Goal: Task Accomplishment & Management: Manage account settings

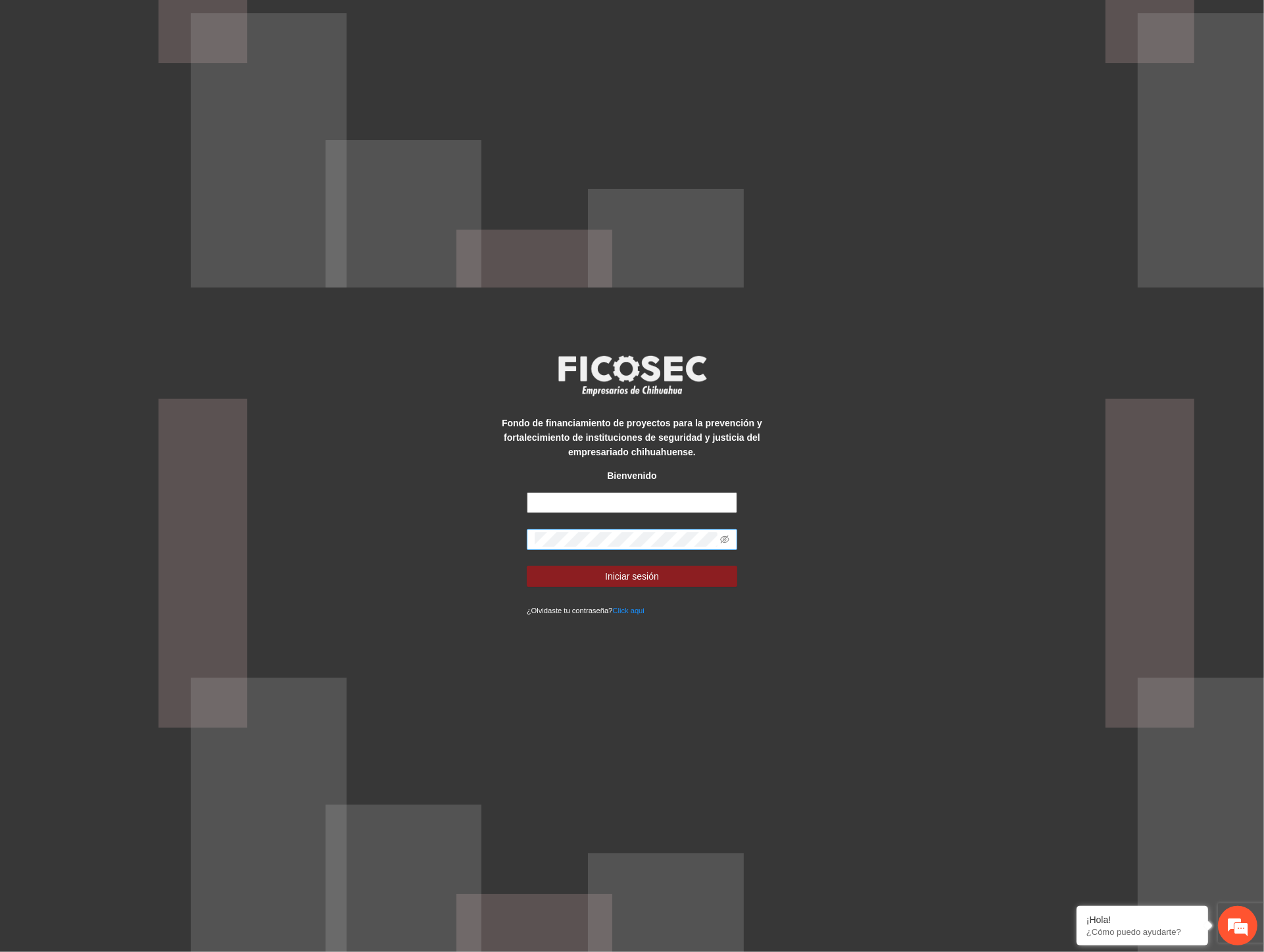
type input "**********"
click at [469, 534] on div "**********" at bounding box center [632, 476] width 1264 height 952
click at [560, 581] on button "Iniciar sesión" at bounding box center [632, 576] width 211 height 21
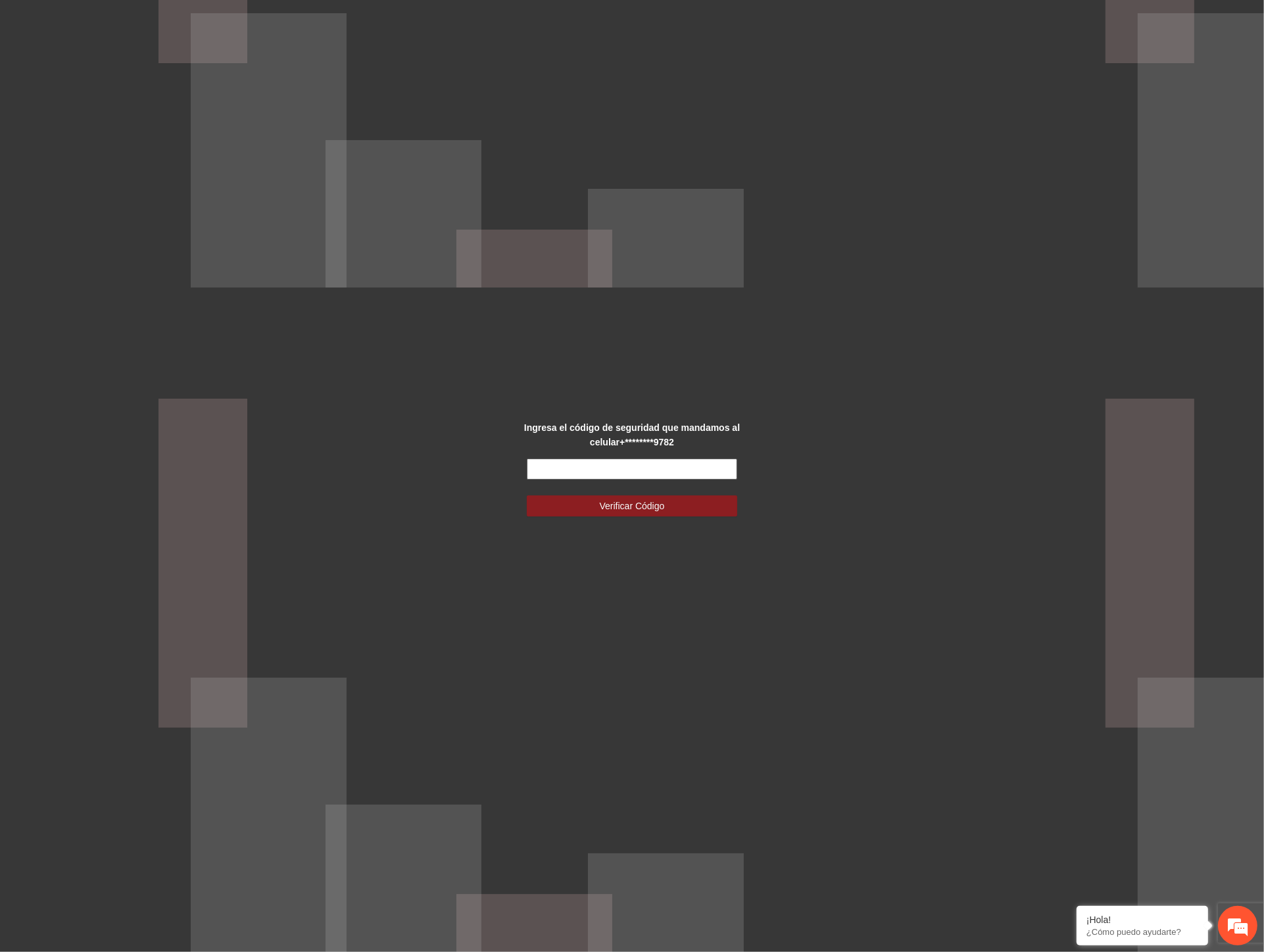
click at [534, 467] on input "text" at bounding box center [632, 469] width 211 height 21
drag, startPoint x: 579, startPoint y: 471, endPoint x: 547, endPoint y: 470, distance: 32.0
click at [547, 470] on input "******" at bounding box center [632, 469] width 211 height 21
type input "******"
click at [637, 511] on span "Verificar Código" at bounding box center [632, 505] width 65 height 14
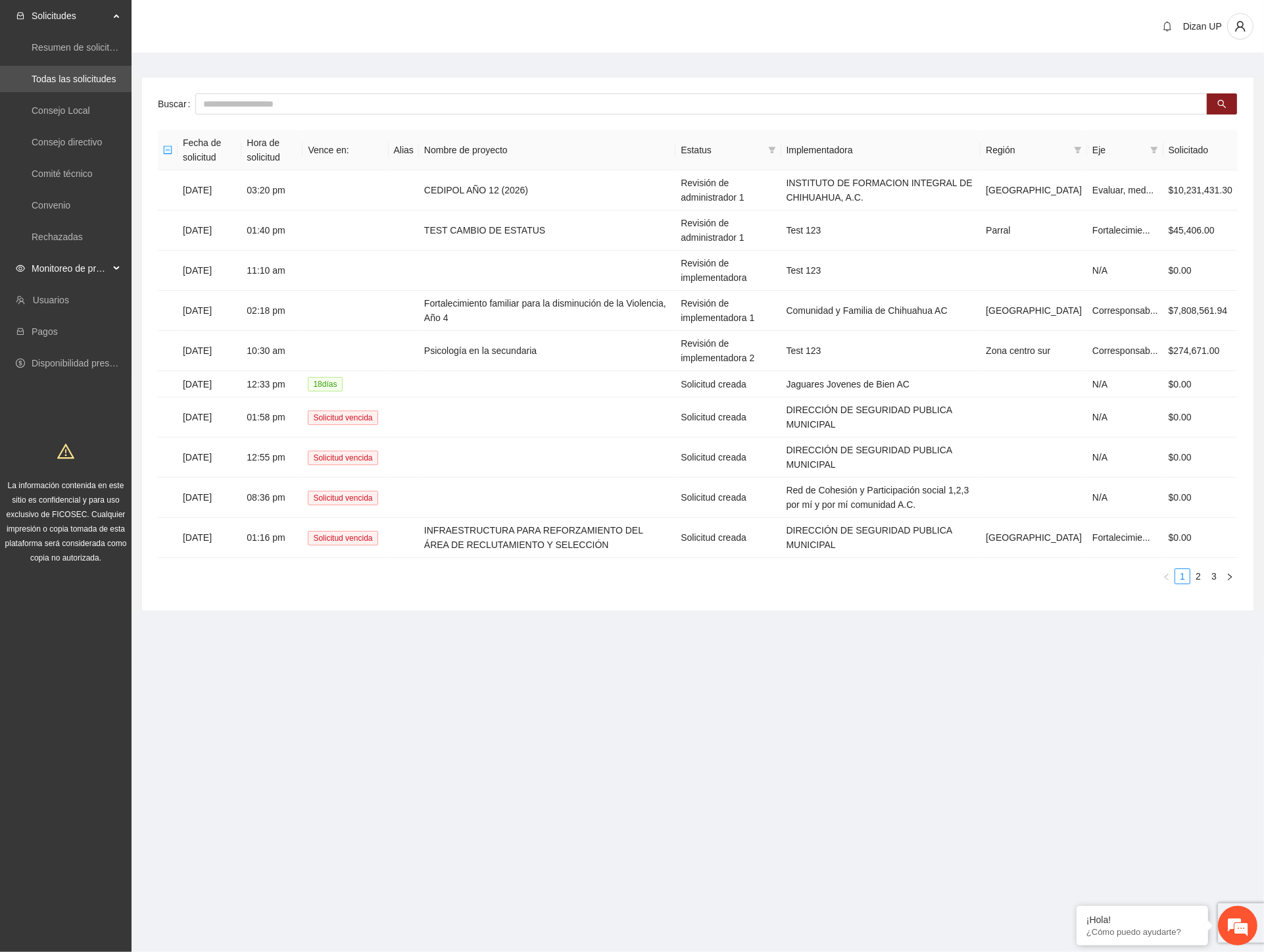
click at [57, 267] on span "Monitoreo de proyectos" at bounding box center [70, 268] width 78 height 26
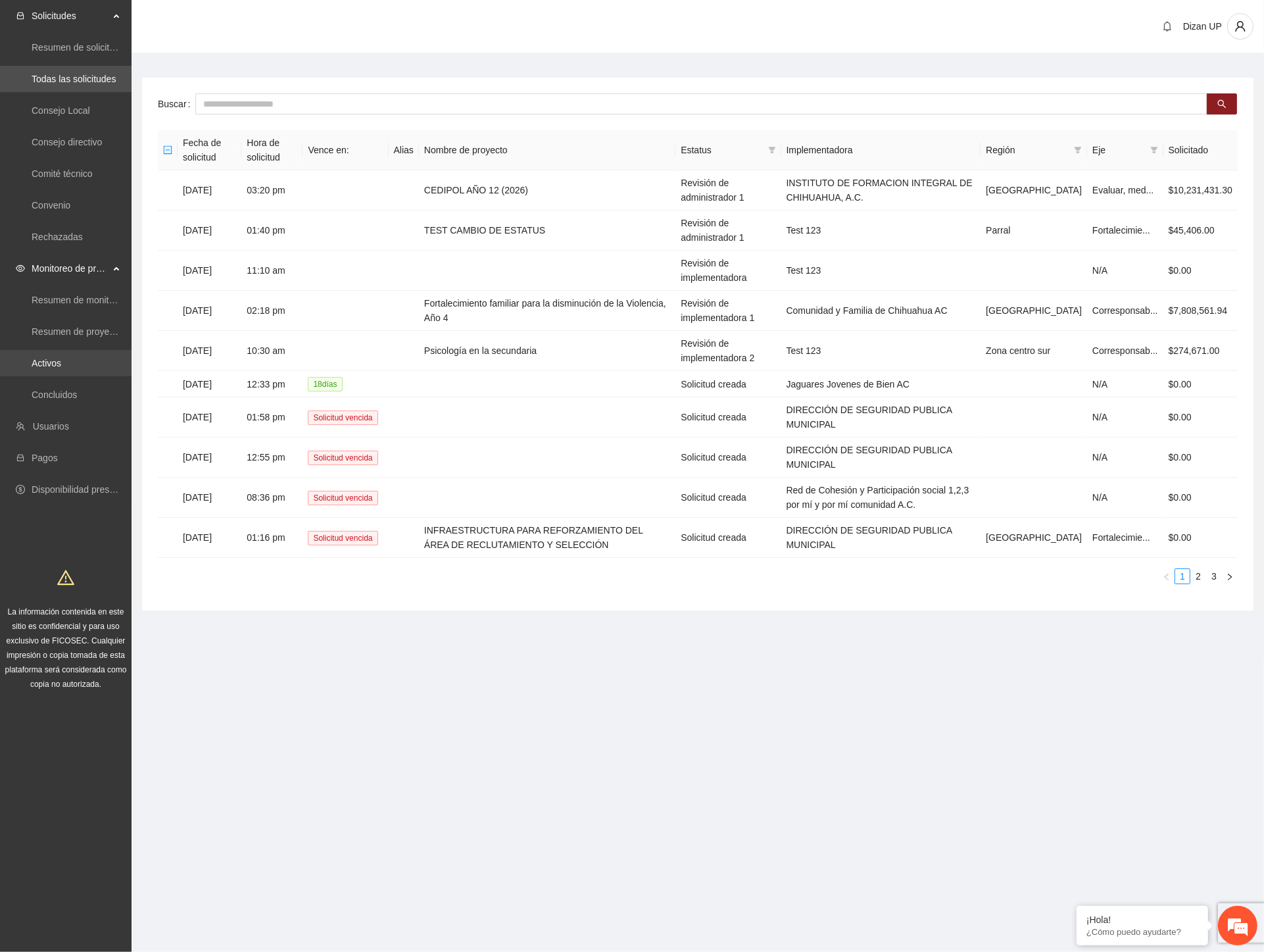
click at [37, 366] on link "Activos" at bounding box center [46, 363] width 30 height 10
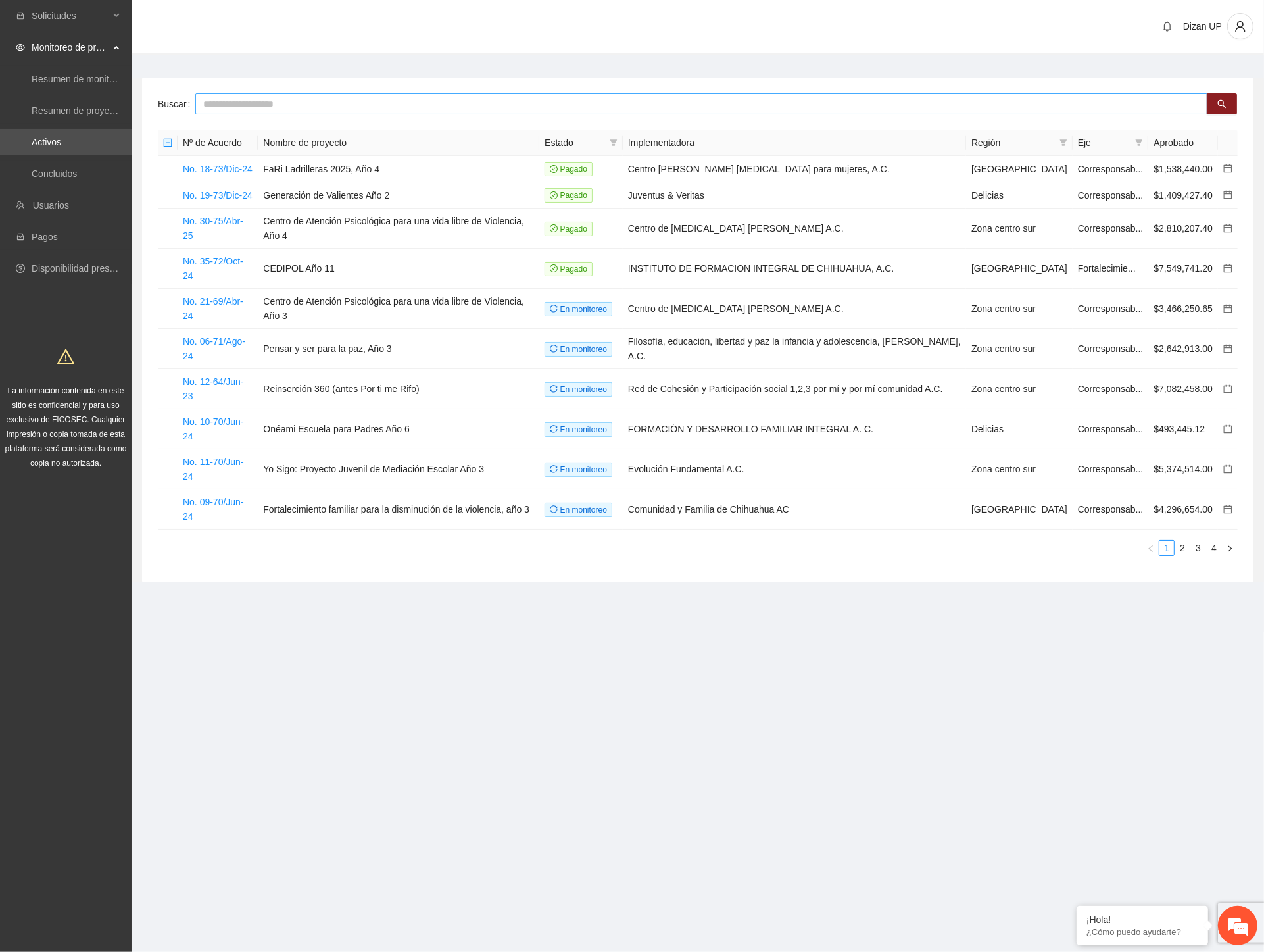
click at [208, 105] on input "text" at bounding box center [702, 104] width 1012 height 21
type input "***"
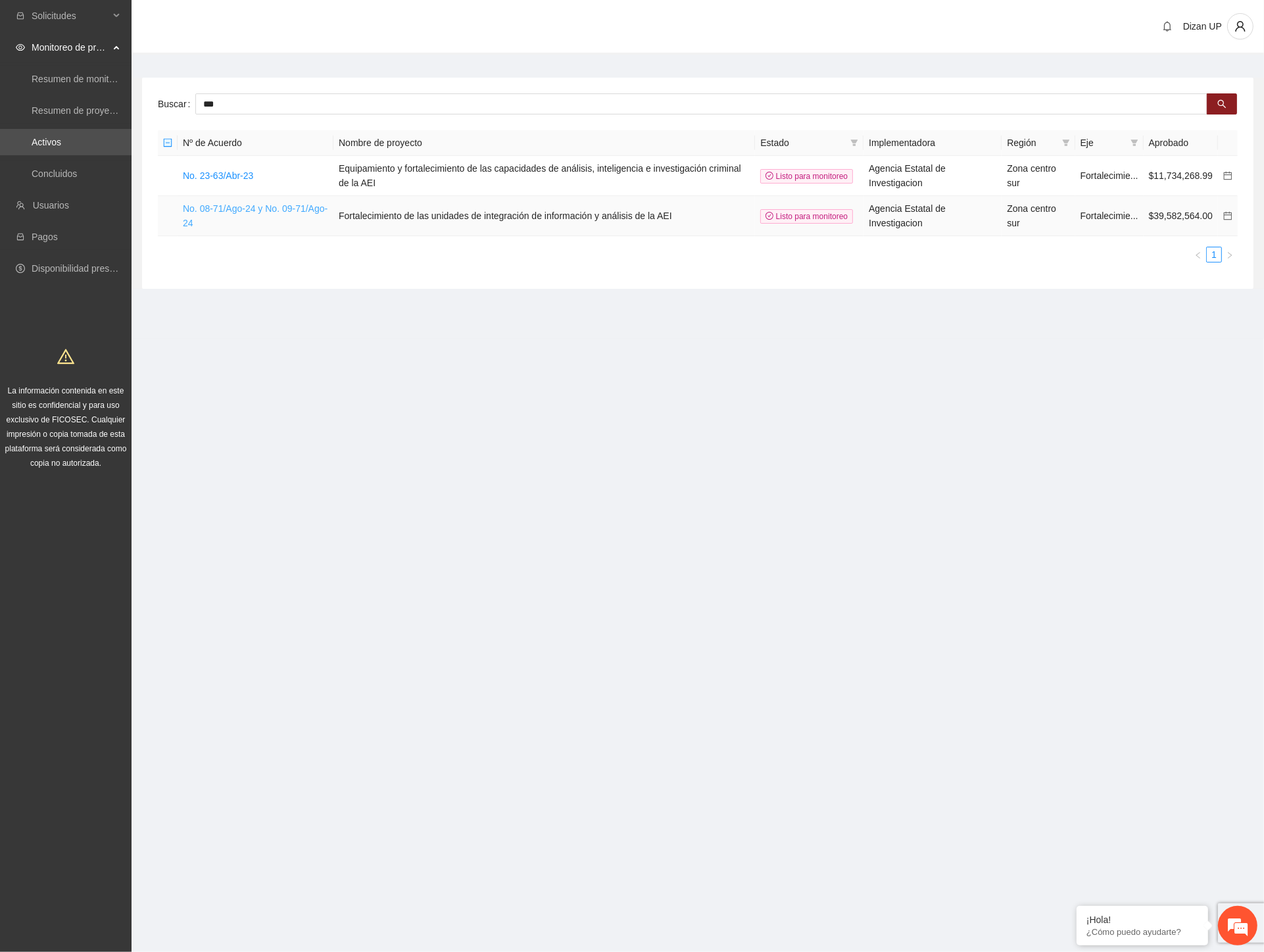
click at [209, 208] on link "No. 08-71/Ago-24 y No. 09-71/Ago-24" at bounding box center [255, 215] width 145 height 25
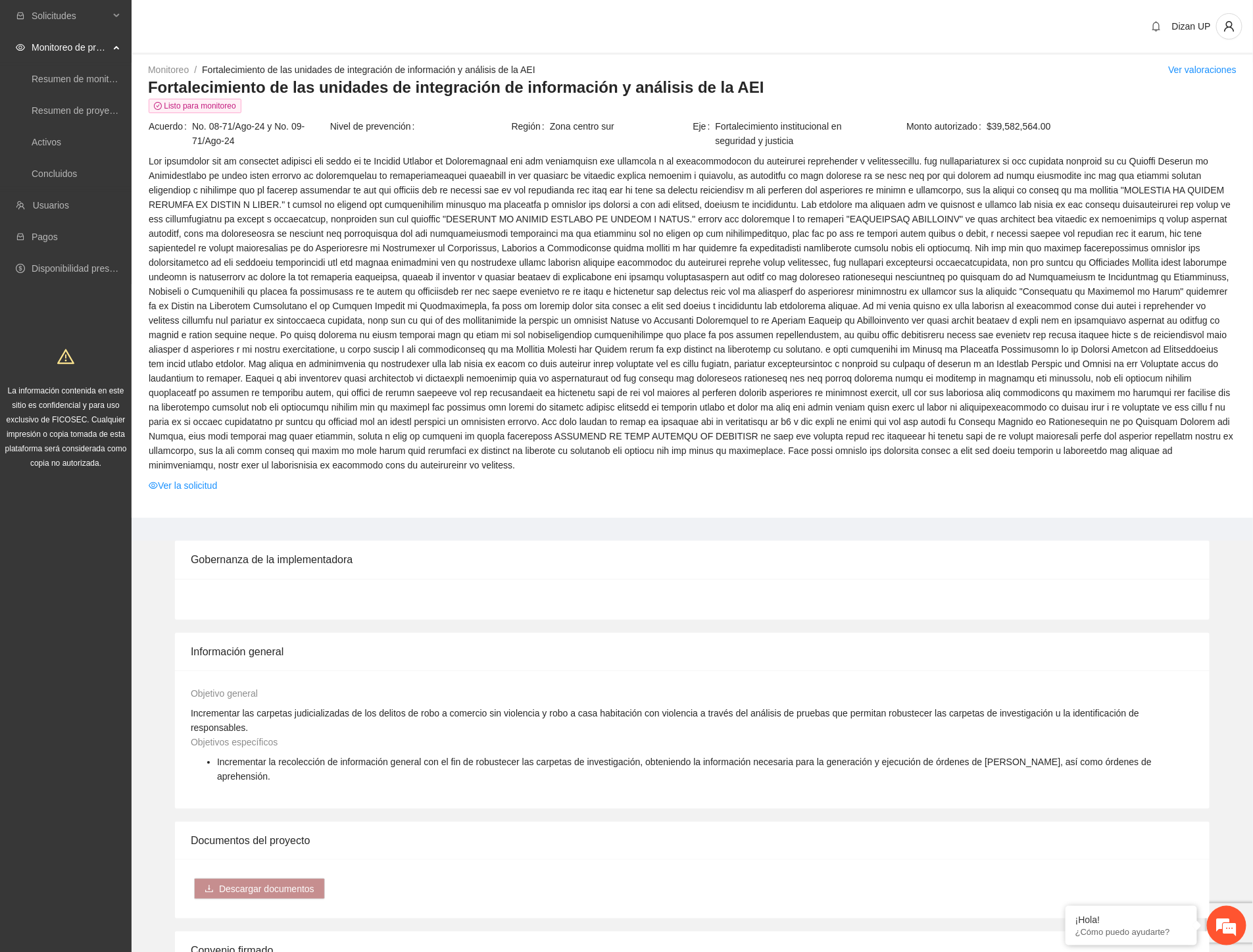
click at [678, 408] on span at bounding box center [692, 313] width 1087 height 318
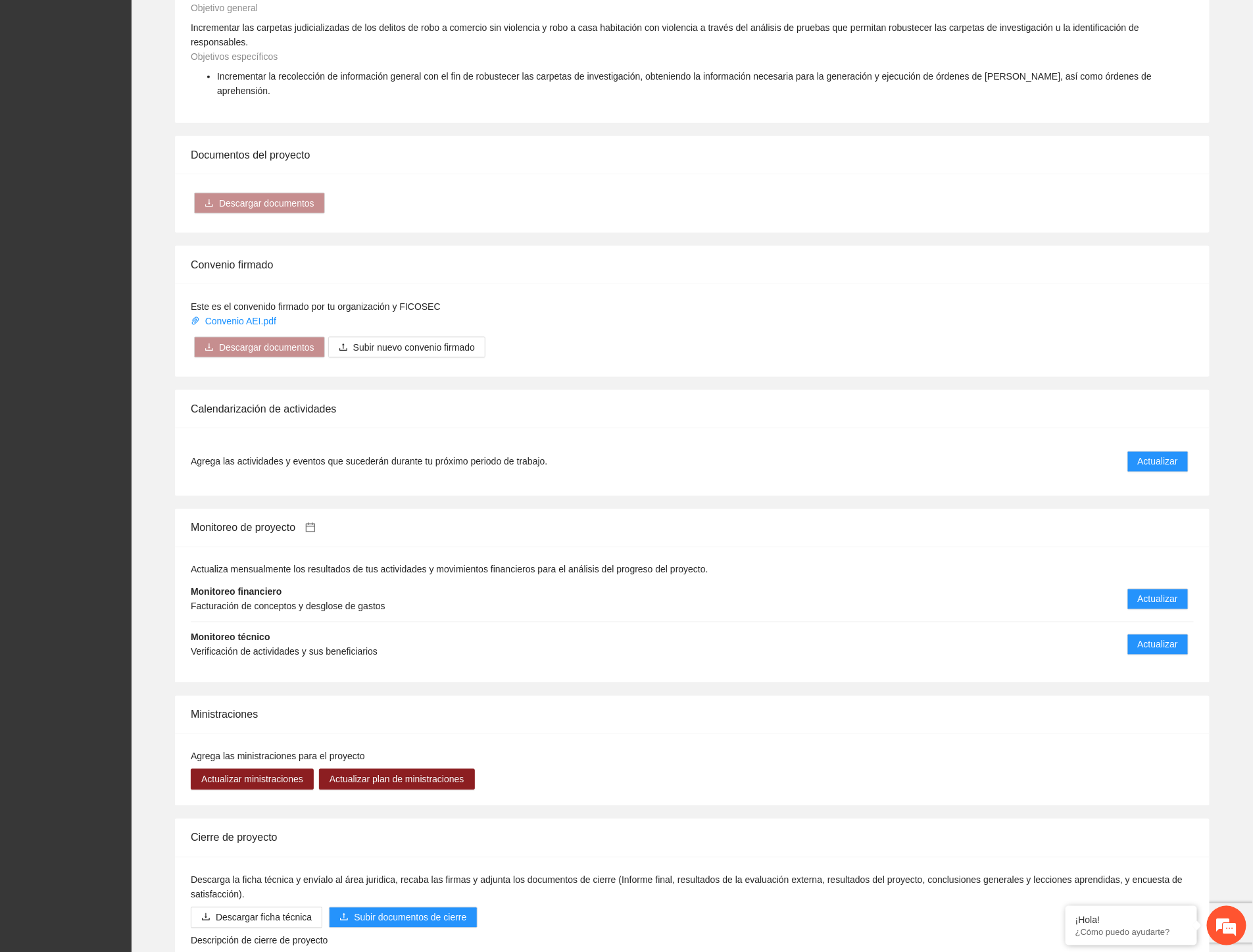
scroll to position [755, 0]
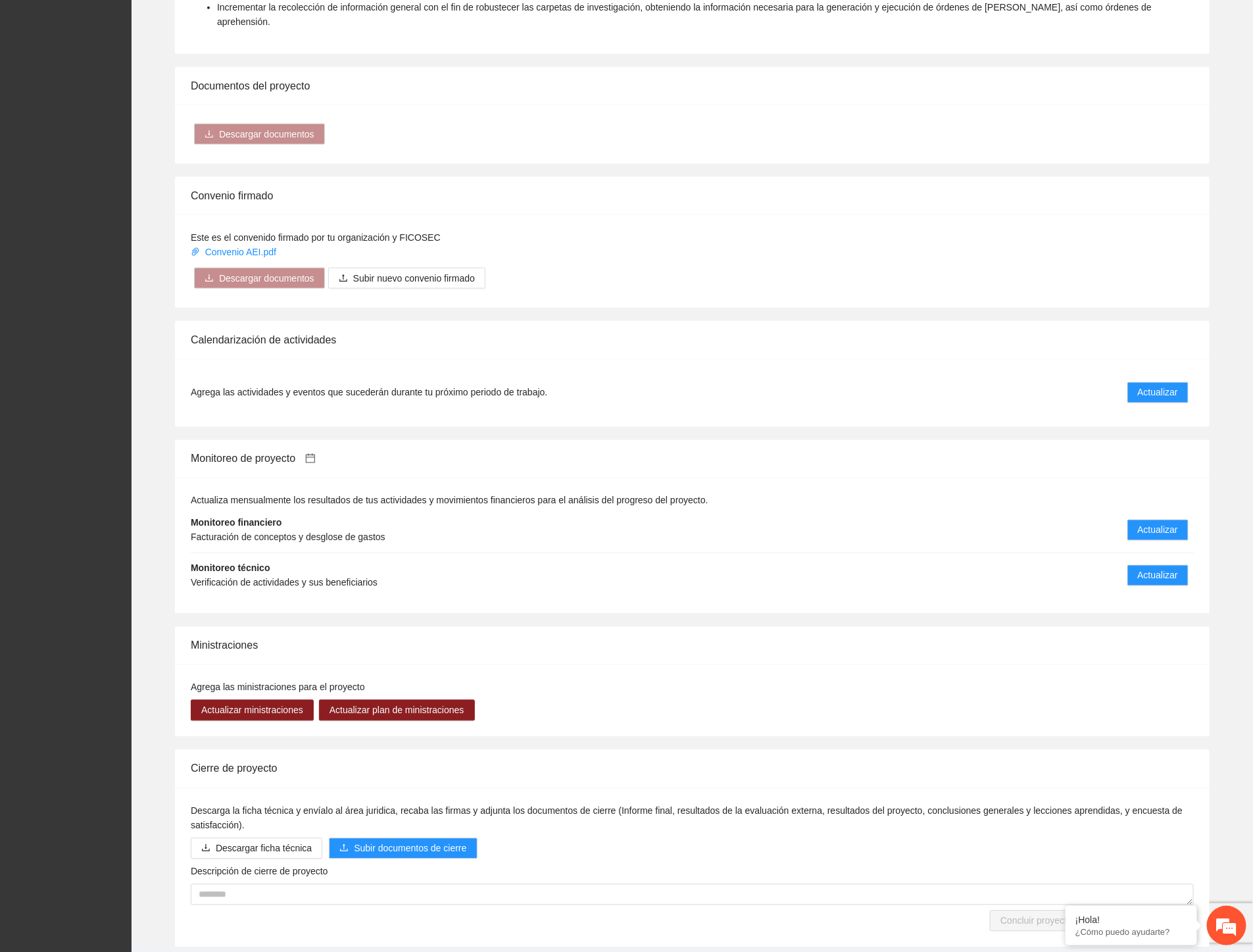
click at [1127, 553] on li "Monitoreo técnico Verificación de actividades y sus beneficiarios Actualizar" at bounding box center [693, 576] width 1004 height 45
drag, startPoint x: 1129, startPoint y: 536, endPoint x: 1186, endPoint y: 496, distance: 69.6
click at [1135, 565] on button "Actualizar" at bounding box center [1158, 576] width 61 height 21
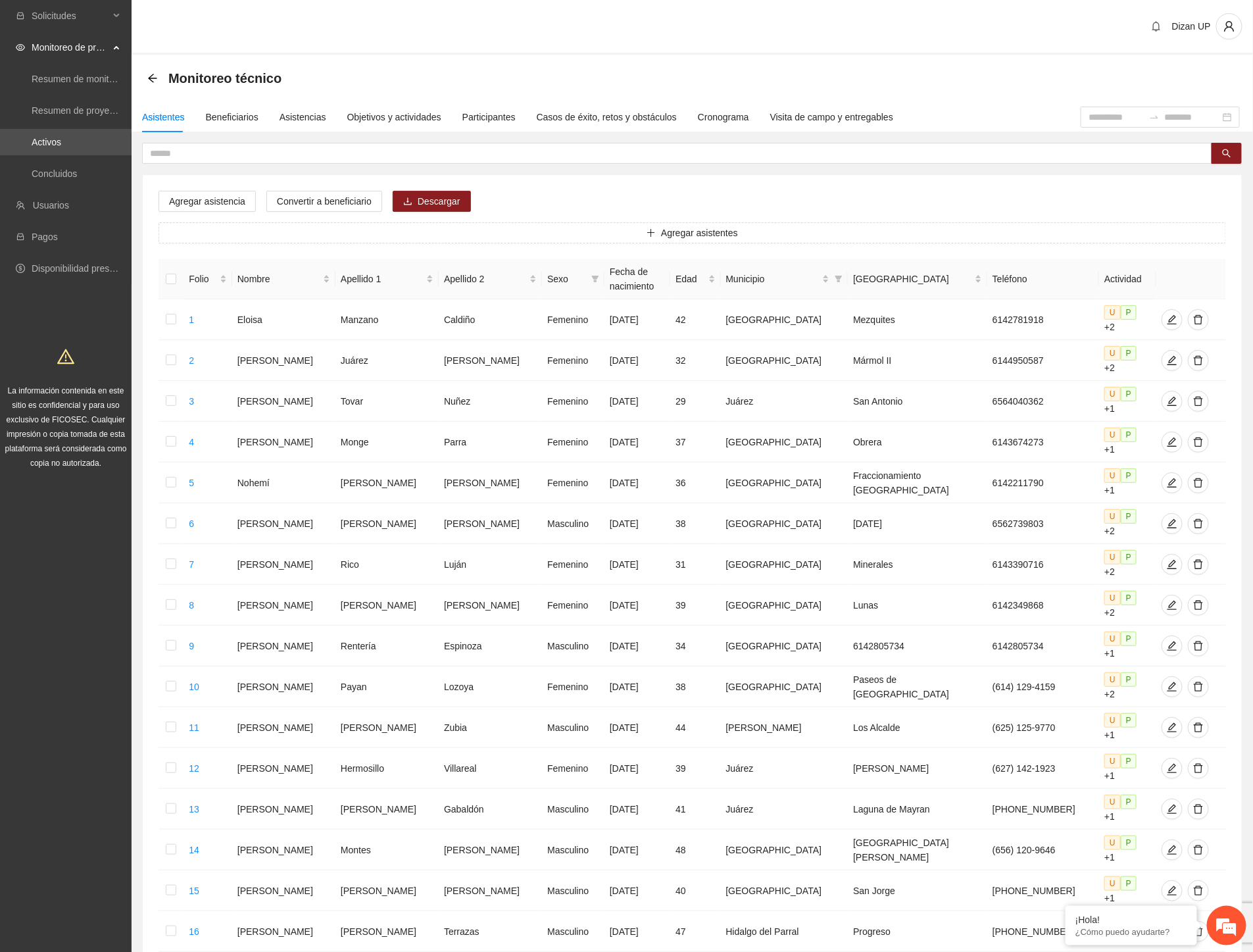
drag, startPoint x: 49, startPoint y: 619, endPoint x: 43, endPoint y: 615, distance: 7.2
click at [48, 618] on div "Solicitudes Monitoreo de proyectos Resumen de monitoreo Resumen de proyectos ap…" at bounding box center [66, 582] width 131 height 1166
click at [376, 114] on div "Objetivos y actividades" at bounding box center [394, 116] width 94 height 14
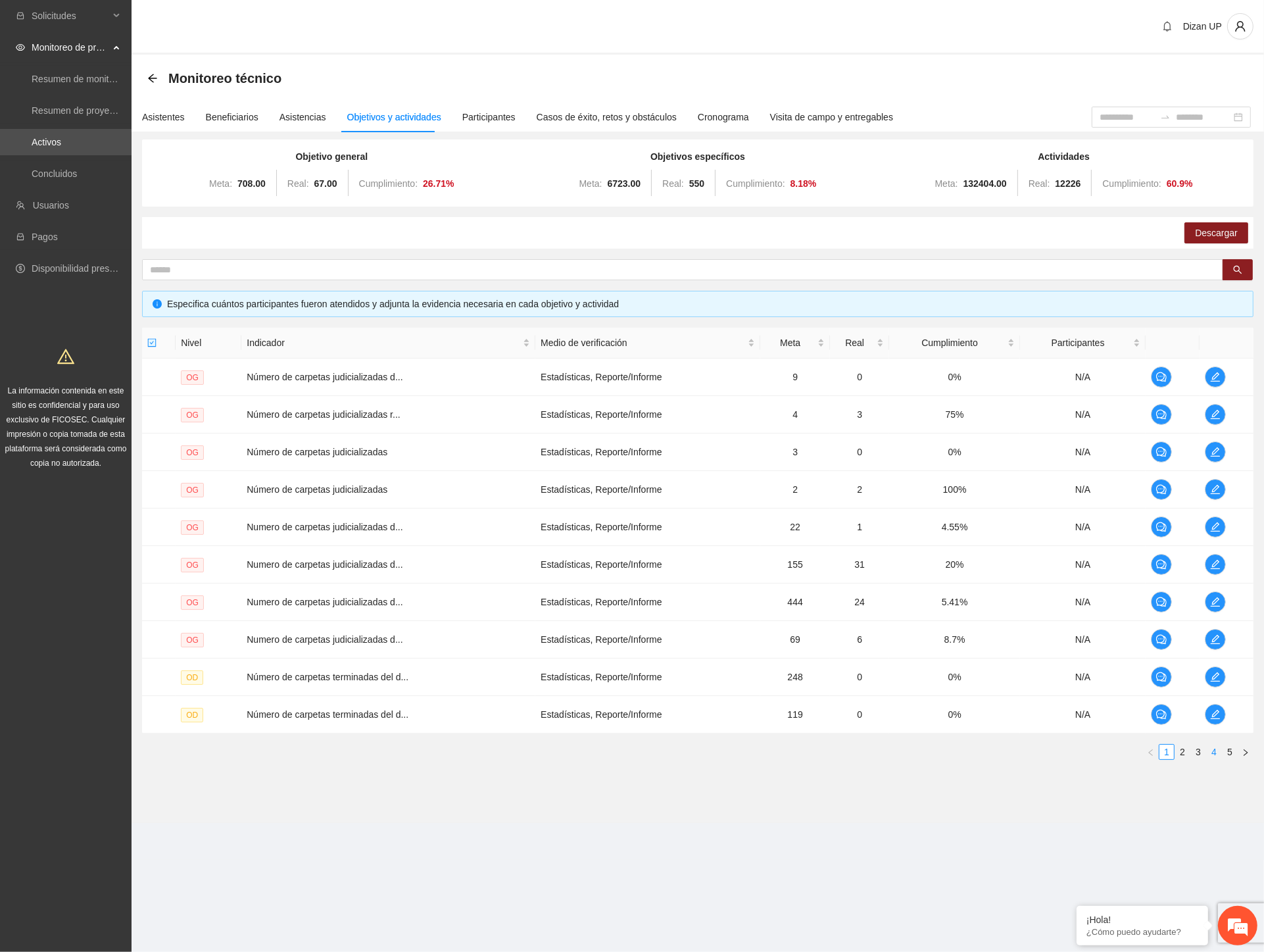
click at [1214, 753] on link "4" at bounding box center [1214, 751] width 14 height 14
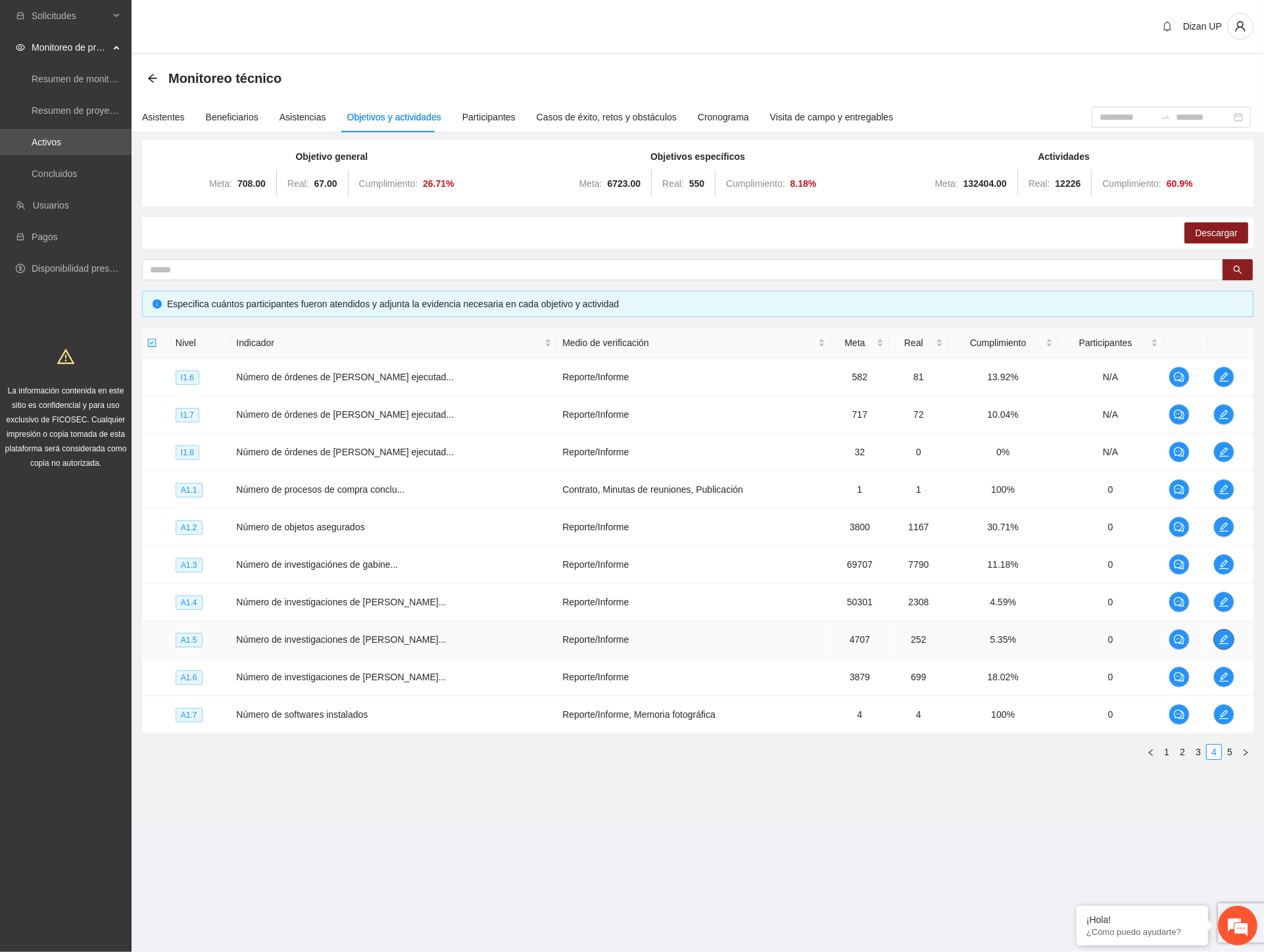
click at [1225, 639] on icon "edit" at bounding box center [1224, 639] width 10 height 10
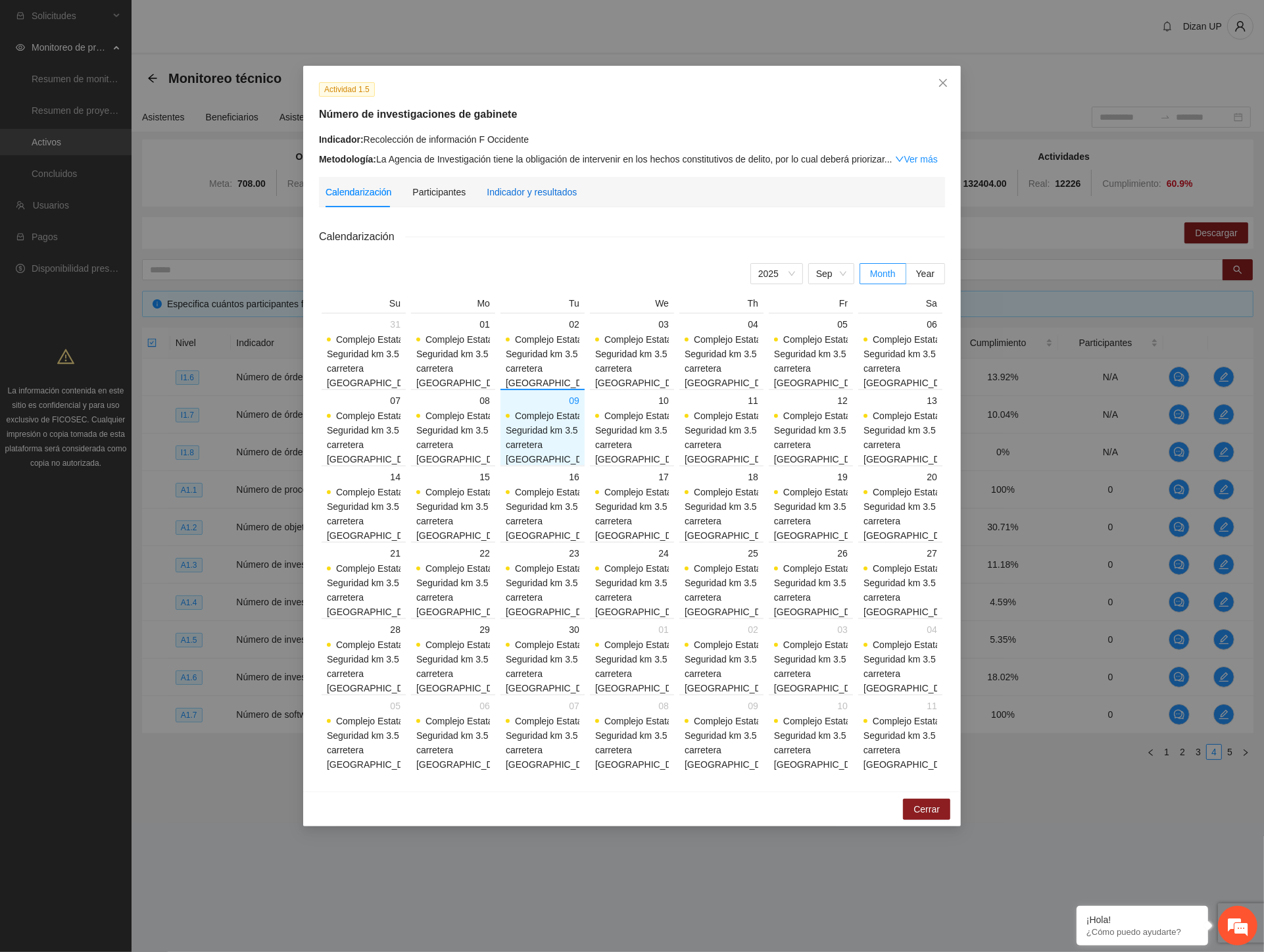
click at [506, 193] on div "Indicador y resultados" at bounding box center [532, 192] width 90 height 14
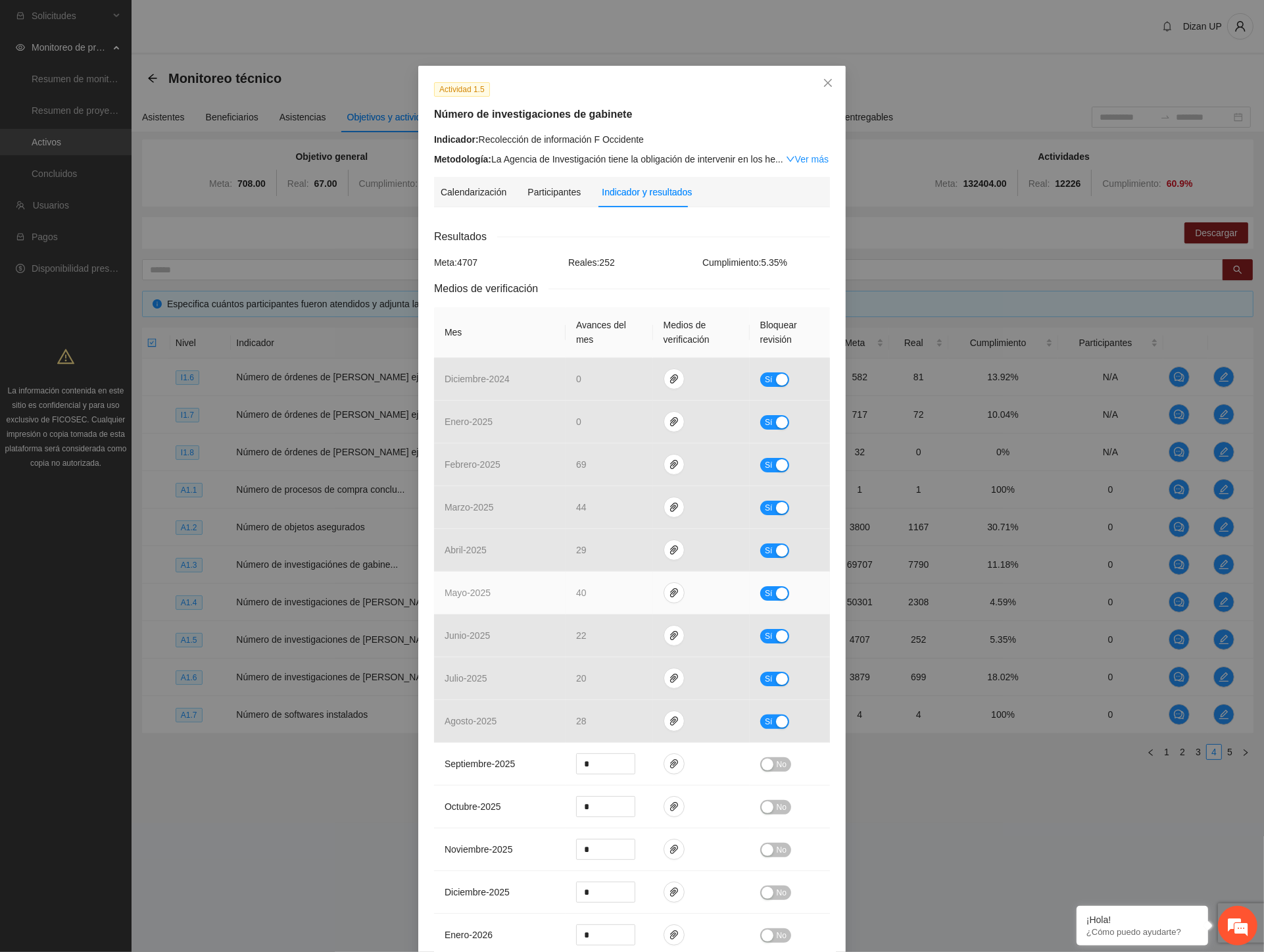
click at [776, 596] on div "button" at bounding box center [782, 594] width 12 height 12
click at [669, 590] on icon "paper-clip" at bounding box center [674, 593] width 10 height 10
drag, startPoint x: 506, startPoint y: 839, endPoint x: 561, endPoint y: 811, distance: 61.7
click at [507, 839] on td "noviembre - 2025" at bounding box center [500, 849] width 131 height 43
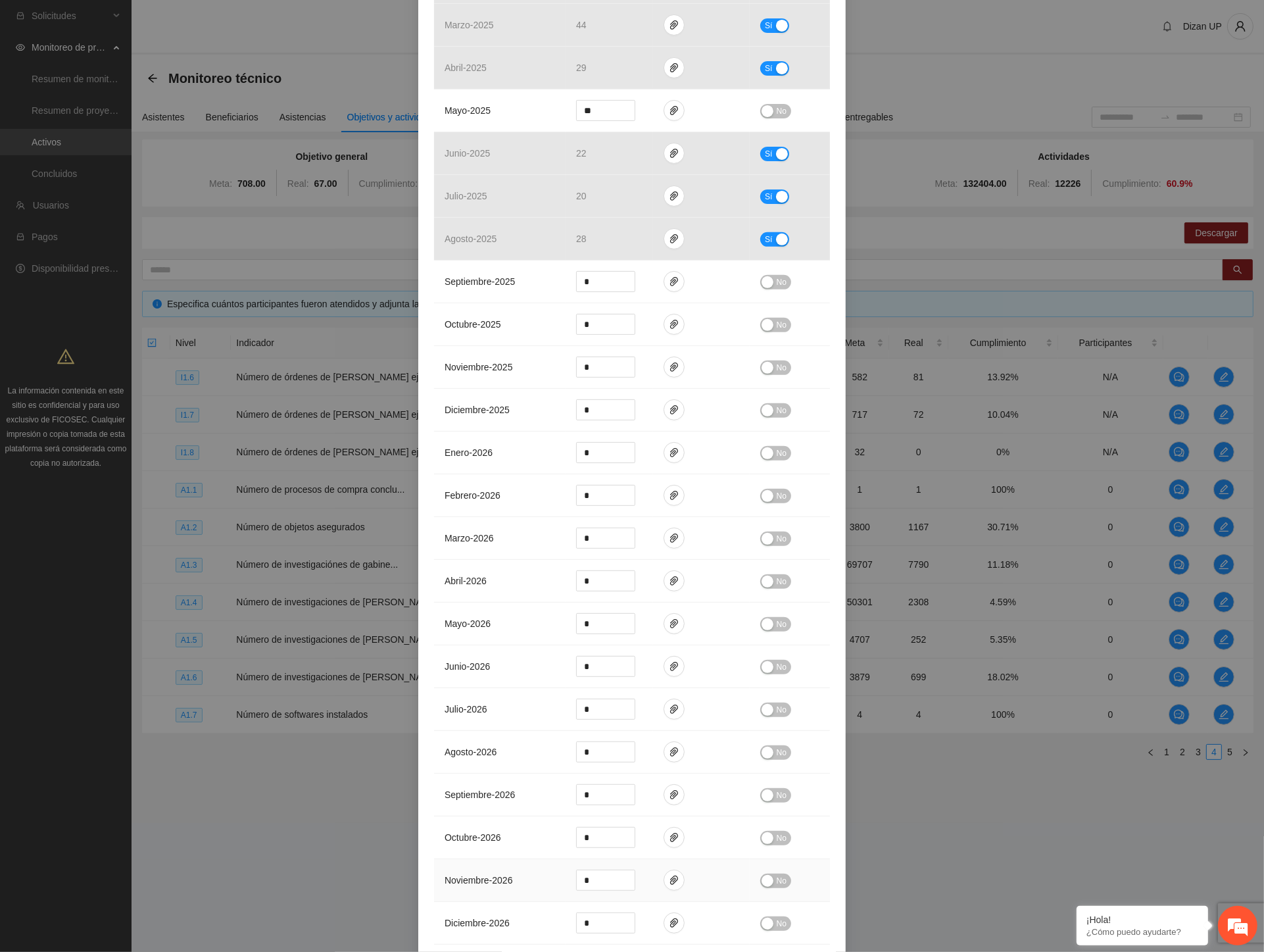
scroll to position [606, 0]
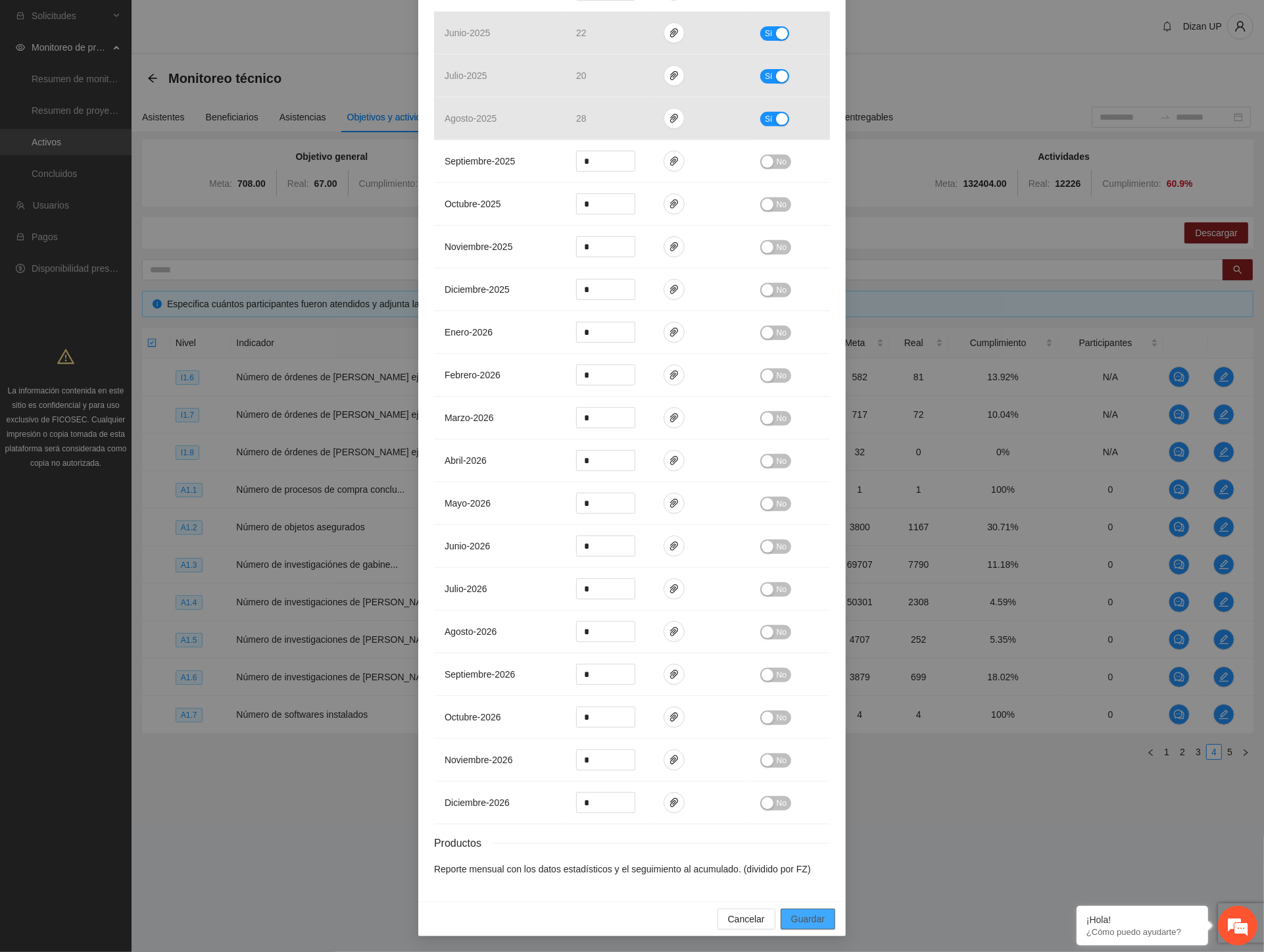
click at [805, 916] on span "Guardar" at bounding box center [808, 918] width 34 height 14
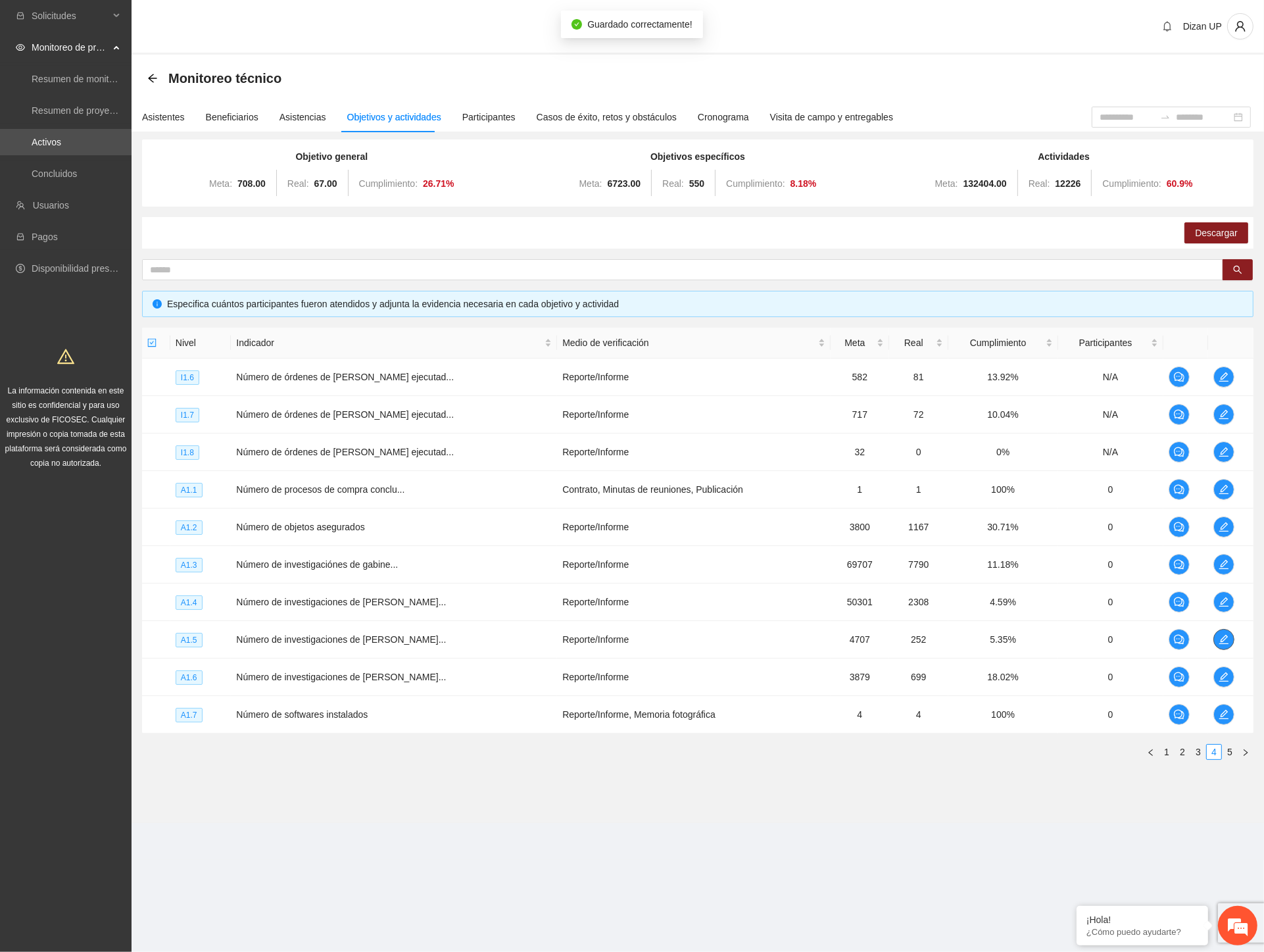
scroll to position [0, 0]
drag, startPoint x: 334, startPoint y: 638, endPoint x: 647, endPoint y: 632, distance: 313.1
click at [647, 632] on tr "A1.5 Número de investigaciones de gabine... Reporte/Informe 4707 252 5.35% 0" at bounding box center [697, 640] width 1112 height 37
click at [1220, 641] on icon "edit" at bounding box center [1224, 639] width 9 height 9
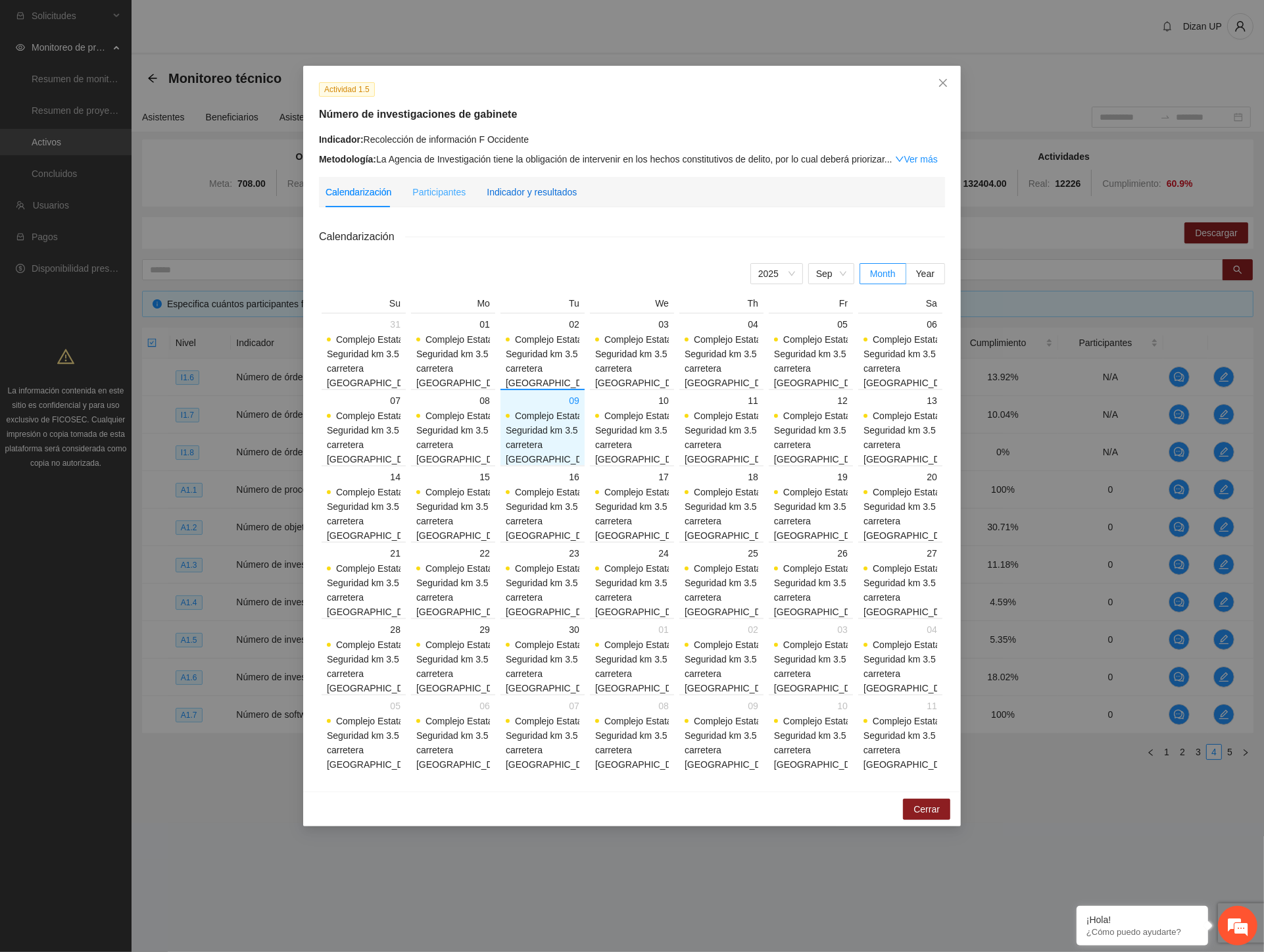
drag, startPoint x: 534, startPoint y: 187, endPoint x: 561, endPoint y: 181, distance: 27.7
click at [534, 187] on div "Indicador y resultados" at bounding box center [532, 192] width 90 height 14
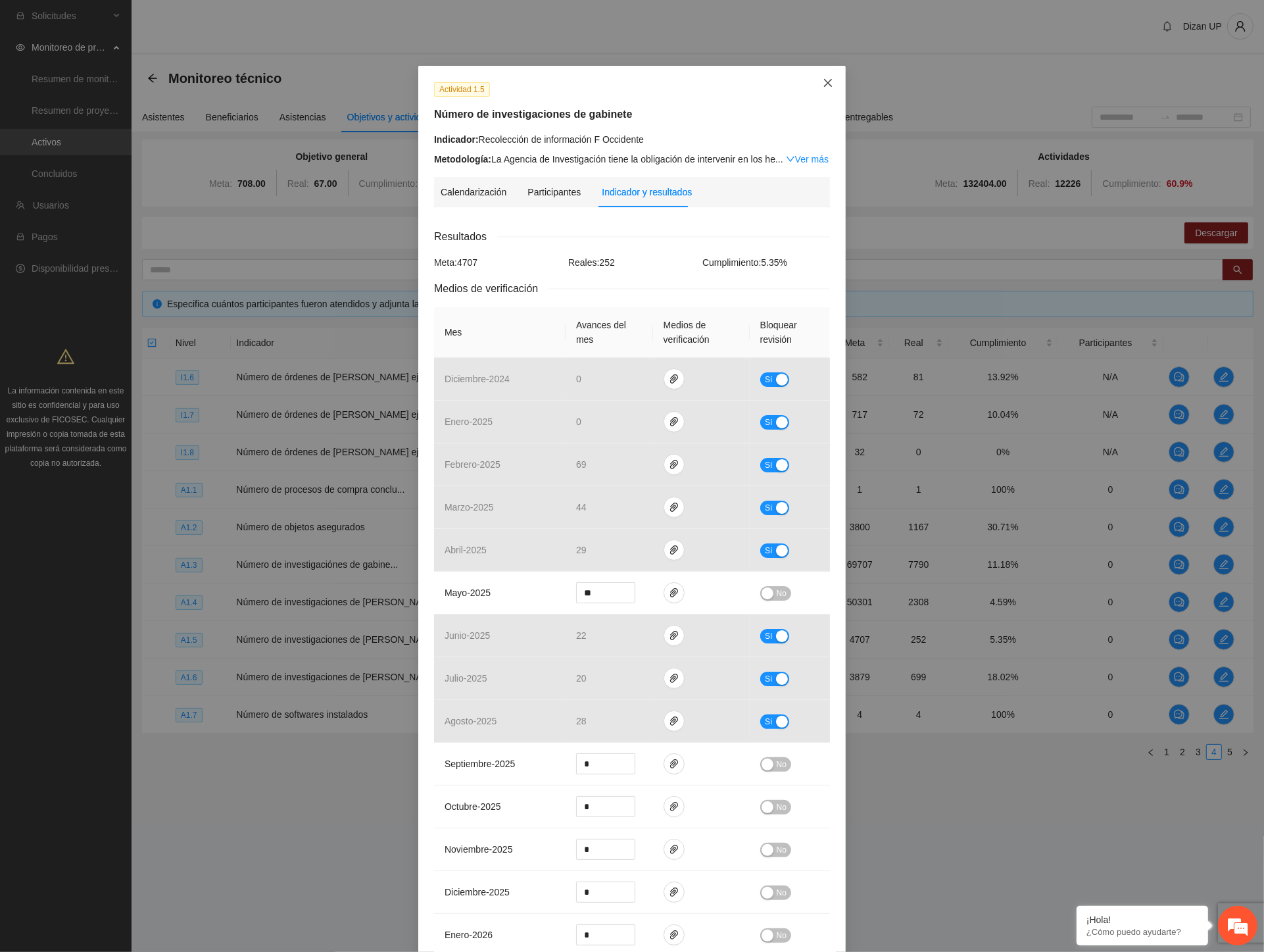
click at [821, 75] on span "Close" at bounding box center [828, 84] width 36 height 36
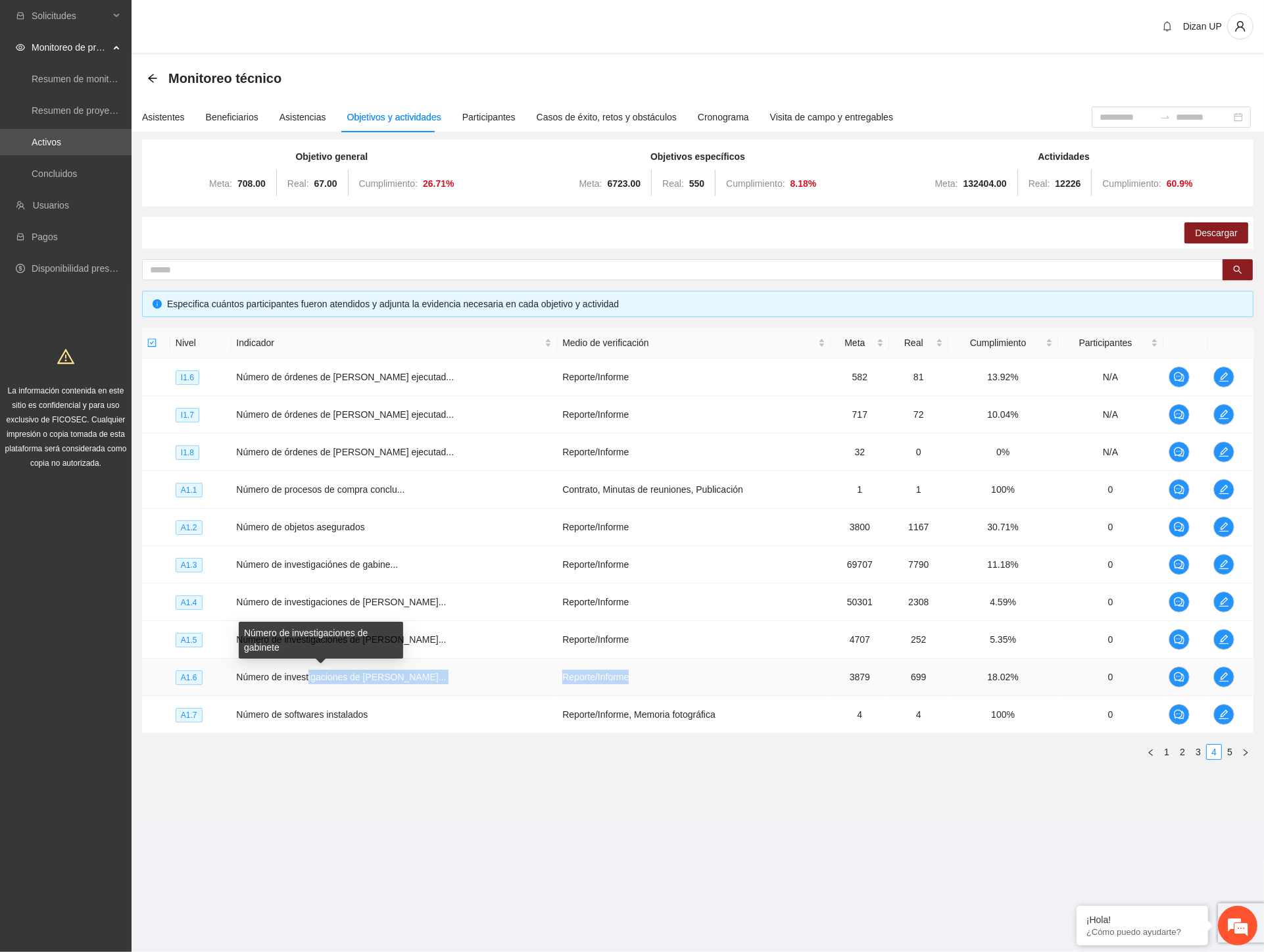
drag, startPoint x: 313, startPoint y: 673, endPoint x: 678, endPoint y: 672, distance: 365.0
click at [678, 672] on tr "A1.6 Número de investigaciones de [PERSON_NAME]... Reporte/Informe 3879 699 18.…" at bounding box center [697, 677] width 1112 height 37
click at [1220, 674] on icon "edit" at bounding box center [1224, 677] width 10 height 10
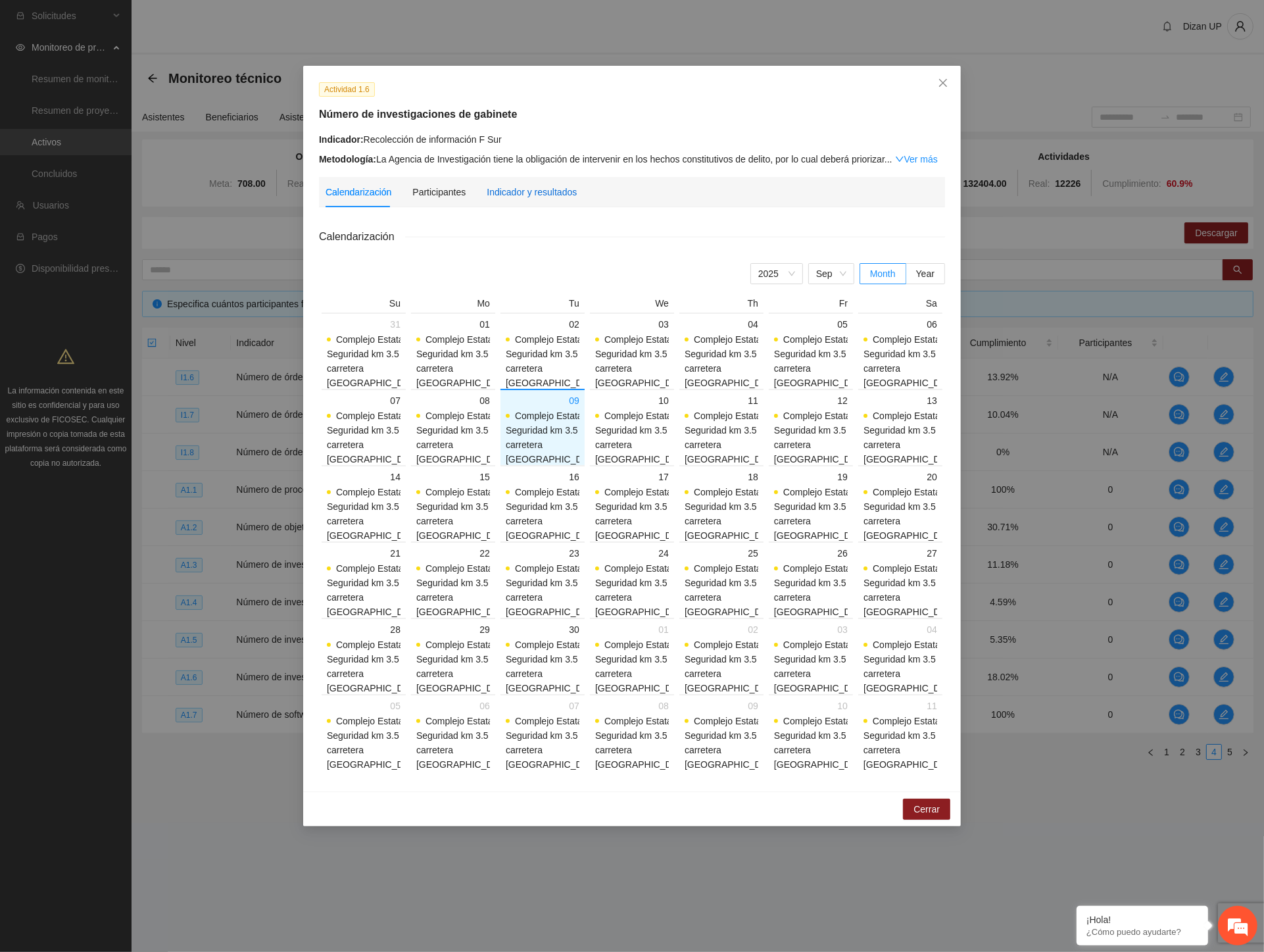
click at [520, 192] on div "Indicador y resultados" at bounding box center [532, 192] width 90 height 14
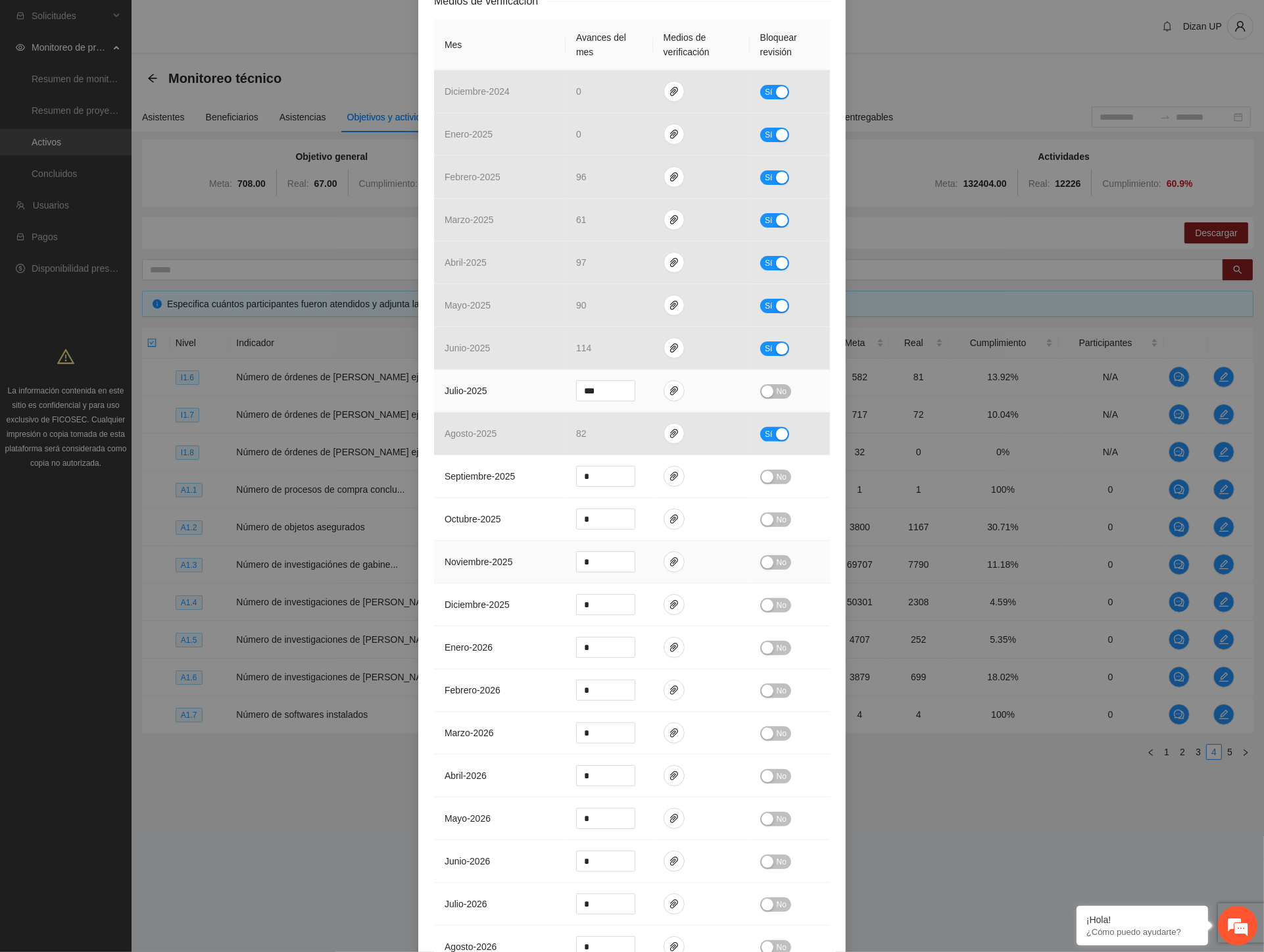
scroll to position [292, 0]
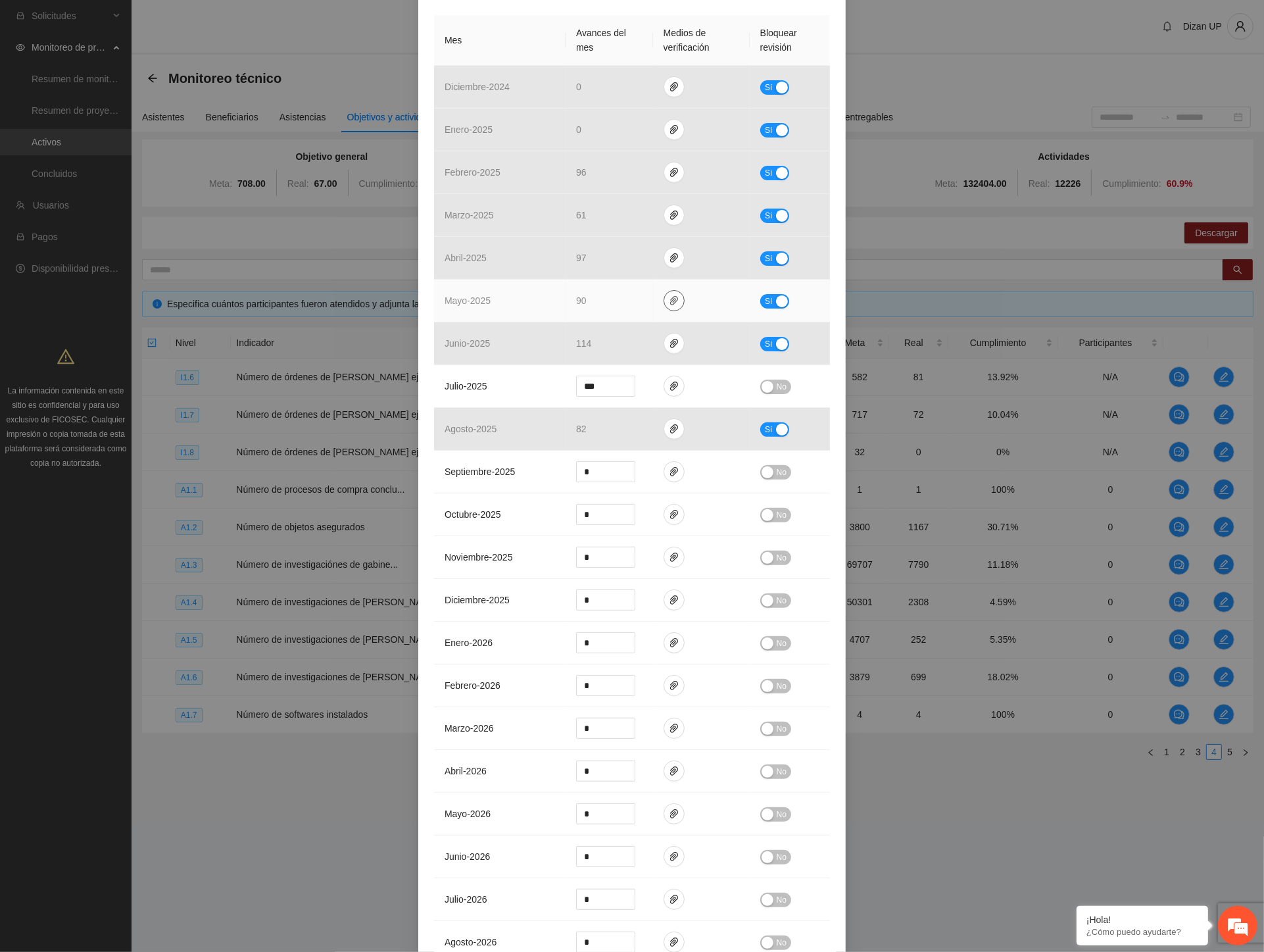
click at [669, 303] on icon "paper-clip" at bounding box center [674, 301] width 10 height 10
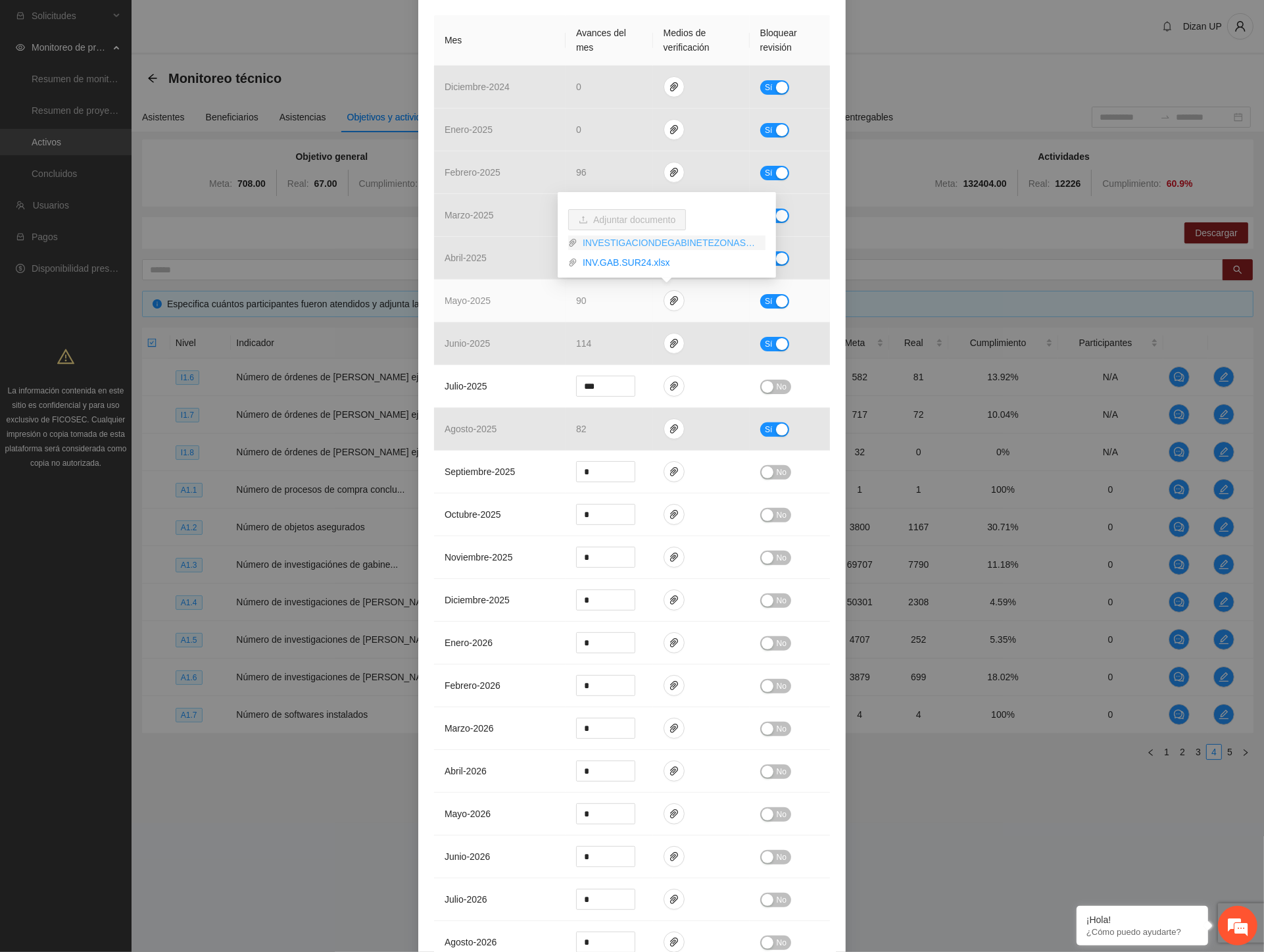
click at [601, 243] on link "INVESTIGACIONDEGABINETEZONASUR.pdf" at bounding box center [672, 242] width 188 height 14
click at [600, 259] on link "INV.GAB.SUR24.xlsx" at bounding box center [672, 262] width 188 height 14
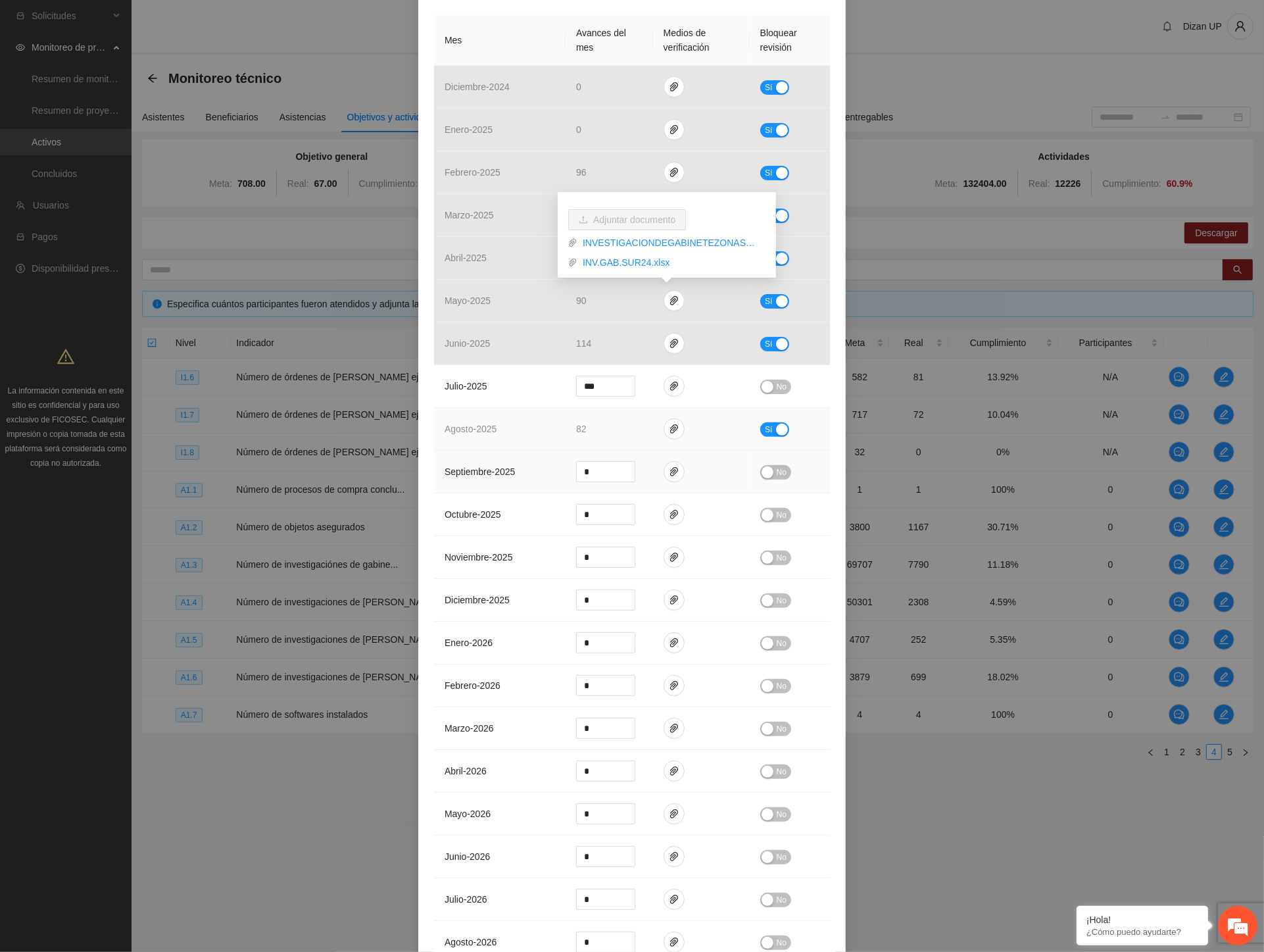
drag, startPoint x: 480, startPoint y: 467, endPoint x: 570, endPoint y: 426, distance: 98.9
click at [499, 458] on td "septiembre - 2025" at bounding box center [500, 472] width 131 height 43
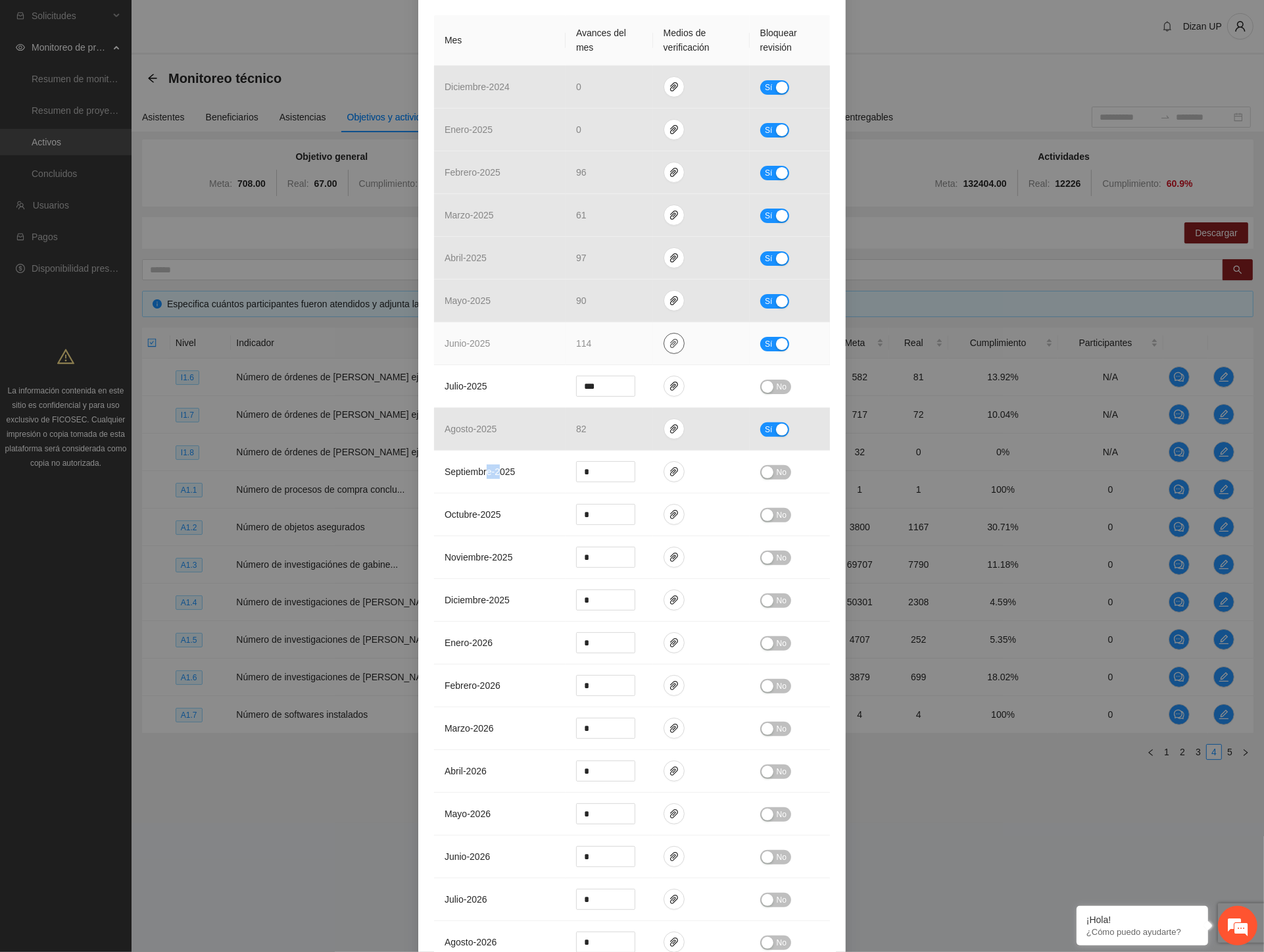
click at [671, 343] on icon "paper-clip" at bounding box center [674, 343] width 8 height 9
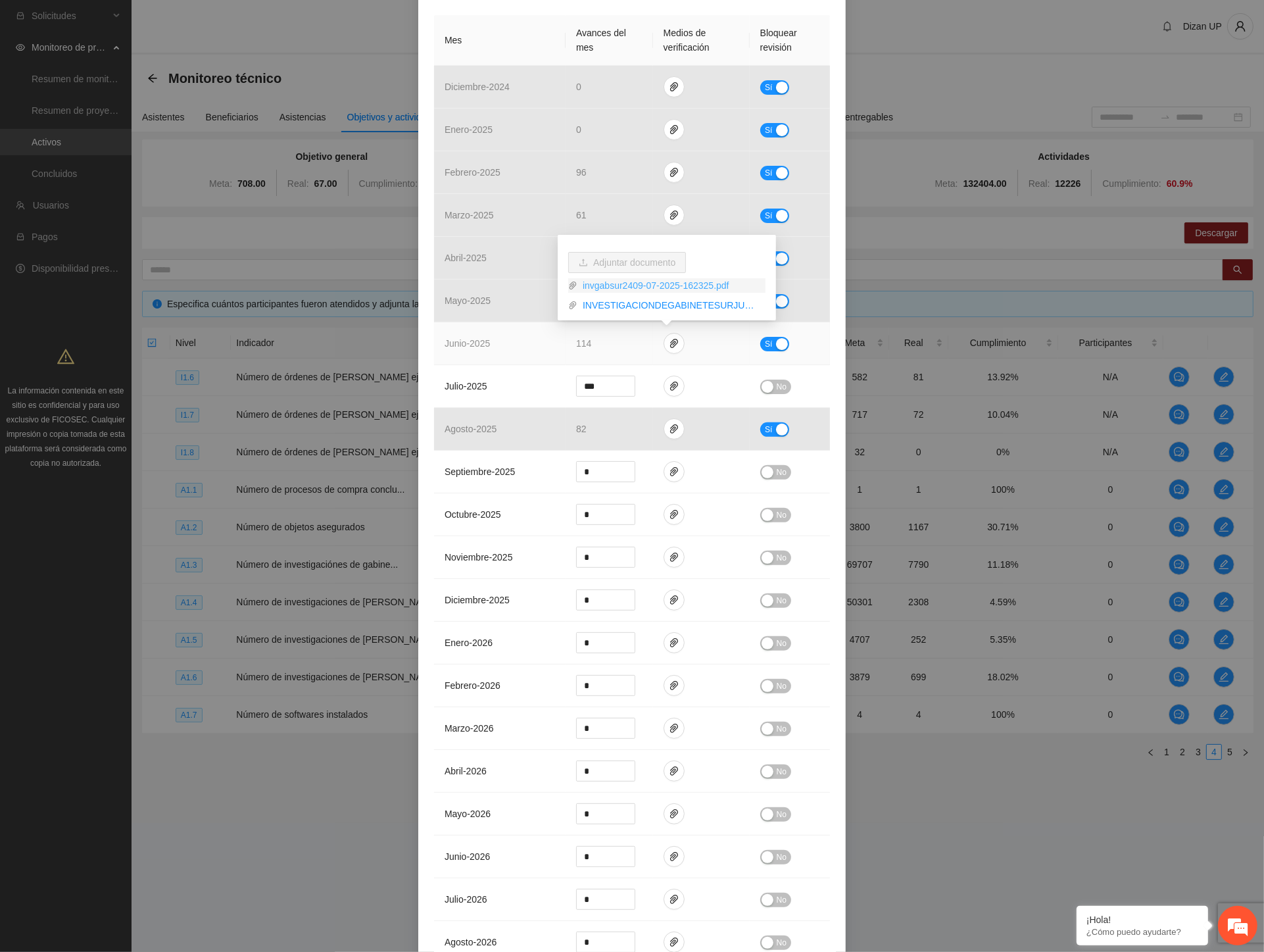
click at [655, 286] on link "invgabsur2409-07-2025-162325.pdf" at bounding box center [672, 285] width 188 height 14
click at [659, 305] on link "INVESTIGACIONDEGABINETESURJUNIO.xlsx" at bounding box center [672, 305] width 188 height 14
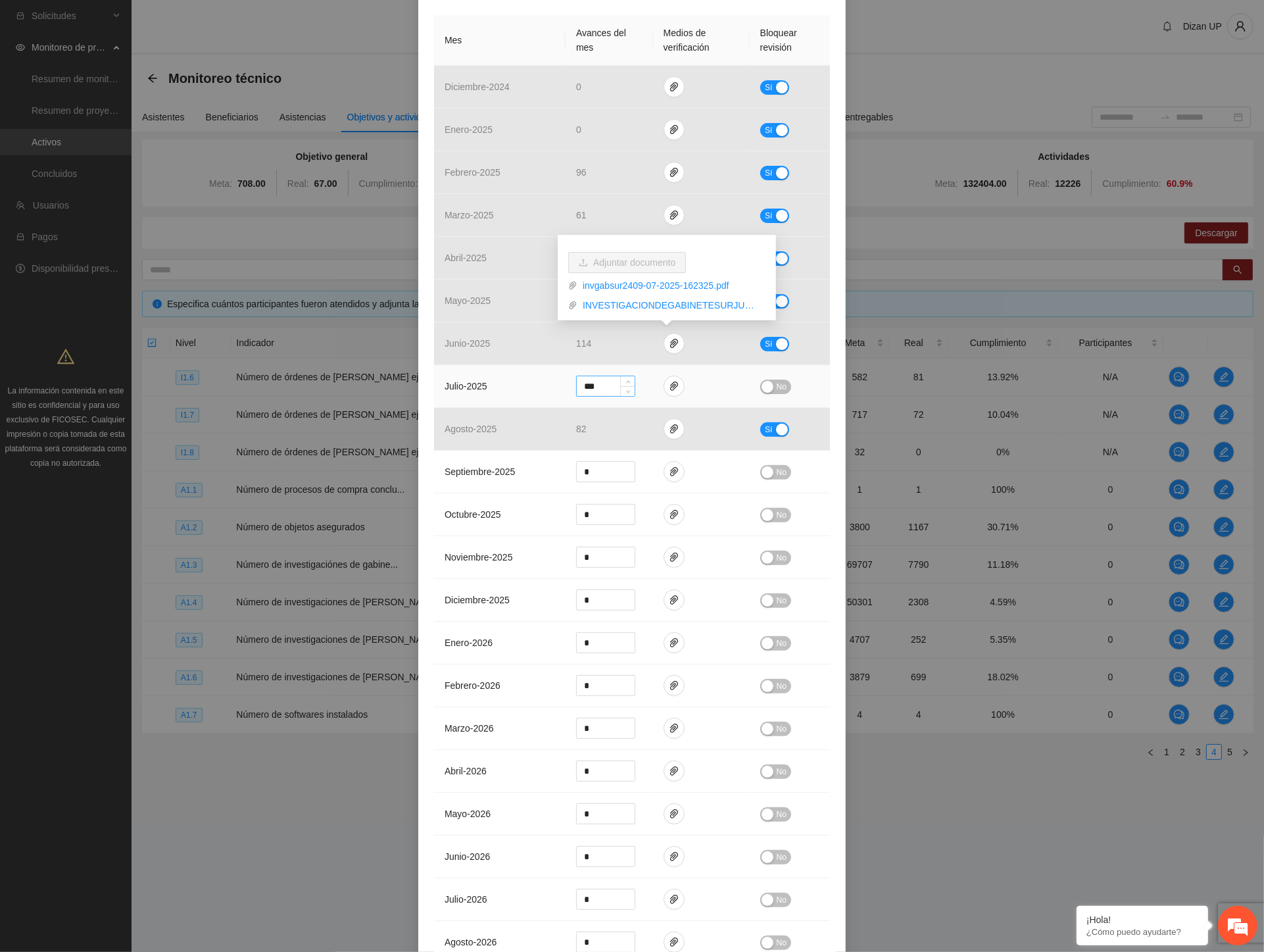
drag, startPoint x: 466, startPoint y: 396, endPoint x: 606, endPoint y: 395, distance: 140.0
click at [469, 395] on td "julio - 2025" at bounding box center [500, 386] width 131 height 43
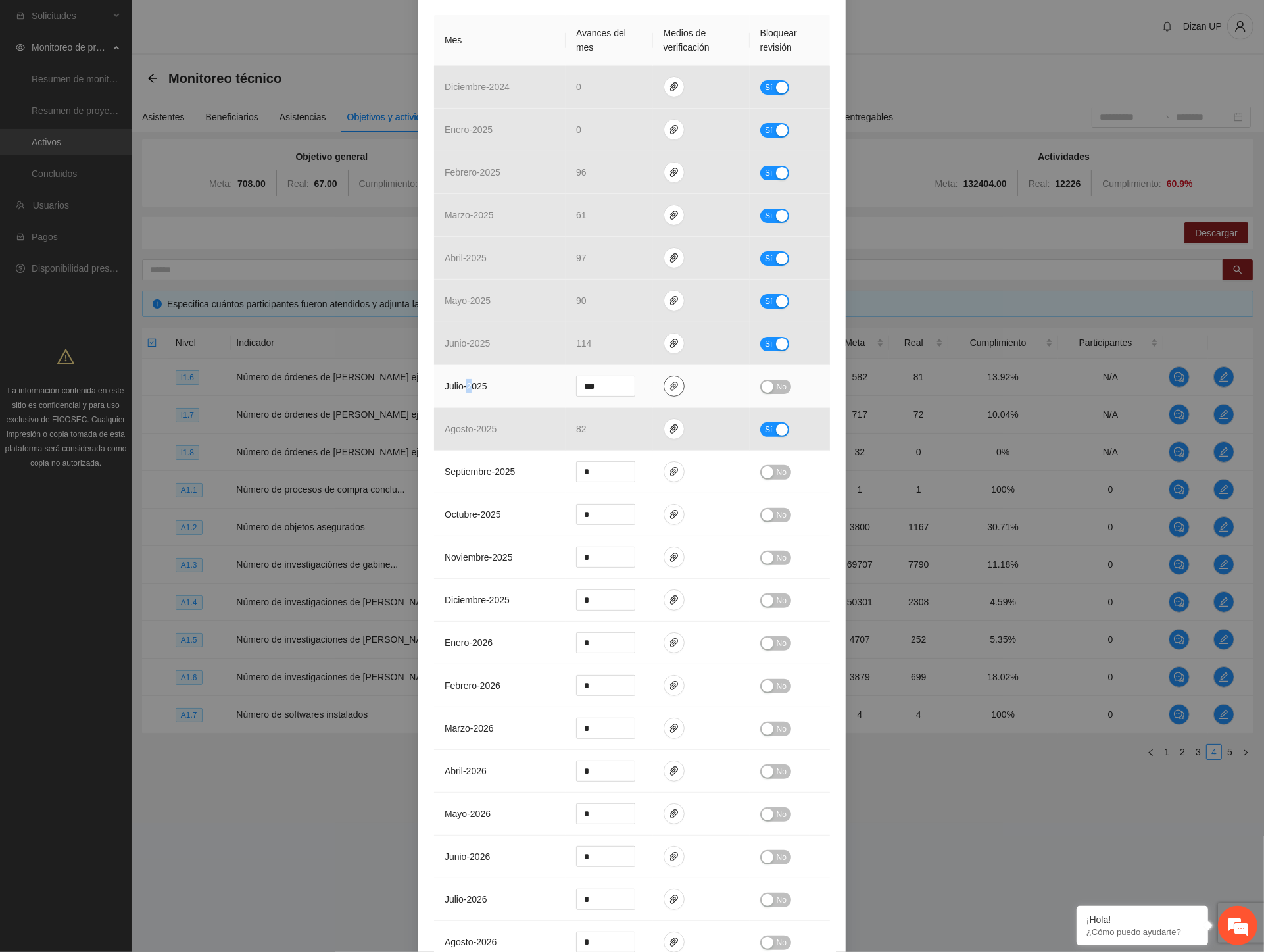
click at [672, 391] on icon "paper-clip" at bounding box center [674, 386] width 10 height 10
click at [645, 330] on link "INVGABSUR24.xlsx" at bounding box center [664, 328] width 172 height 14
click at [643, 346] on link "ZONASURINVESTIGACIONDEGABINETE2024_0001.pdf" at bounding box center [664, 347] width 172 height 14
click at [488, 506] on td "octubre - 2025" at bounding box center [500, 514] width 131 height 43
drag, startPoint x: 147, startPoint y: 688, endPoint x: 184, endPoint y: 668, distance: 42.1
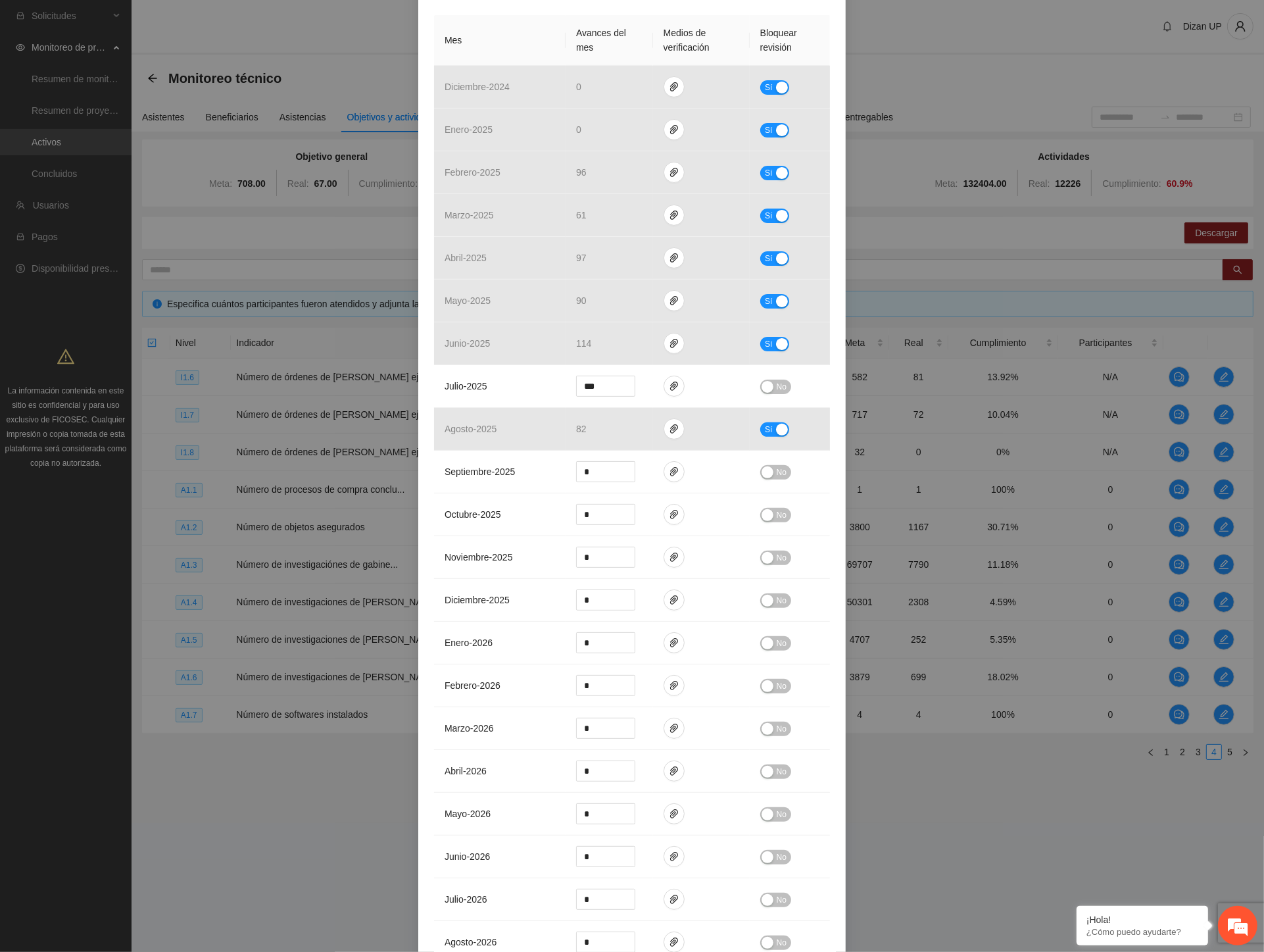
click at [147, 688] on div "Actividad 1.6 Número de investigaciones de gabinete Indicador: Recolección de i…" at bounding box center [632, 476] width 1264 height 952
click at [86, 738] on div "Actividad 1.6 Número de investigaciones de gabinete Indicador: Recolección de i…" at bounding box center [632, 476] width 1264 height 952
click at [12, 693] on div "Actividad 1.6 Número de investigaciones de gabinete Indicador: Recolección de i…" at bounding box center [632, 476] width 1264 height 952
click at [770, 387] on button "No" at bounding box center [776, 386] width 31 height 14
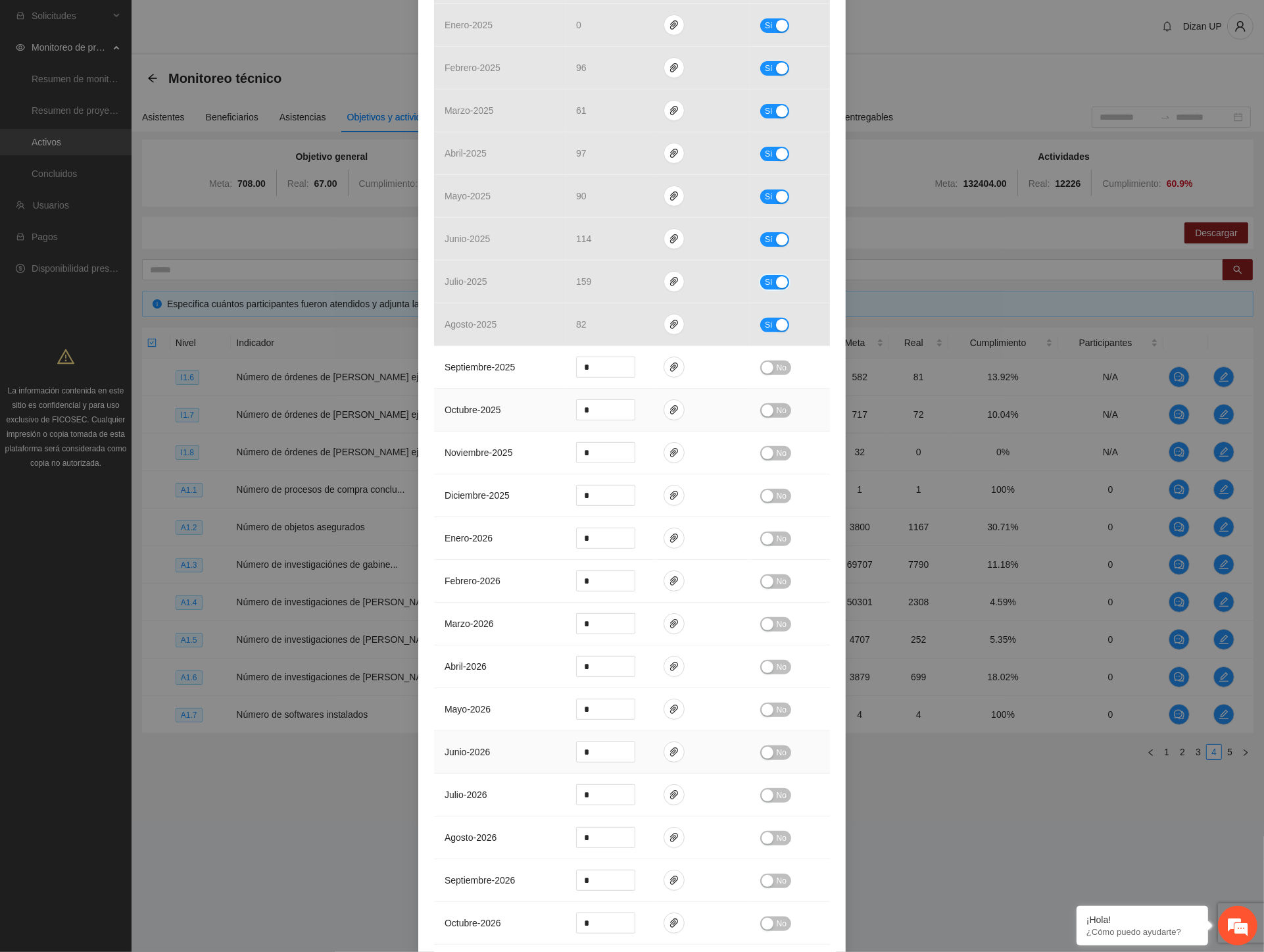
scroll to position [606, 0]
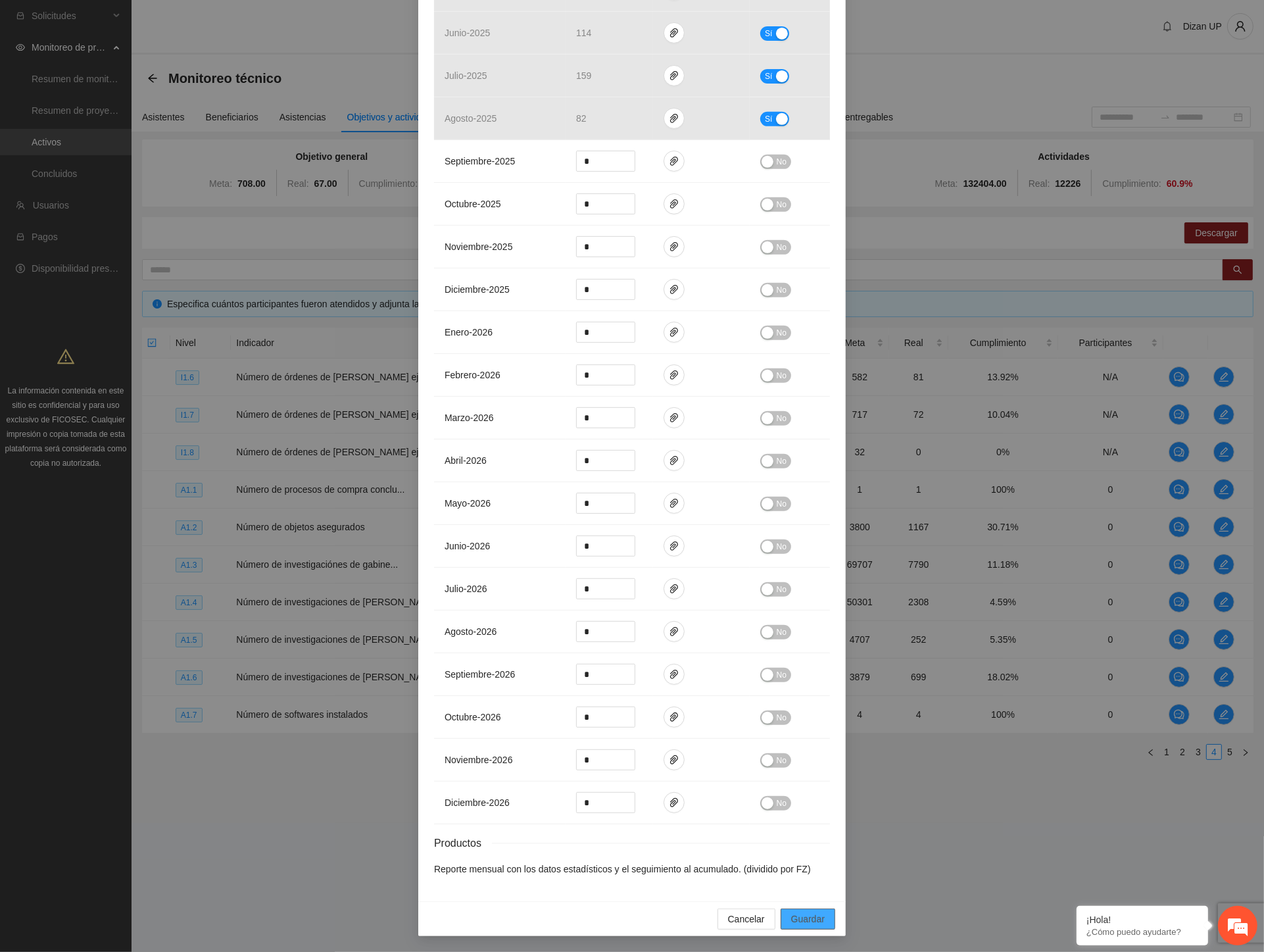
click at [793, 920] on span "Guardar" at bounding box center [808, 918] width 34 height 14
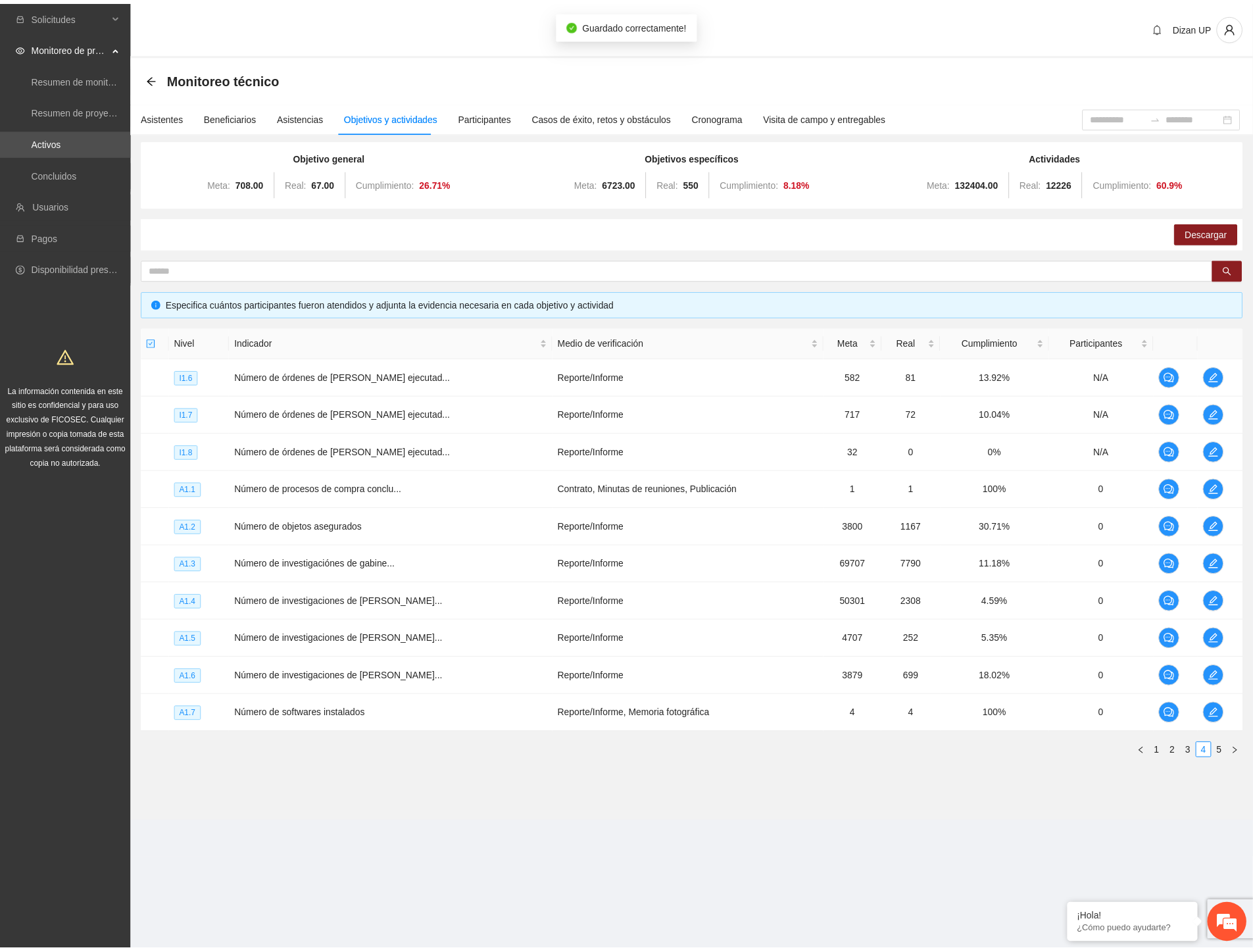
scroll to position [541, 0]
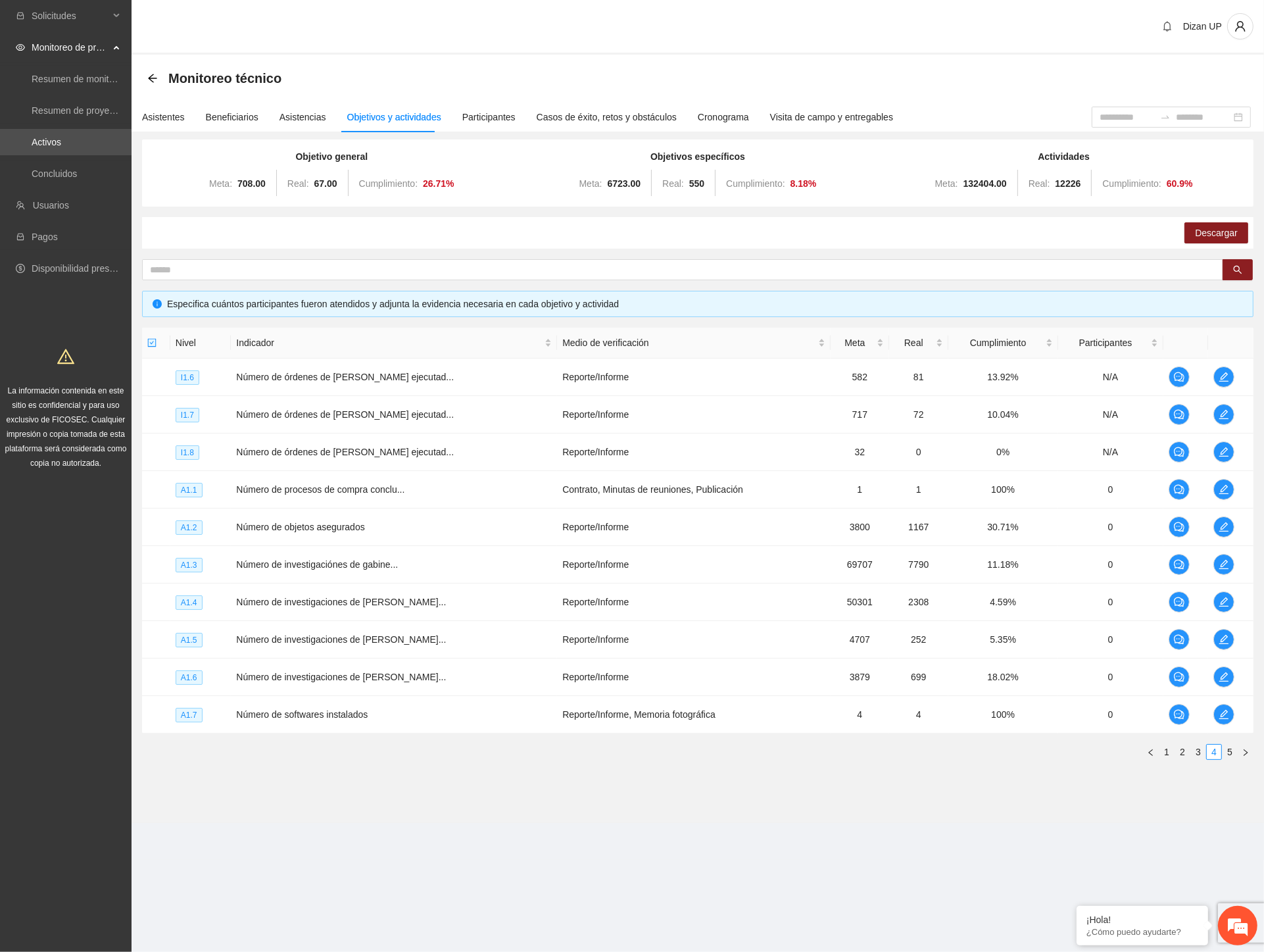
click at [1206, 175] on div "Meta: 132404.00 Real: 12226 Cumplimiento: 60.9 %" at bounding box center [1064, 183] width 360 height 26
click at [1221, 716] on icon "edit" at bounding box center [1224, 715] width 10 height 10
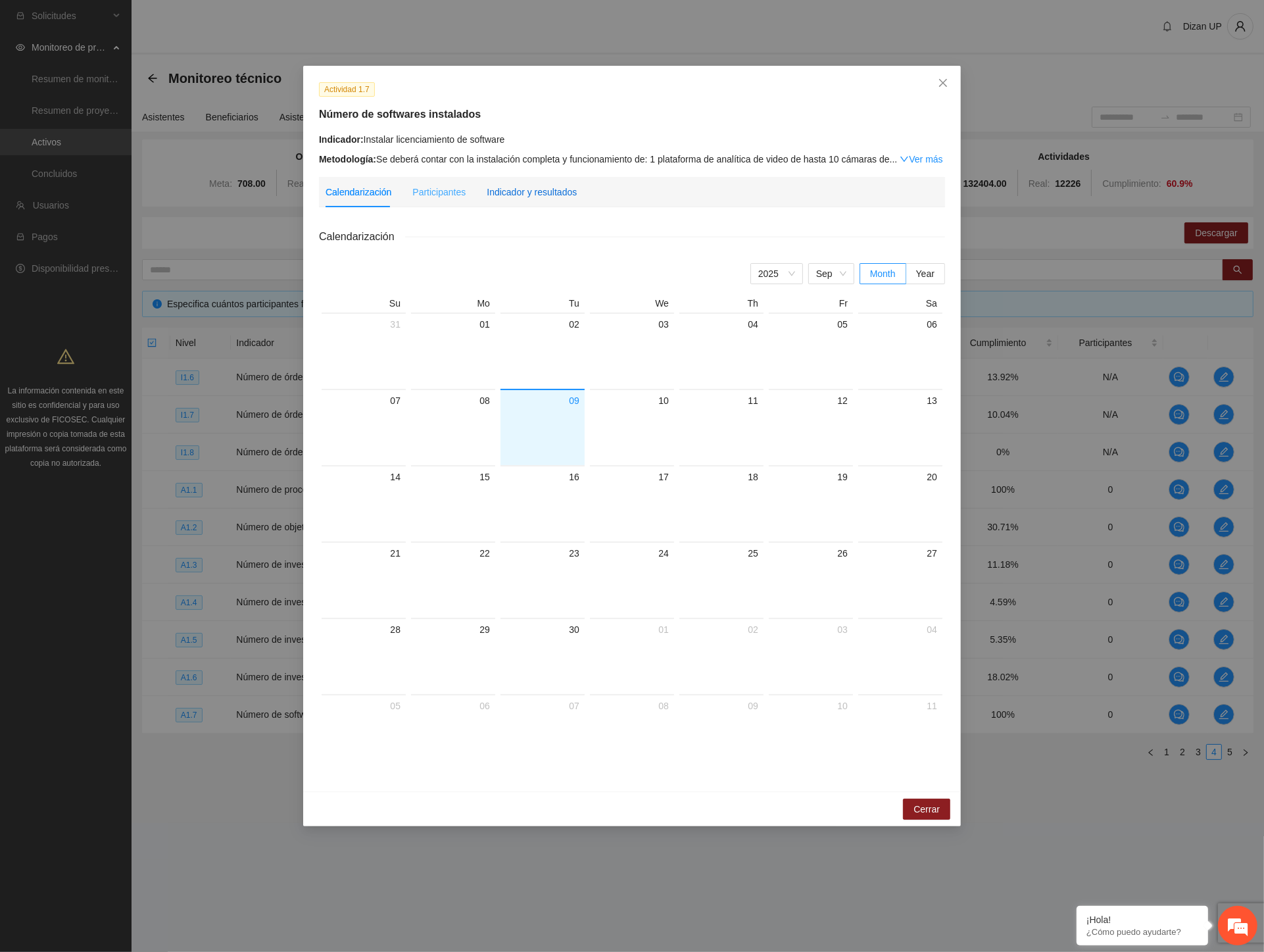
click at [543, 190] on div "Indicador y resultados" at bounding box center [532, 192] width 90 height 14
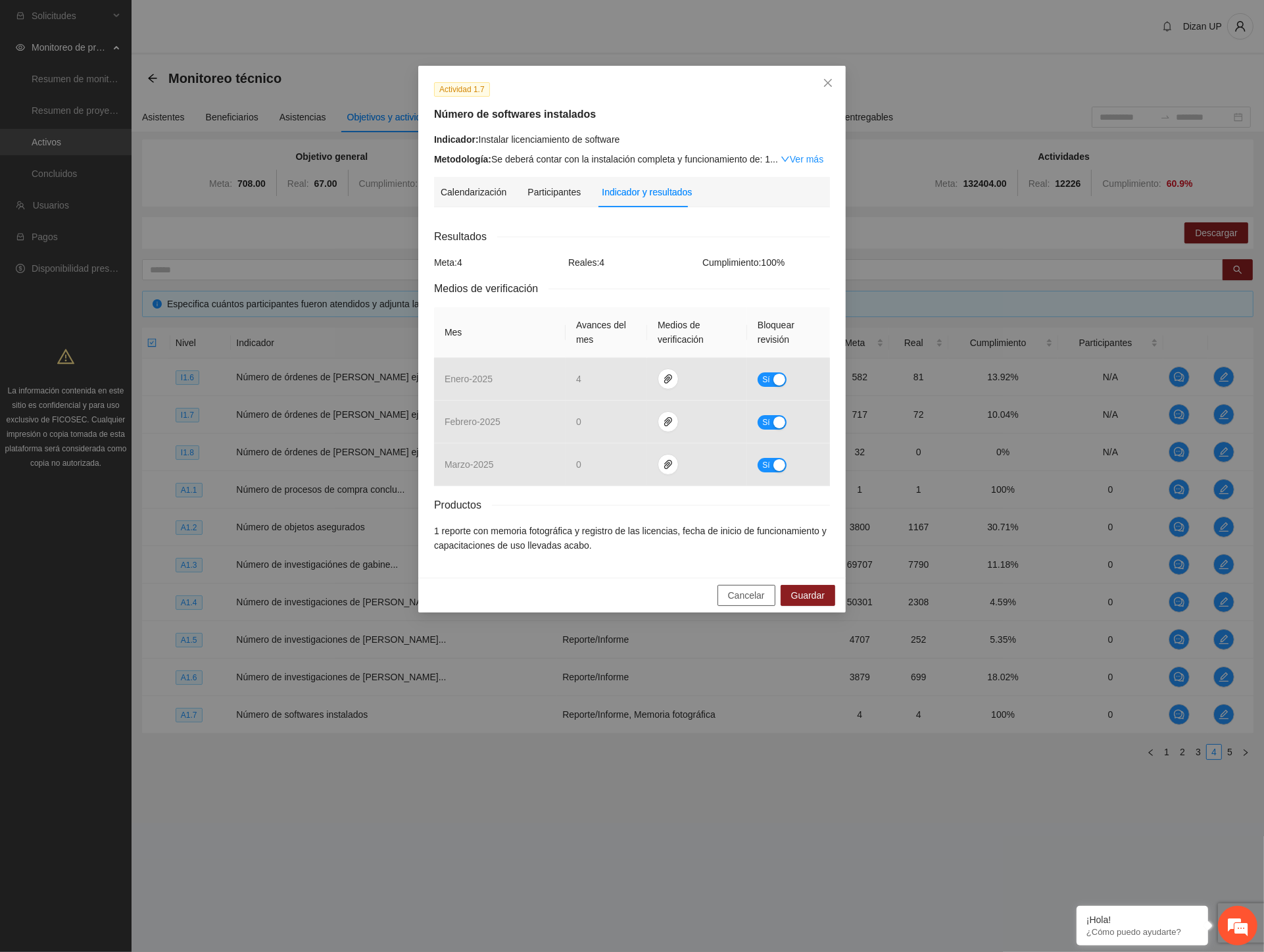
click at [734, 595] on span "Cancelar" at bounding box center [746, 595] width 37 height 14
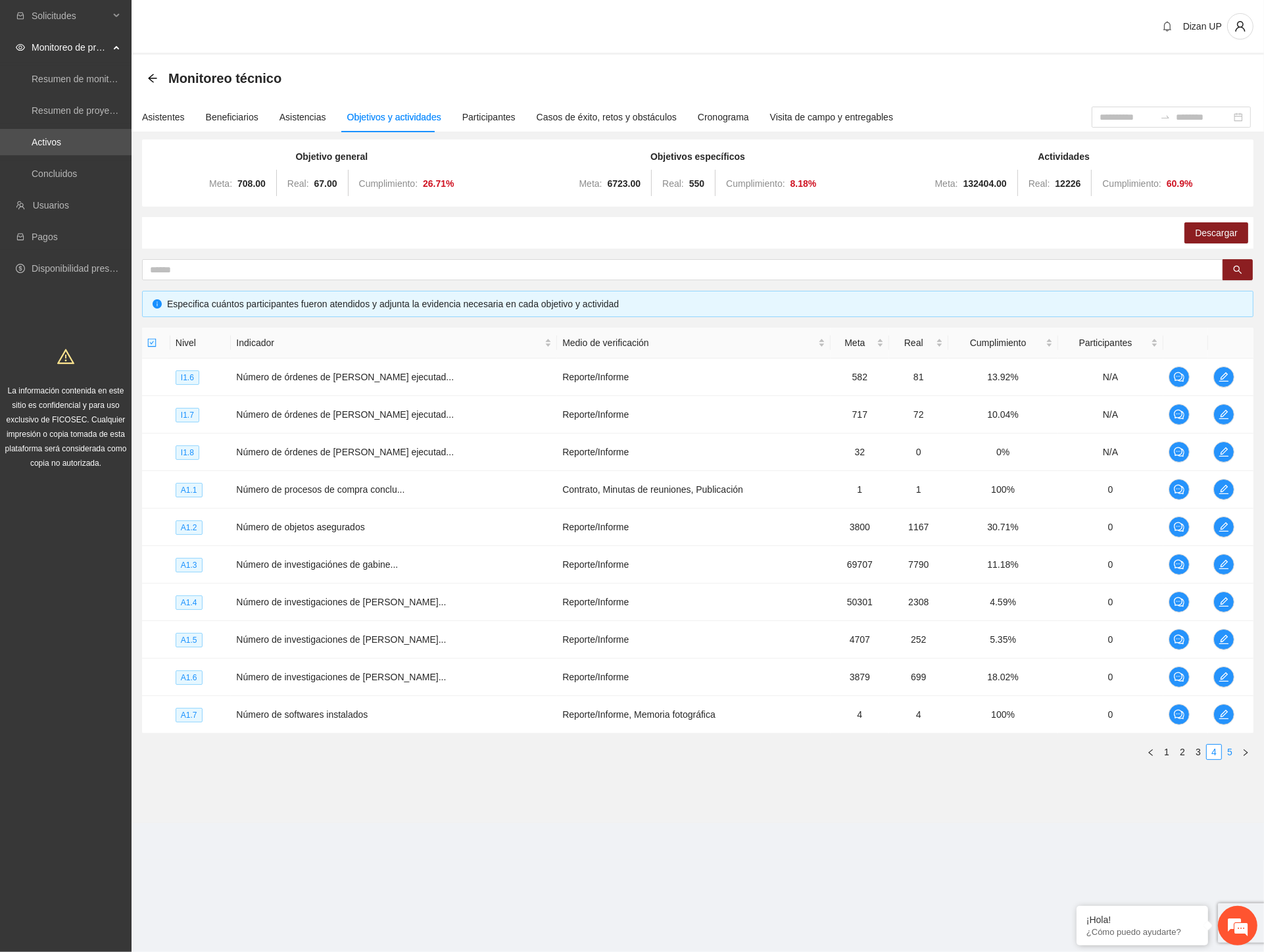
click at [1232, 754] on link "5" at bounding box center [1230, 751] width 14 height 14
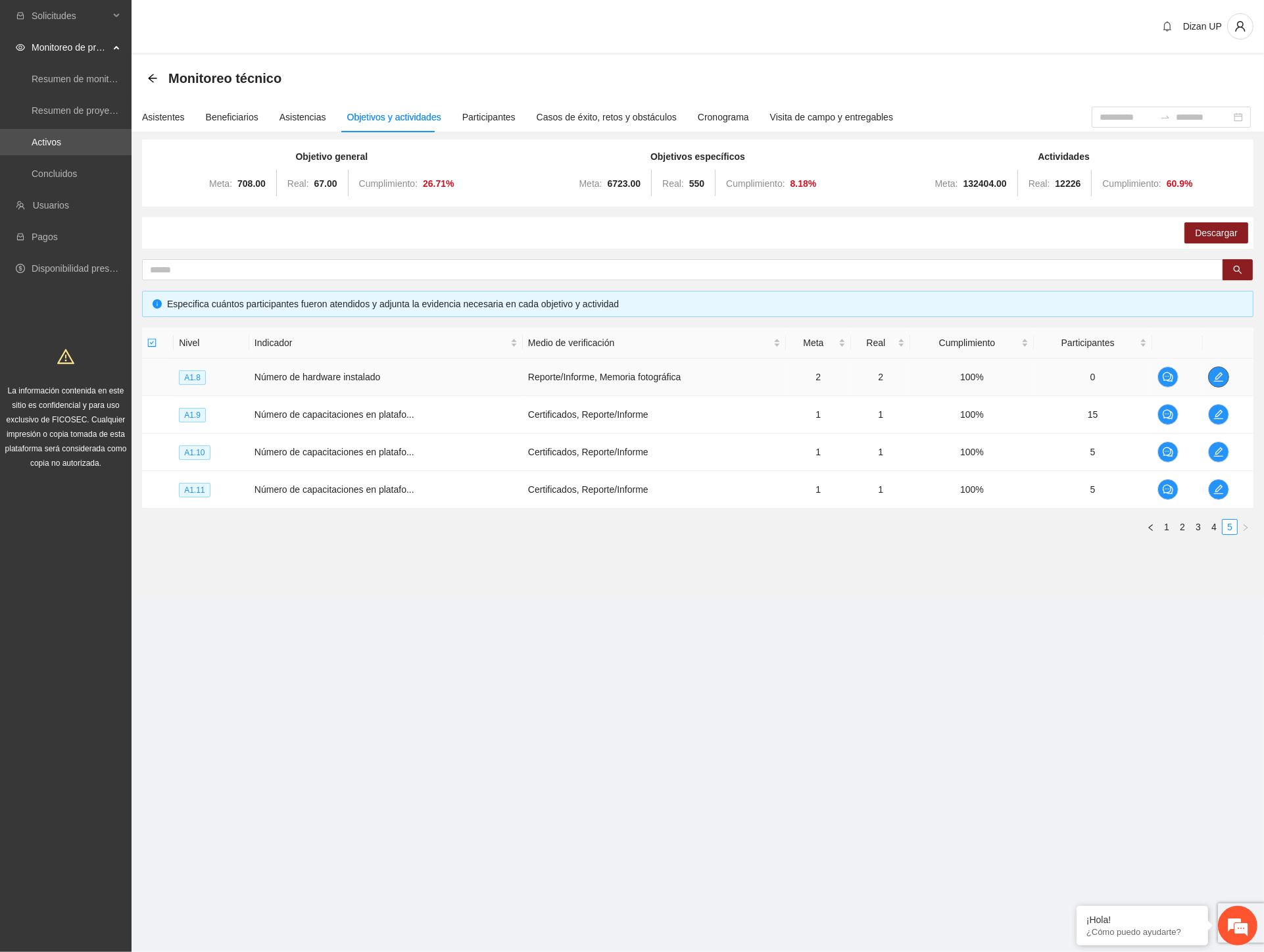
click at [1218, 369] on button "button" at bounding box center [1219, 377] width 21 height 21
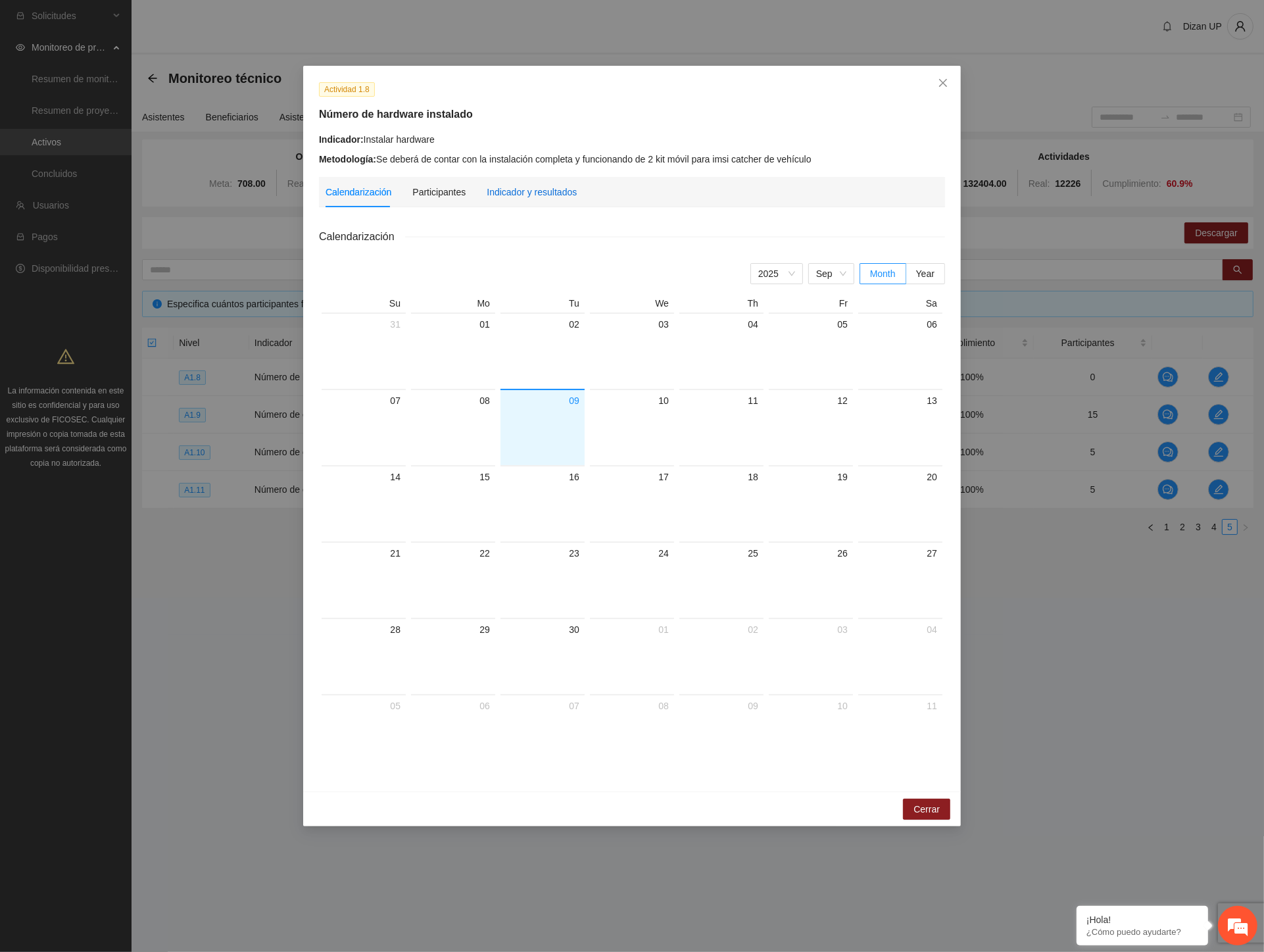
click at [501, 193] on div "Indicador y resultados" at bounding box center [532, 192] width 90 height 14
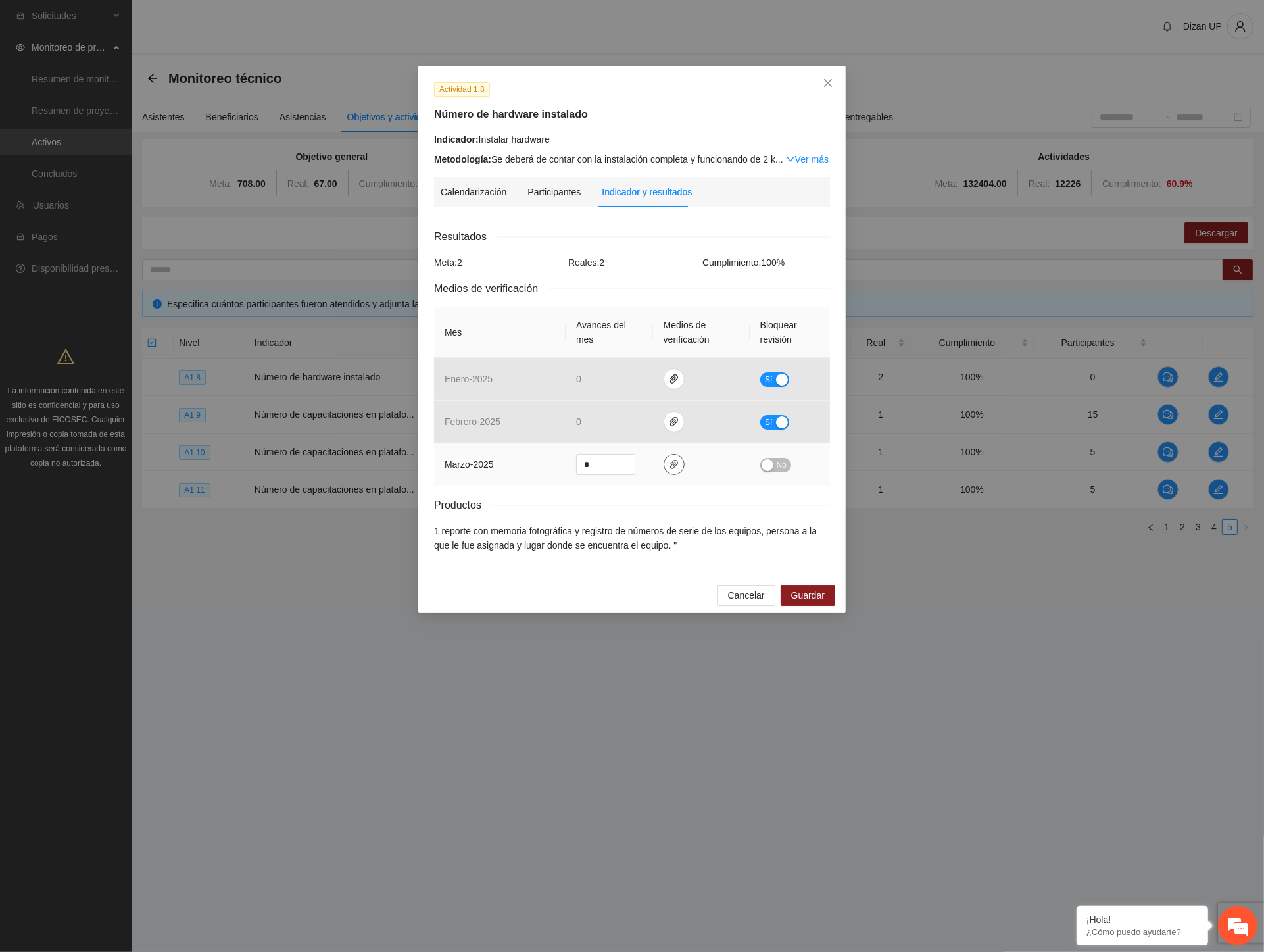
click at [681, 461] on span "paper-clip" at bounding box center [674, 464] width 19 height 10
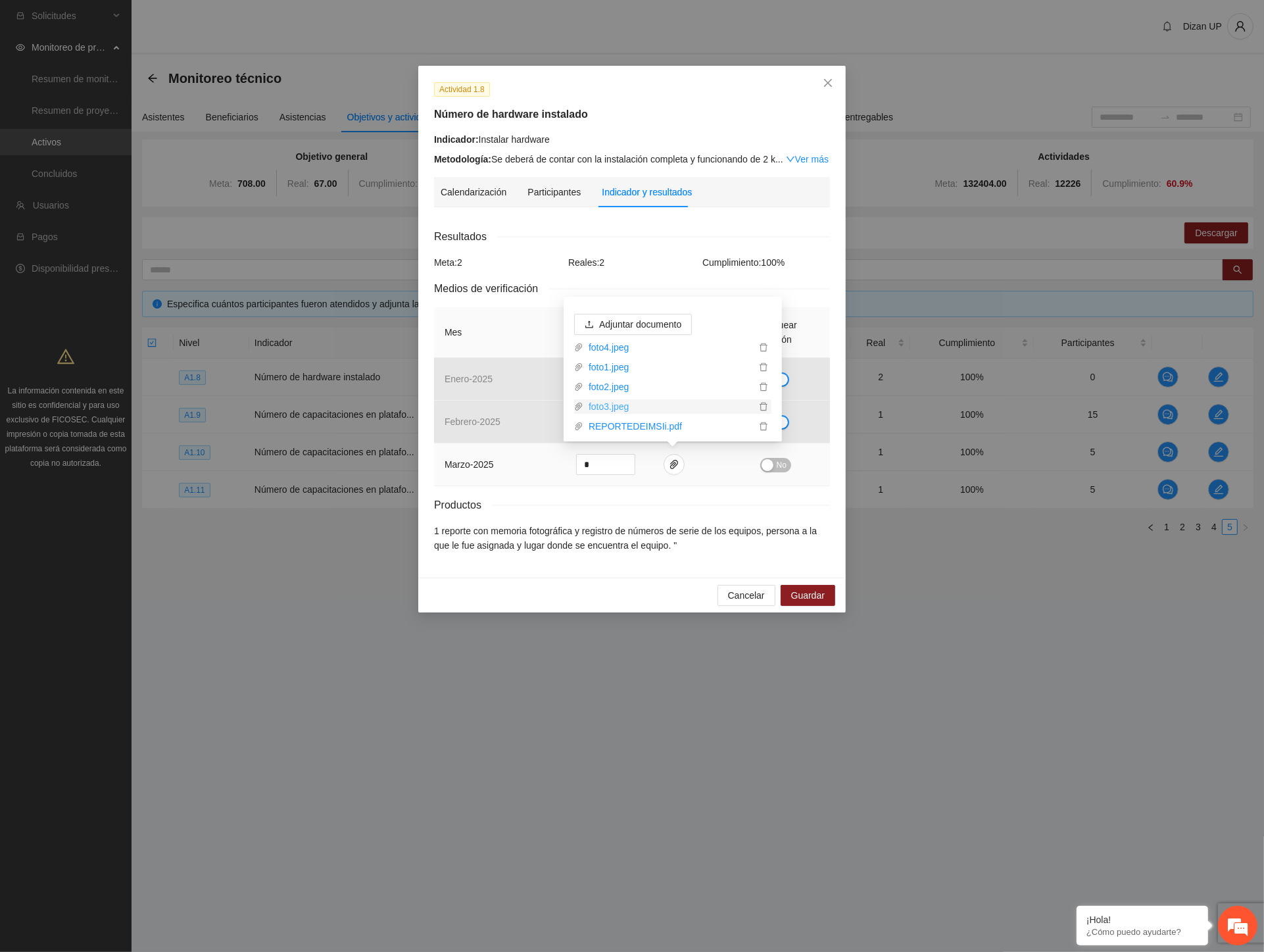
click at [620, 405] on link "foto3.jpeg" at bounding box center [670, 406] width 172 height 14
click at [643, 429] on link "REPORTEDEIMSIi.pdf" at bounding box center [670, 426] width 172 height 14
click at [781, 461] on span "No" at bounding box center [782, 464] width 10 height 14
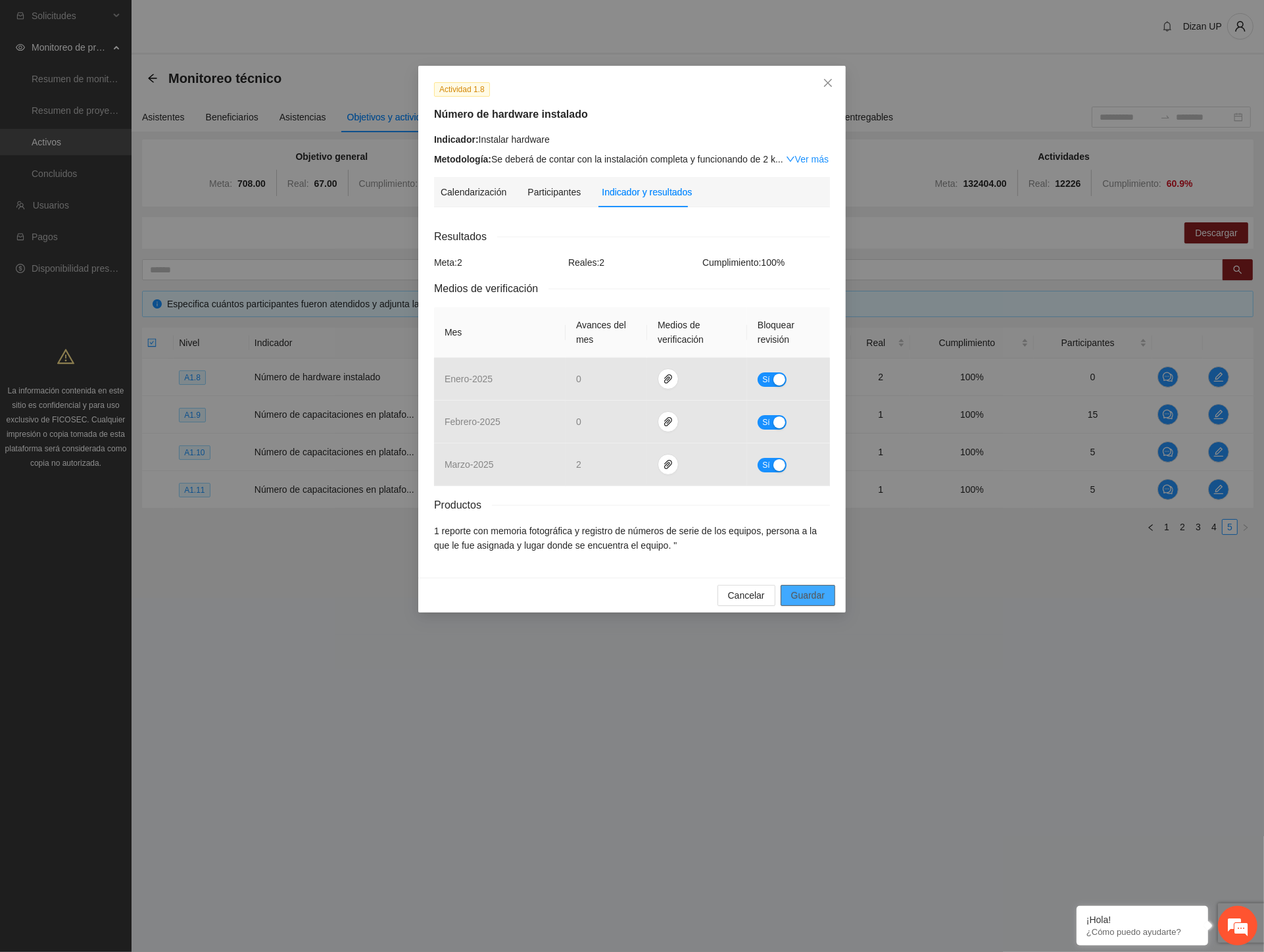
drag, startPoint x: 817, startPoint y: 594, endPoint x: 827, endPoint y: 589, distance: 11.2
click at [824, 590] on span "Guardar" at bounding box center [808, 595] width 34 height 14
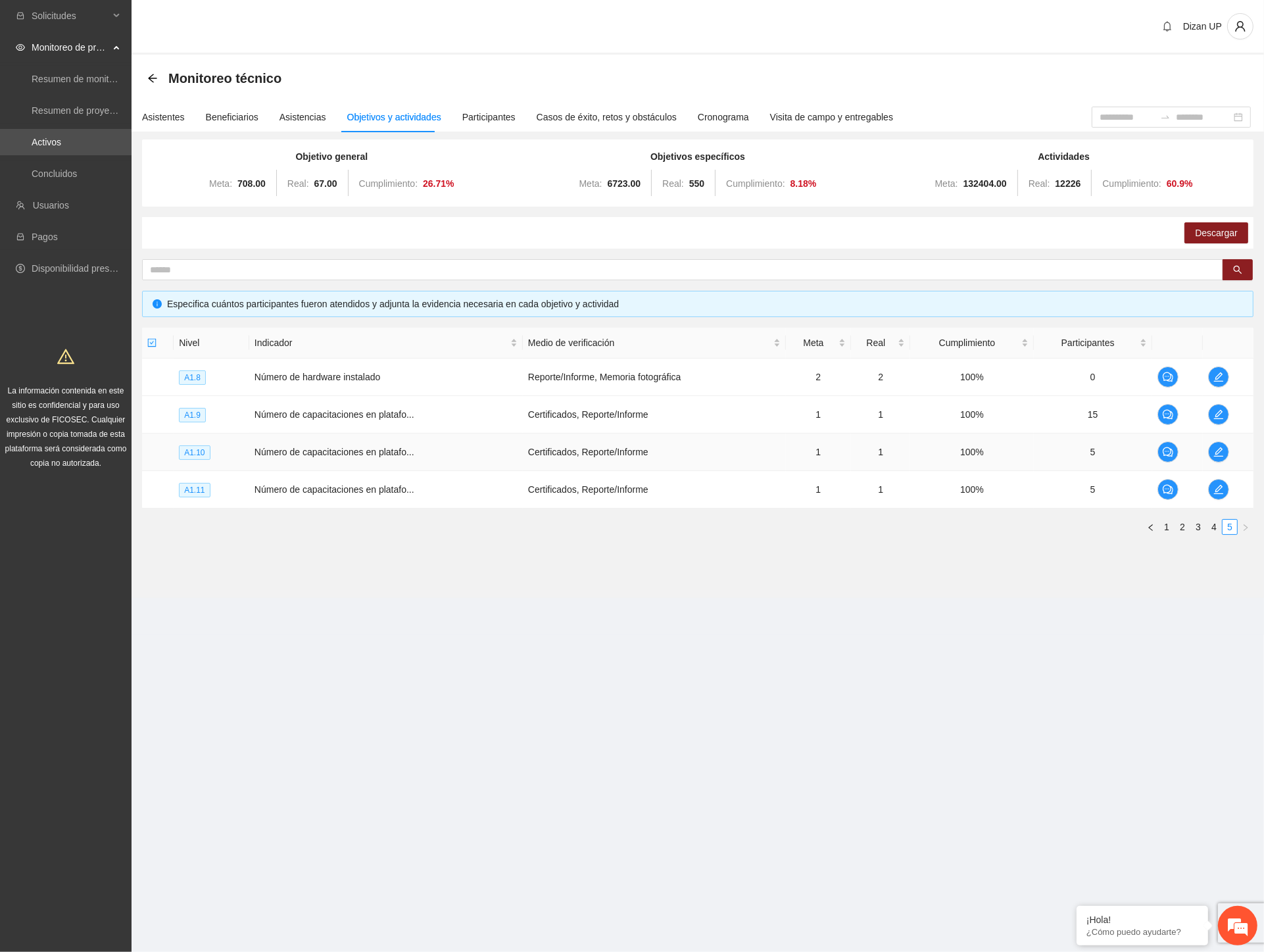
click at [379, 448] on span "Número de capacitaciones en platafo..." at bounding box center [334, 452] width 160 height 10
click at [367, 485] on span "Número de capacitaciones en platafo..." at bounding box center [334, 489] width 160 height 10
click at [1171, 523] on link "1" at bounding box center [1166, 526] width 14 height 14
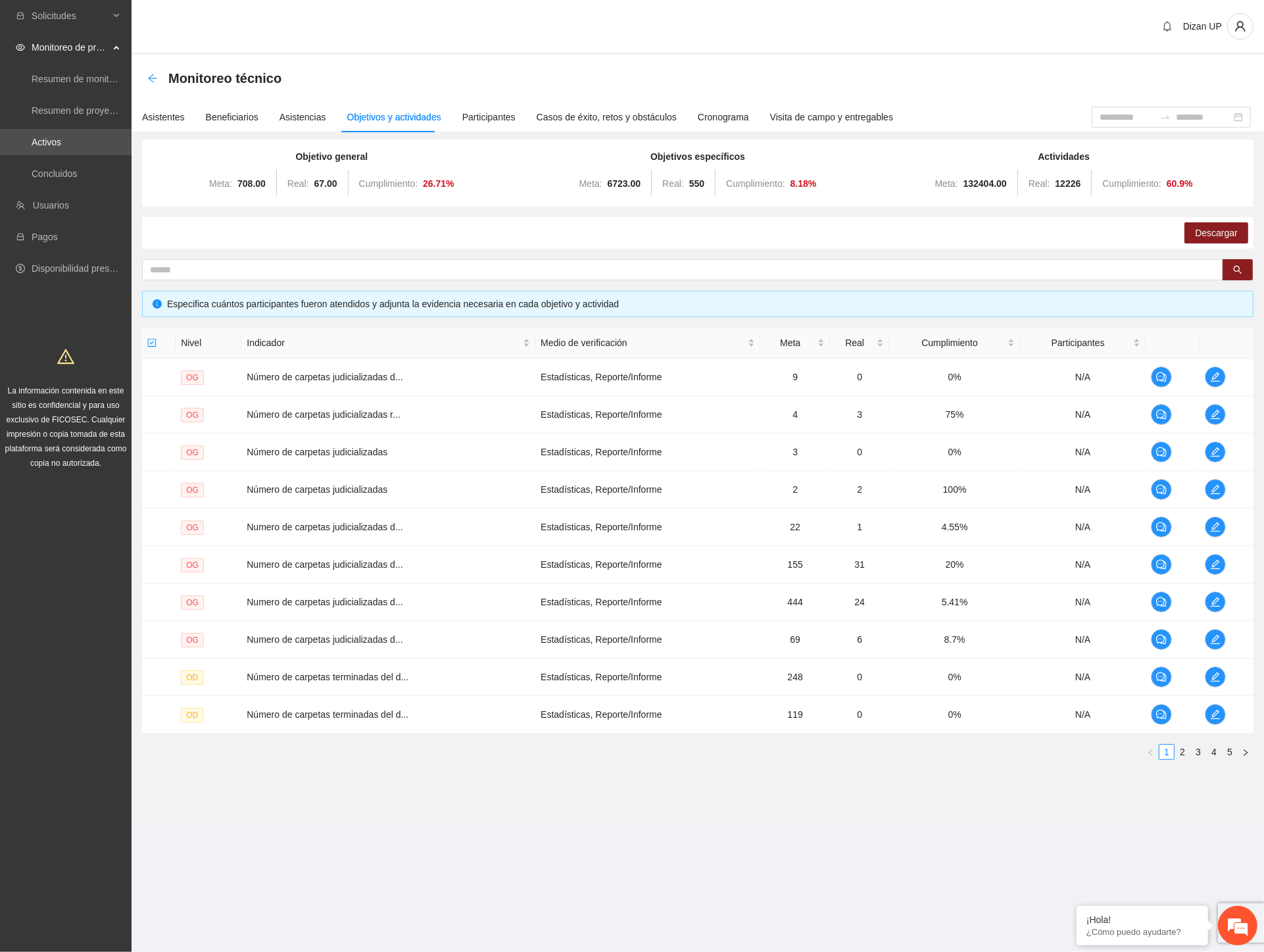
click at [148, 75] on icon "arrow-left" at bounding box center [152, 78] width 10 height 10
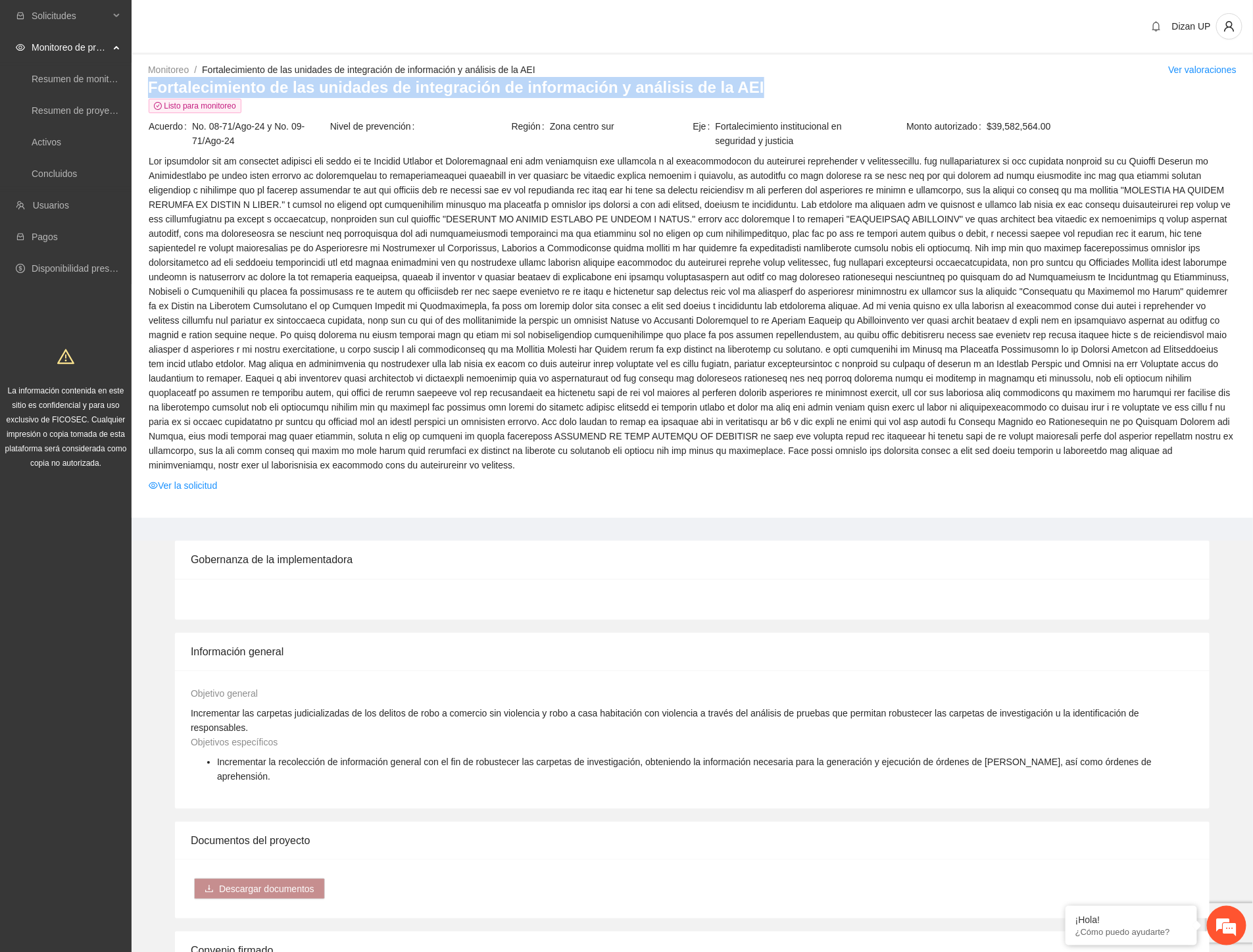
drag, startPoint x: 751, startPoint y: 86, endPoint x: 134, endPoint y: 92, distance: 617.0
click at [134, 92] on div "Monitoreo / Fortalecimiento de las unidades de integración de información y aná…" at bounding box center [692, 290] width 1122 height 455
copy h3 "Fortalecimiento de las unidades de integración de información y análisis de la …"
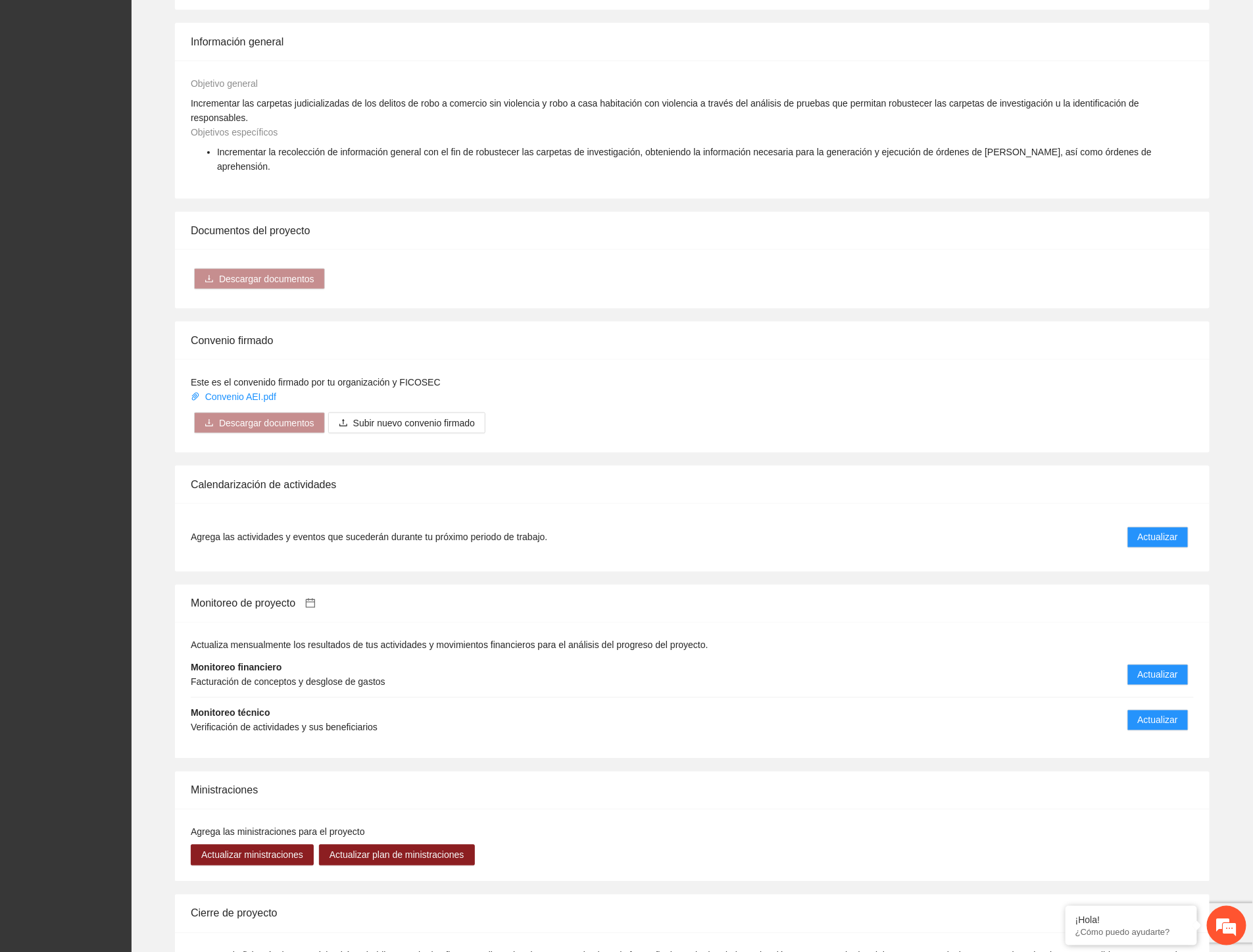
scroll to position [755, 0]
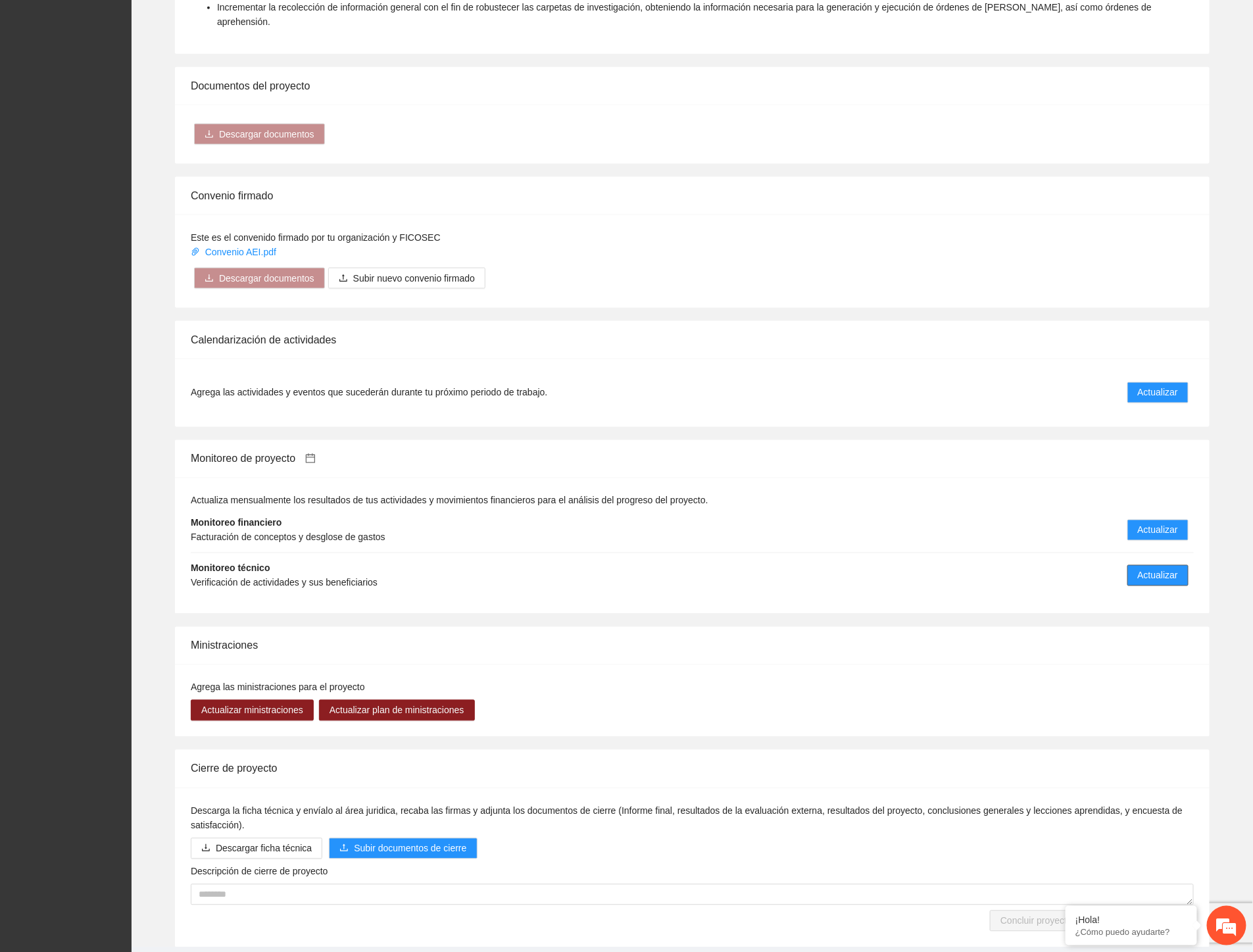
click at [1142, 568] on span "Actualizar" at bounding box center [1158, 575] width 40 height 14
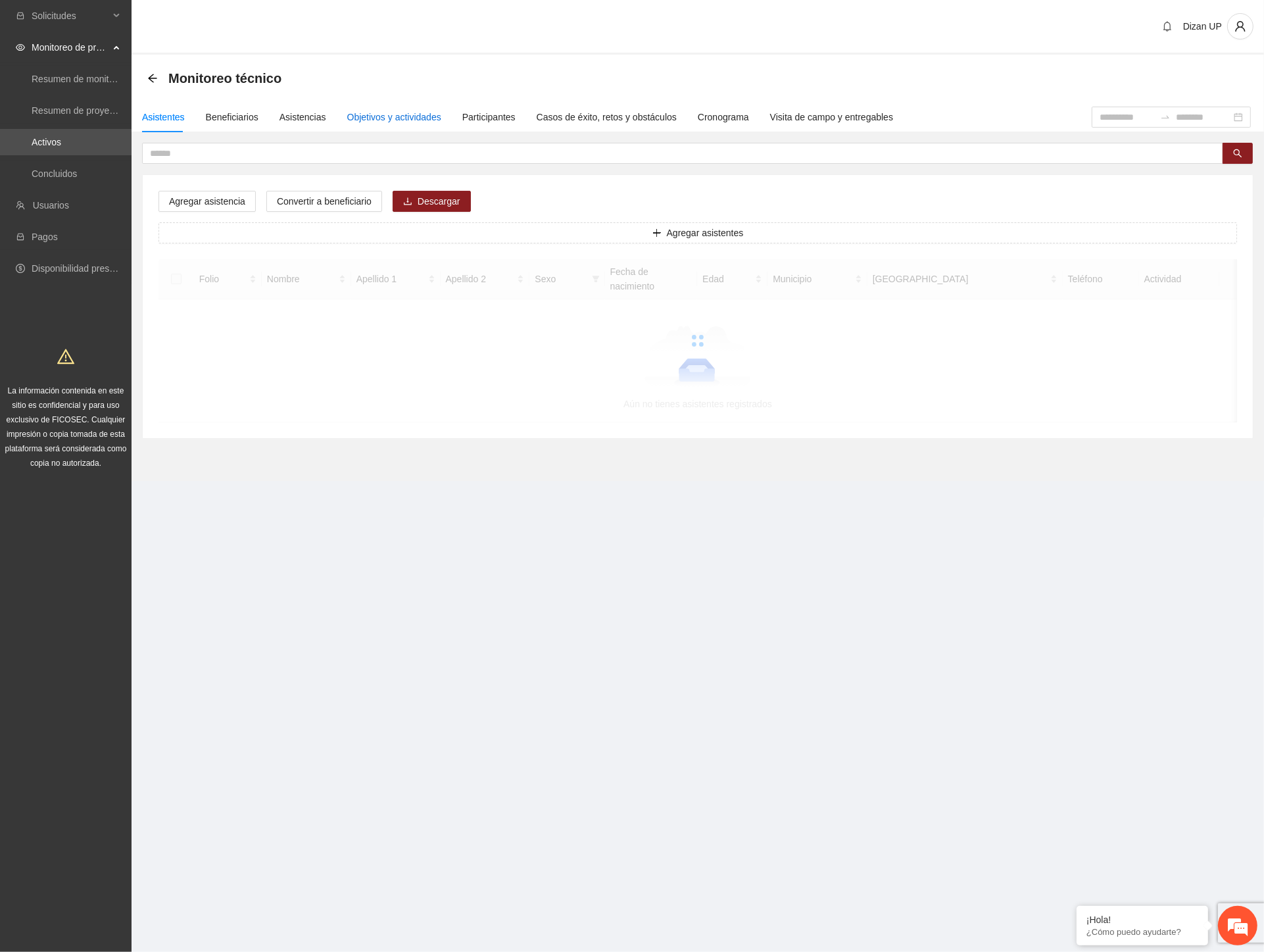
click at [380, 119] on div "Objetivos y actividades" at bounding box center [394, 116] width 94 height 14
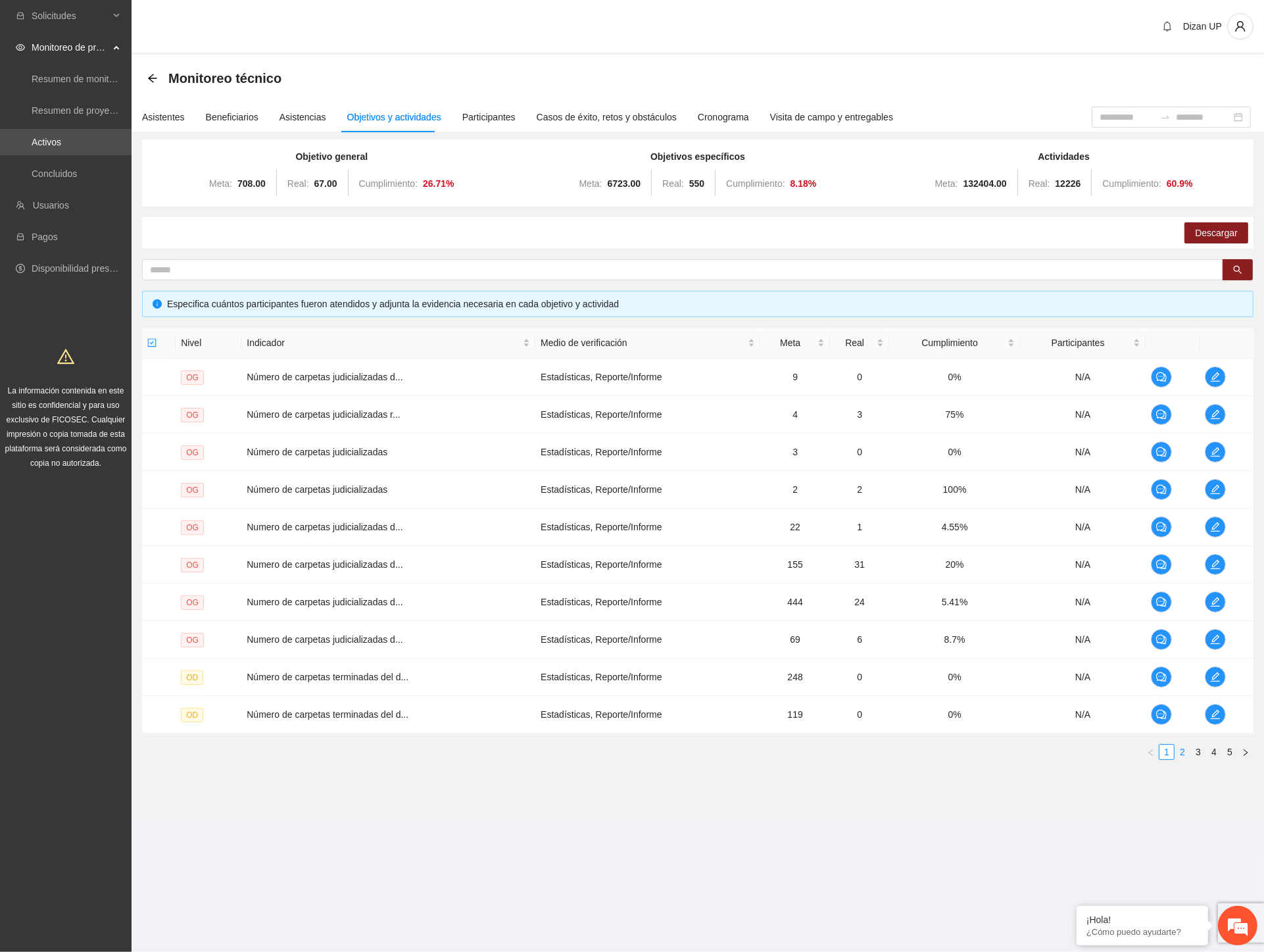
click at [1180, 758] on link "2" at bounding box center [1183, 751] width 14 height 14
click at [1221, 412] on span "edit" at bounding box center [1215, 414] width 19 height 10
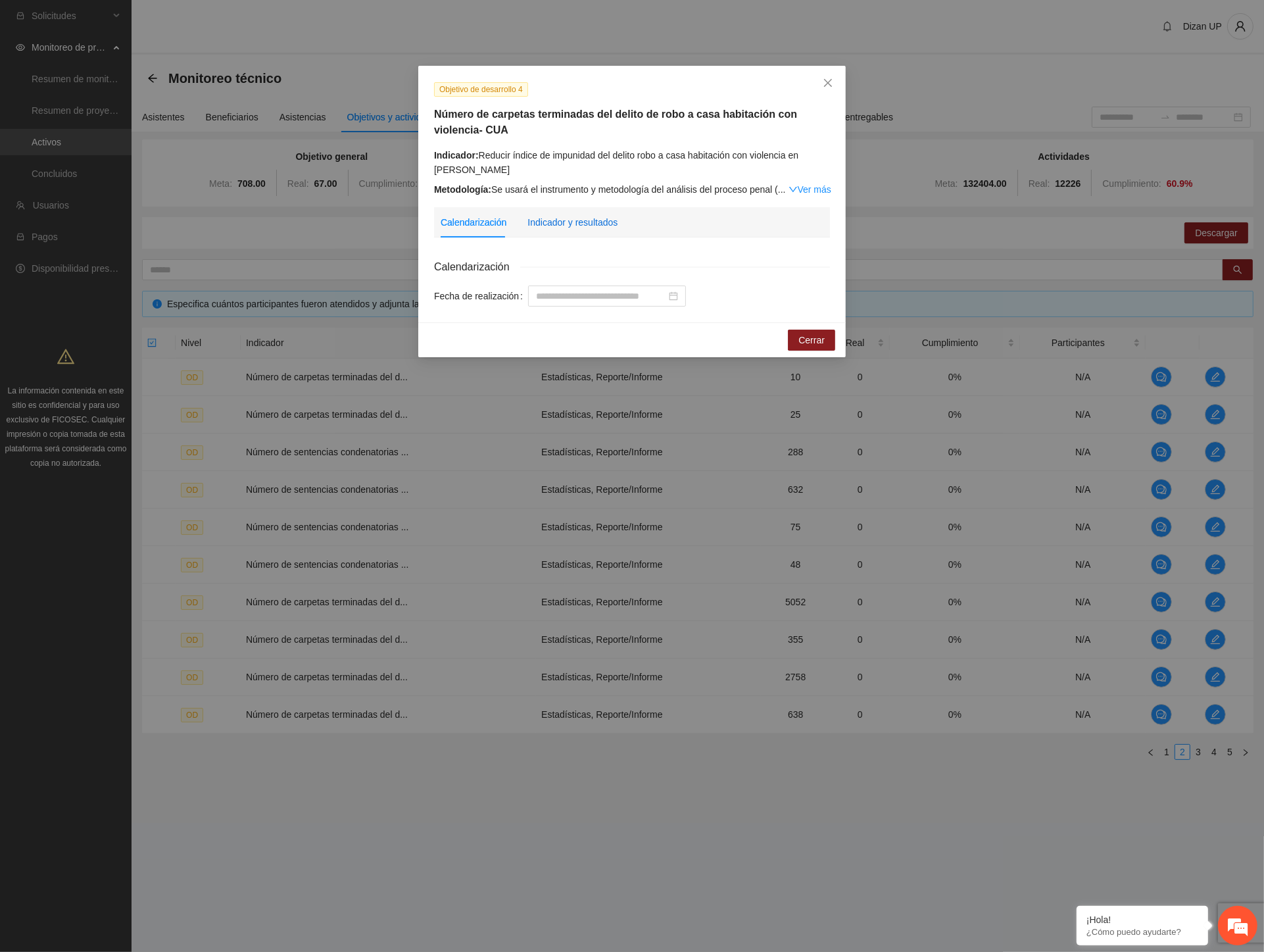
click at [590, 225] on div "Indicador y resultados" at bounding box center [573, 222] width 90 height 14
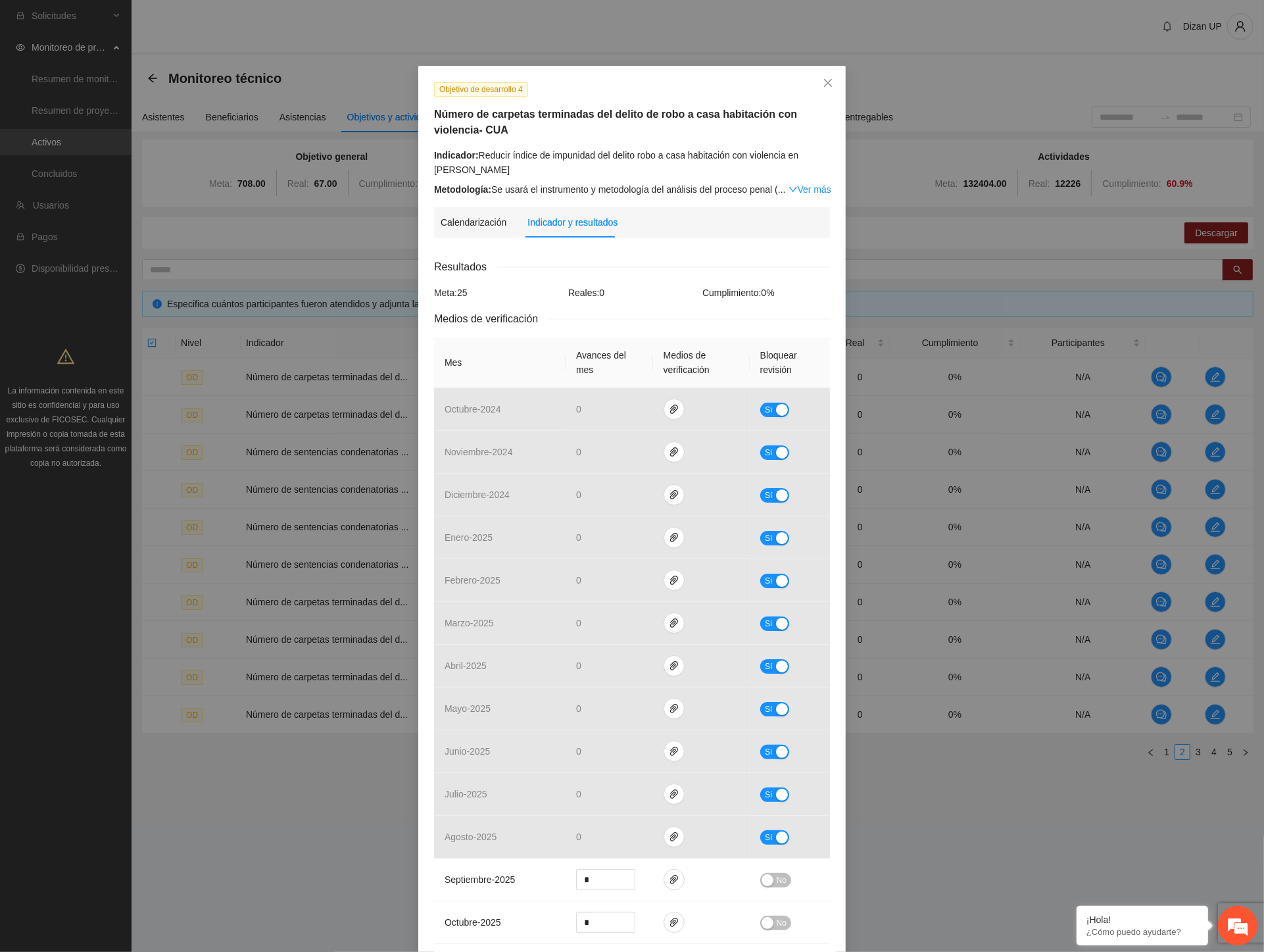
click at [663, 223] on div "Calendarización Indicador y resultados" at bounding box center [632, 223] width 383 height 31
click at [823, 80] on icon "close" at bounding box center [828, 83] width 10 height 10
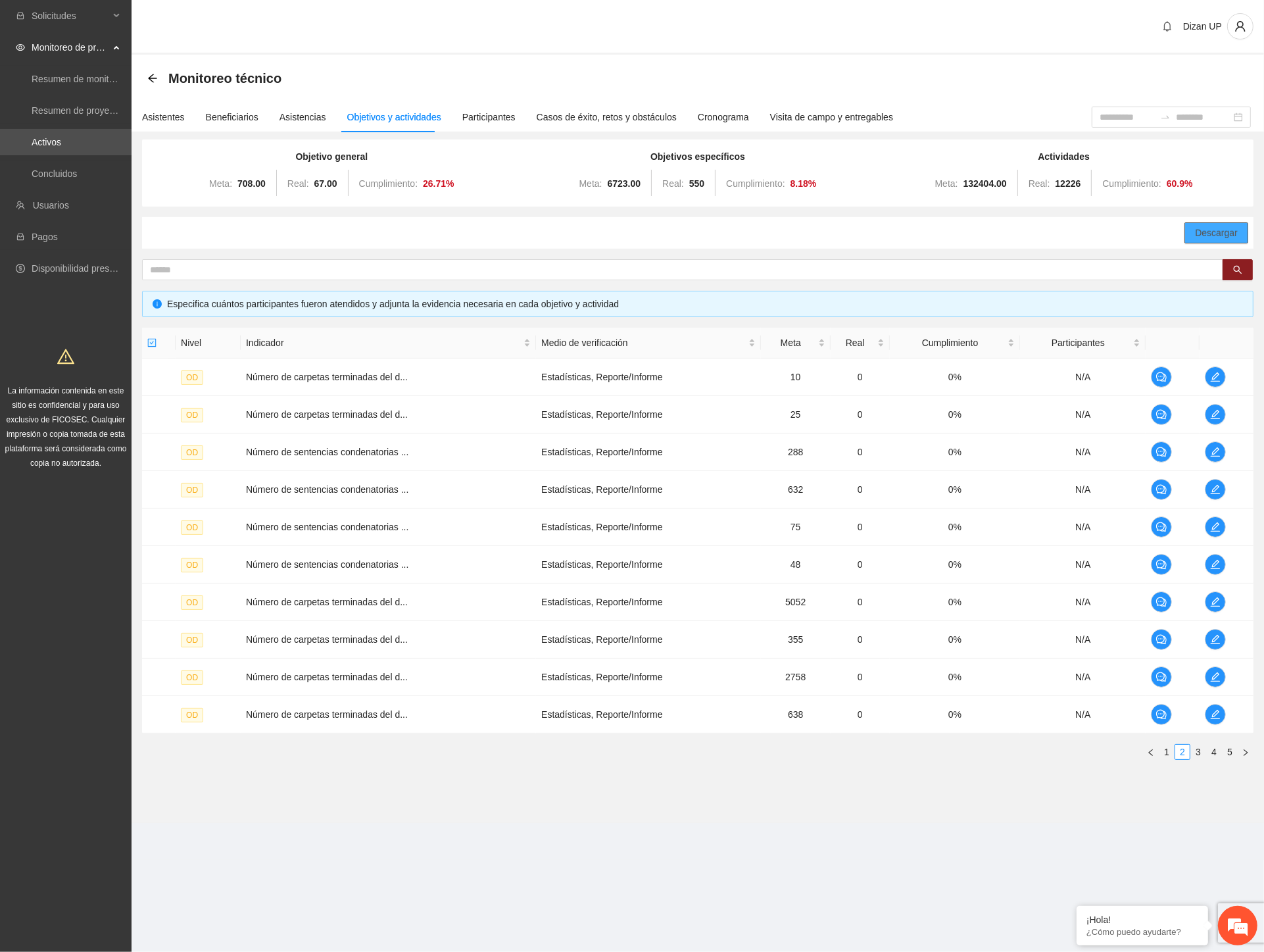
click at [1198, 235] on span "Descargar" at bounding box center [1216, 232] width 43 height 14
click at [35, 391] on span "La información contenida en este sitio es confidencial y para uso exclusivo de …" at bounding box center [66, 426] width 122 height 81
click at [983, 794] on section "Monitoreo técnico Asistentes Beneficiarios Asistencias Objetivos y actividades …" at bounding box center [697, 438] width 1133 height 768
click at [1169, 754] on link "1" at bounding box center [1166, 751] width 14 height 14
click at [1183, 750] on link "2" at bounding box center [1183, 751] width 14 height 14
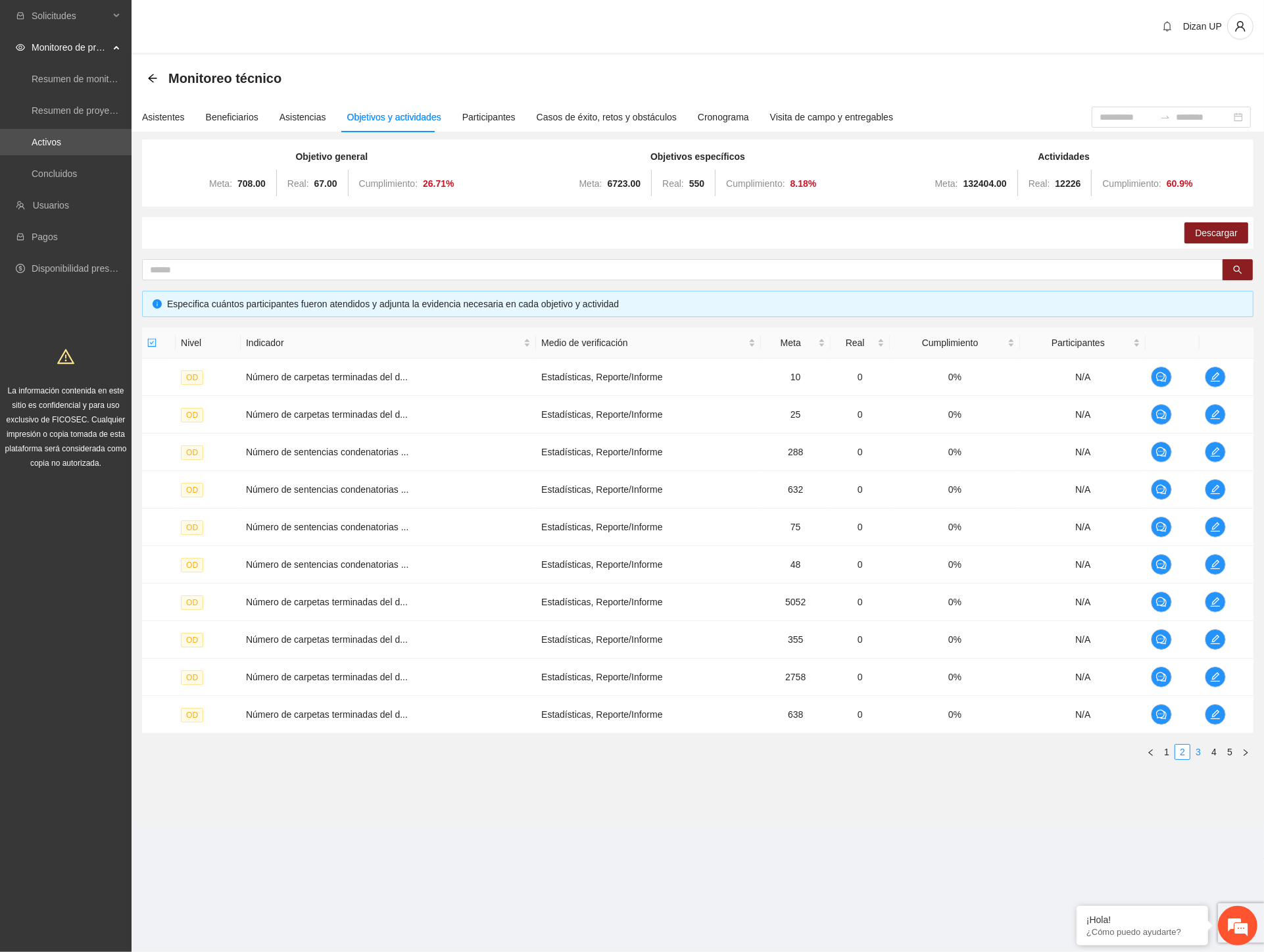
click at [1196, 749] on link "3" at bounding box center [1198, 751] width 14 height 14
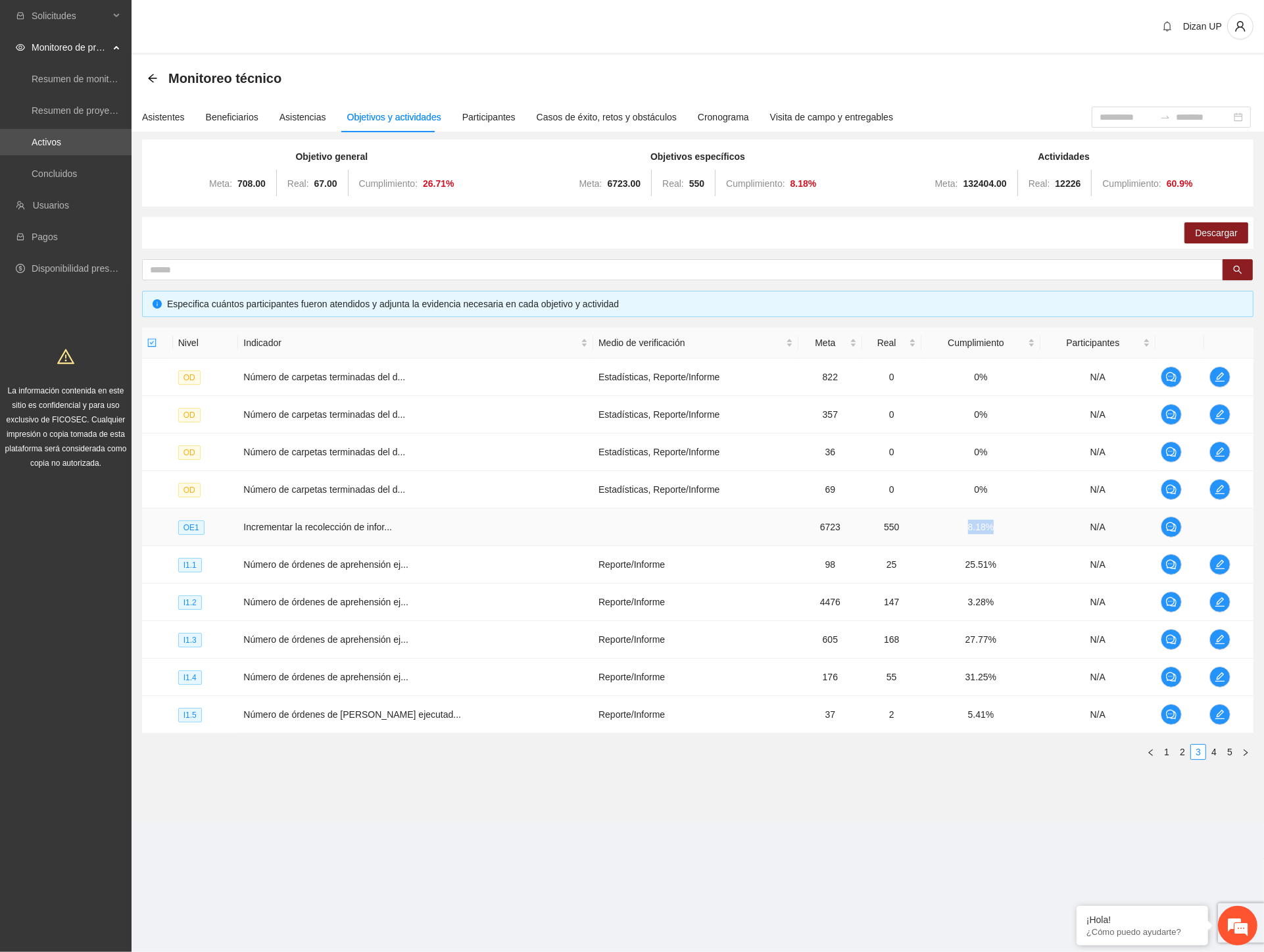
drag, startPoint x: 982, startPoint y: 525, endPoint x: 897, endPoint y: 527, distance: 85.0
click at [921, 527] on td "8.18%" at bounding box center [981, 527] width 119 height 37
drag, startPoint x: 821, startPoint y: 523, endPoint x: 1034, endPoint y: 530, distance: 213.1
click at [1034, 530] on tr "OE1 Incrementar la recolección de infor... 6723 550 8.18% N/A" at bounding box center [697, 527] width 1112 height 37
click at [594, 532] on td at bounding box center [696, 527] width 205 height 37
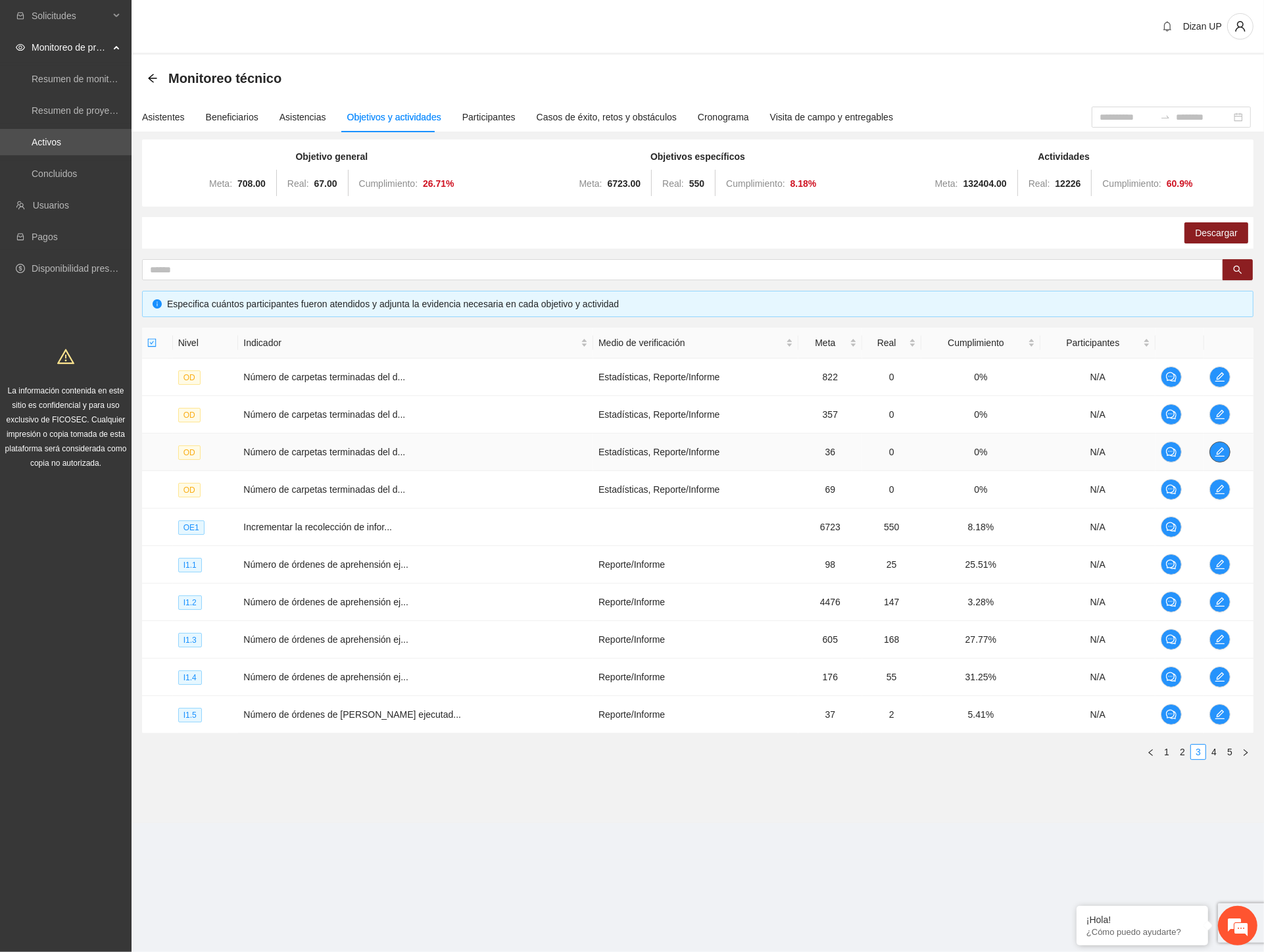
click at [1215, 452] on icon "edit" at bounding box center [1220, 452] width 9 height 9
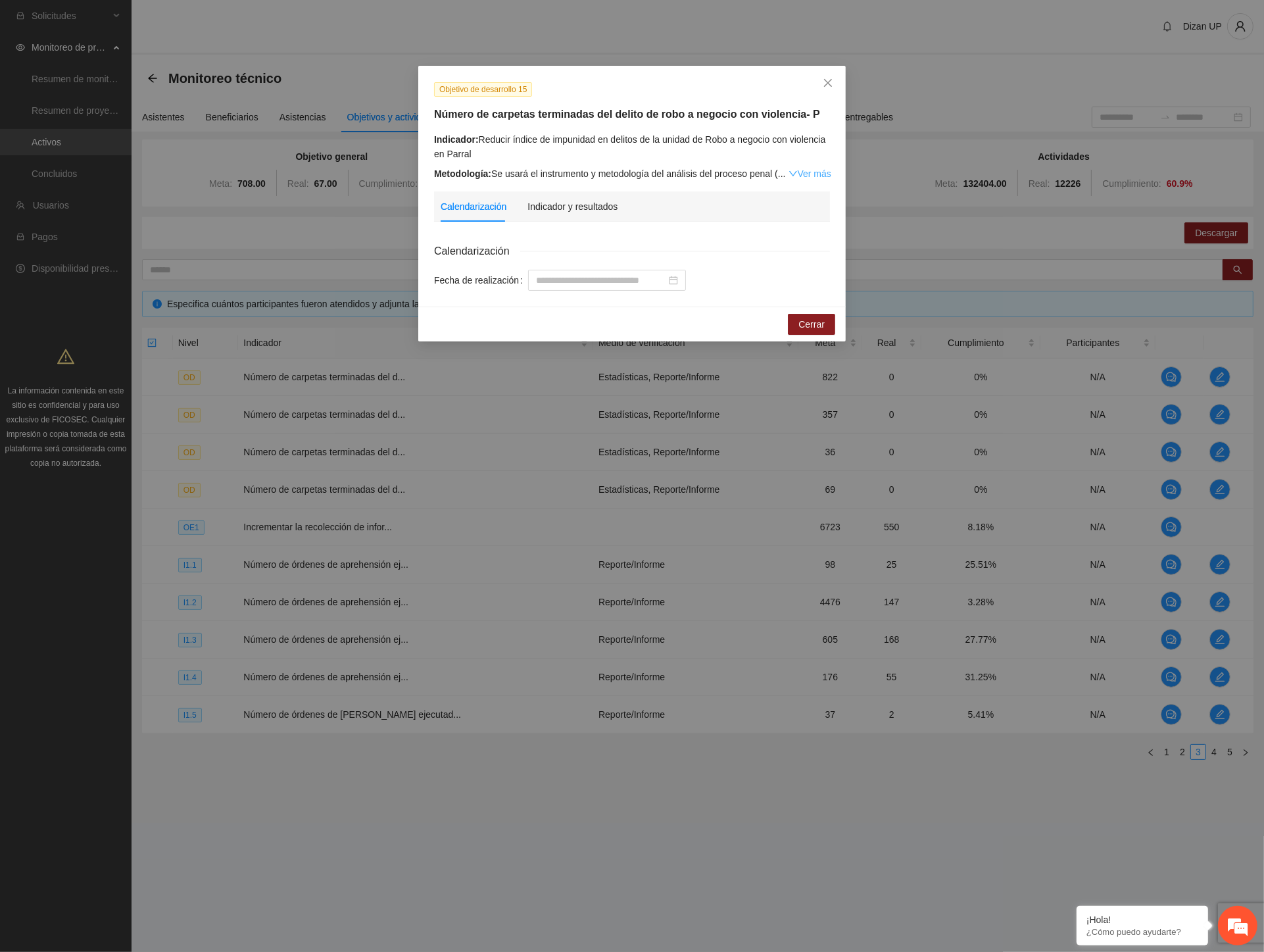
click at [803, 169] on link "Ver más" at bounding box center [809, 174] width 43 height 10
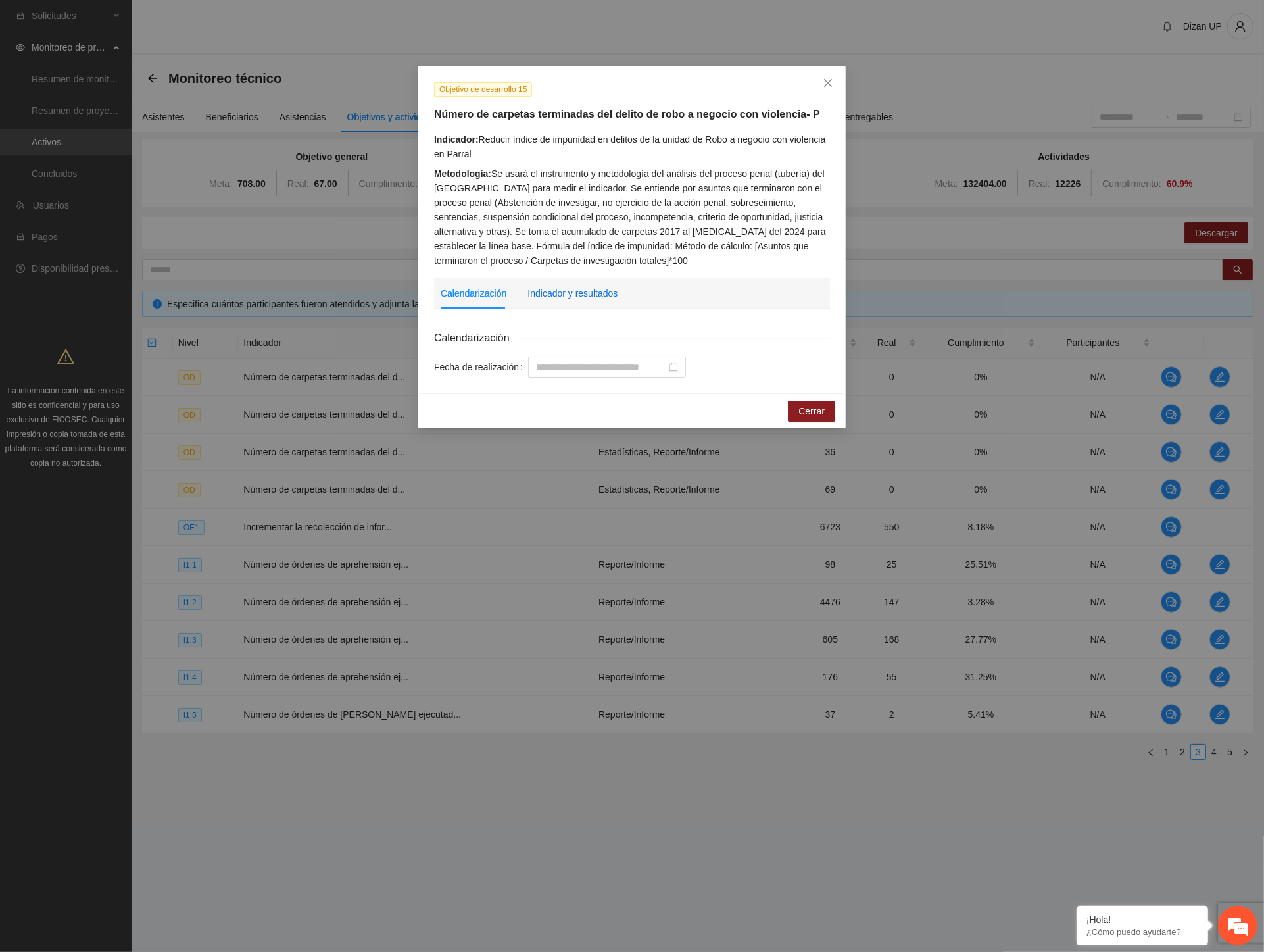
click at [569, 292] on div "Indicador y resultados" at bounding box center [573, 293] width 90 height 14
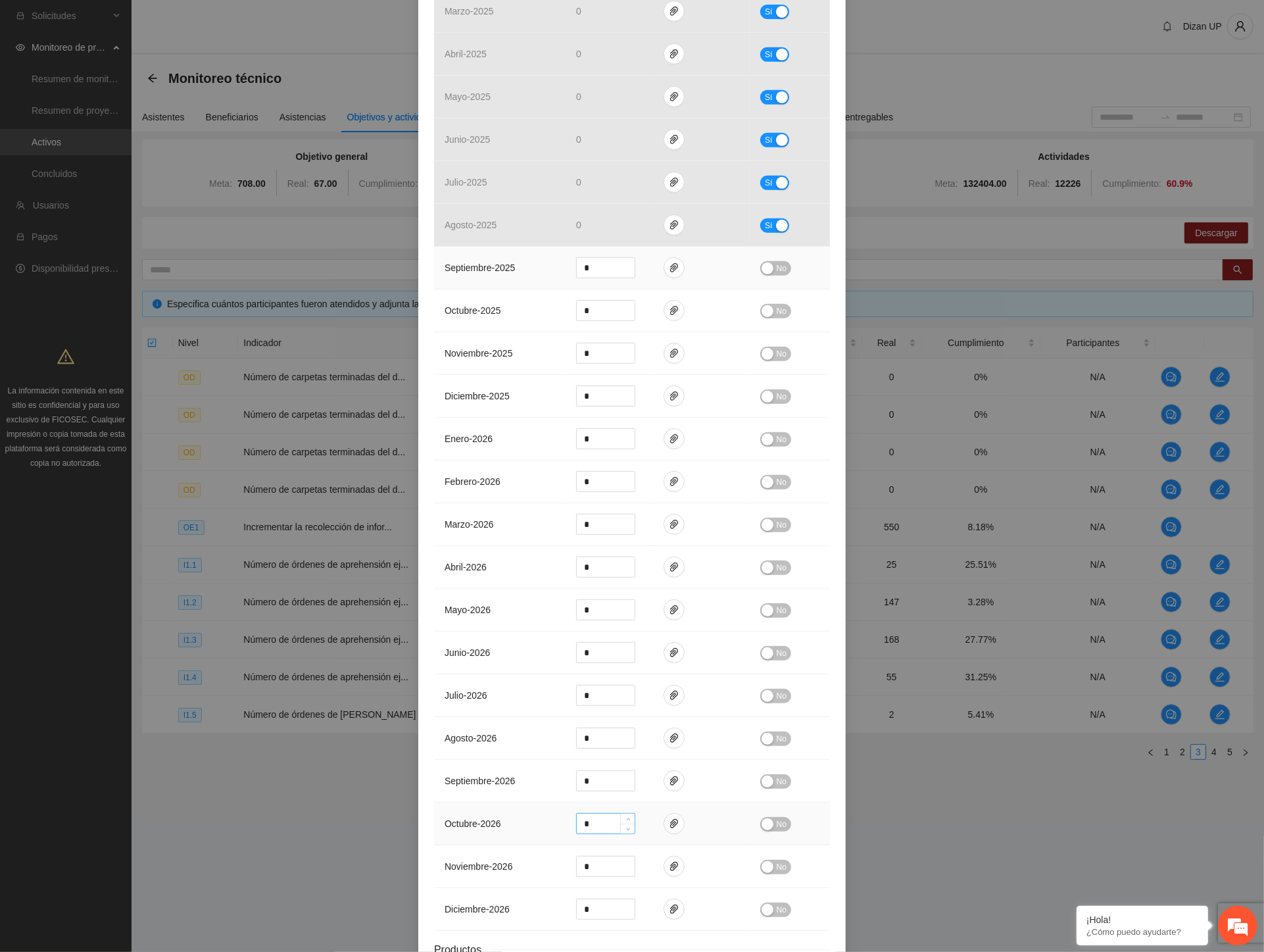
scroll to position [822, 0]
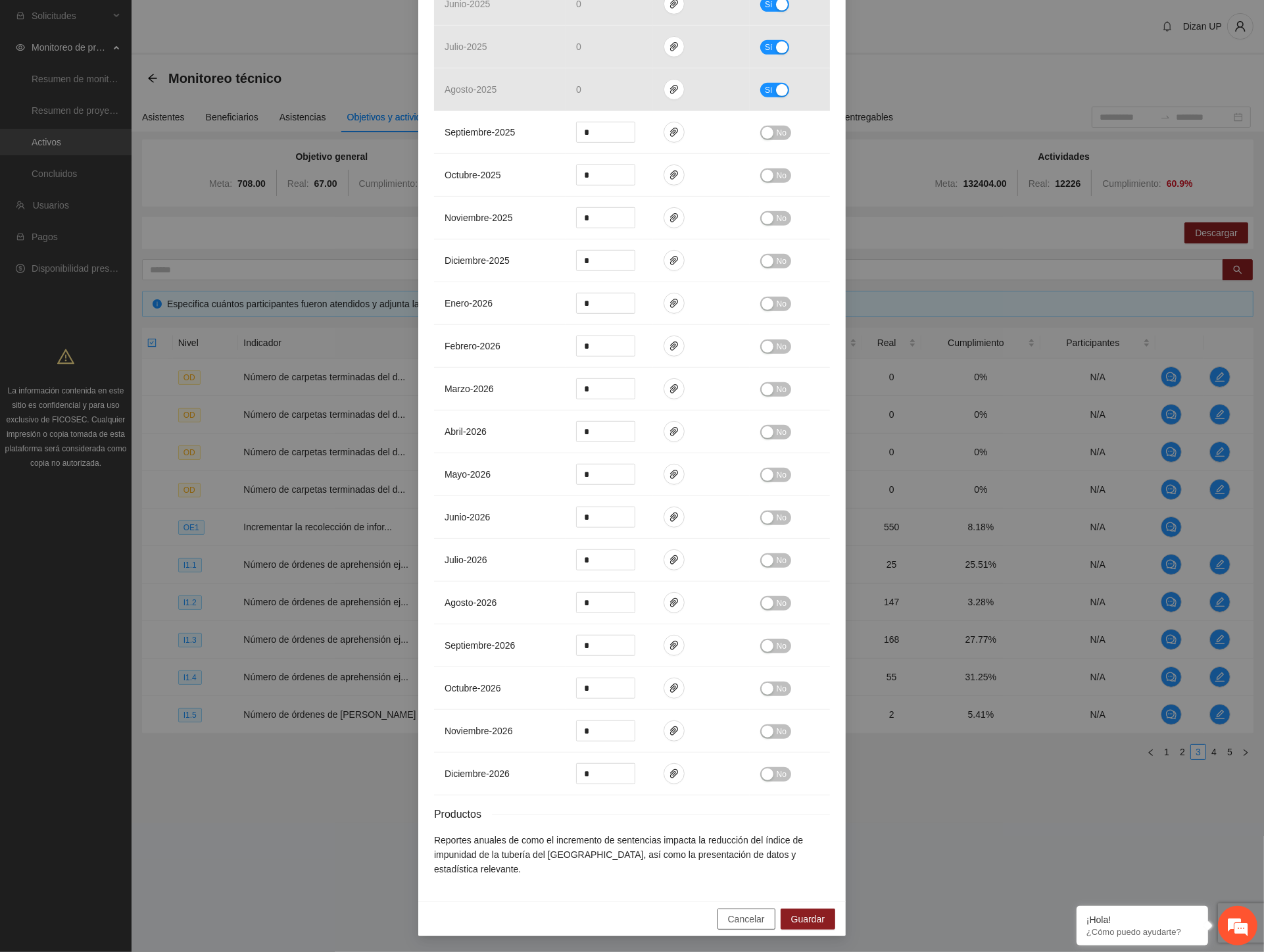
click at [732, 924] on span "Cancelar" at bounding box center [746, 918] width 37 height 14
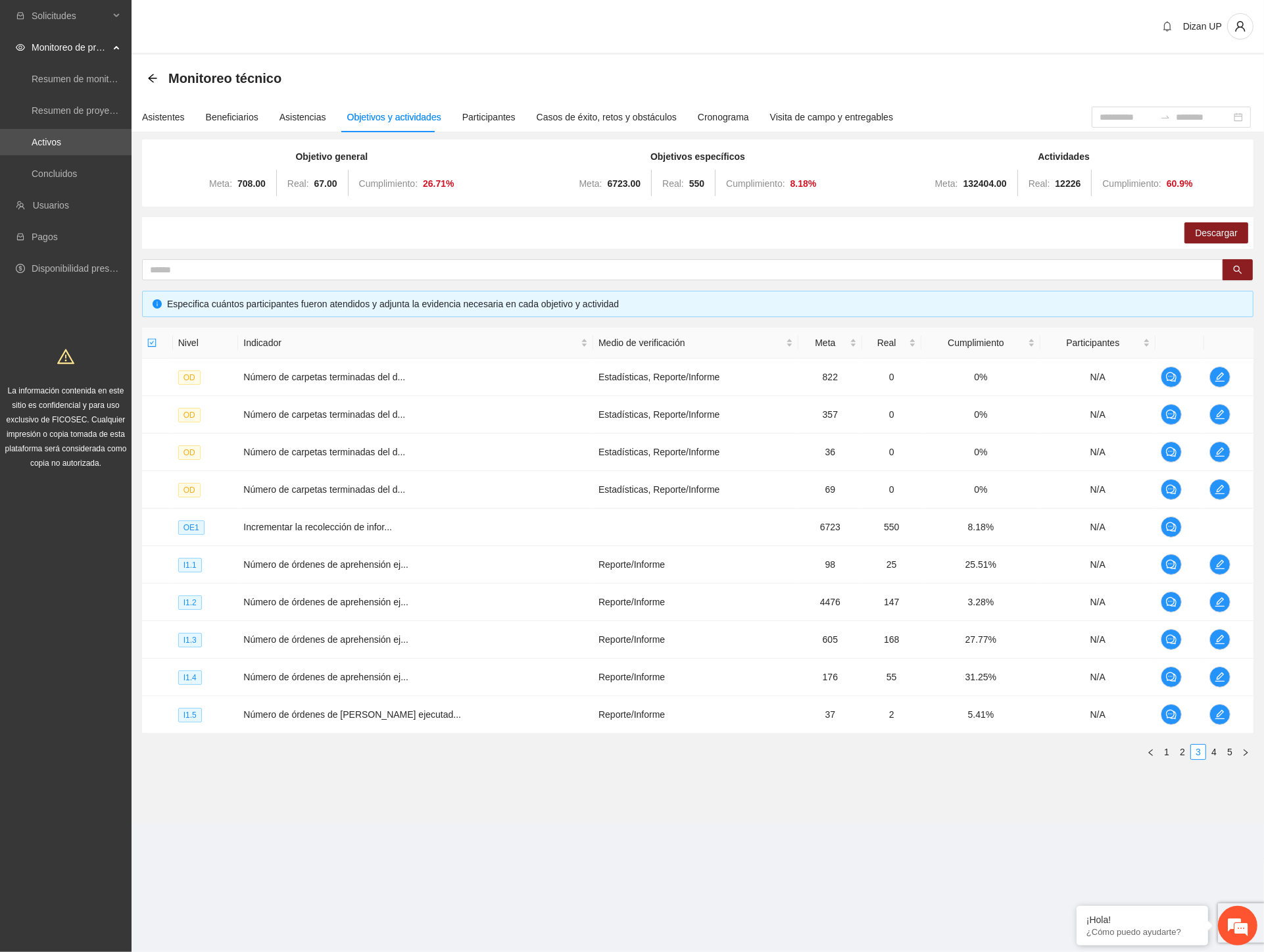
scroll to position [756, 0]
click at [1213, 750] on link "4" at bounding box center [1214, 751] width 14 height 14
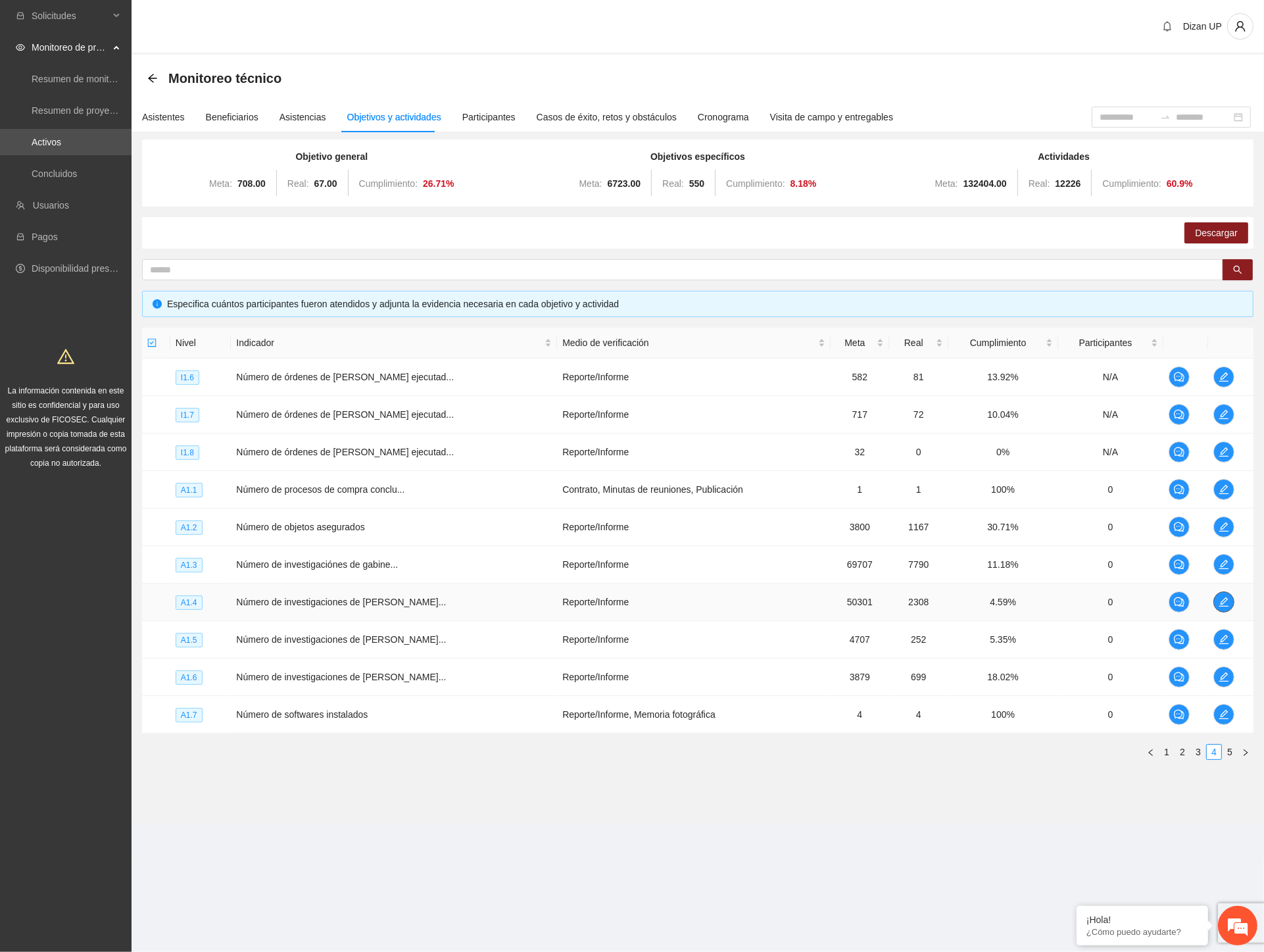
click at [1220, 597] on icon "edit" at bounding box center [1224, 602] width 10 height 10
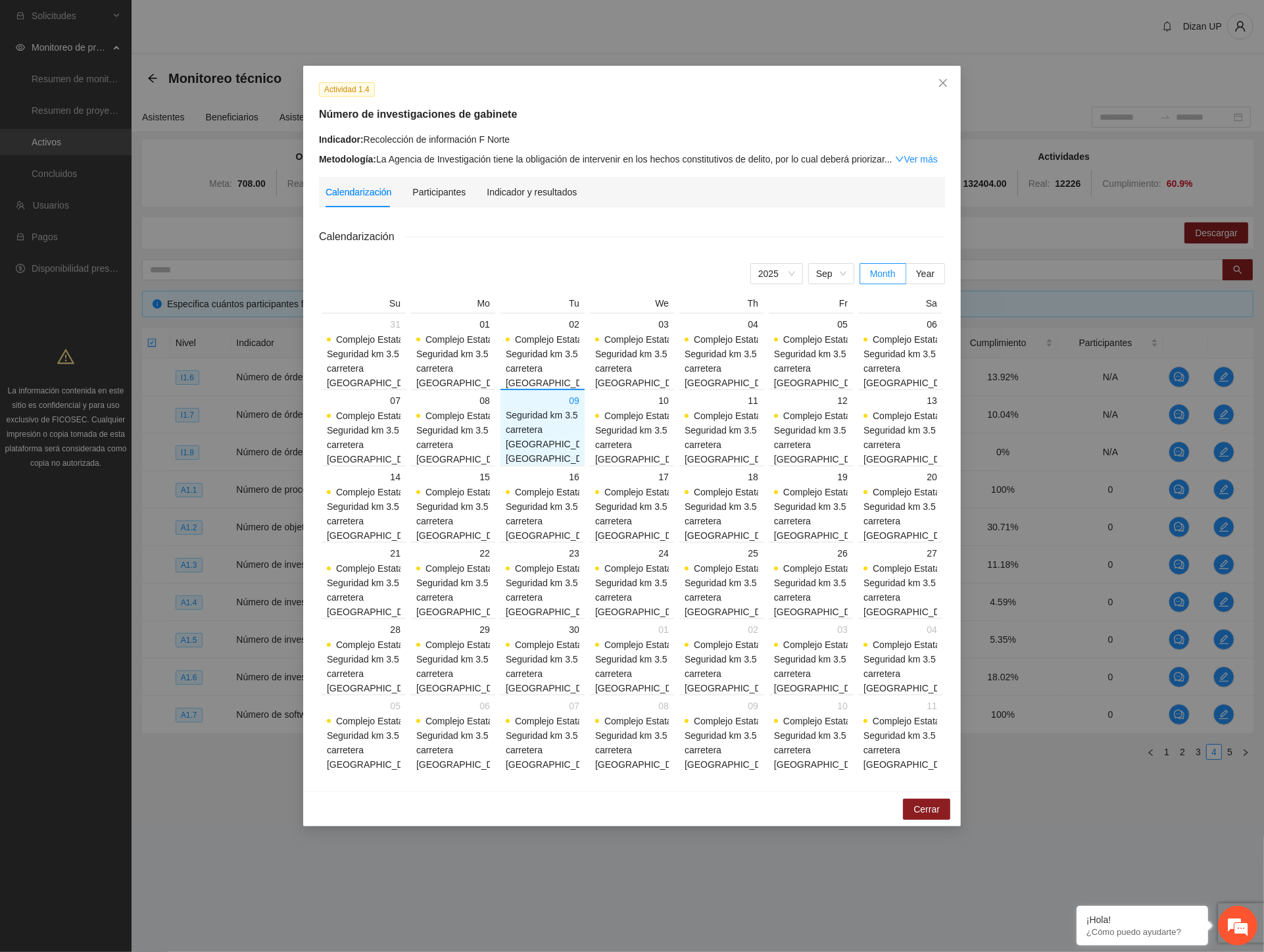
scroll to position [30, 0]
click at [920, 156] on link "Ver más" at bounding box center [916, 159] width 43 height 10
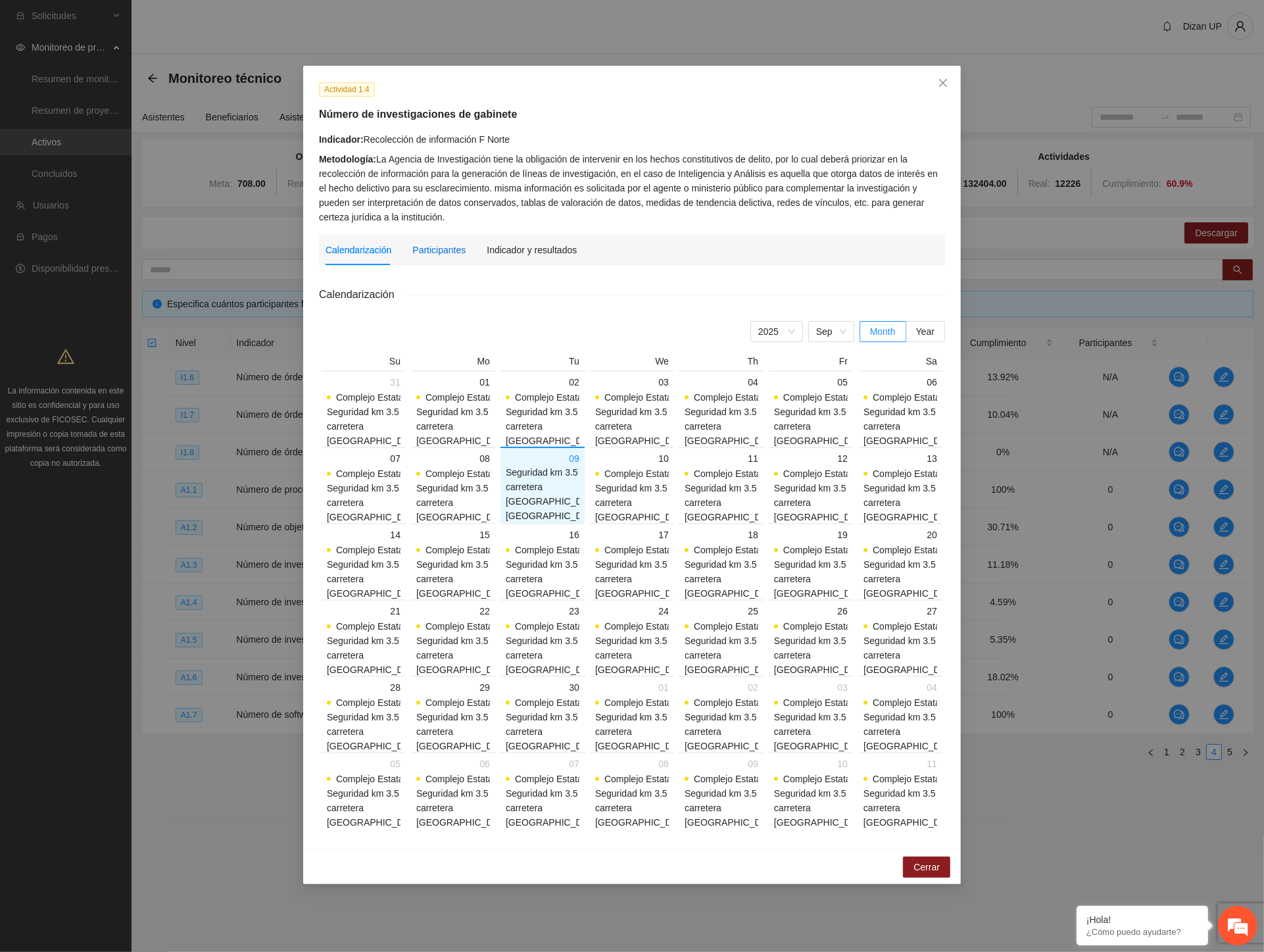
click at [435, 250] on div "Participantes" at bounding box center [438, 249] width 53 height 14
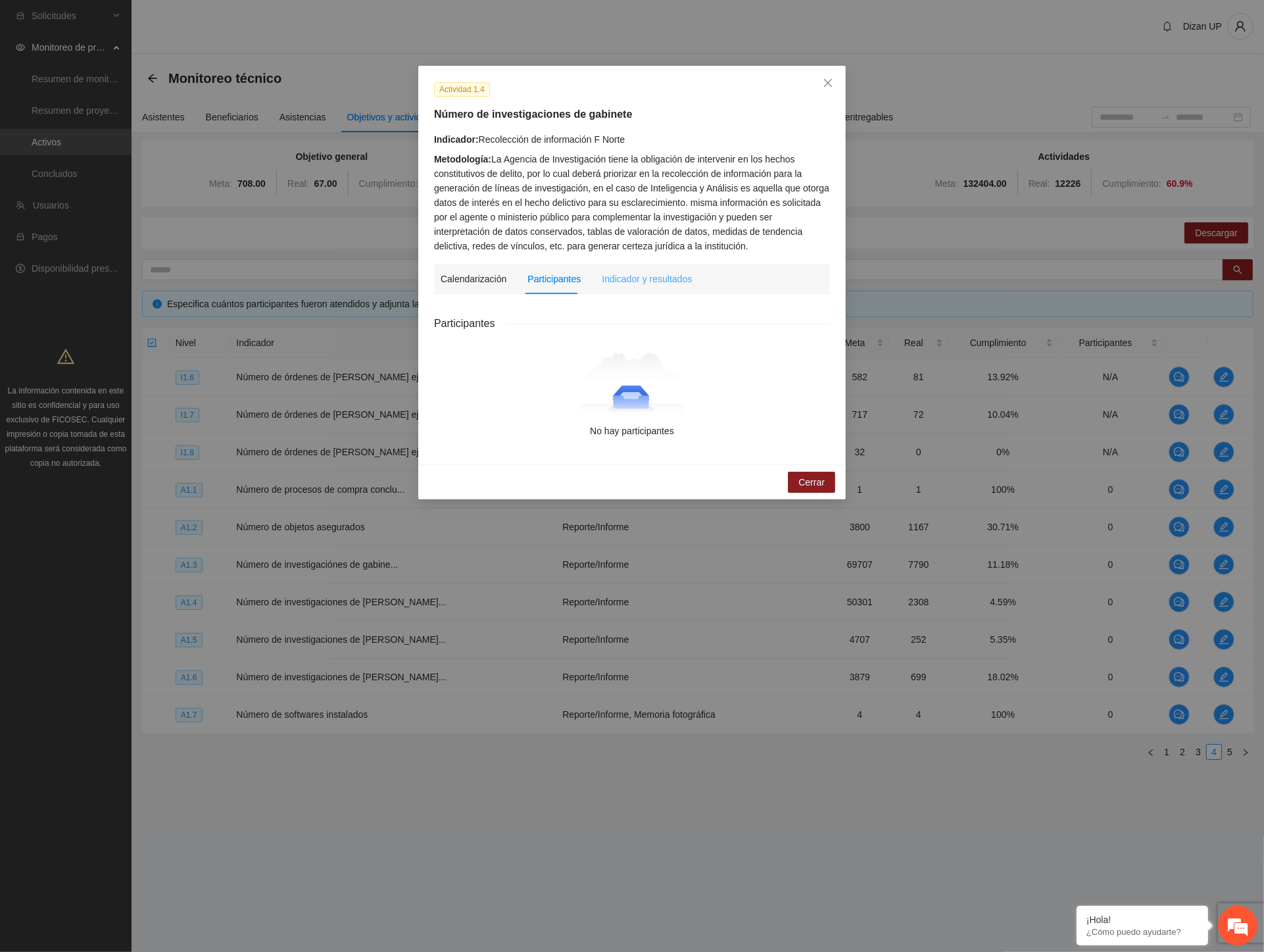
click at [635, 291] on div "Indicador y resultados" at bounding box center [647, 279] width 90 height 31
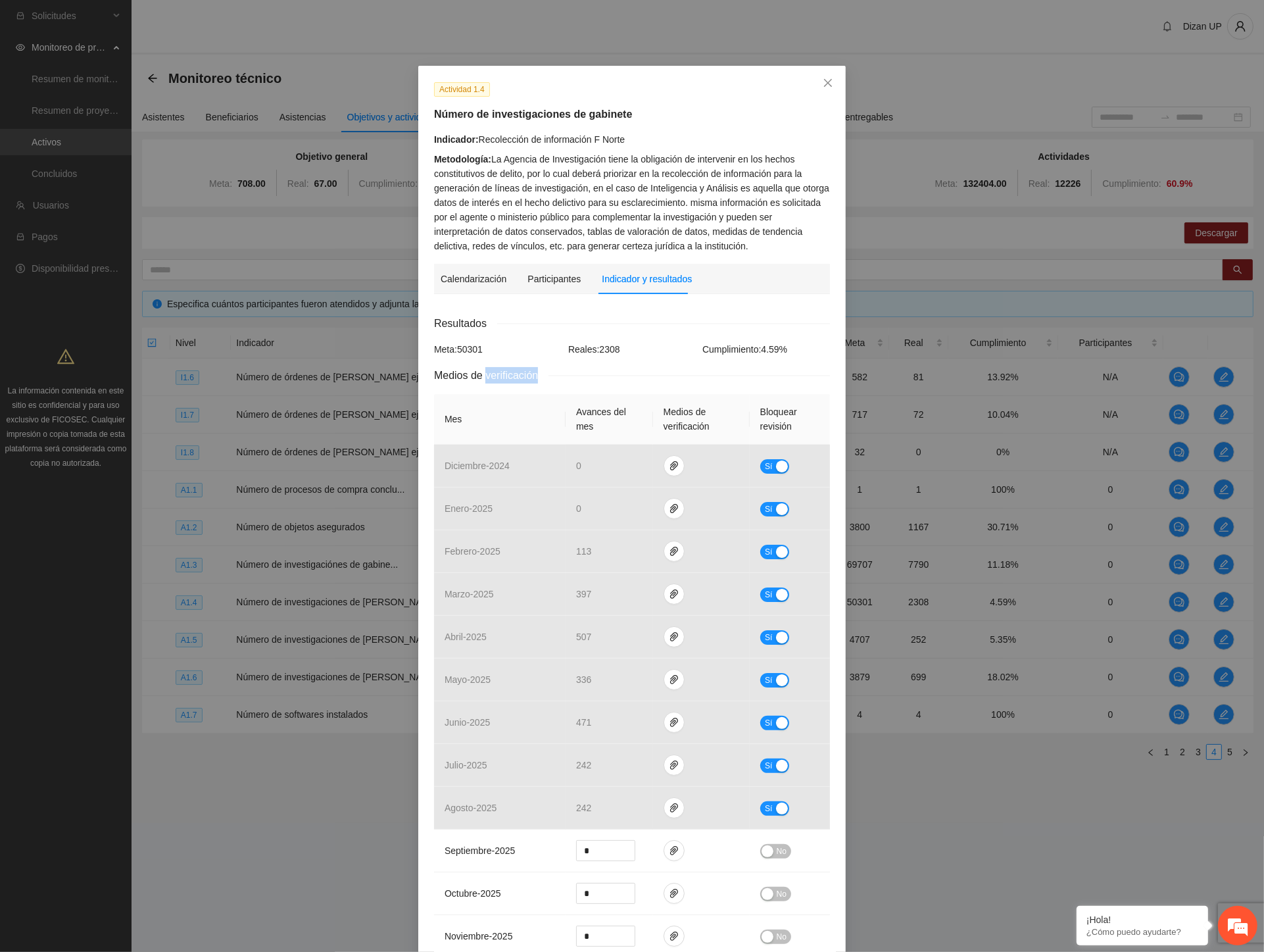
drag, startPoint x: 488, startPoint y: 361, endPoint x: 729, endPoint y: 360, distance: 241.0
click at [729, 360] on div "Resultados Meta: 50301 Reales: 2308 Cumplimiento: 4.59 % Medios de verificación…" at bounding box center [632, 940] width 396 height 1251
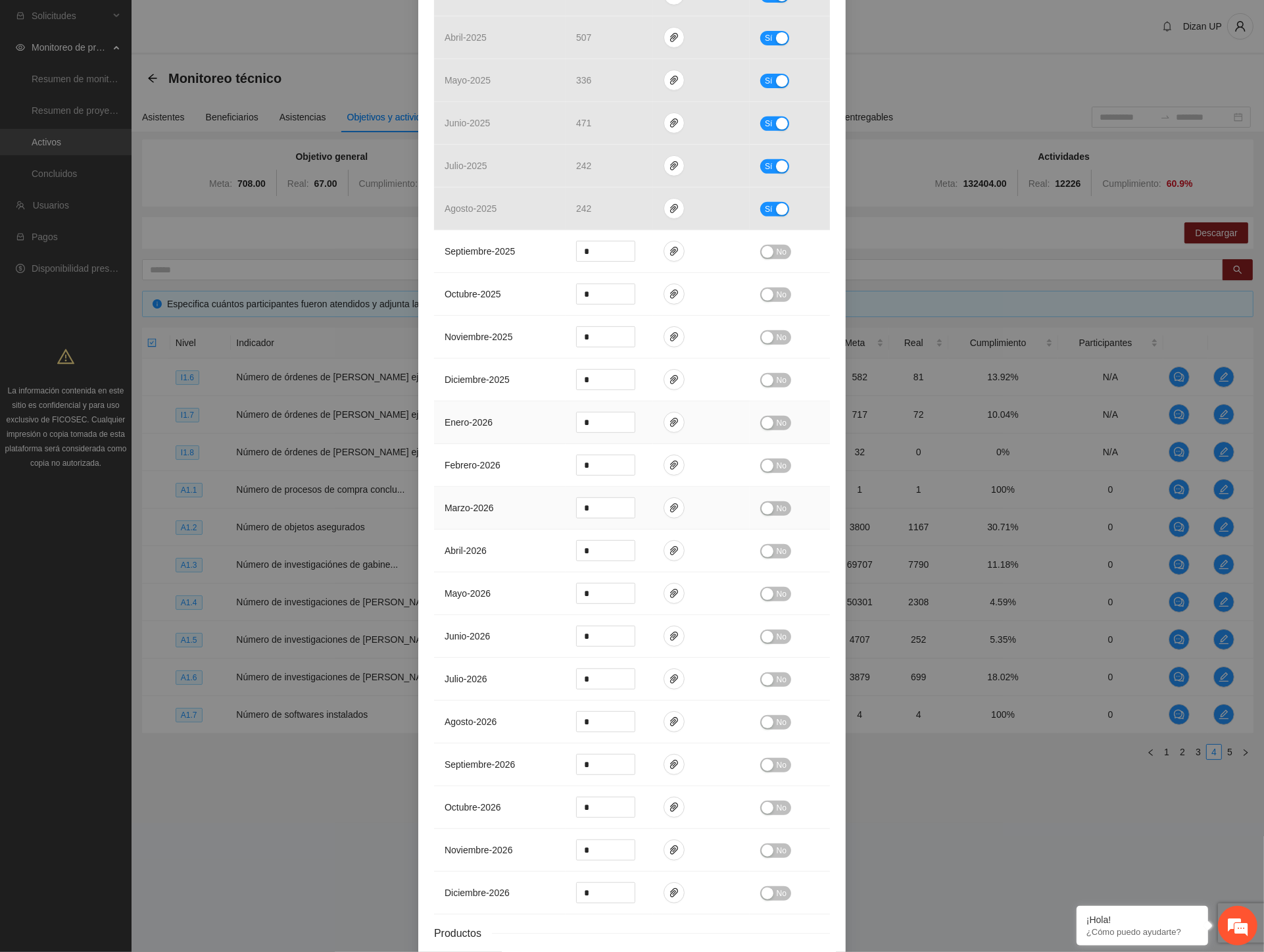
scroll to position [693, 0]
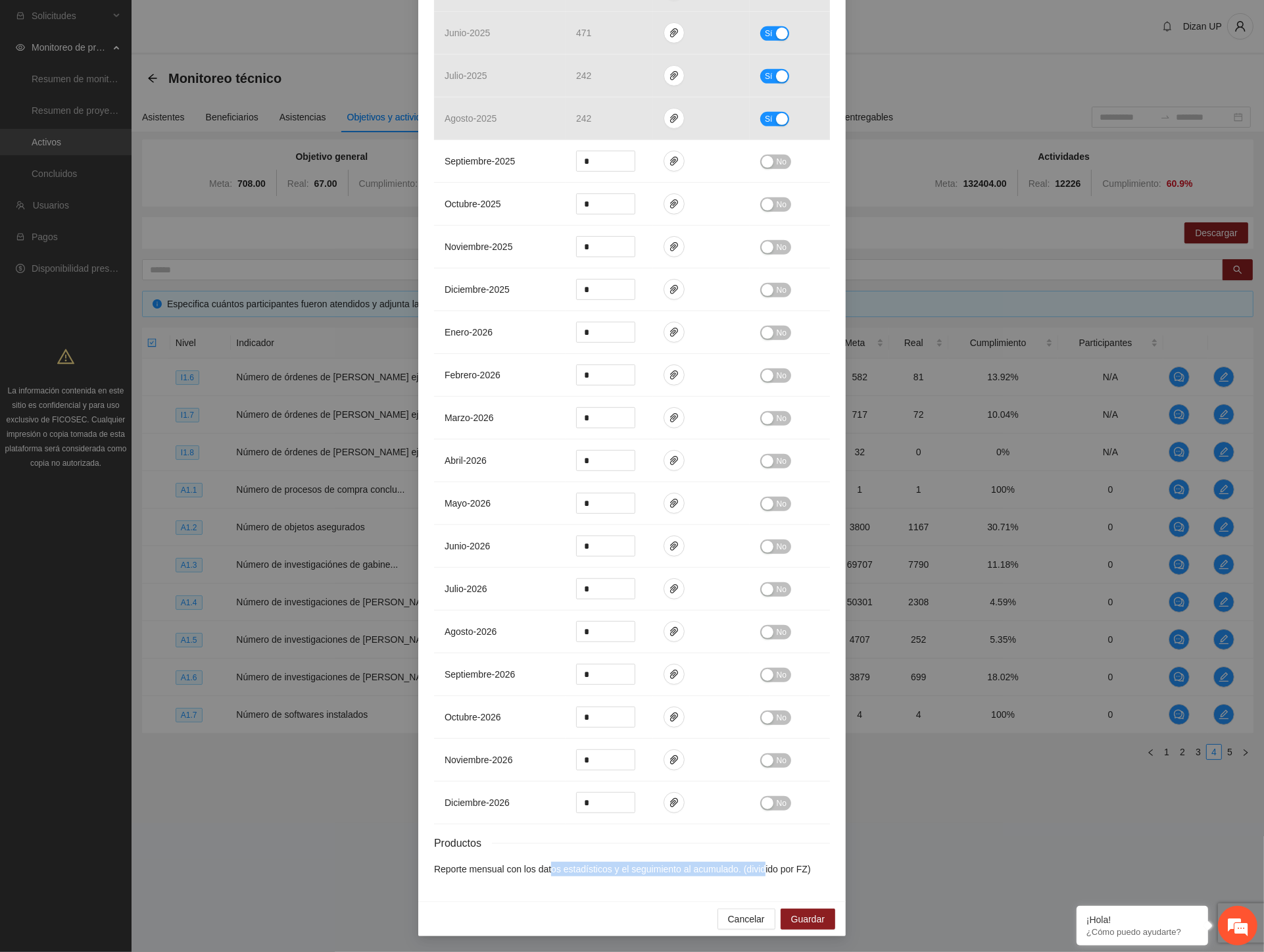
drag, startPoint x: 552, startPoint y: 870, endPoint x: 756, endPoint y: 877, distance: 204.1
click at [756, 877] on div "Calendarización [DATE] Month Year Su Mo Tu We Th Fr Sa 31 Complejo Estatal de […" at bounding box center [632, 250] width 396 height 1270
click at [458, 873] on li "Reporte mensual con los datos estadísticos y el seguimiento al acumulado. (divi…" at bounding box center [632, 868] width 396 height 14
click at [438, 839] on span "Productos" at bounding box center [464, 843] width 58 height 16
drag, startPoint x: 517, startPoint y: 862, endPoint x: 759, endPoint y: 872, distance: 242.2
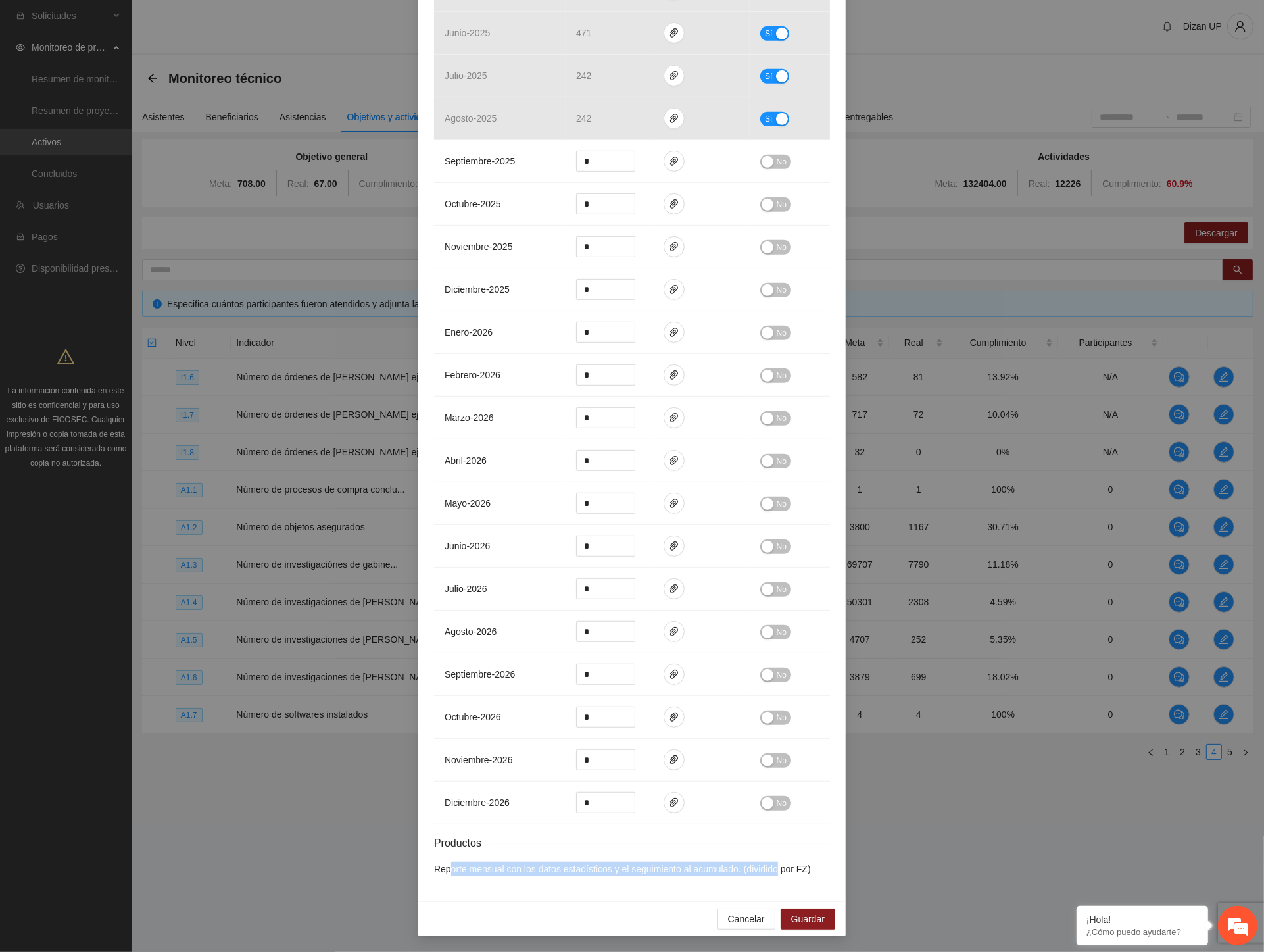
click at [772, 869] on li "Reporte mensual con los datos estadísticos y el seguimiento al acumulado. (divi…" at bounding box center [632, 868] width 396 height 14
click at [459, 870] on li "Reporte mensual con los datos estadísticos y el seguimiento al acumulado. (divi…" at bounding box center [632, 868] width 396 height 14
click at [435, 884] on div "Calendarización [DATE] Month Year Su Mo Tu We Th Fr Sa 31 Complejo Estatal de […" at bounding box center [632, 250] width 396 height 1270
drag, startPoint x: 429, startPoint y: 856, endPoint x: 765, endPoint y: 863, distance: 336.1
click at [765, 863] on div "Resultados Meta: 50301 Reales: 2308 Cumplimiento: 4.59 % Medios de verificación…" at bounding box center [632, 251] width 396 height 1251
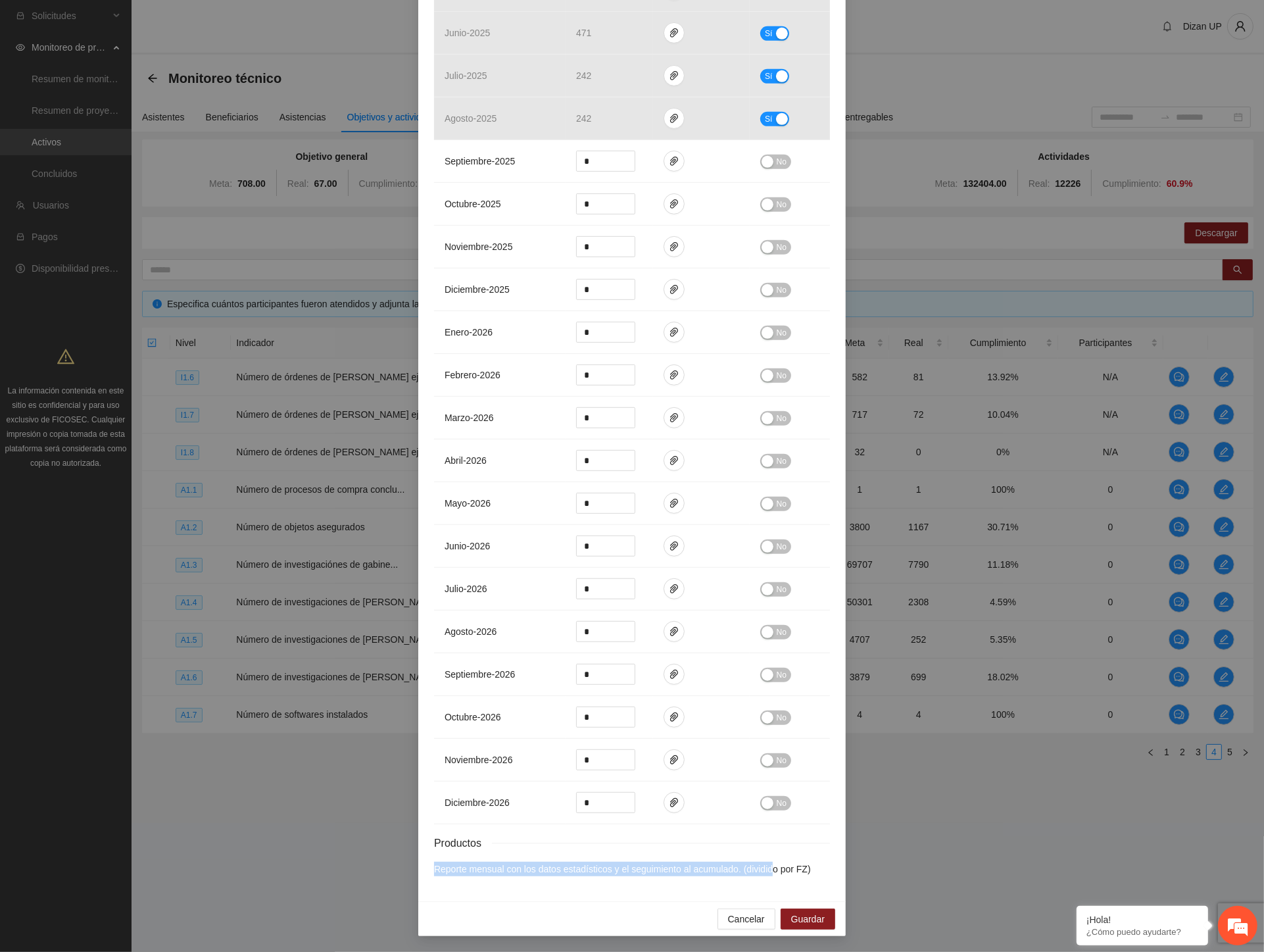
click at [426, 856] on div "Actividad 1.4 Número de investigaciones de gabinete Indicador: Recolección de i…" at bounding box center [632, 139] width 428 height 1525
click at [445, 889] on div "Actividad 1.4 Número de investigaciones de gabinete Indicador: Recolección de i…" at bounding box center [632, 139] width 428 height 1525
drag, startPoint x: 435, startPoint y: 878, endPoint x: 700, endPoint y: 903, distance: 266.2
click at [702, 903] on div "Actividad 1.4 Número de investigaciones de gabinete Indicador: Recolección de i…" at bounding box center [632, 156] width 428 height 1560
click at [588, 889] on div "Actividad 1.4 Número de investigaciones de gabinete Indicador: Recolección de i…" at bounding box center [632, 139] width 428 height 1525
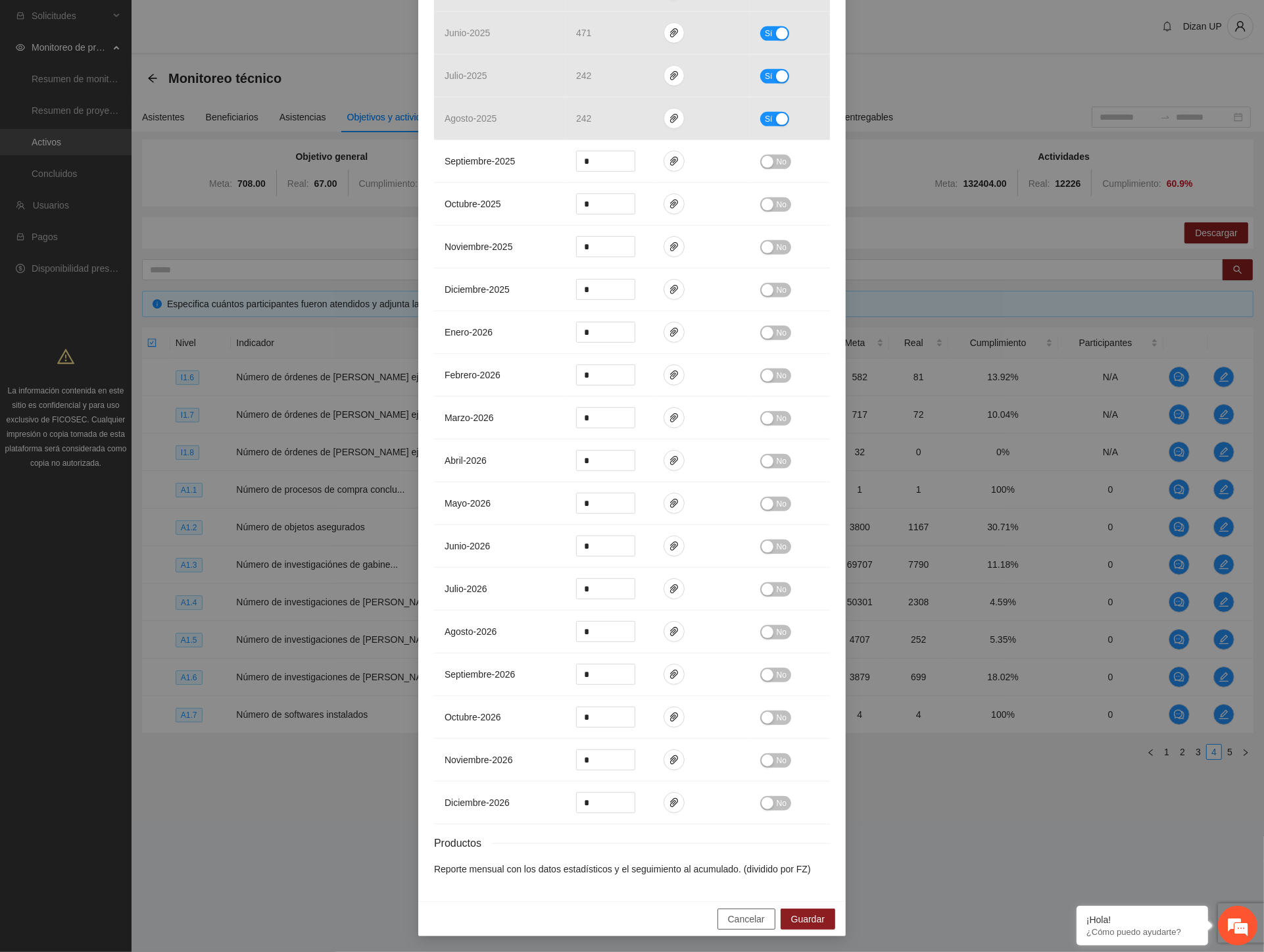
click at [742, 918] on span "Cancelar" at bounding box center [746, 918] width 37 height 14
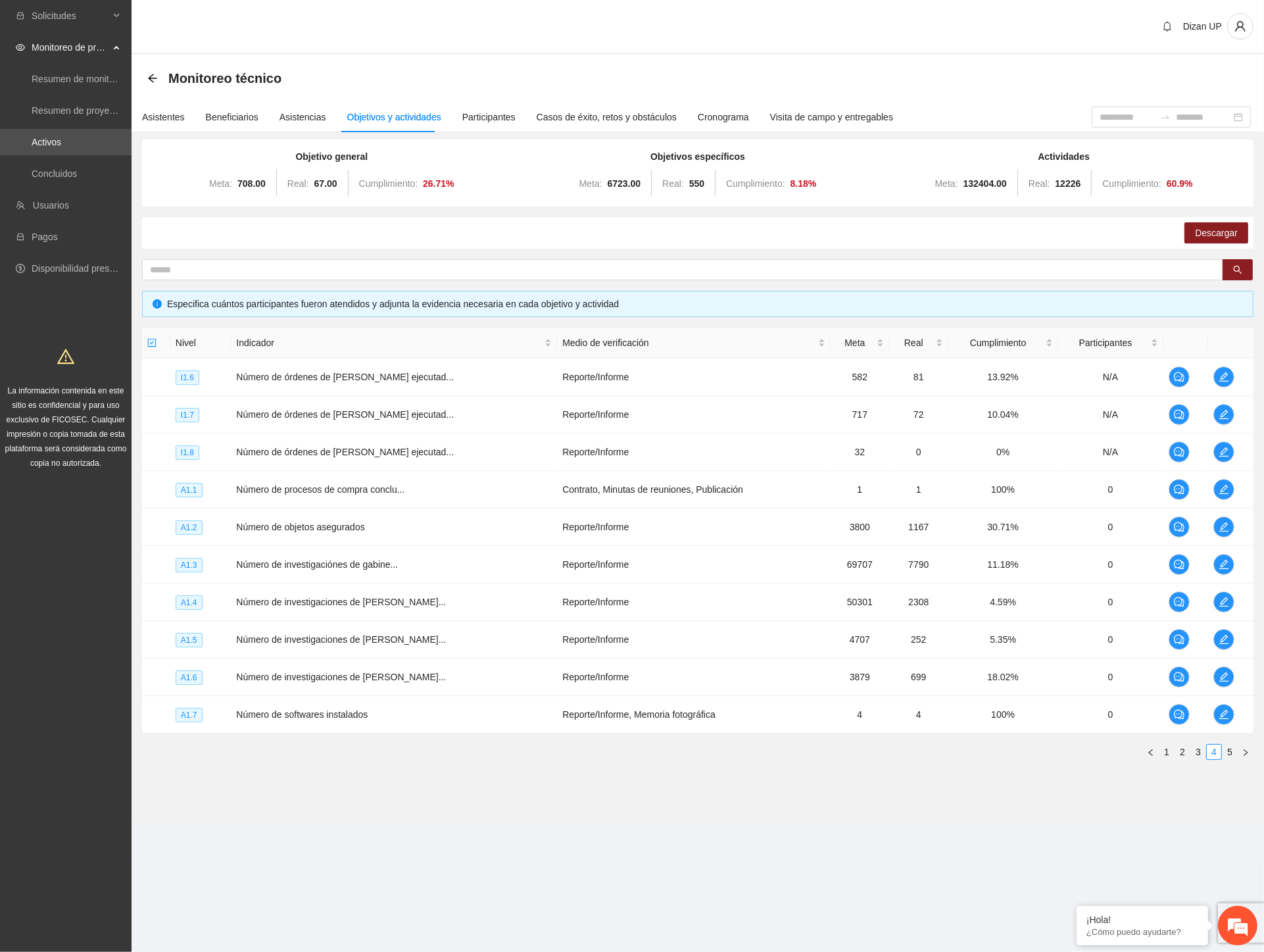
scroll to position [627, 0]
click at [1219, 600] on icon "edit" at bounding box center [1224, 602] width 10 height 10
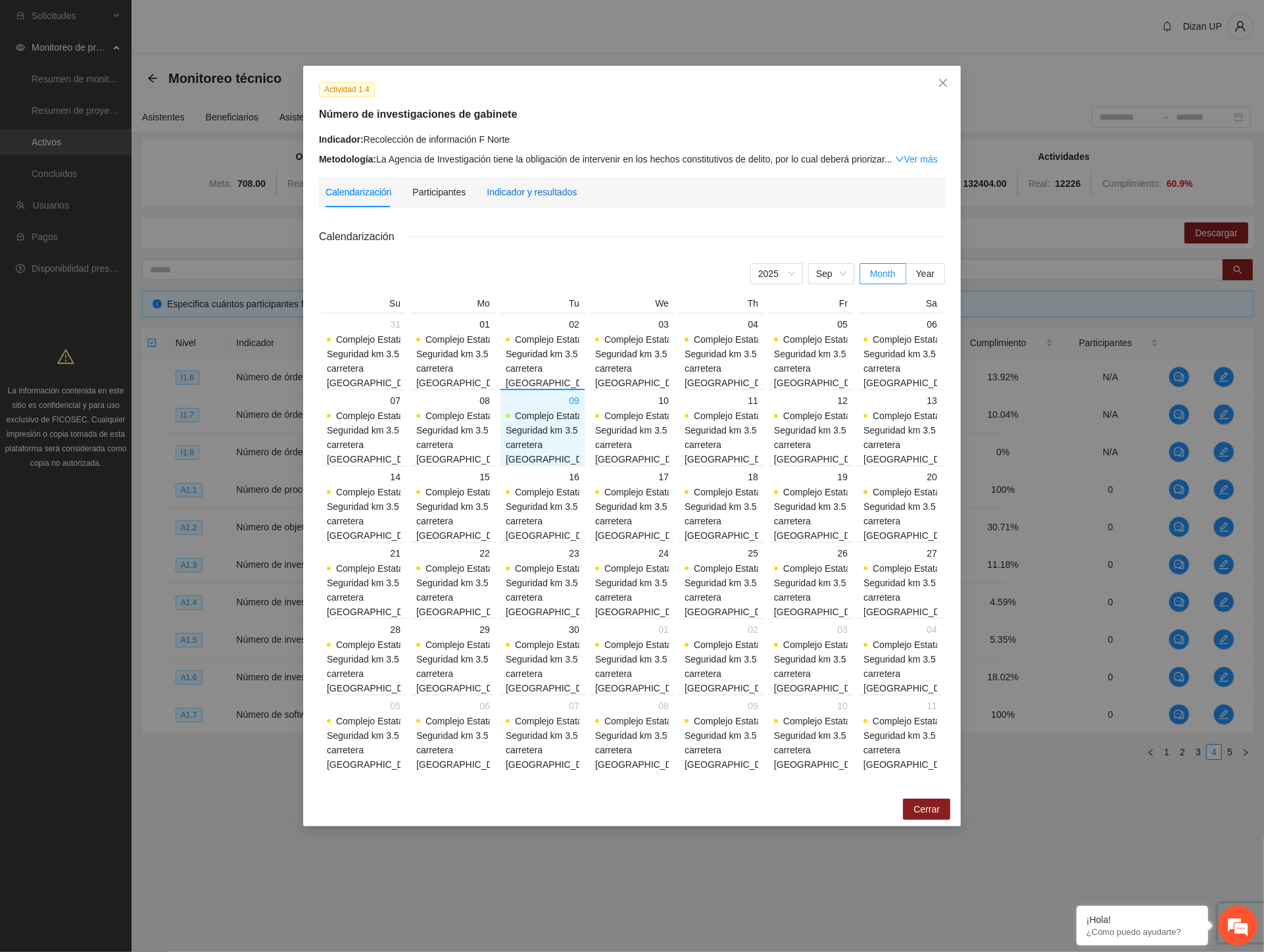
click at [516, 192] on div "Indicador y resultados" at bounding box center [532, 192] width 90 height 14
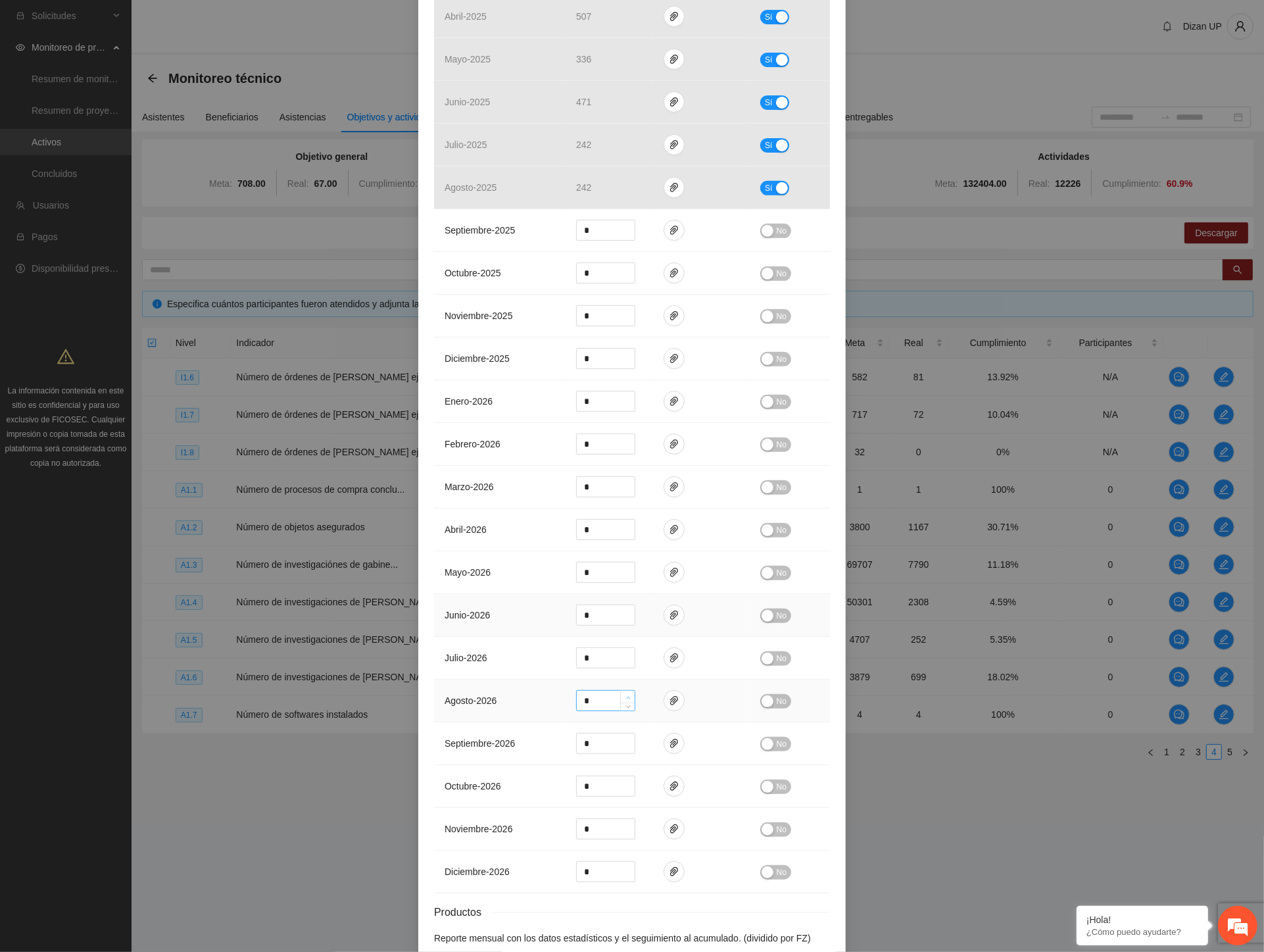
scroll to position [606, 0]
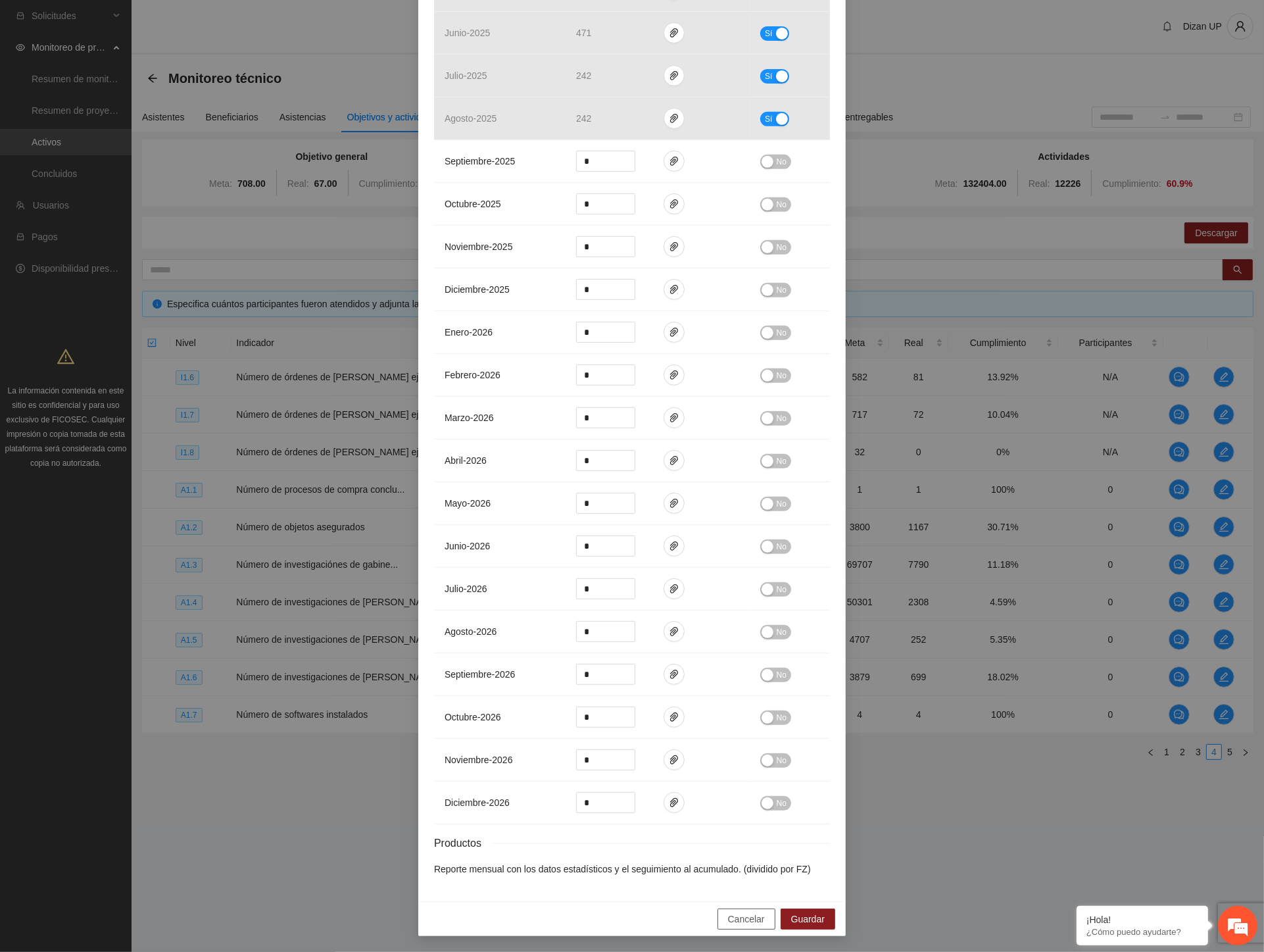
click at [728, 918] on span "Cancelar" at bounding box center [746, 918] width 37 height 14
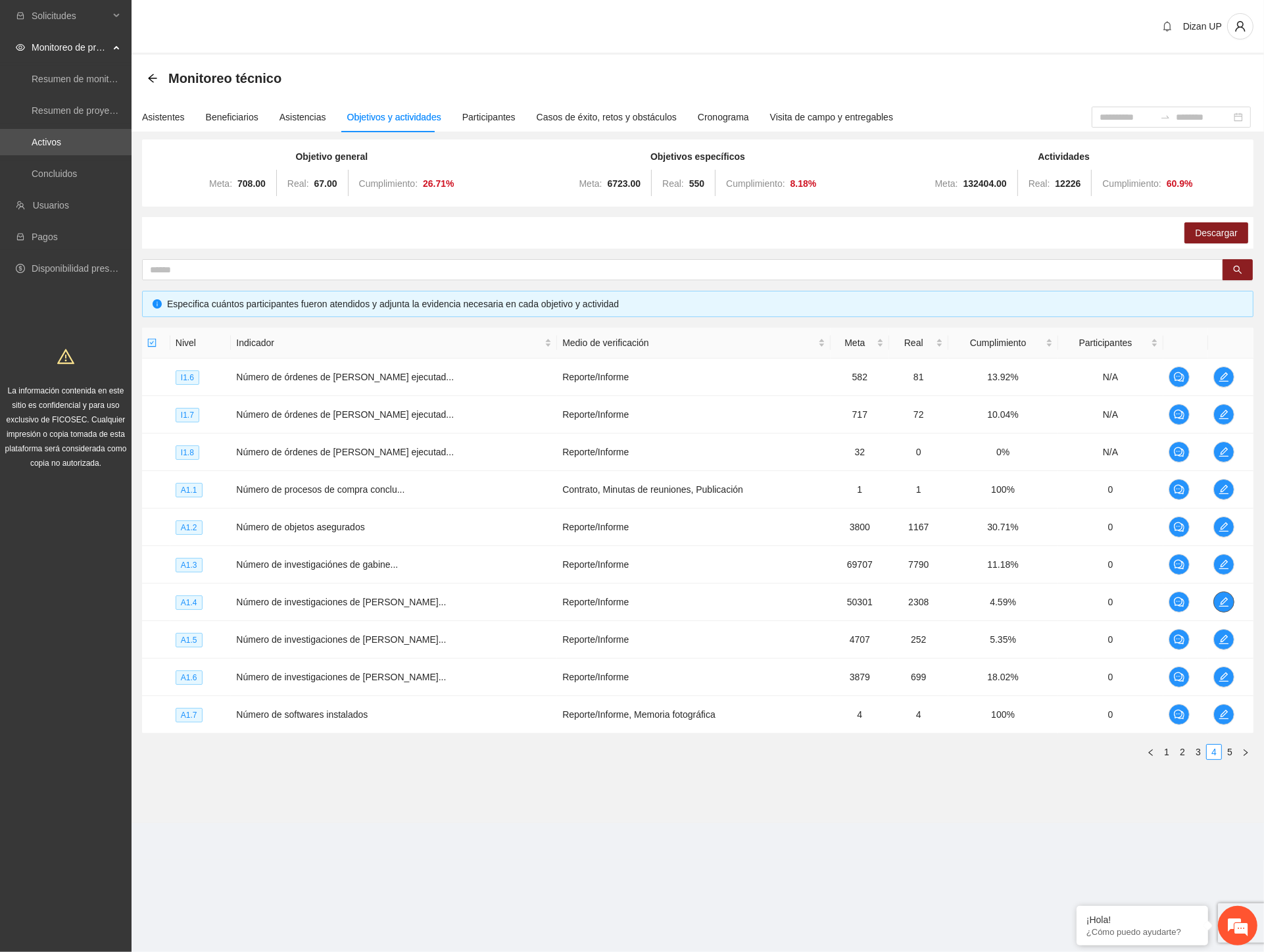
scroll to position [0, 0]
click at [603, 473] on td "Contrato, Minutas de reuniones, Publicación" at bounding box center [694, 490] width 274 height 37
click at [1220, 491] on icon "edit" at bounding box center [1224, 489] width 9 height 9
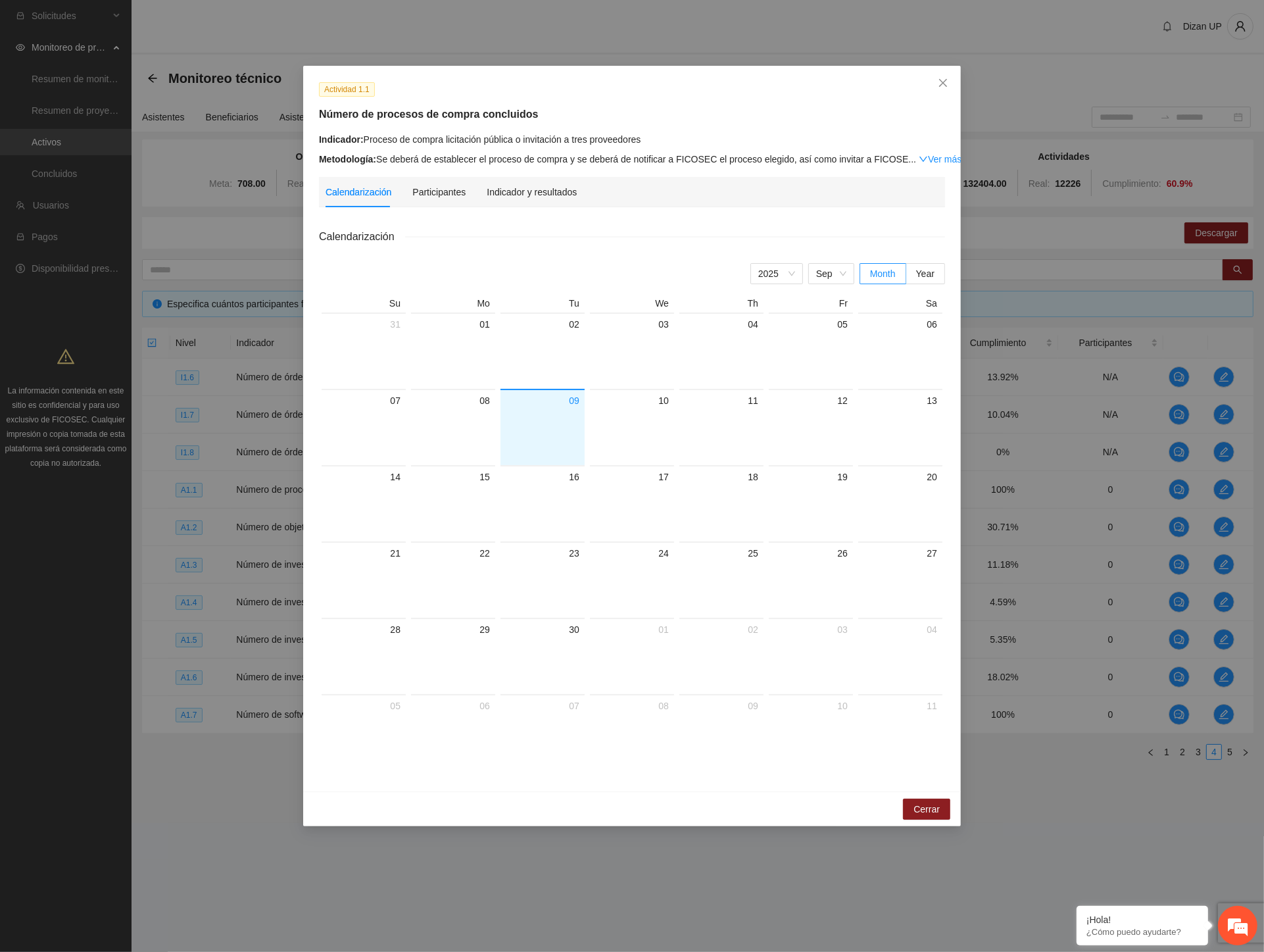
click at [511, 208] on div "Calendarización Participantes Indicador y resultados Calendarización [DATE] Mon…" at bounding box center [632, 476] width 626 height 599
click at [522, 196] on div "Indicador y resultados" at bounding box center [532, 192] width 90 height 14
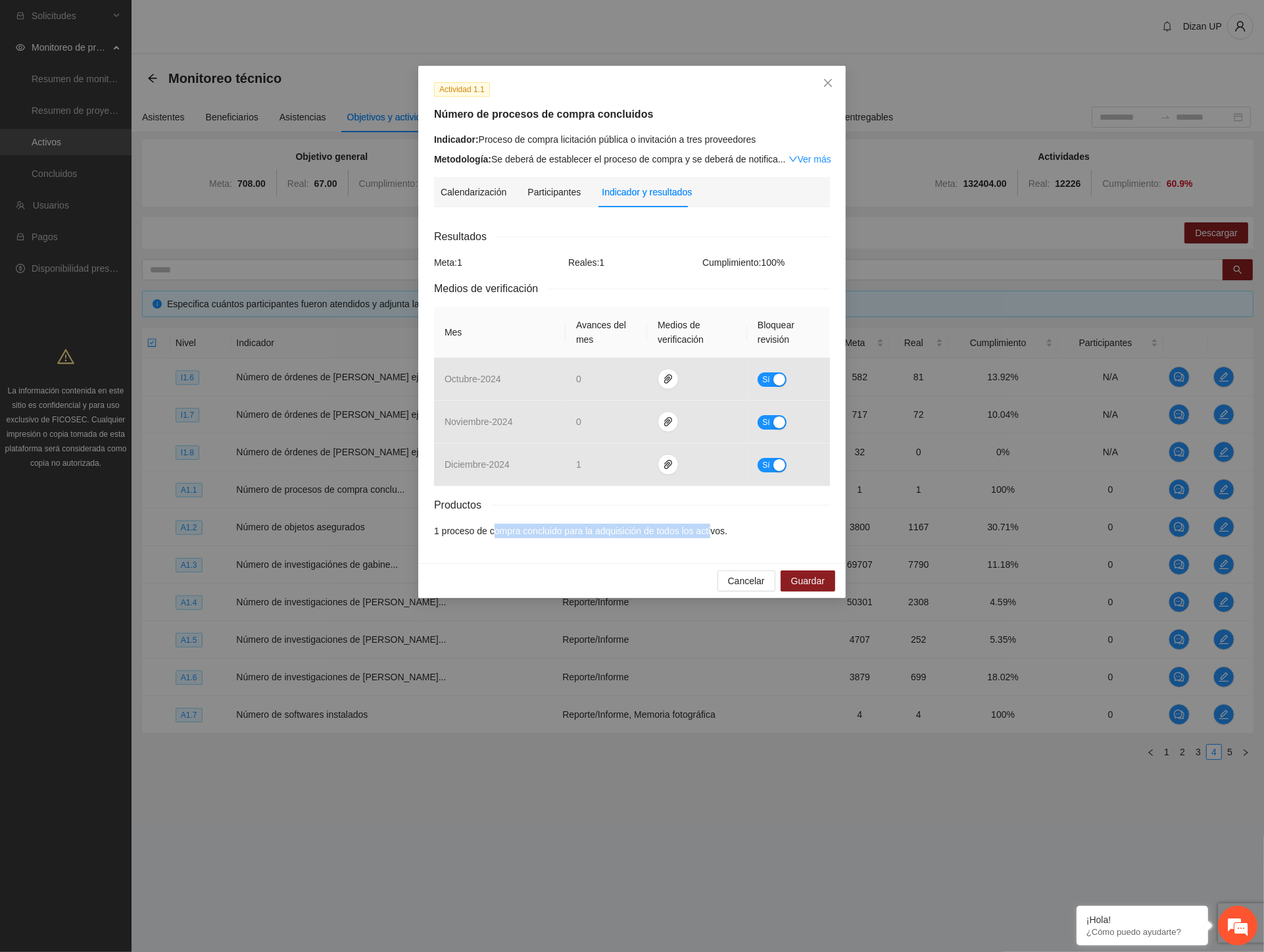
drag, startPoint x: 506, startPoint y: 529, endPoint x: 726, endPoint y: 541, distance: 220.3
click at [721, 541] on div "Calendarización [DATE] Month Year Su Mo Tu We Th Fr Sa 31 01 02 03 04 05 06 07 …" at bounding box center [632, 382] width 396 height 329
click at [436, 506] on span "Productos" at bounding box center [464, 505] width 58 height 16
drag, startPoint x: 447, startPoint y: 529, endPoint x: 750, endPoint y: 529, distance: 303.0
click at [750, 529] on li "1 proceso de compra concluido para la adquisición de todos los activos." at bounding box center [632, 530] width 396 height 14
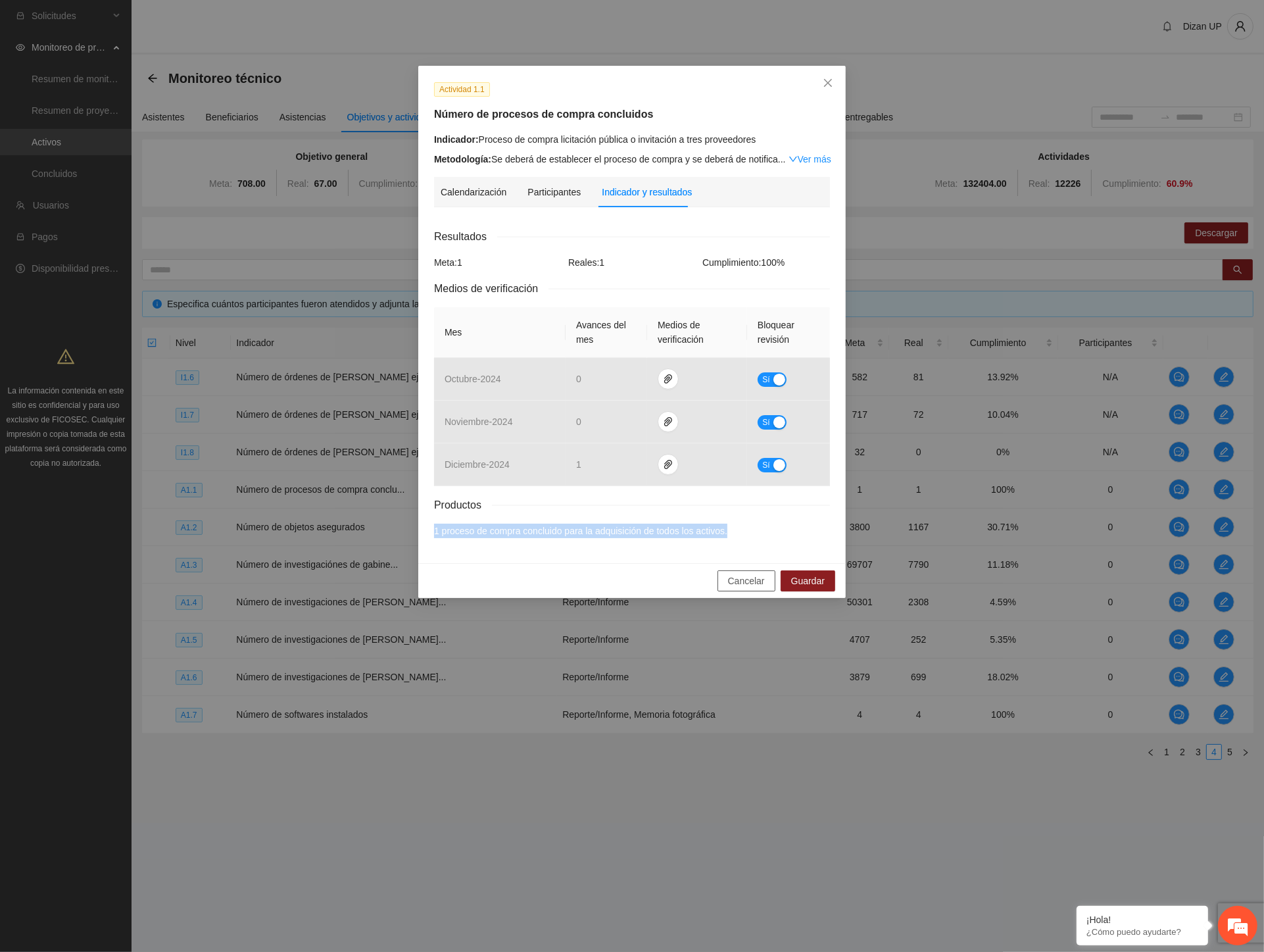
drag, startPoint x: 748, startPoint y: 576, endPoint x: 574, endPoint y: 505, distance: 187.9
click at [747, 576] on span "Cancelar" at bounding box center [746, 580] width 37 height 14
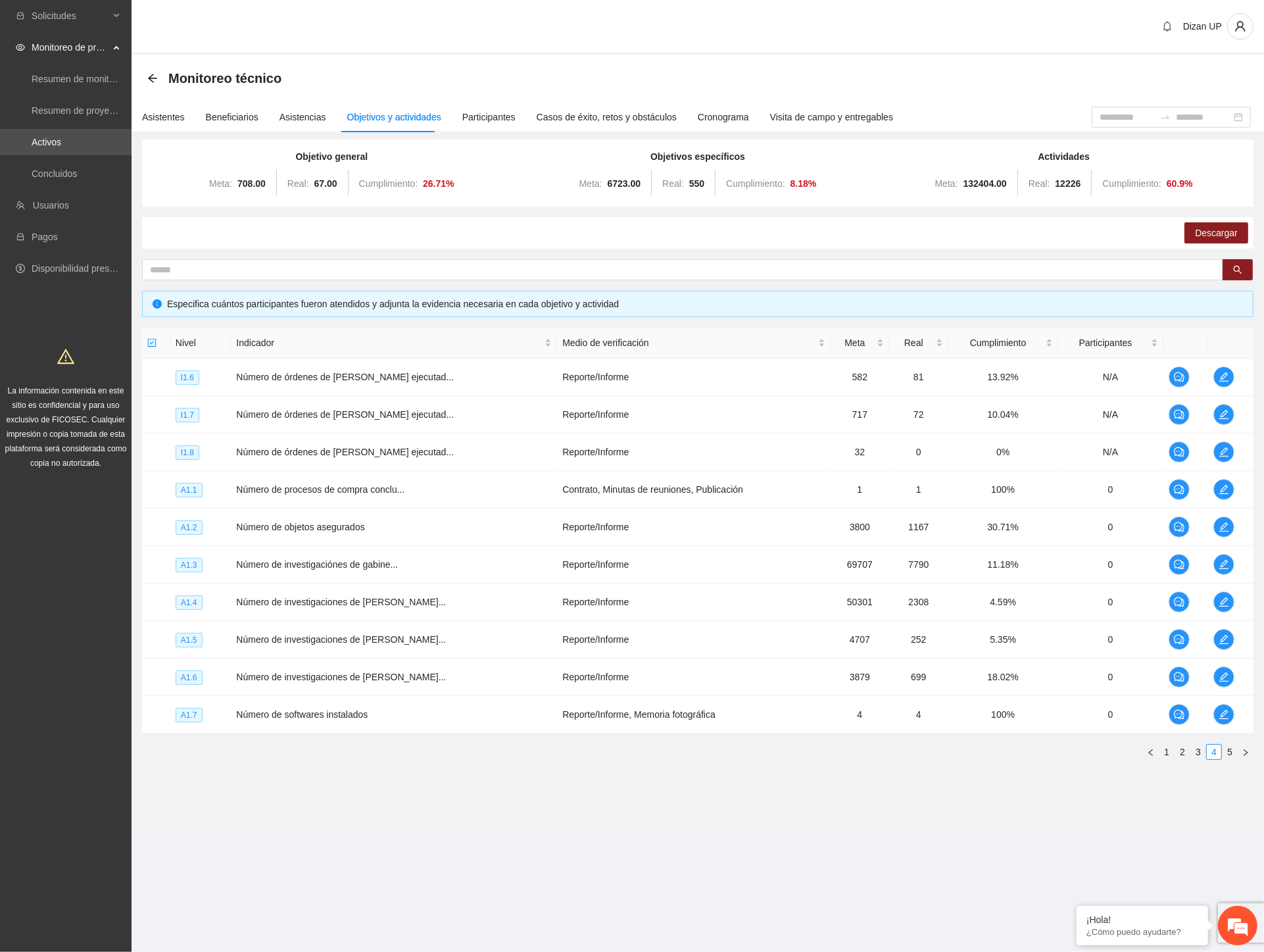
click at [750, 22] on div "Dizan UP" at bounding box center [697, 27] width 1133 height 55
click at [246, 750] on ul "1 2 3 4 5" at bounding box center [697, 752] width 1112 height 16
click at [1219, 715] on icon "edit" at bounding box center [1224, 715] width 10 height 10
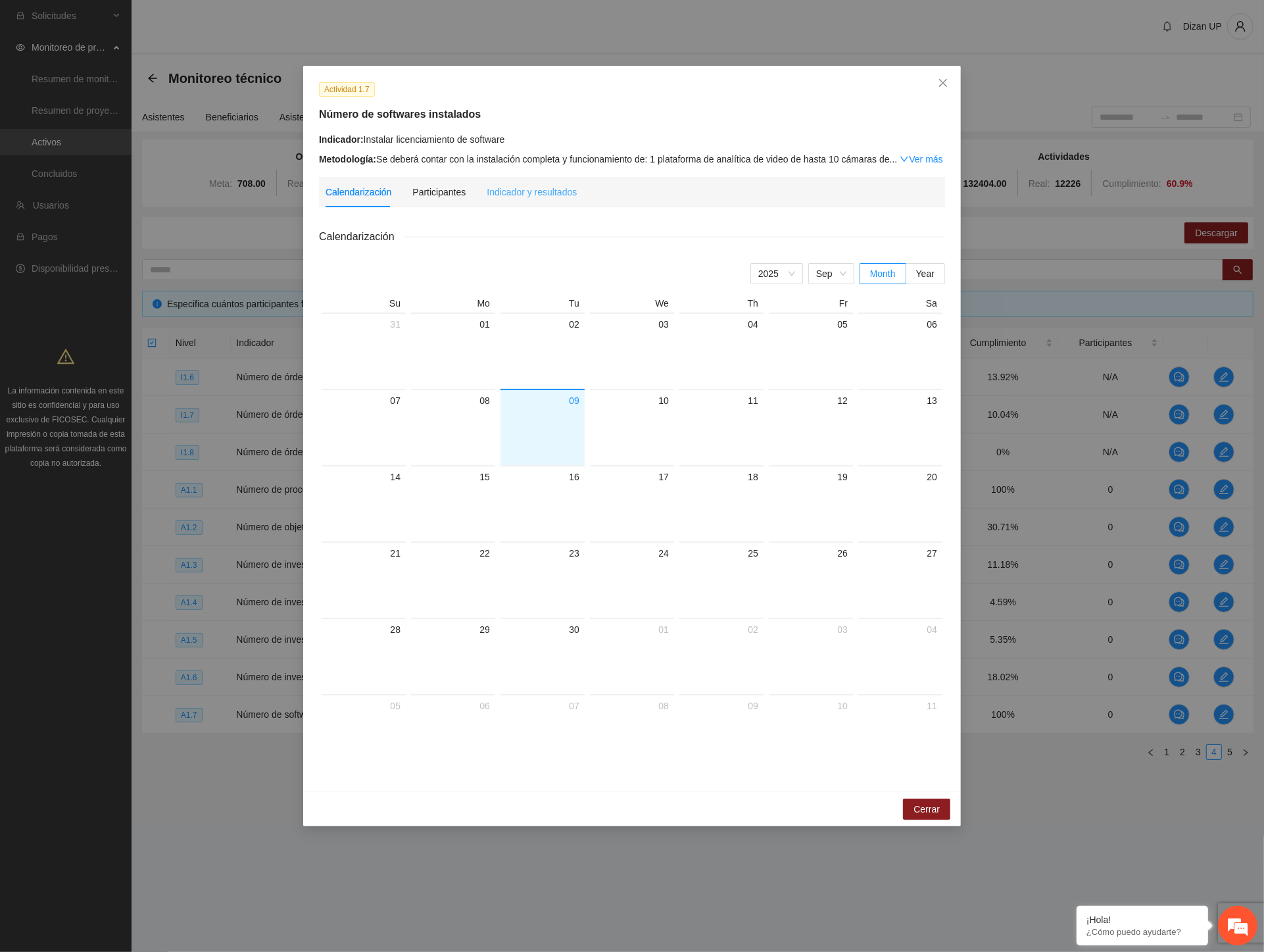
click at [535, 182] on div "Indicador y resultados" at bounding box center [532, 192] width 90 height 31
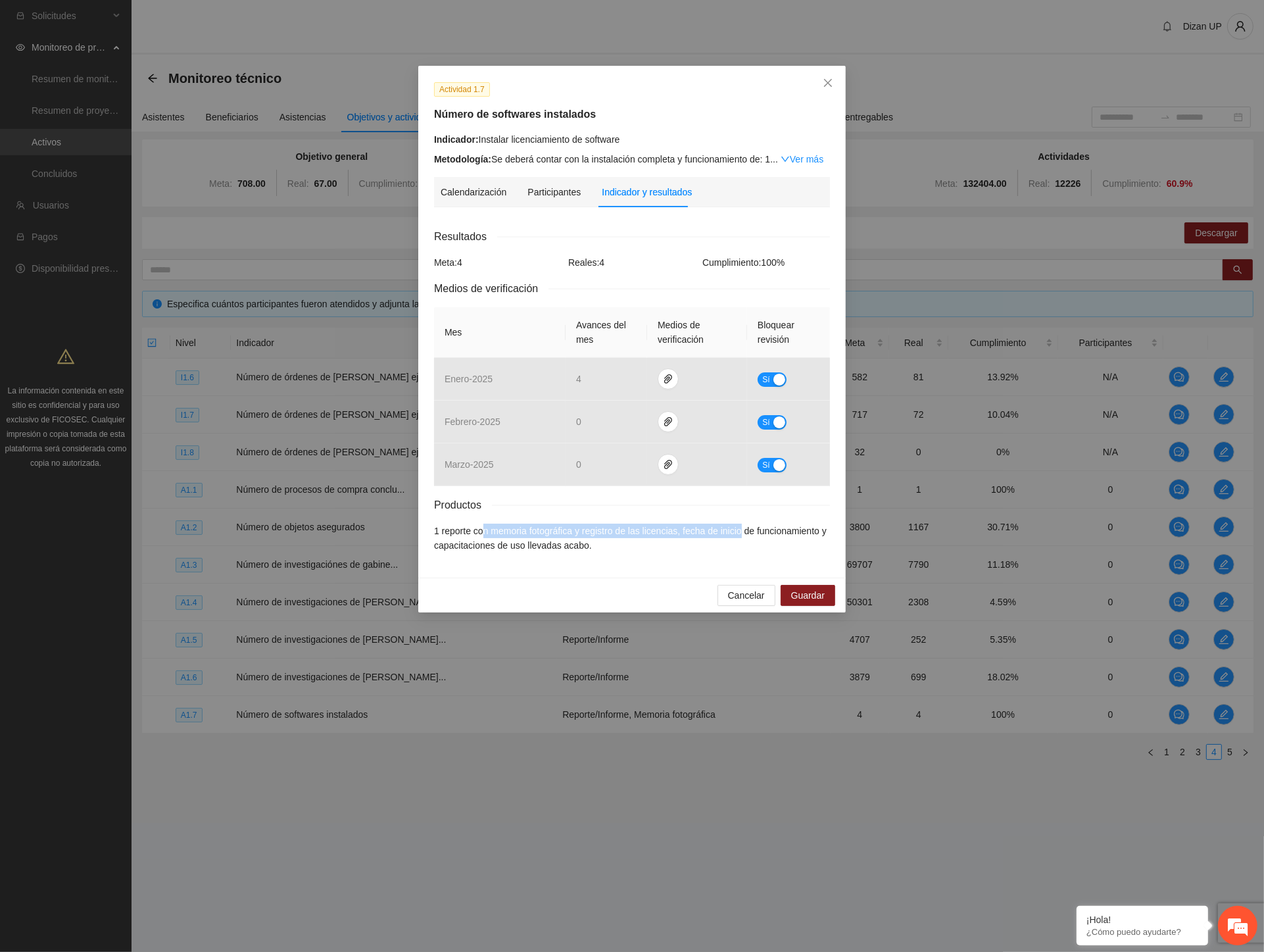
drag, startPoint x: 485, startPoint y: 533, endPoint x: 744, endPoint y: 529, distance: 259.0
click at [744, 529] on li "1 reporte con memoria fotográfica y registro de las licencias, fecha de inicio …" at bounding box center [632, 538] width 396 height 29
click at [617, 544] on li "1 reporte con memoria fotográfica y registro de las licencias, fecha de inicio …" at bounding box center [632, 538] width 396 height 29
drag, startPoint x: 502, startPoint y: 529, endPoint x: 685, endPoint y: 529, distance: 183.0
click at [685, 529] on li "1 reporte con memoria fotográfica y registro de las licencias, fecha de inicio …" at bounding box center [632, 538] width 396 height 29
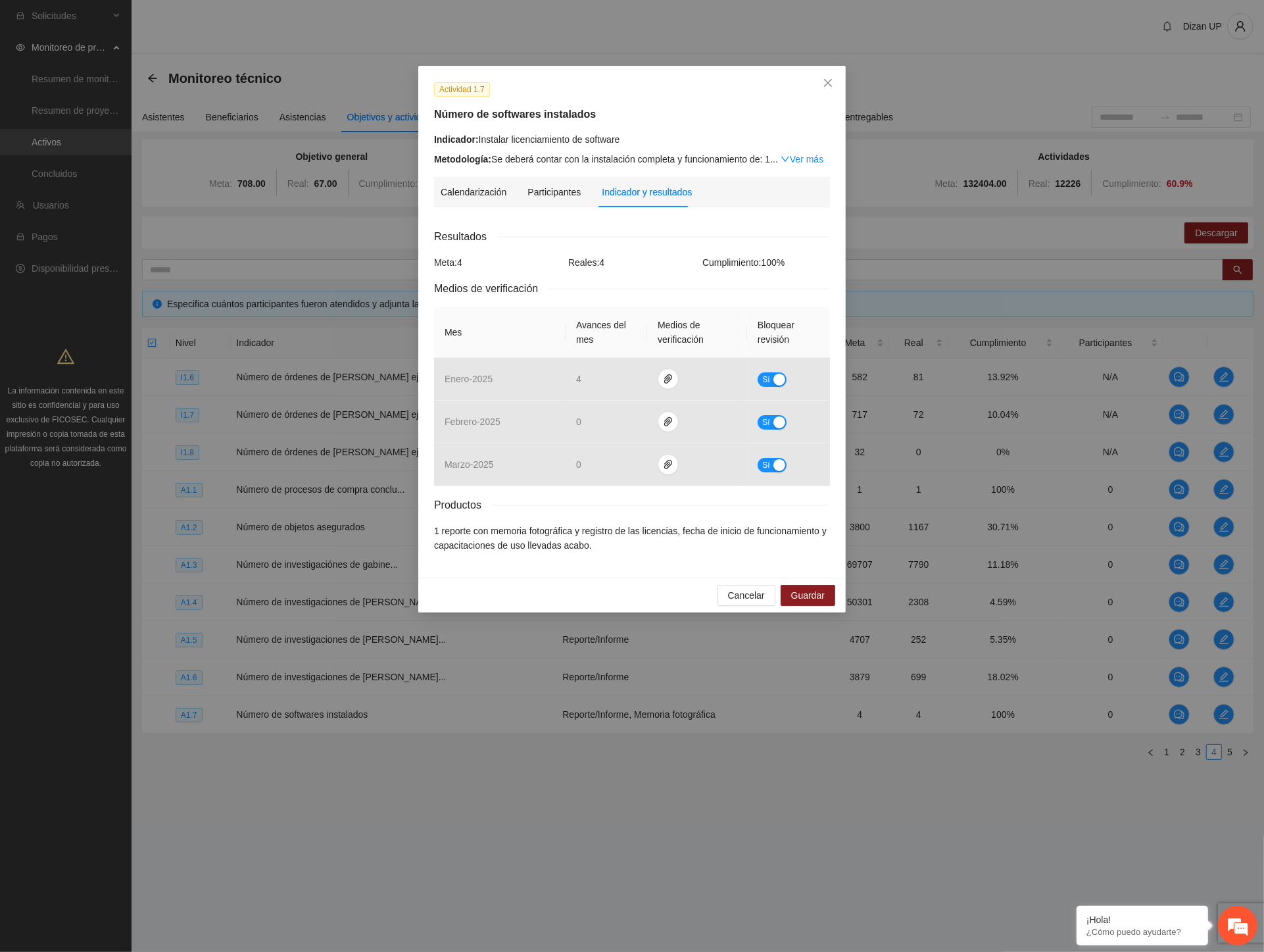
click at [608, 550] on li "1 reporte con memoria fotográfica y registro de las licencias, fecha de inicio …" at bounding box center [632, 538] width 396 height 29
drag, startPoint x: 488, startPoint y: 533, endPoint x: 676, endPoint y: 532, distance: 188.0
click at [676, 532] on li "1 reporte con memoria fotográfica y registro de las licencias, fecha de inicio …" at bounding box center [632, 538] width 396 height 29
click at [613, 557] on div "Calendarización [DATE] Month Year Su Mo Tu We Th Fr Sa 31 01 02 03 04 05 06 07 …" at bounding box center [632, 390] width 396 height 344
drag, startPoint x: 703, startPoint y: 532, endPoint x: 826, endPoint y: 525, distance: 123.2
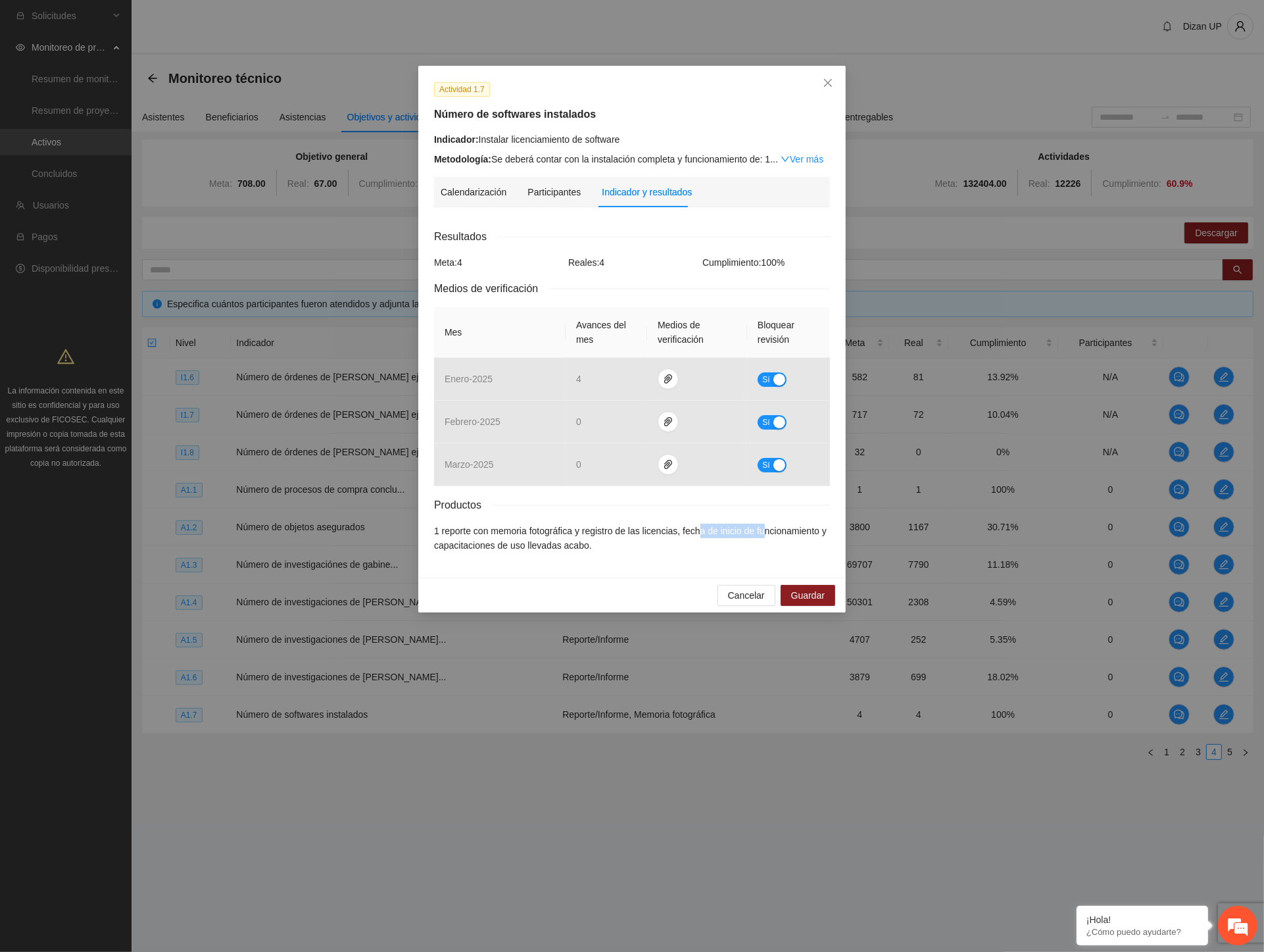
click at [826, 525] on li "1 reporte con memoria fotográfica y registro de las licencias, fecha de inicio …" at bounding box center [632, 538] width 396 height 29
drag, startPoint x: 641, startPoint y: 560, endPoint x: 457, endPoint y: 562, distance: 184.0
click at [608, 564] on div "Actividad 1.7 Número de softwares instalados Indicador: Instalar licenciamiento…" at bounding box center [632, 321] width 428 height 511
click at [758, 593] on span "Cancelar" at bounding box center [746, 595] width 37 height 14
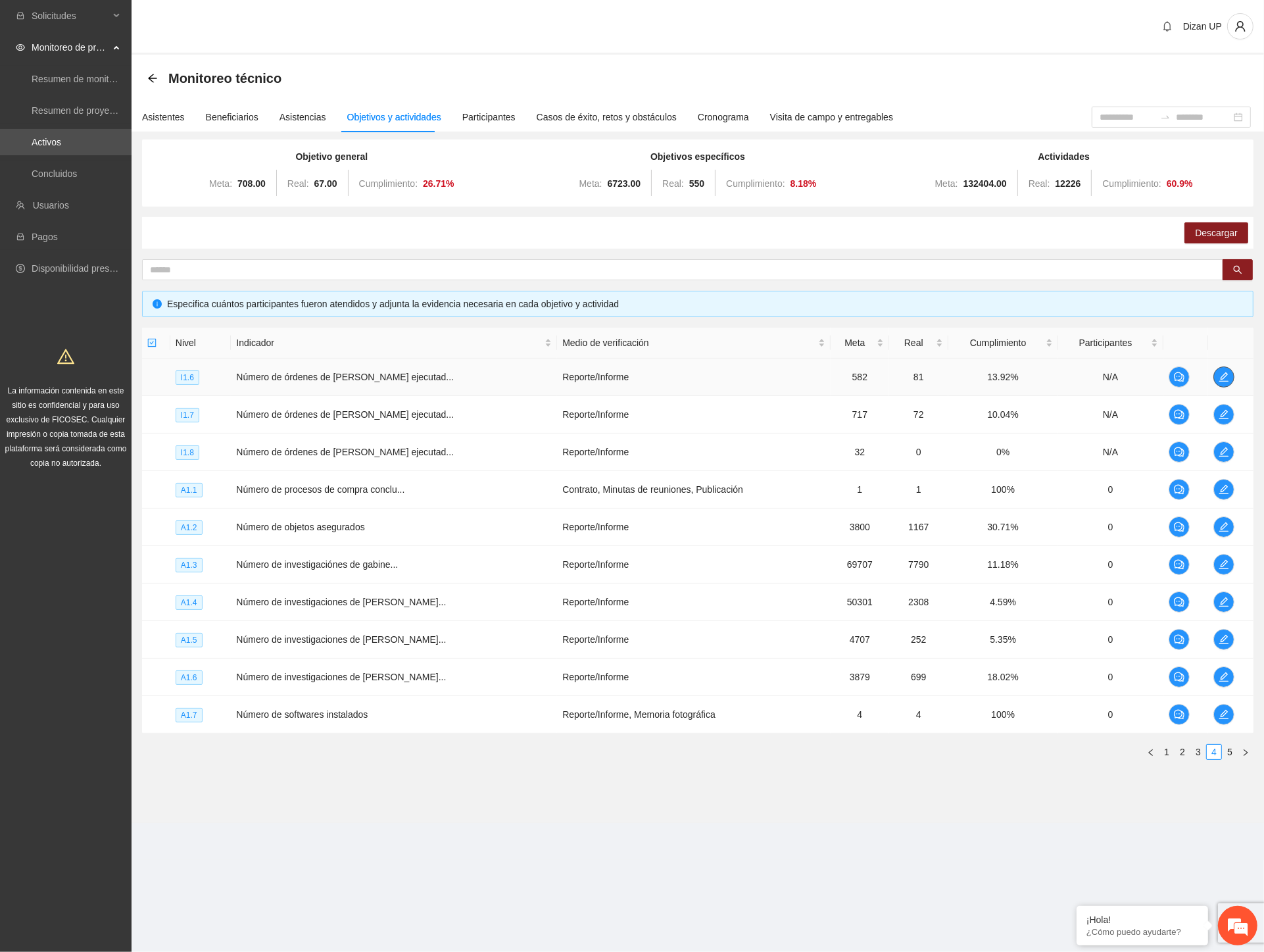
click at [1220, 375] on icon "edit" at bounding box center [1224, 377] width 10 height 10
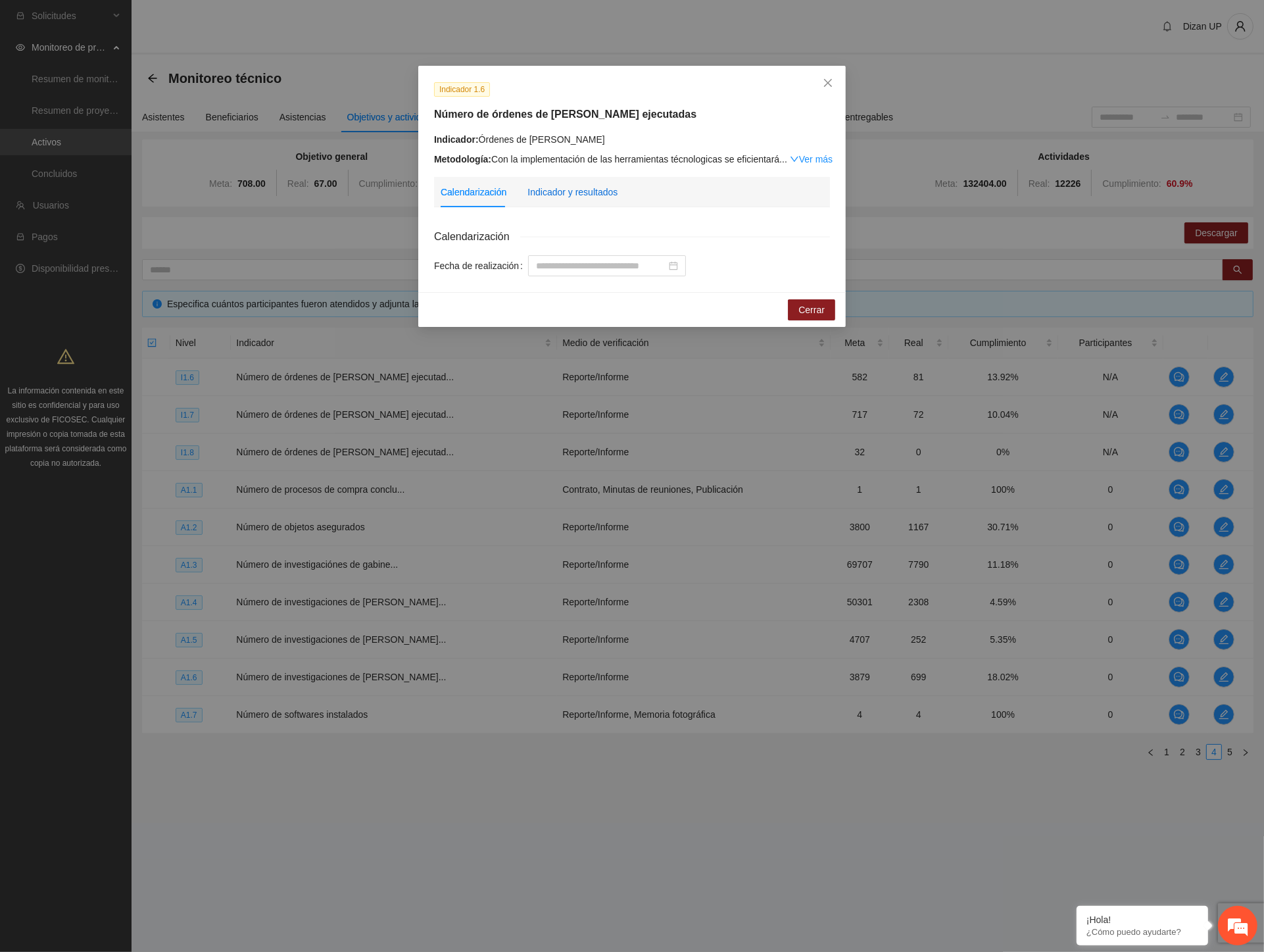
click at [573, 191] on div "Indicador y resultados" at bounding box center [573, 192] width 90 height 14
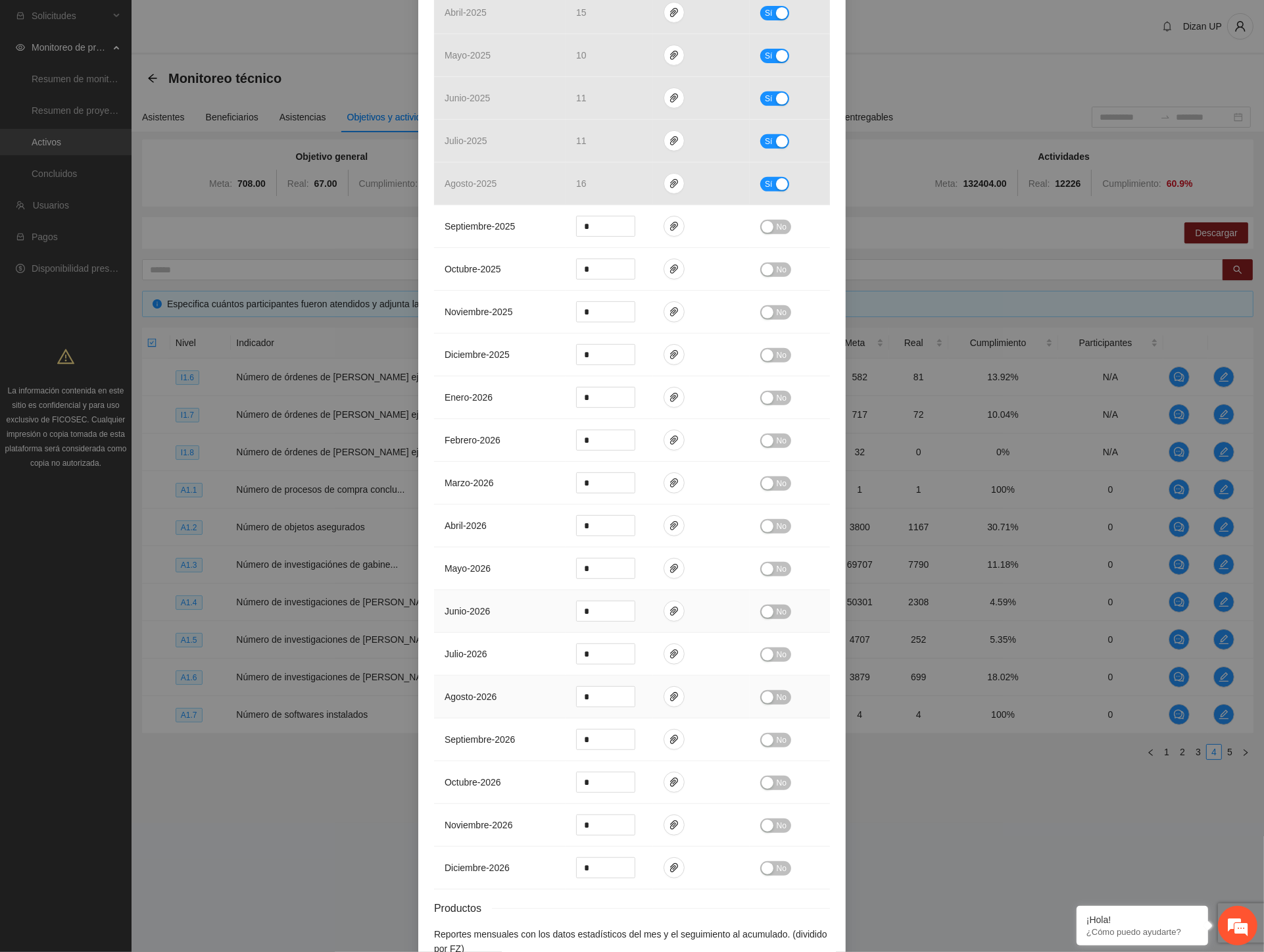
scroll to position [706, 0]
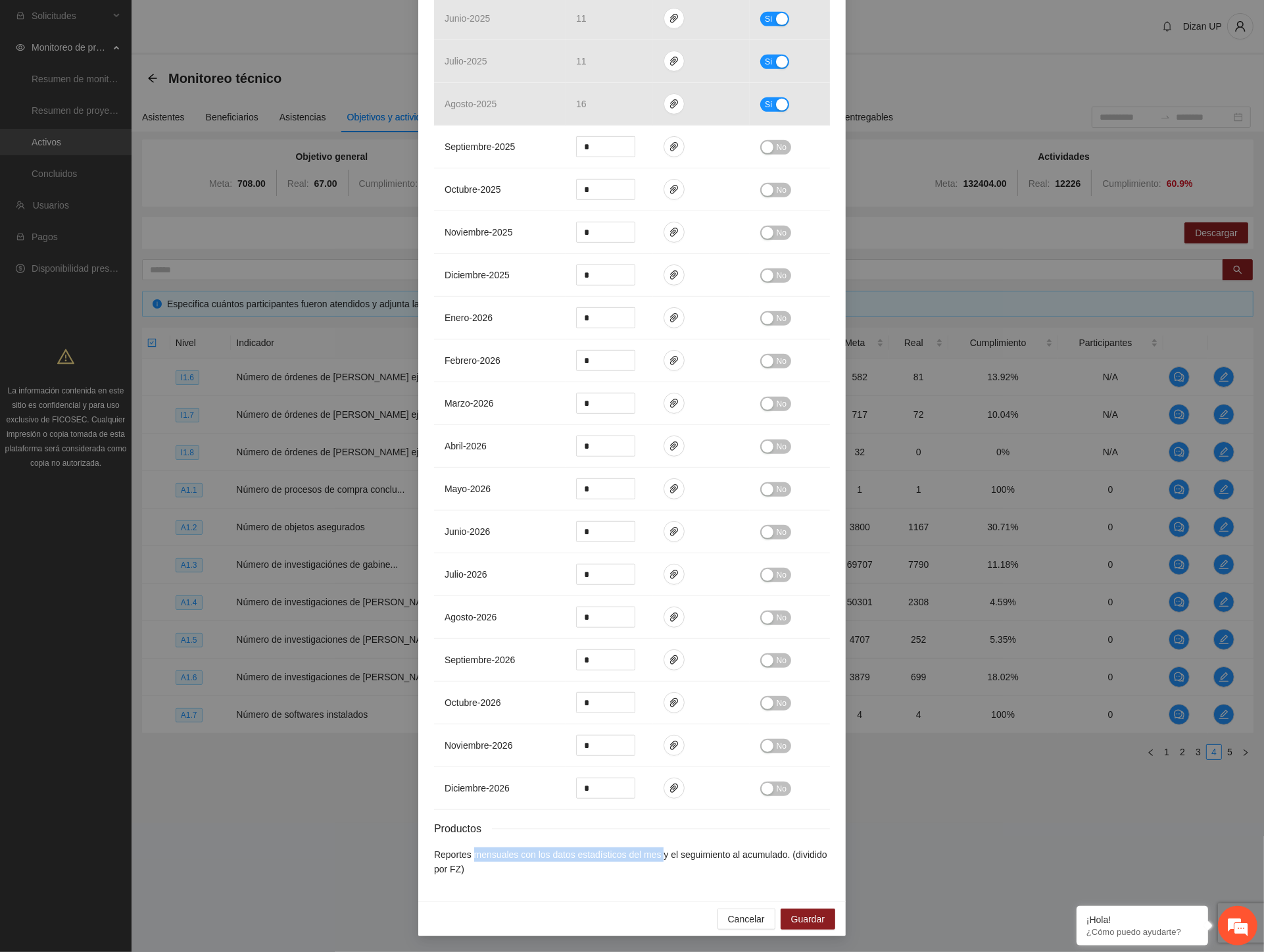
drag, startPoint x: 537, startPoint y: 853, endPoint x: 666, endPoint y: 858, distance: 129.1
click at [661, 858] on li "Reportes mensuales con los datos estadísticos del mes y el seguimiento al acumu…" at bounding box center [632, 862] width 396 height 29
drag, startPoint x: 740, startPoint y: 922, endPoint x: 698, endPoint y: 646, distance: 279.2
click at [740, 918] on span "Cancelar" at bounding box center [746, 918] width 37 height 14
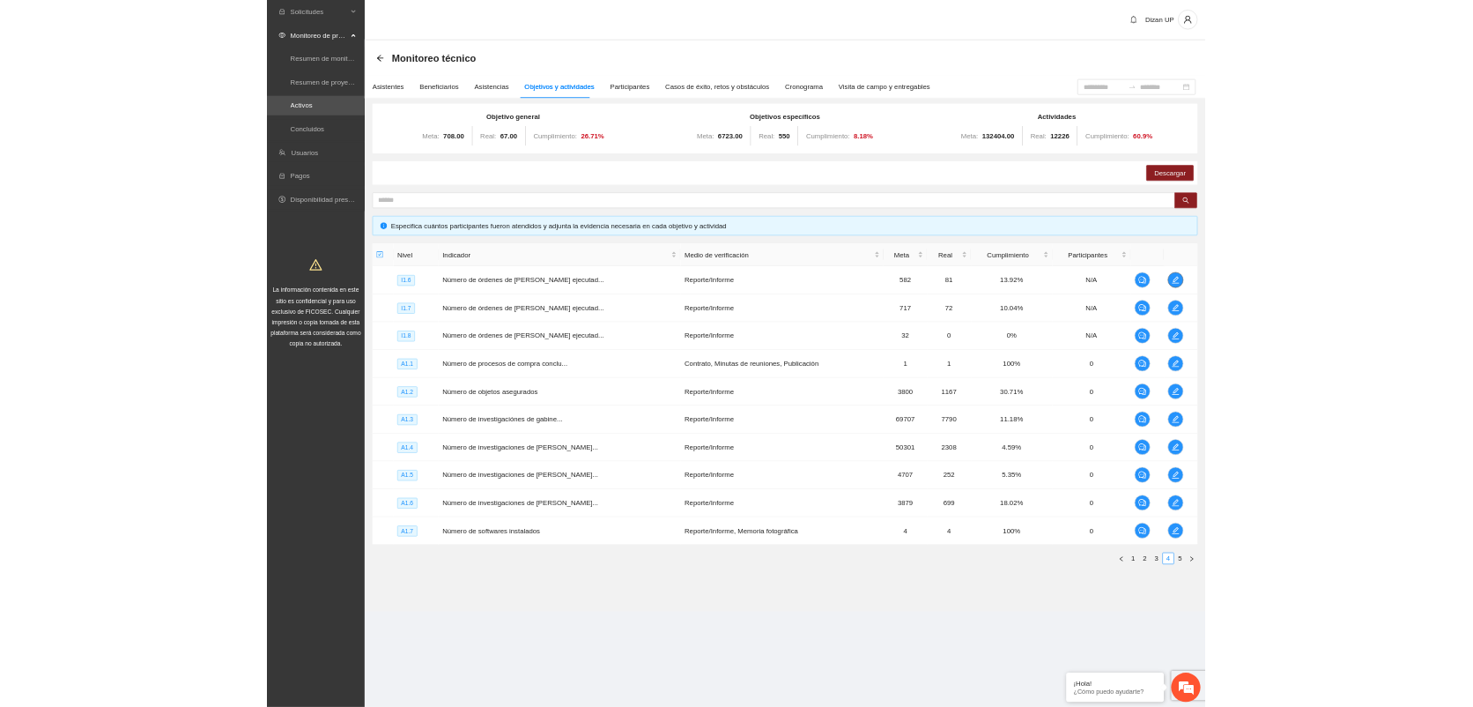
scroll to position [0, 0]
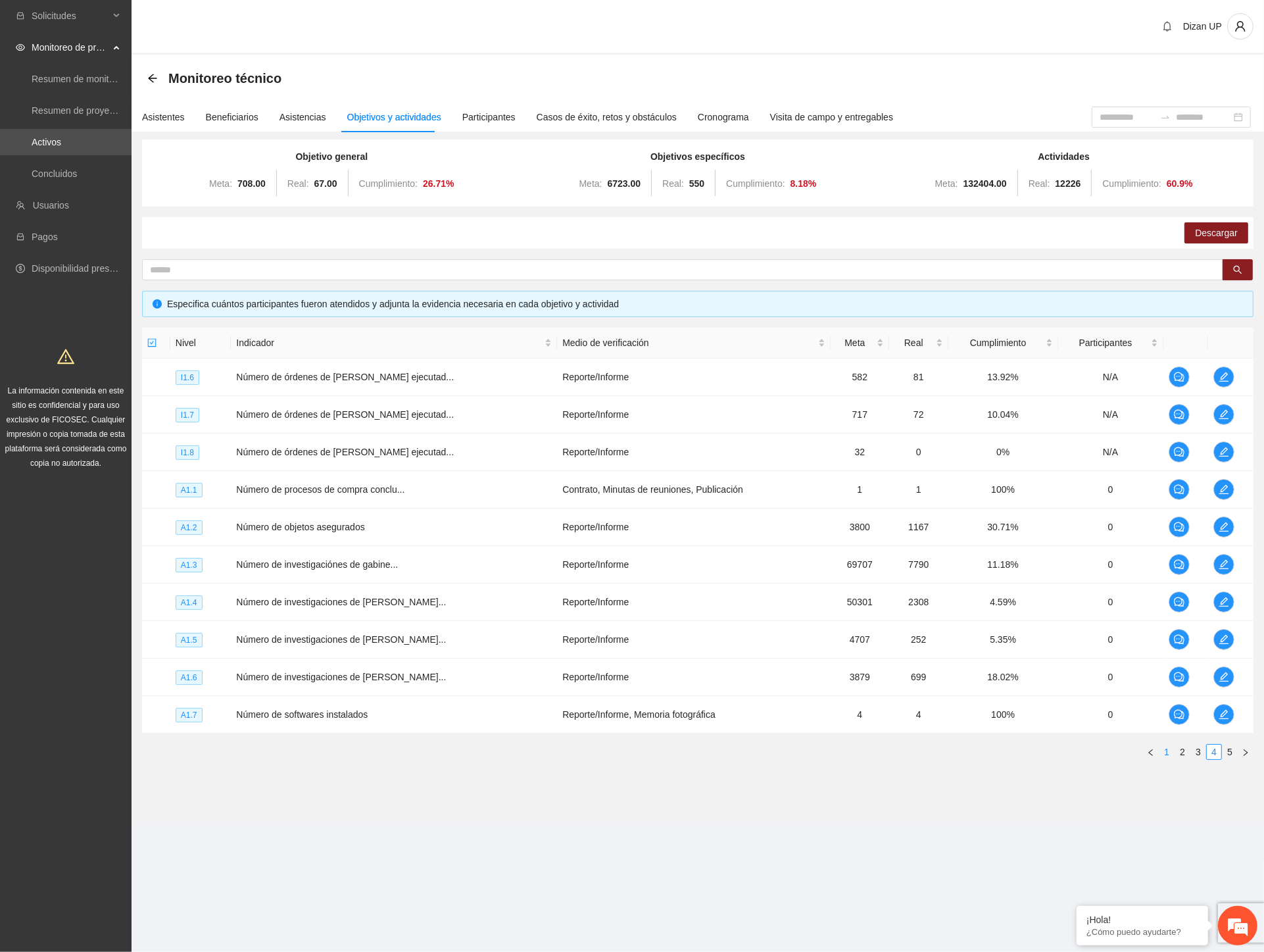
click at [1165, 753] on link "1" at bounding box center [1166, 751] width 14 height 14
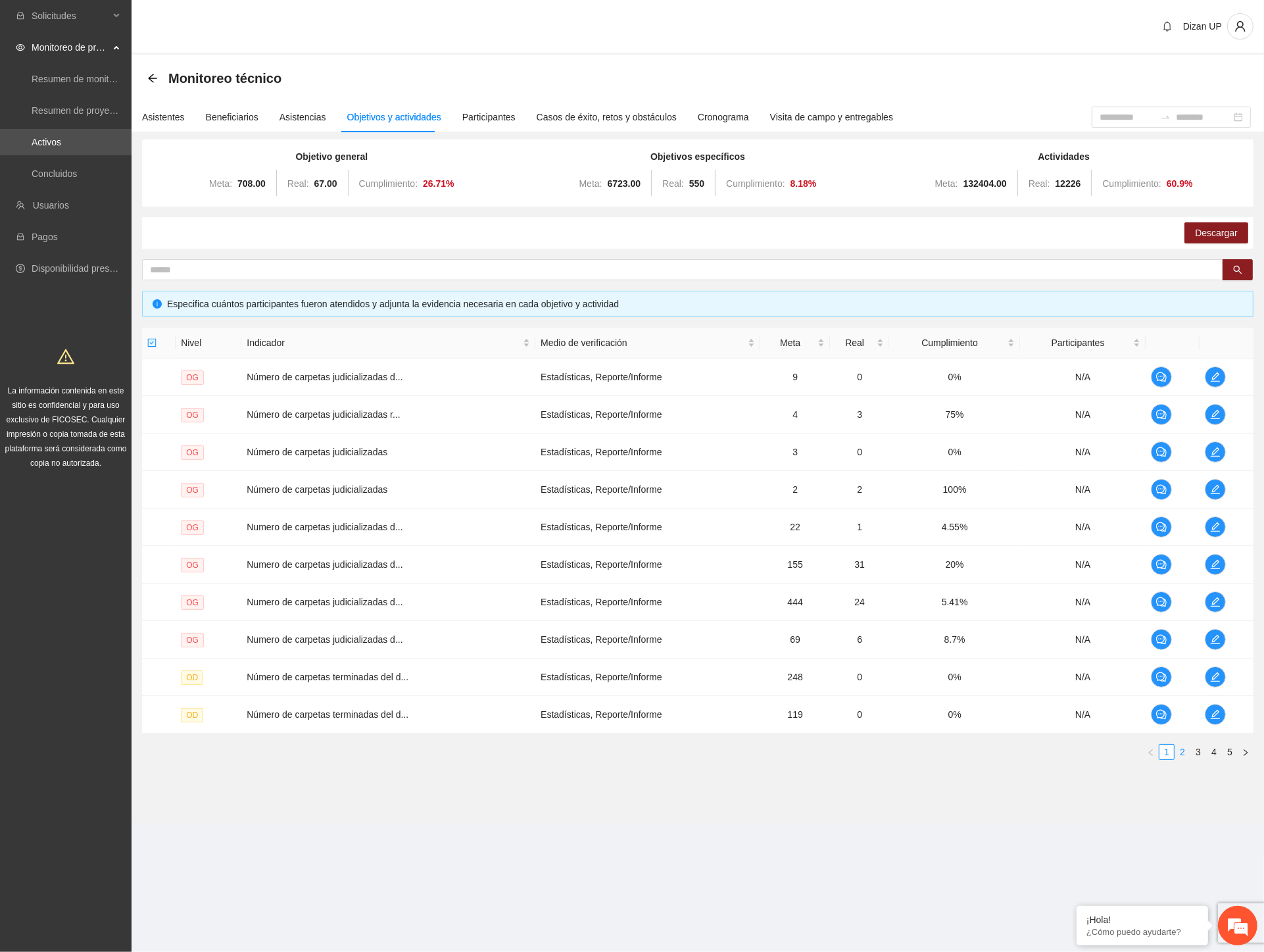
click at [1184, 751] on link "2" at bounding box center [1183, 751] width 14 height 14
click at [1195, 751] on link "3" at bounding box center [1198, 751] width 14 height 14
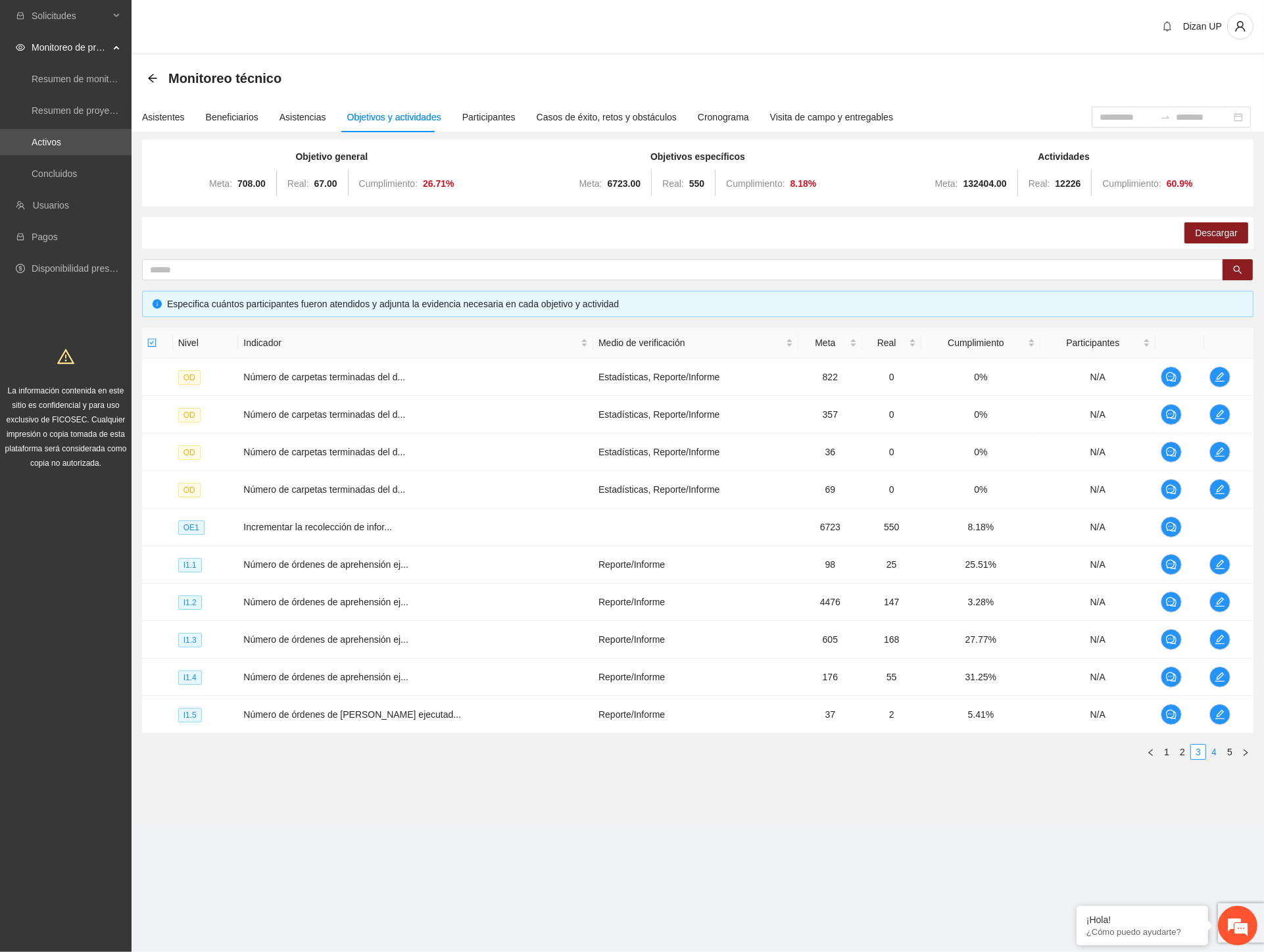
click at [1215, 750] on link "4" at bounding box center [1214, 751] width 14 height 14
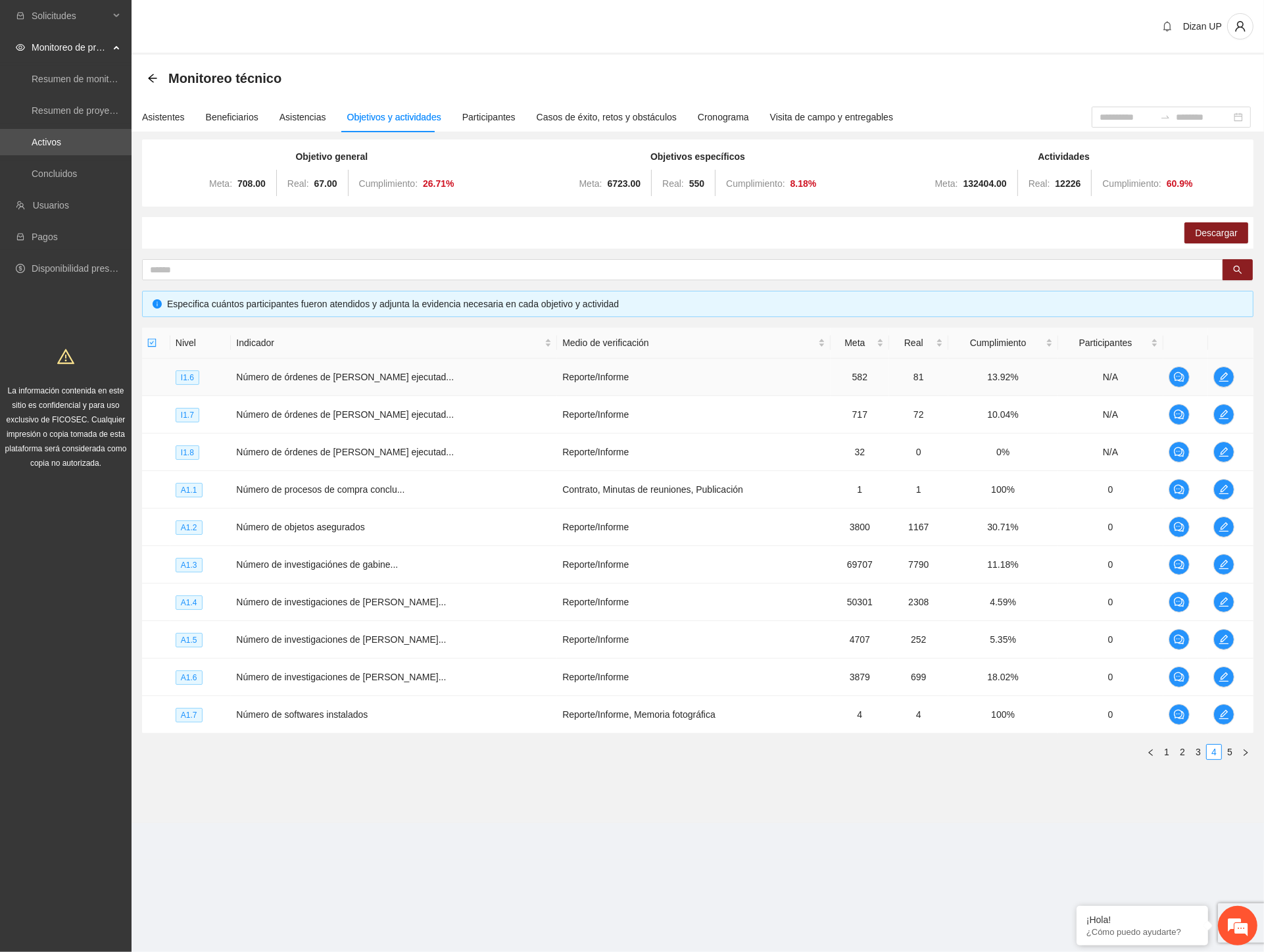
click at [373, 379] on span "Número de órdenes de [PERSON_NAME] ejecutad..." at bounding box center [345, 377] width 218 height 10
drag, startPoint x: 559, startPoint y: 782, endPoint x: 935, endPoint y: 702, distance: 384.4
click at [559, 782] on section "Monitoreo técnico Asistentes Beneficiarios Asistencias Objetivos y actividades …" at bounding box center [697, 438] width 1133 height 768
drag, startPoint x: 1233, startPoint y: 755, endPoint x: 1182, endPoint y: 742, distance: 52.6
click at [1231, 754] on link "5" at bounding box center [1230, 751] width 14 height 14
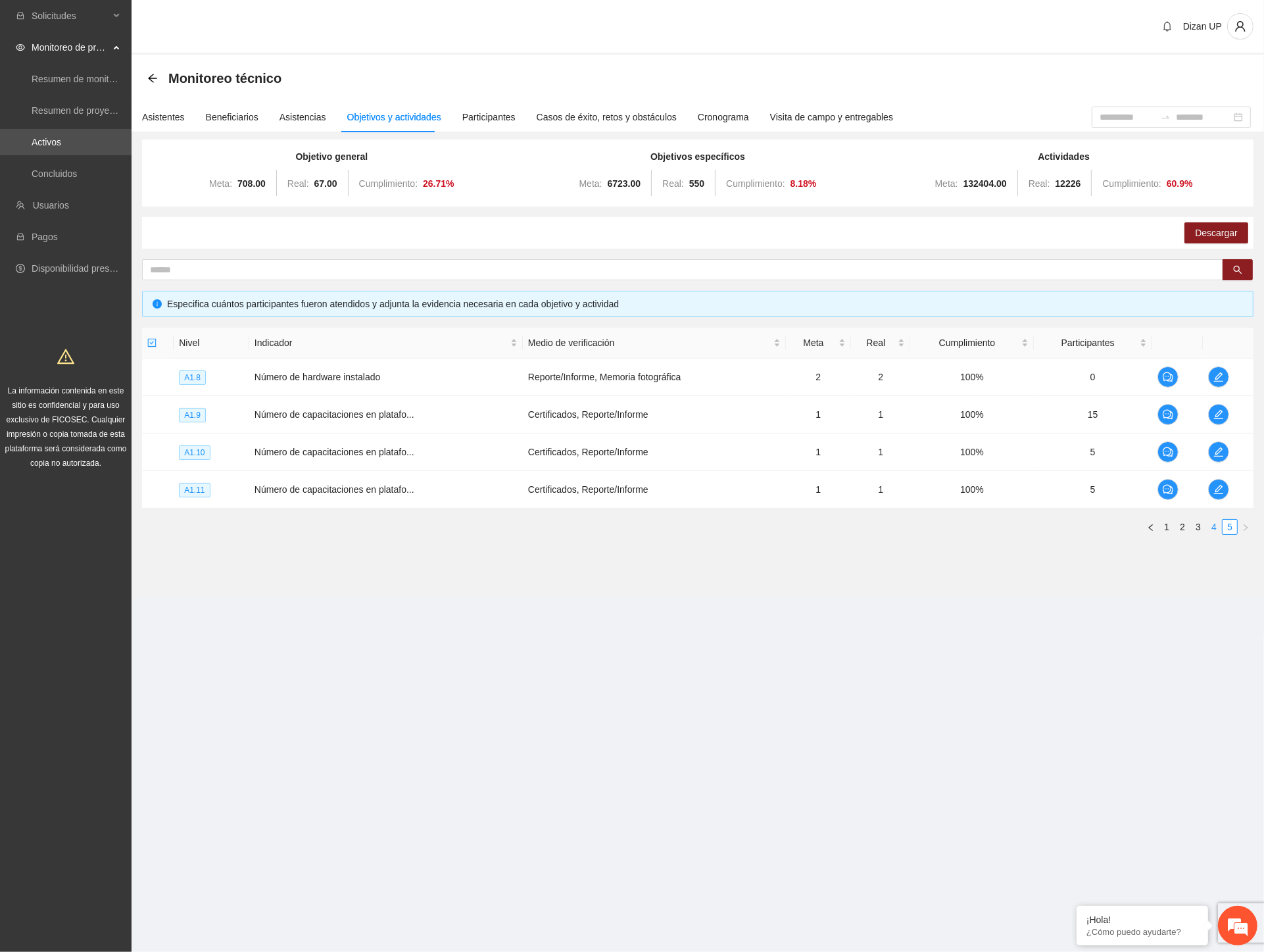
click at [1218, 530] on link "4" at bounding box center [1214, 526] width 14 height 14
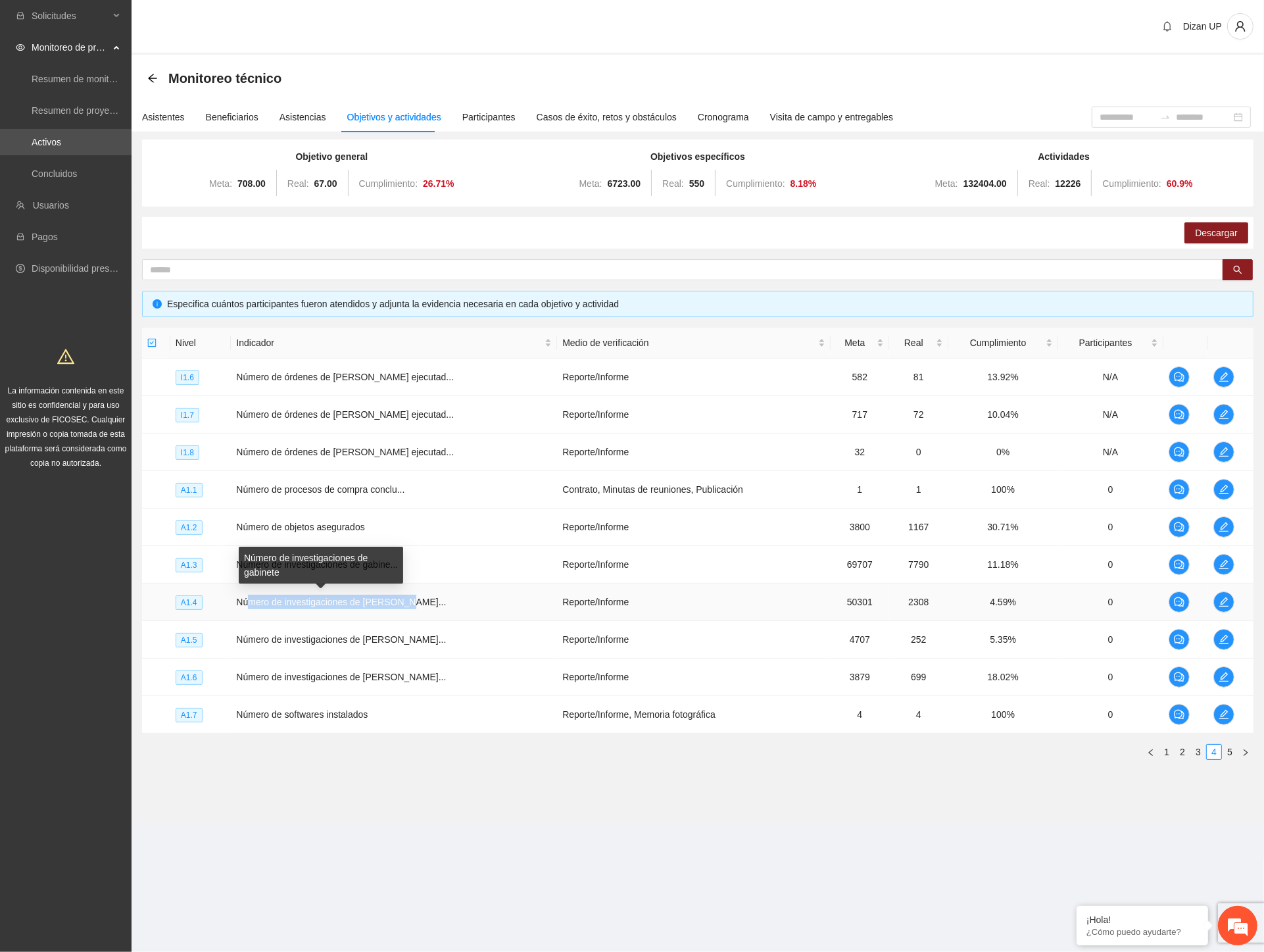
drag, startPoint x: 252, startPoint y: 600, endPoint x: 574, endPoint y: 603, distance: 322.0
click at [480, 604] on td "Número de investigaciones de [PERSON_NAME]..." at bounding box center [393, 603] width 326 height 37
click at [364, 511] on td "Número de objetos asegurados" at bounding box center [393, 527] width 326 height 37
drag, startPoint x: 323, startPoint y: 600, endPoint x: 311, endPoint y: 604, distance: 12.6
click at [318, 603] on span "Número de investigaciones de [PERSON_NAME]..." at bounding box center [340, 602] width 210 height 10
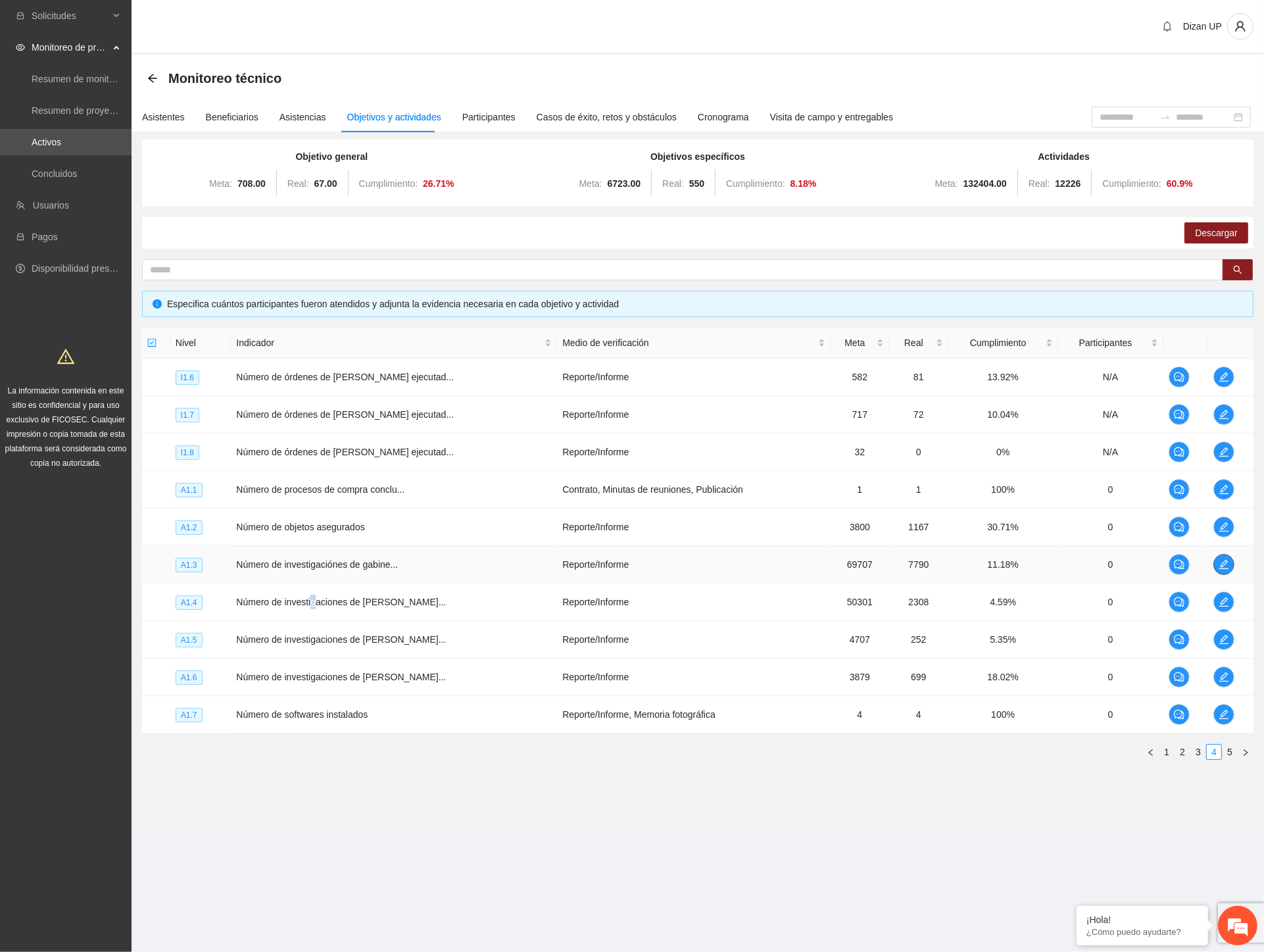
click at [1221, 562] on icon "edit" at bounding box center [1224, 564] width 9 height 9
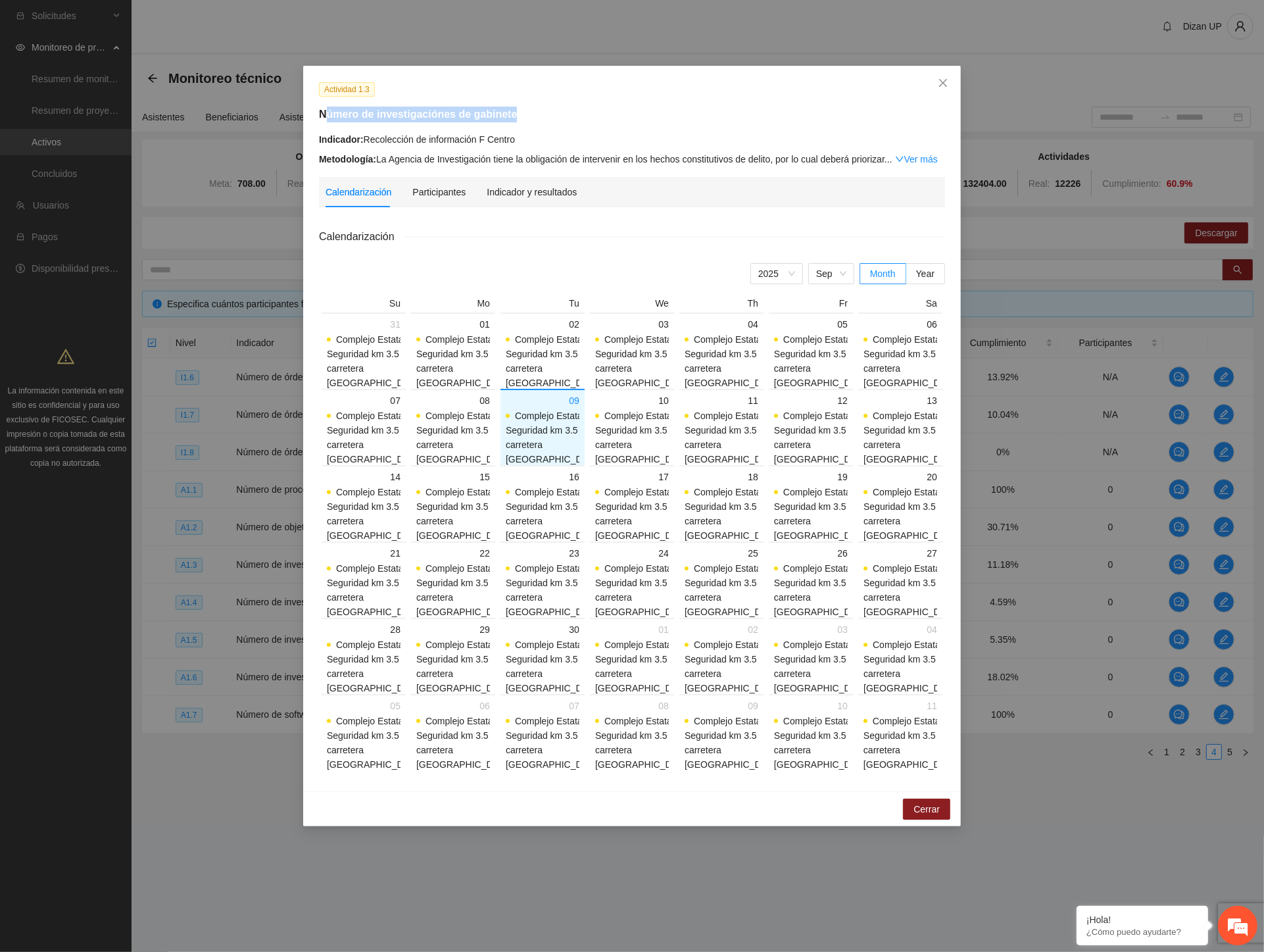
drag, startPoint x: 465, startPoint y: 113, endPoint x: 557, endPoint y: 113, distance: 92.0
click at [557, 113] on h5 "Número de investigaciónes de gabinete" at bounding box center [632, 114] width 626 height 16
drag, startPoint x: 403, startPoint y: 138, endPoint x: 552, endPoint y: 146, distance: 149.2
click at [574, 147] on div "Indicador: Recolección de información F Centro Metodología: La Agencia de Inves…" at bounding box center [632, 149] width 626 height 34
click at [946, 83] on icon "close" at bounding box center [943, 83] width 10 height 10
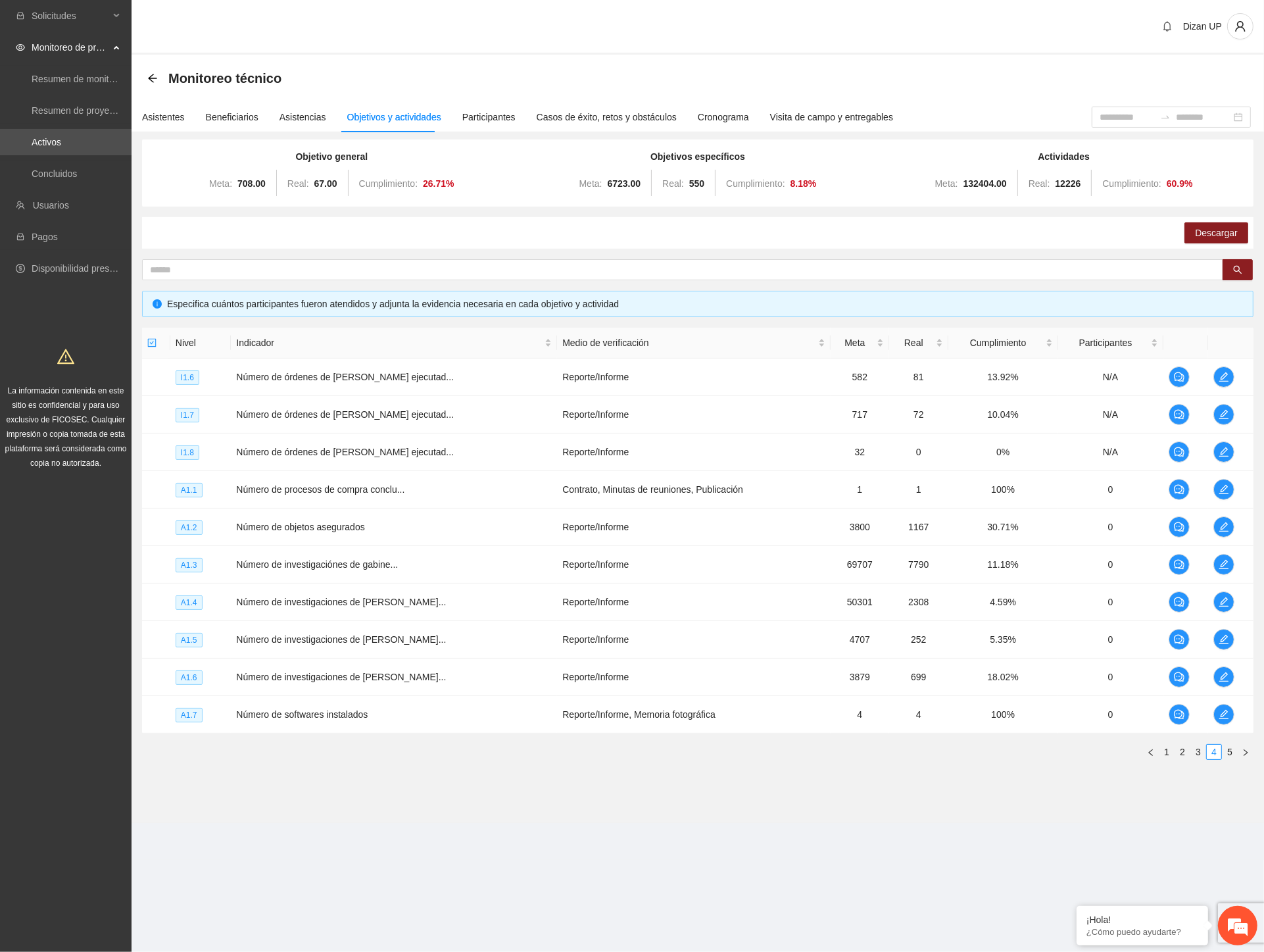
drag, startPoint x: 435, startPoint y: 224, endPoint x: 441, endPoint y: 224, distance: 6.0
click at [435, 224] on div "Descargar" at bounding box center [697, 233] width 1112 height 31
click at [270, 377] on div "Número de órdenes de [PERSON_NAME] ejecutadas" at bounding box center [323, 376] width 164 height 37
click at [1168, 749] on link "1" at bounding box center [1166, 751] width 14 height 14
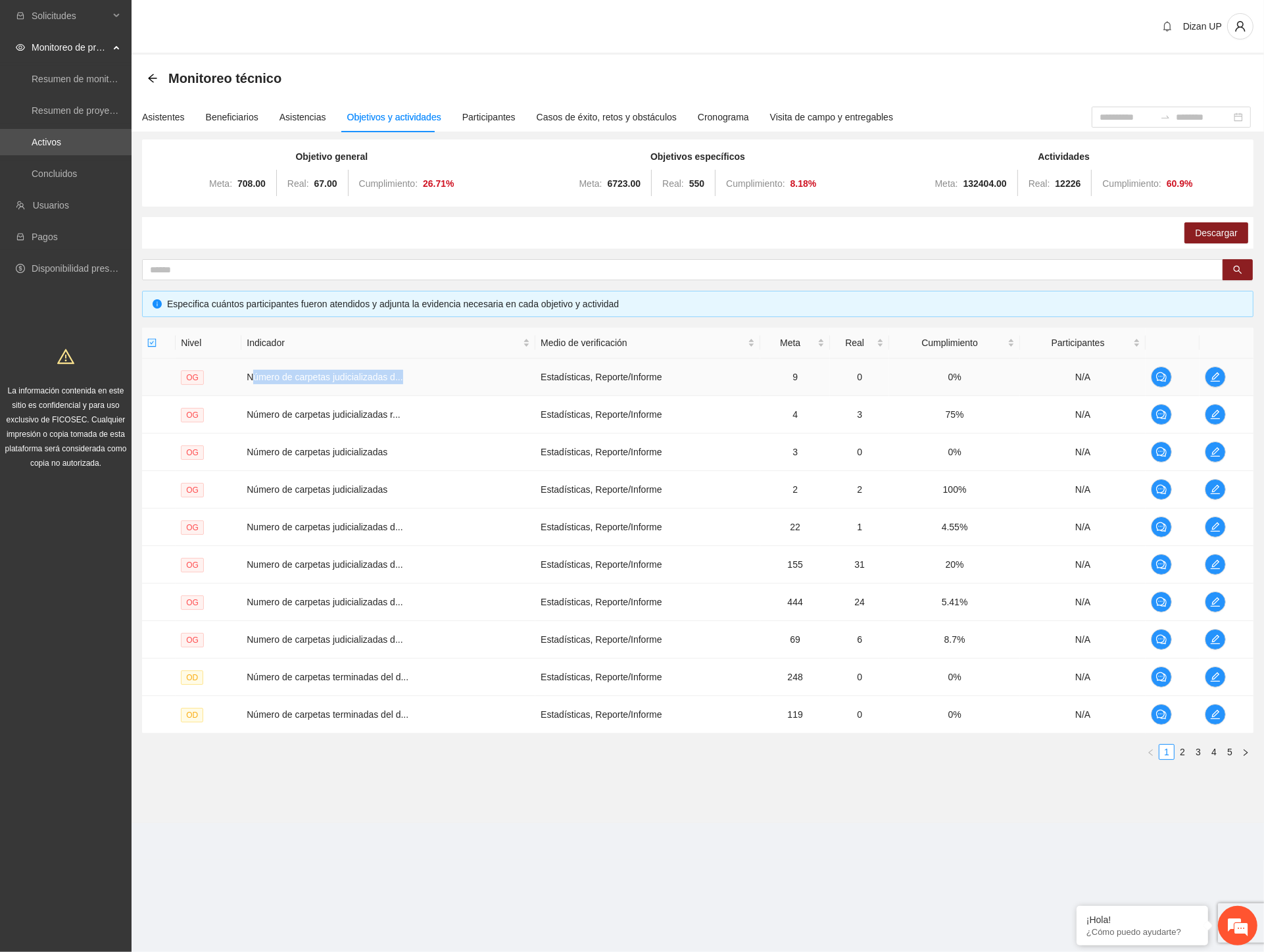
drag, startPoint x: 252, startPoint y: 379, endPoint x: 910, endPoint y: 375, distance: 658.0
click at [408, 375] on td "Número de carpetas judicializadas d..." at bounding box center [388, 377] width 294 height 37
drag, startPoint x: 804, startPoint y: 376, endPoint x: 1072, endPoint y: 369, distance: 268.1
click at [822, 373] on td "9" at bounding box center [795, 377] width 69 height 37
click at [1220, 376] on icon "edit" at bounding box center [1215, 377] width 10 height 10
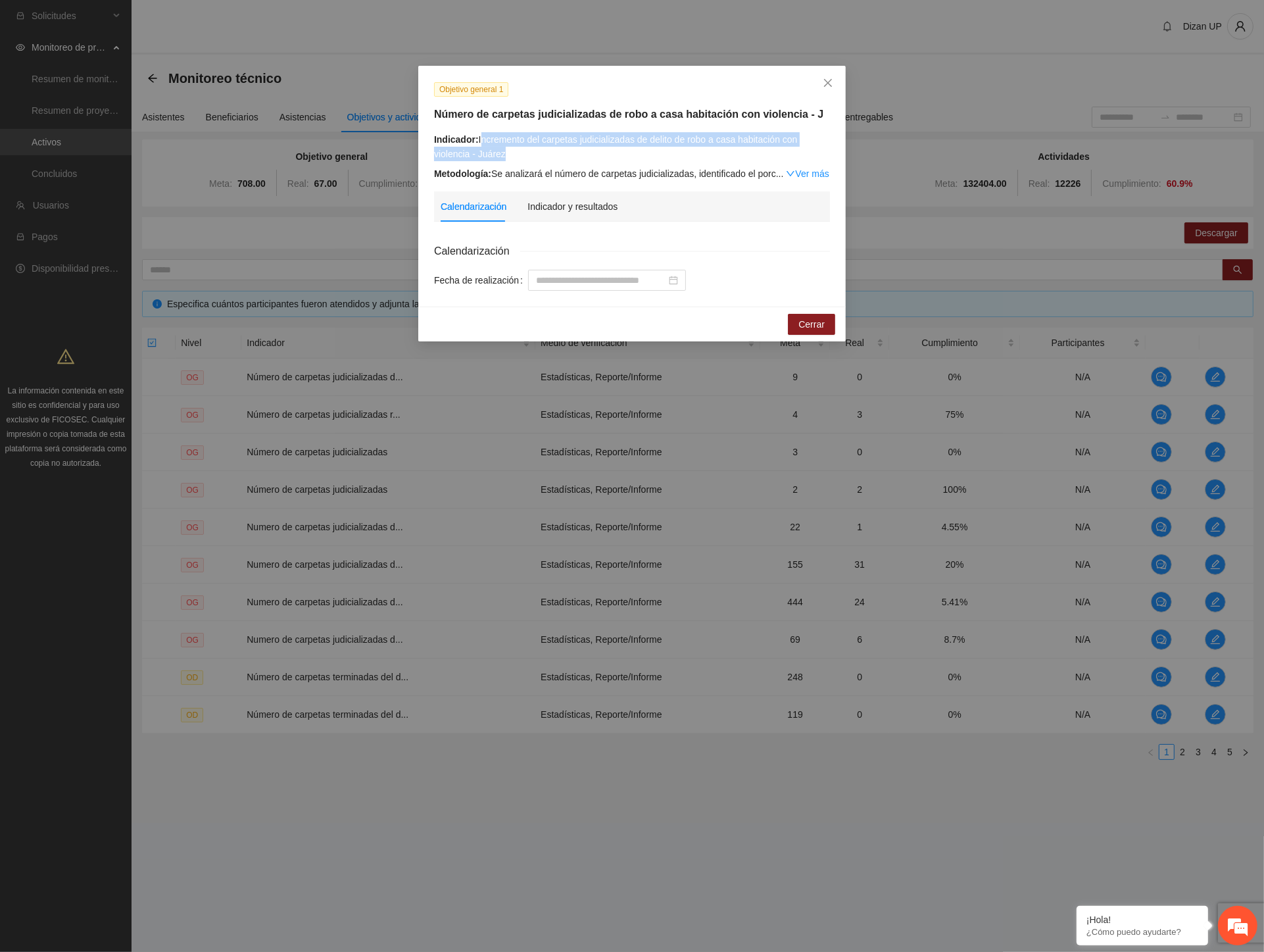
drag, startPoint x: 555, startPoint y: 140, endPoint x: 561, endPoint y: 149, distance: 10.8
click at [561, 149] on div "Indicador: Incremento del carpetas judicializadas de delito de robo a casa habi…" at bounding box center [632, 146] width 396 height 29
click at [813, 318] on span "Cerrar" at bounding box center [812, 324] width 26 height 14
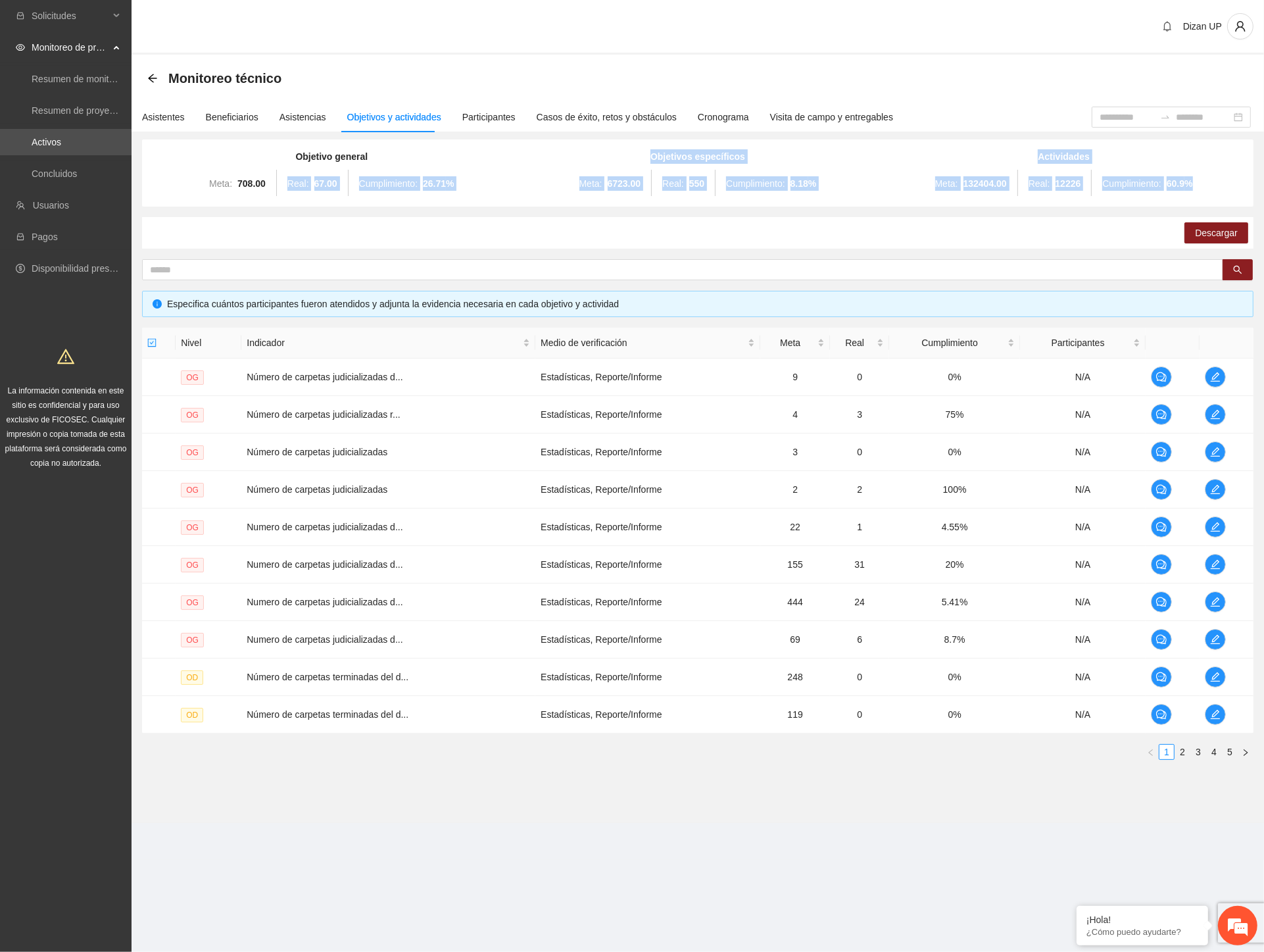
drag, startPoint x: 270, startPoint y: 172, endPoint x: 1140, endPoint y: 201, distance: 870.5
click at [1140, 201] on div "Objetivo general Meta: 708.00 Real: 67.00 Cumplimiento: 26.71 % Objetivos espec…" at bounding box center [697, 173] width 1112 height 67
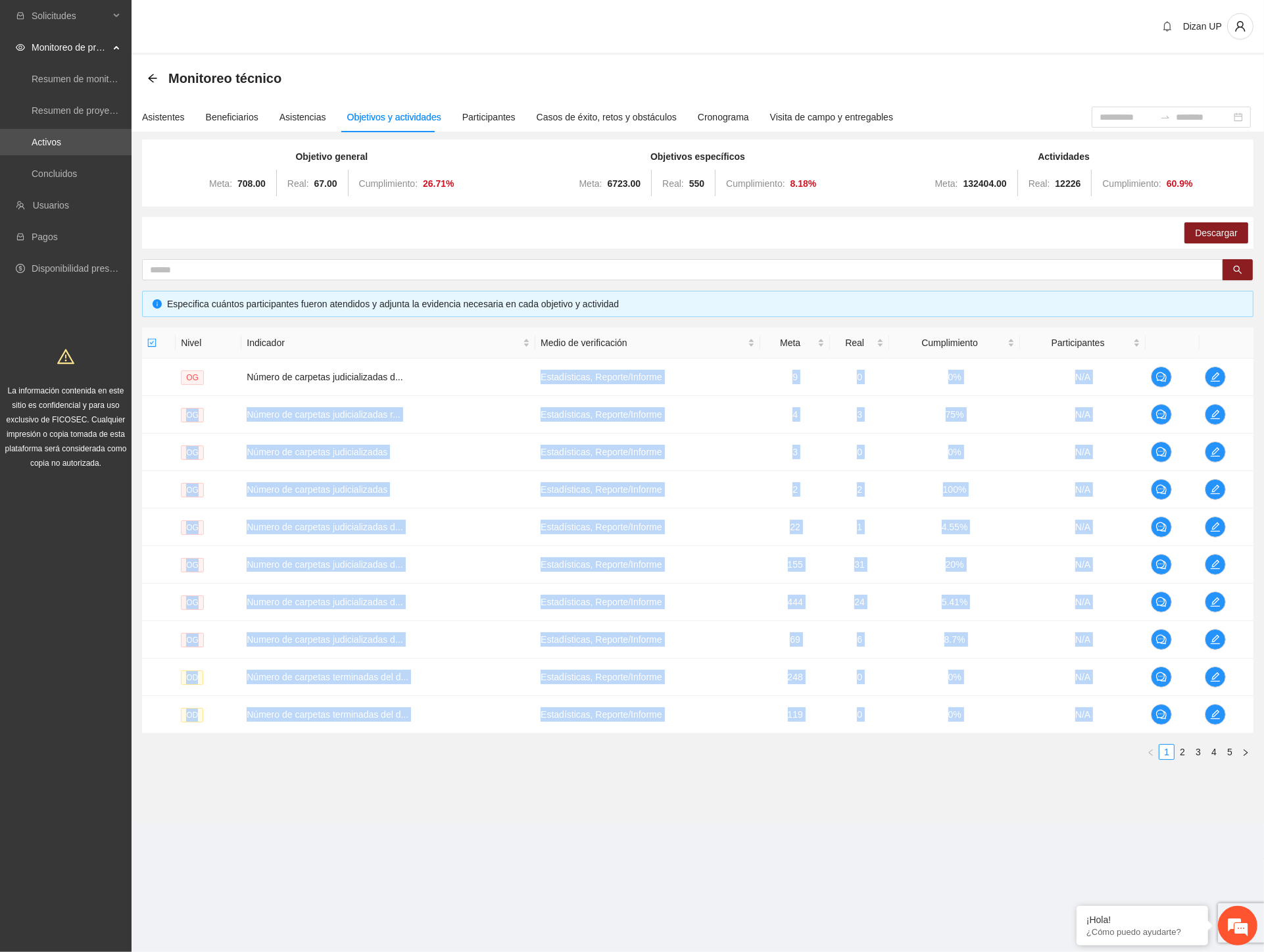
drag, startPoint x: 524, startPoint y: 372, endPoint x: 610, endPoint y: 788, distance: 424.8
click at [610, 788] on section "Monitoreo técnico Asistentes Beneficiarios Asistencias Objetivos y actividades …" at bounding box center [697, 438] width 1133 height 768
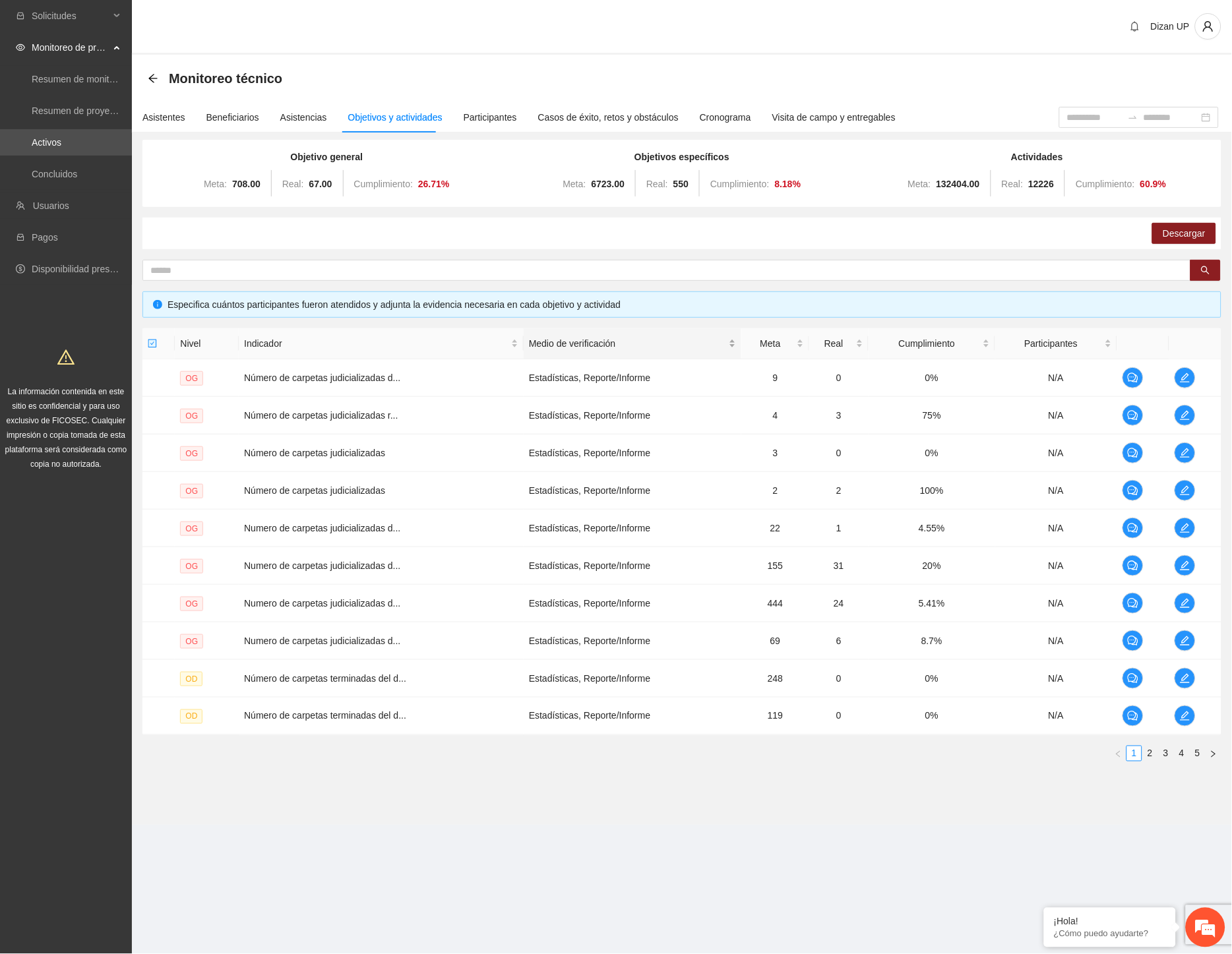
click at [671, 351] on div "Medio de verificación" at bounding box center [632, 343] width 207 height 14
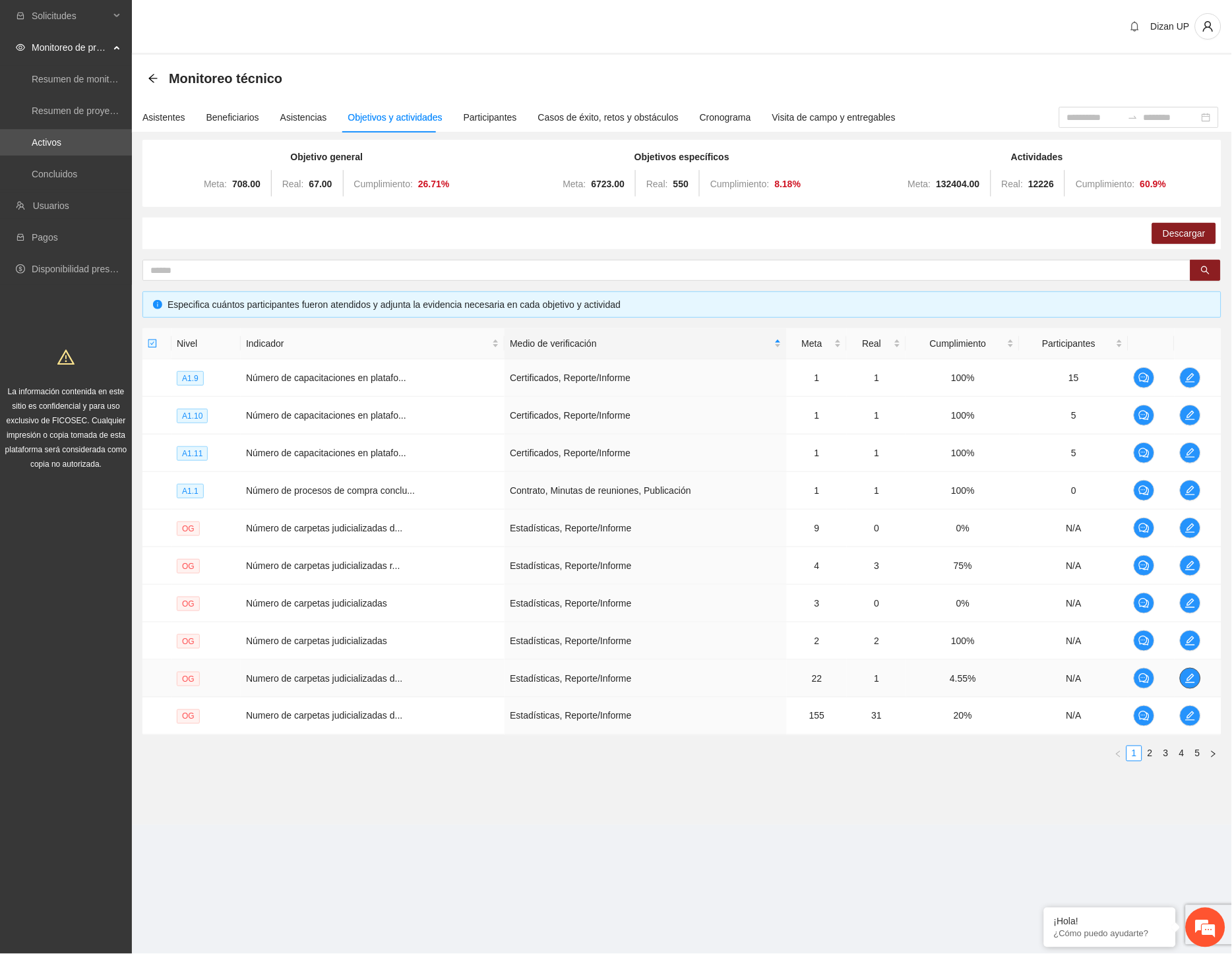
click at [1195, 678] on icon "edit" at bounding box center [1190, 679] width 10 height 10
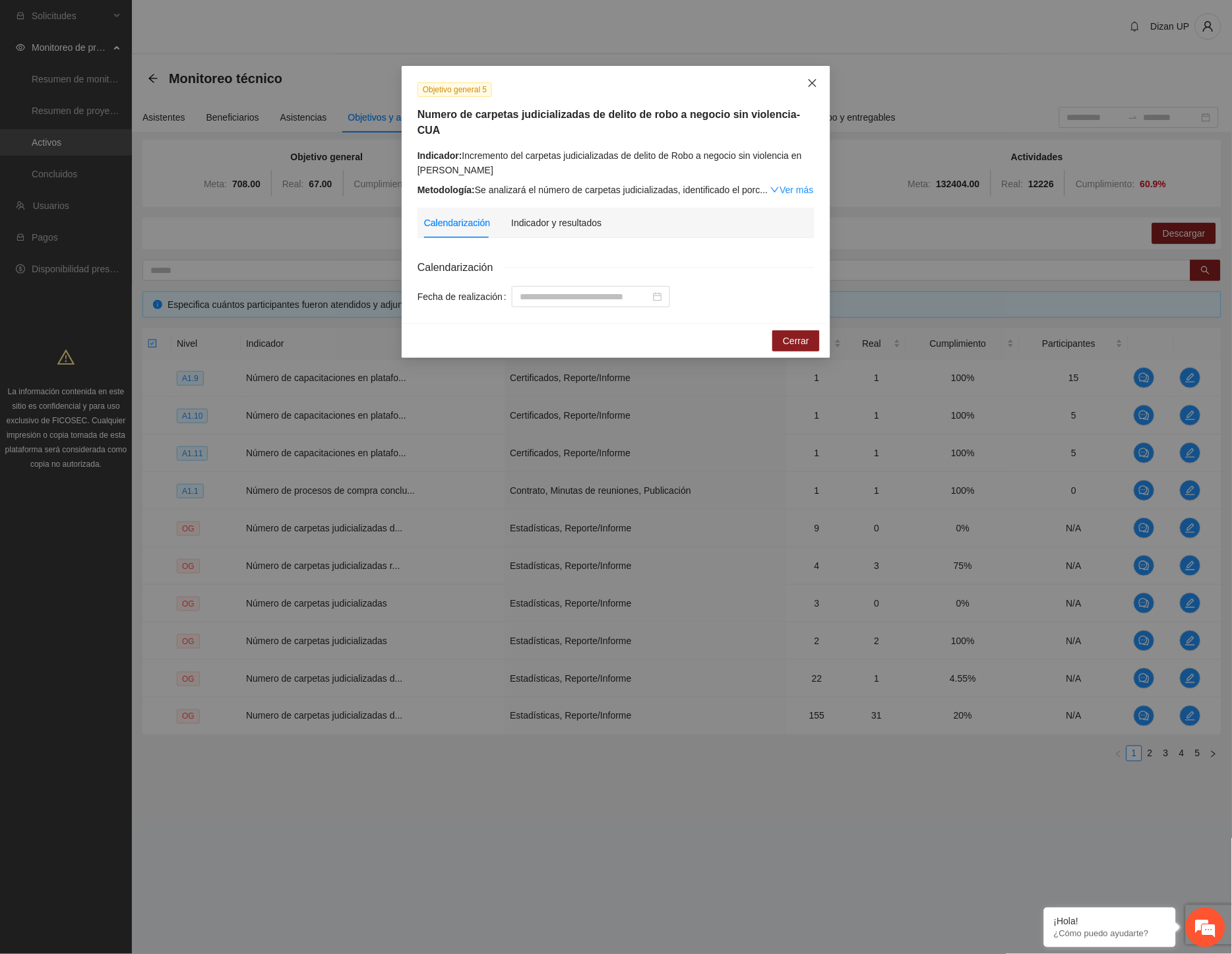
click at [814, 83] on icon "close" at bounding box center [812, 83] width 10 height 10
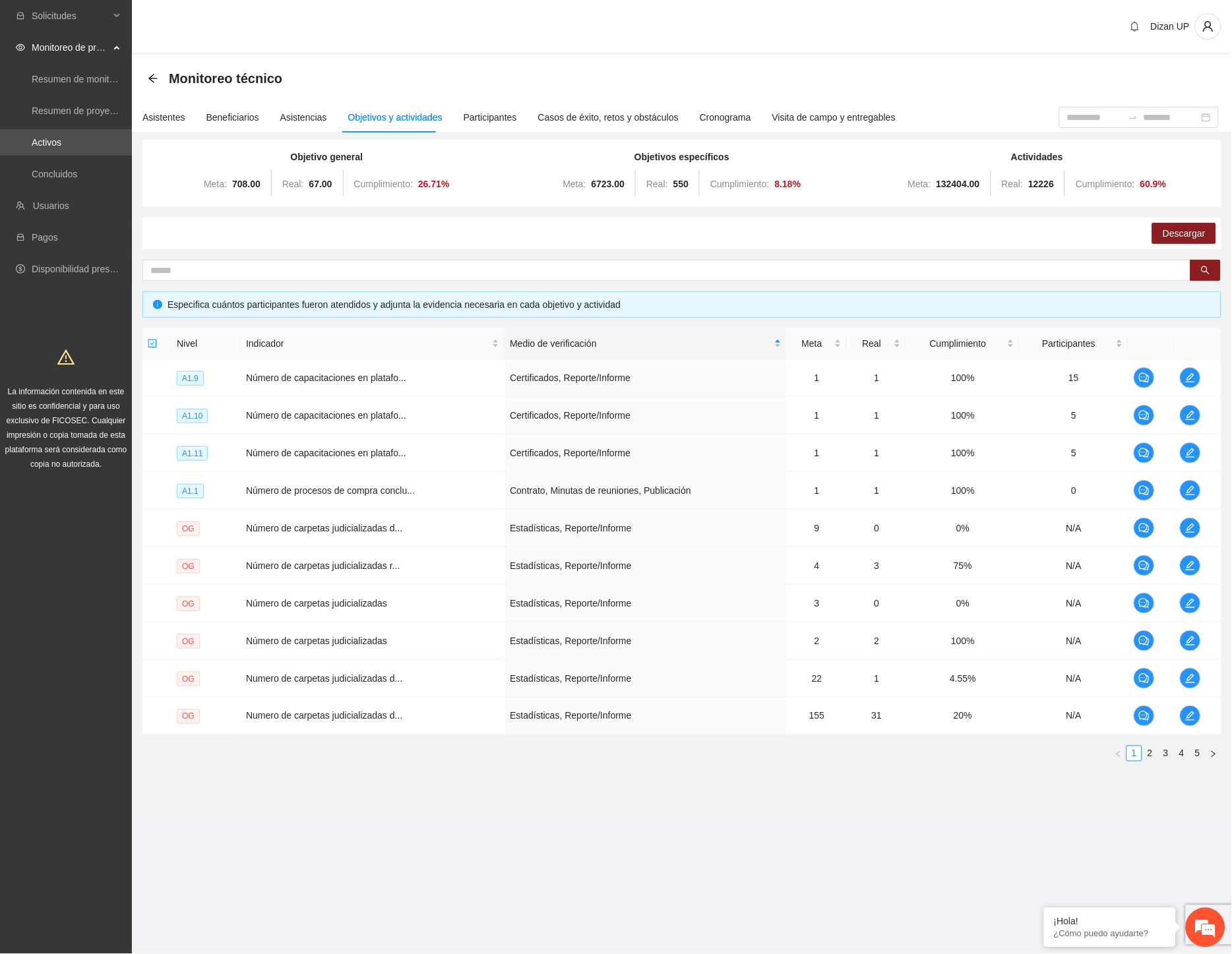
drag, startPoint x: 850, startPoint y: 842, endPoint x: 841, endPoint y: 843, distance: 9.1
click at [849, 844] on section "Dizan UP Monitoreo técnico Asistentes Beneficiarios Asistencias Objetivos y act…" at bounding box center [682, 431] width 1100 height 862
drag, startPoint x: 424, startPoint y: 908, endPoint x: 474, endPoint y: 917, distance: 50.8
click at [474, 917] on section "Solicitudes Monitoreo de proyectos Resumen de monitoreo Resumen de proyectos ap…" at bounding box center [616, 477] width 1232 height 954
click at [57, 139] on link "Activos" at bounding box center [46, 142] width 30 height 10
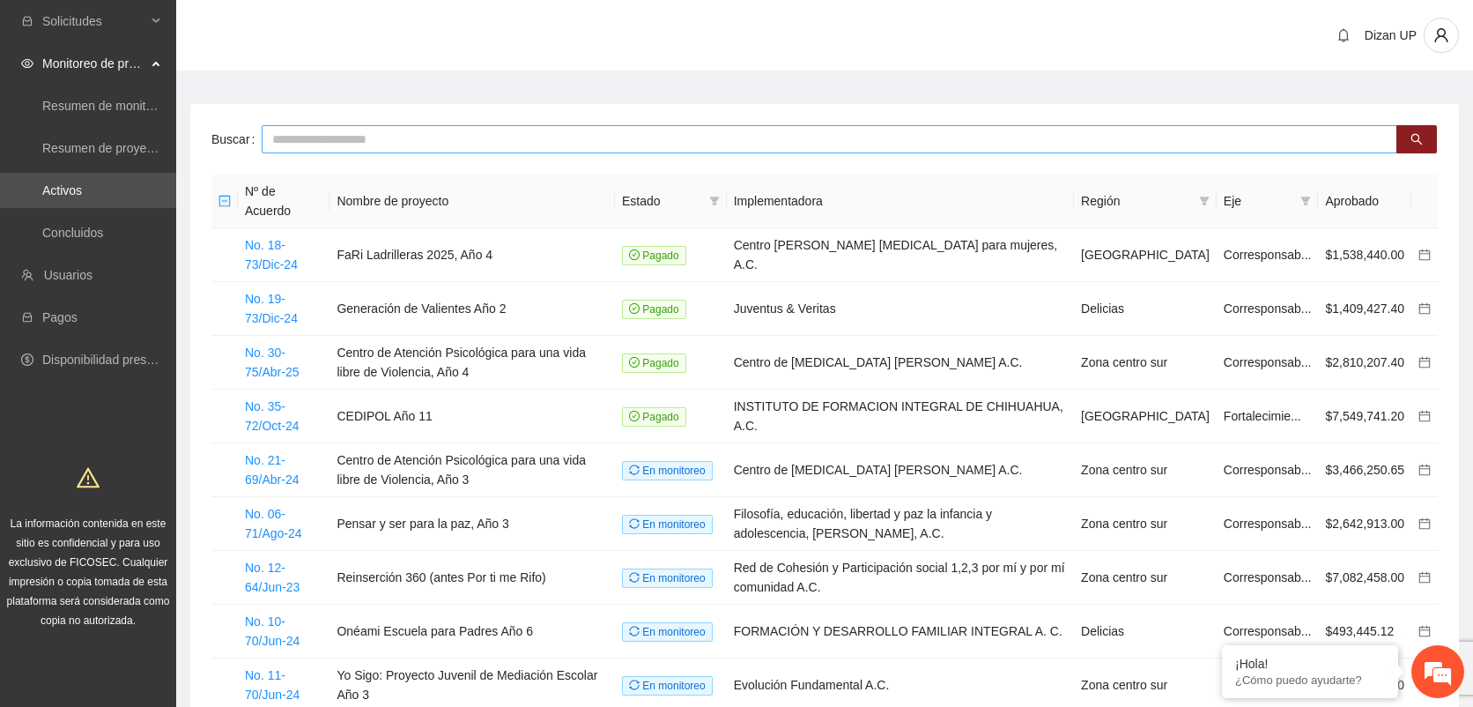
click at [312, 138] on input "text" at bounding box center [830, 139] width 1136 height 28
type input "******"
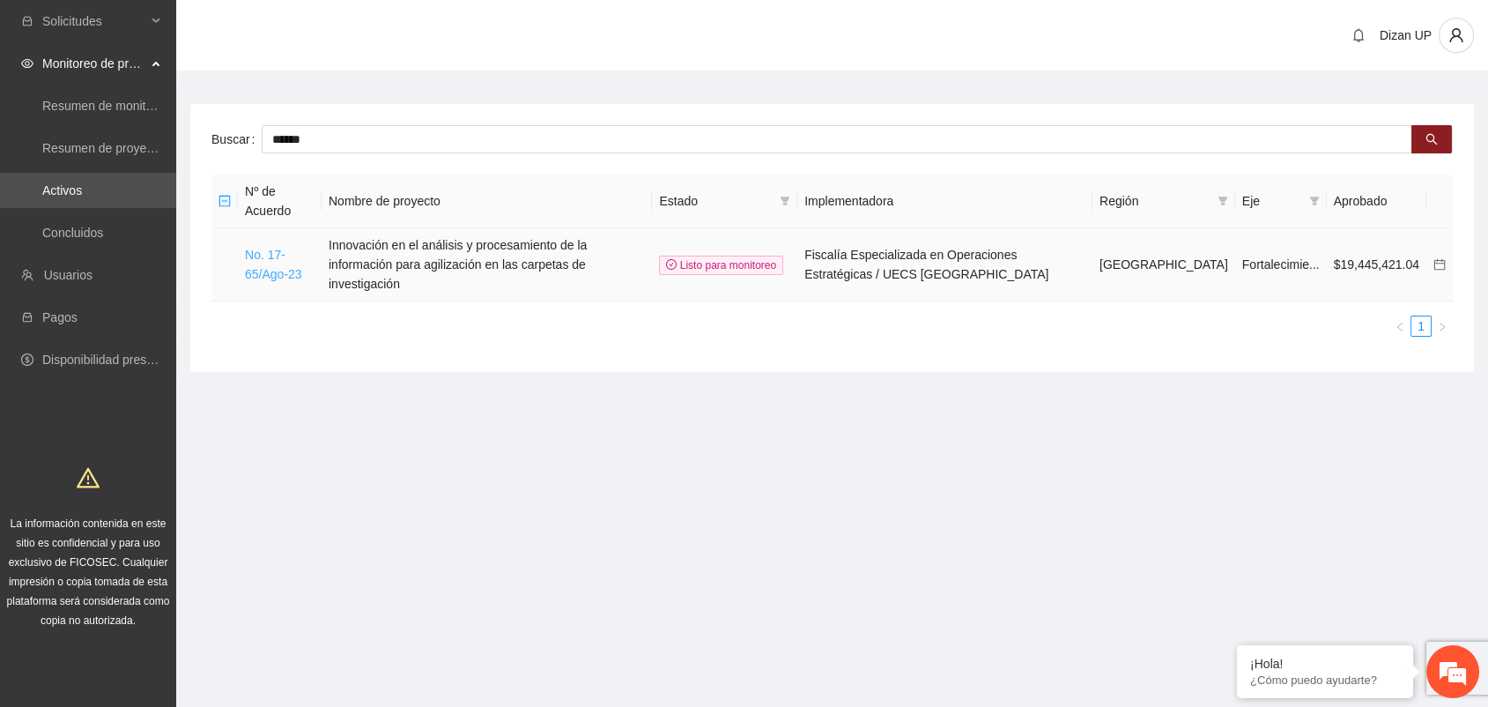
click at [275, 260] on link "No. 17-65/Ago-23" at bounding box center [273, 264] width 57 height 33
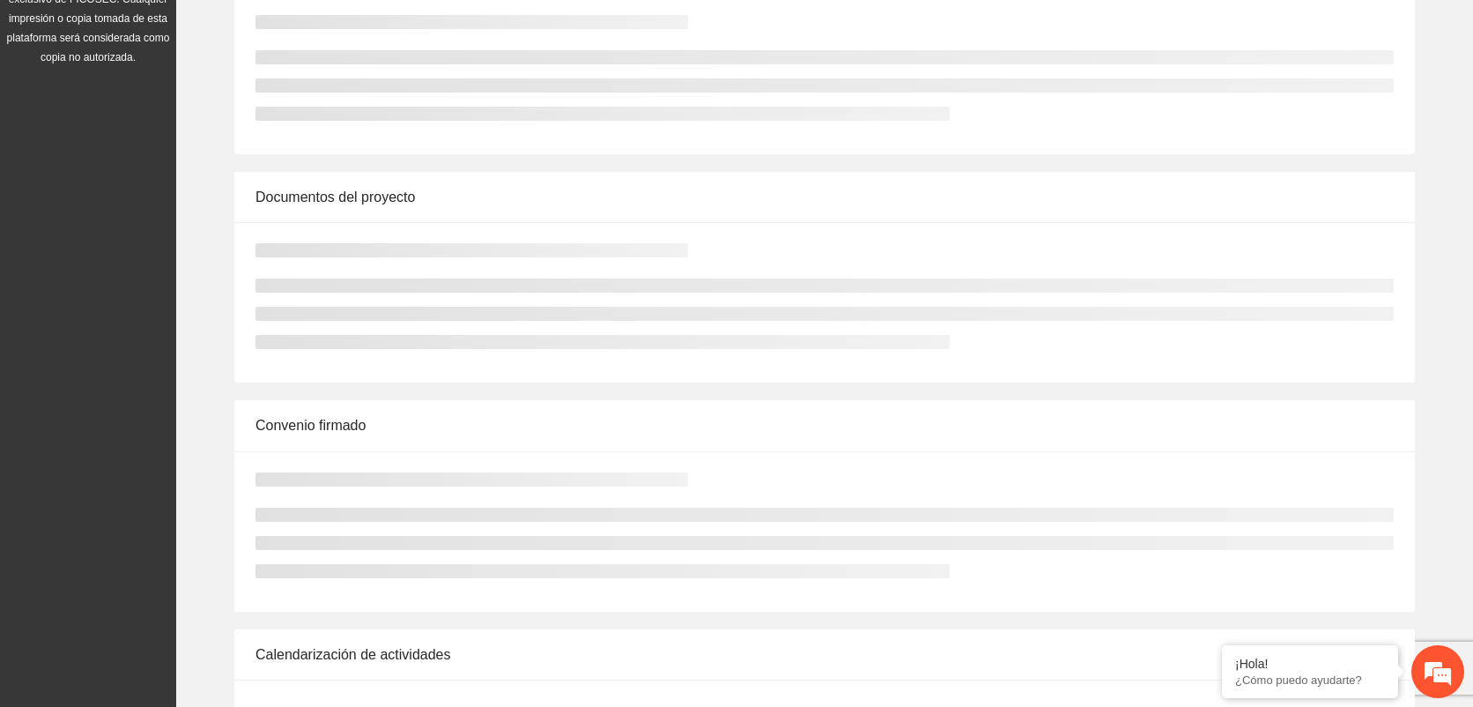
scroll to position [565, 0]
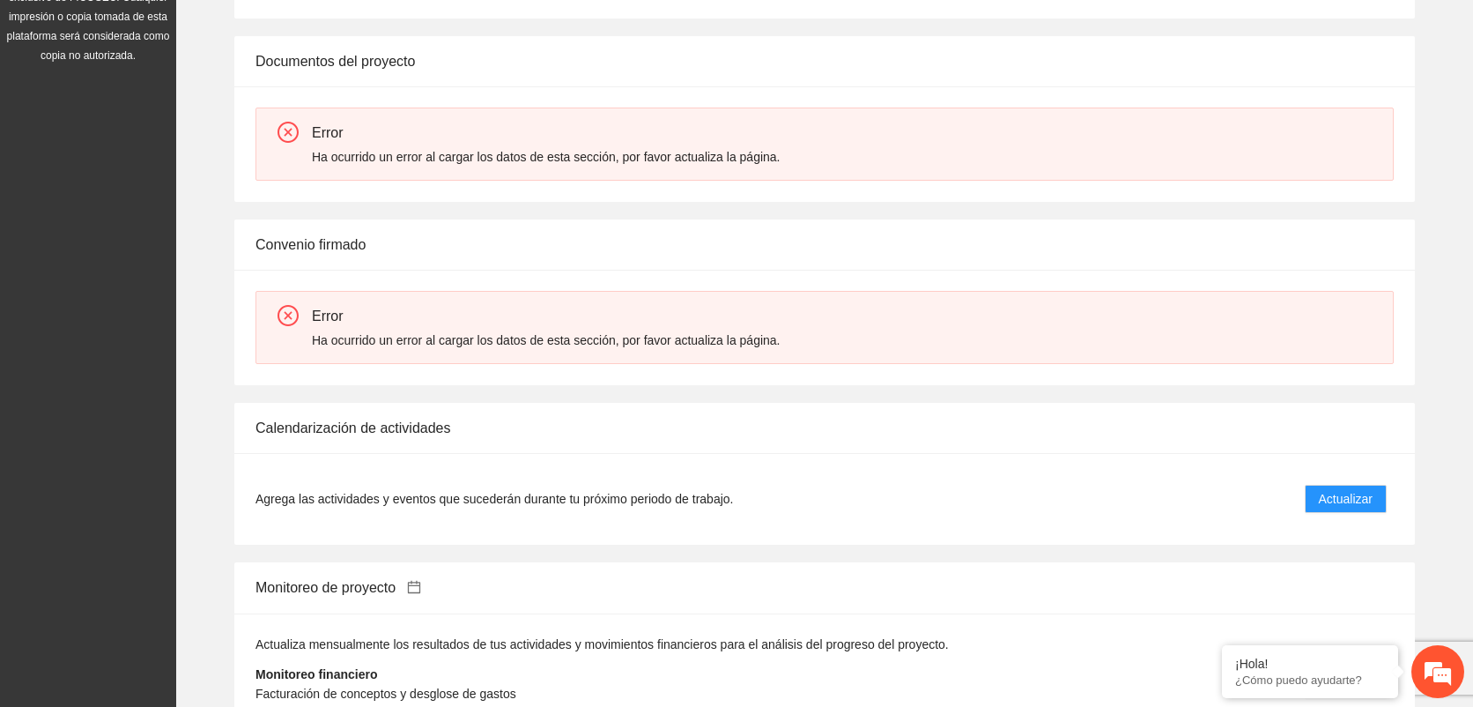
click at [1441, 255] on div "Convenio firmado Error Ha ocurrido un error al cargar los datos de esta sección…" at bounding box center [824, 302] width 1269 height 166
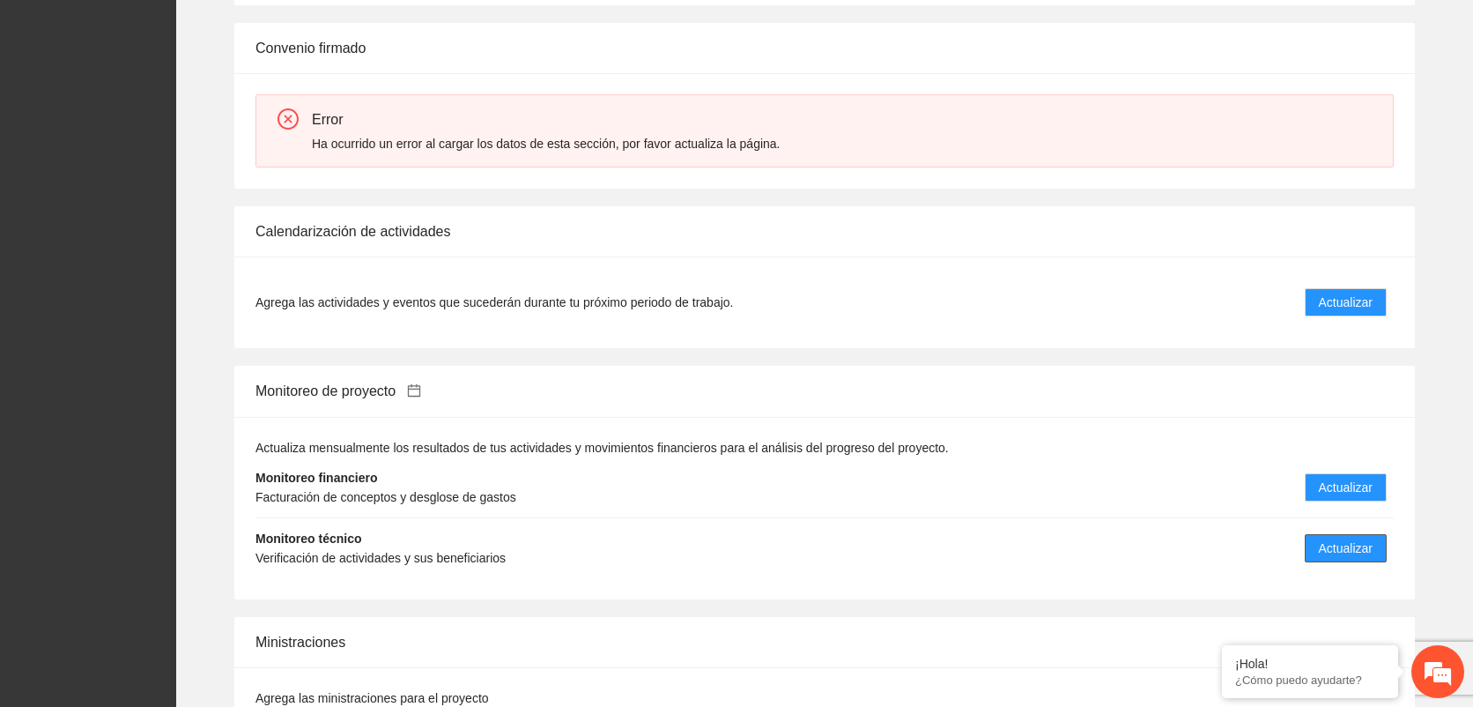
click at [1354, 545] on span "Actualizar" at bounding box center [1346, 547] width 54 height 19
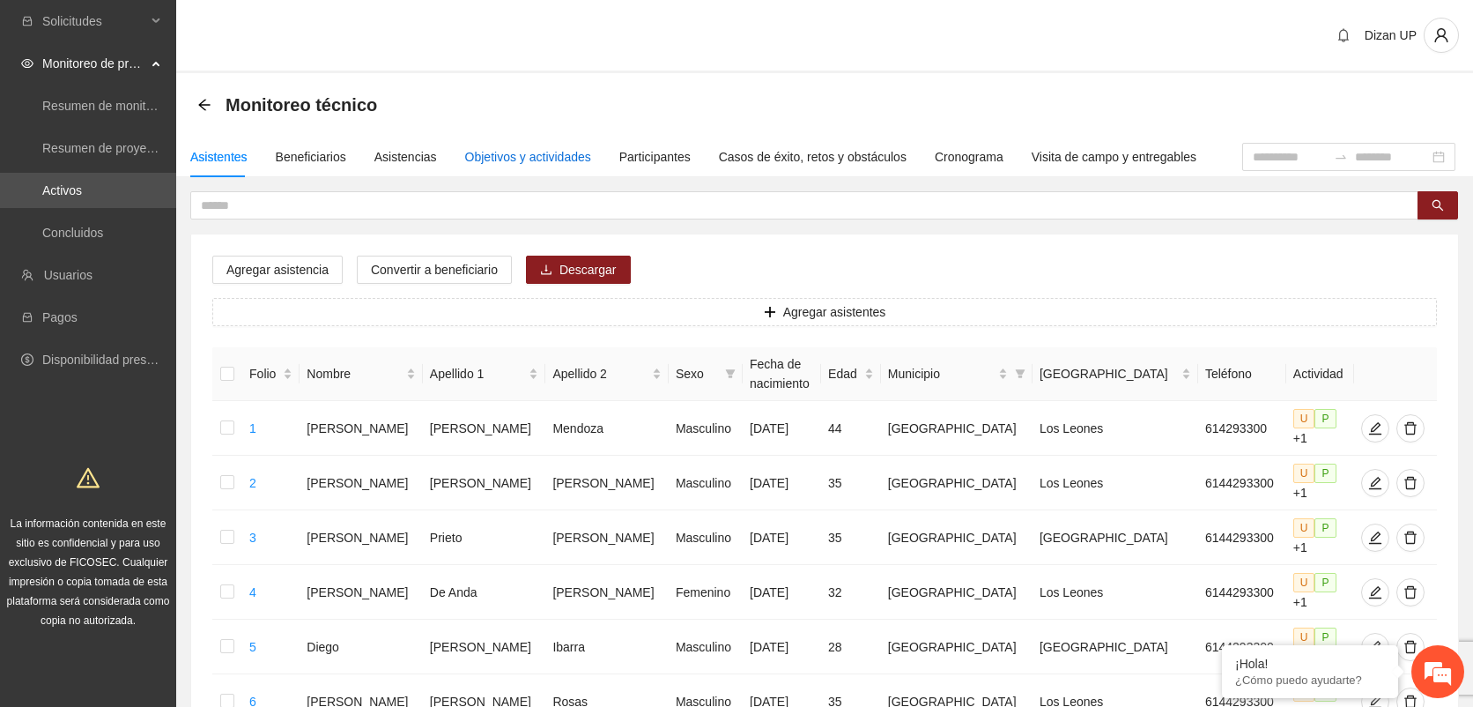
click at [514, 153] on div "Objetivos y actividades" at bounding box center [528, 156] width 126 height 19
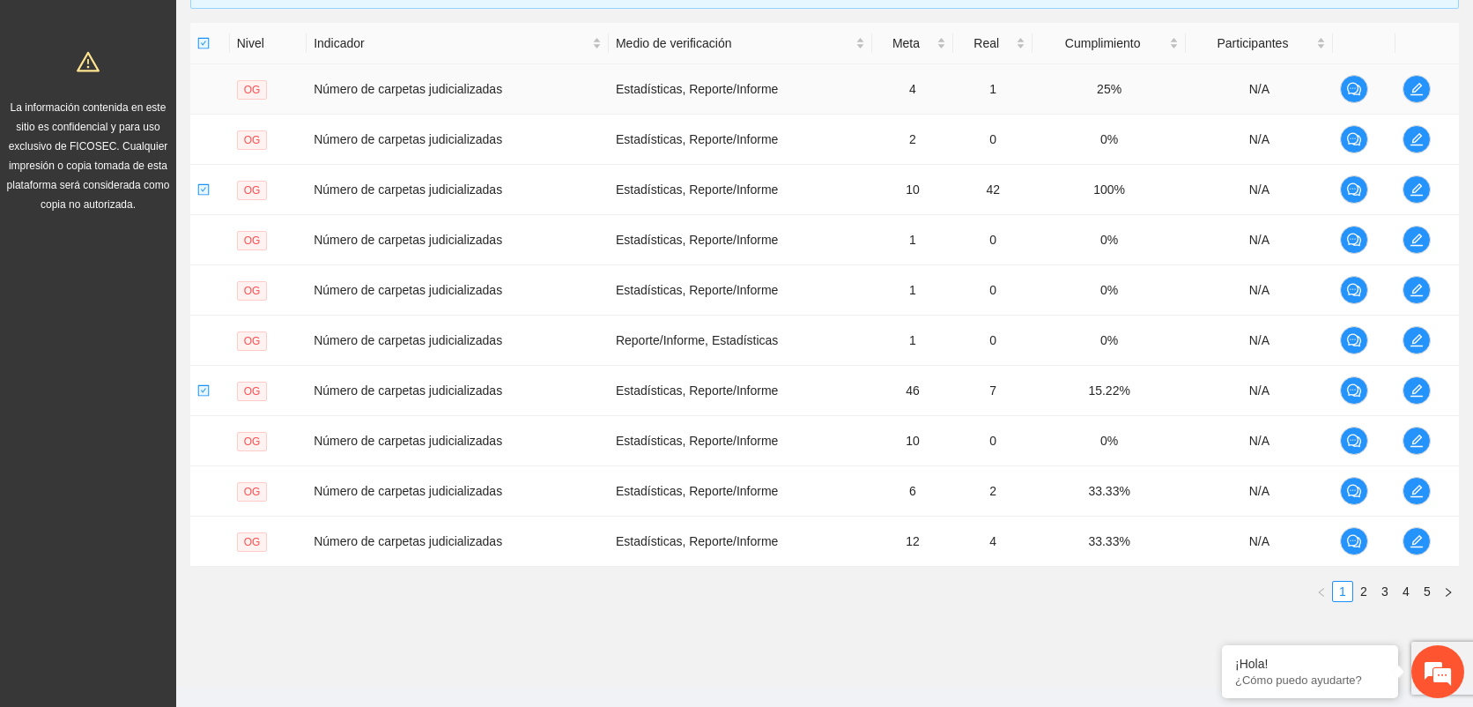
scroll to position [443, 0]
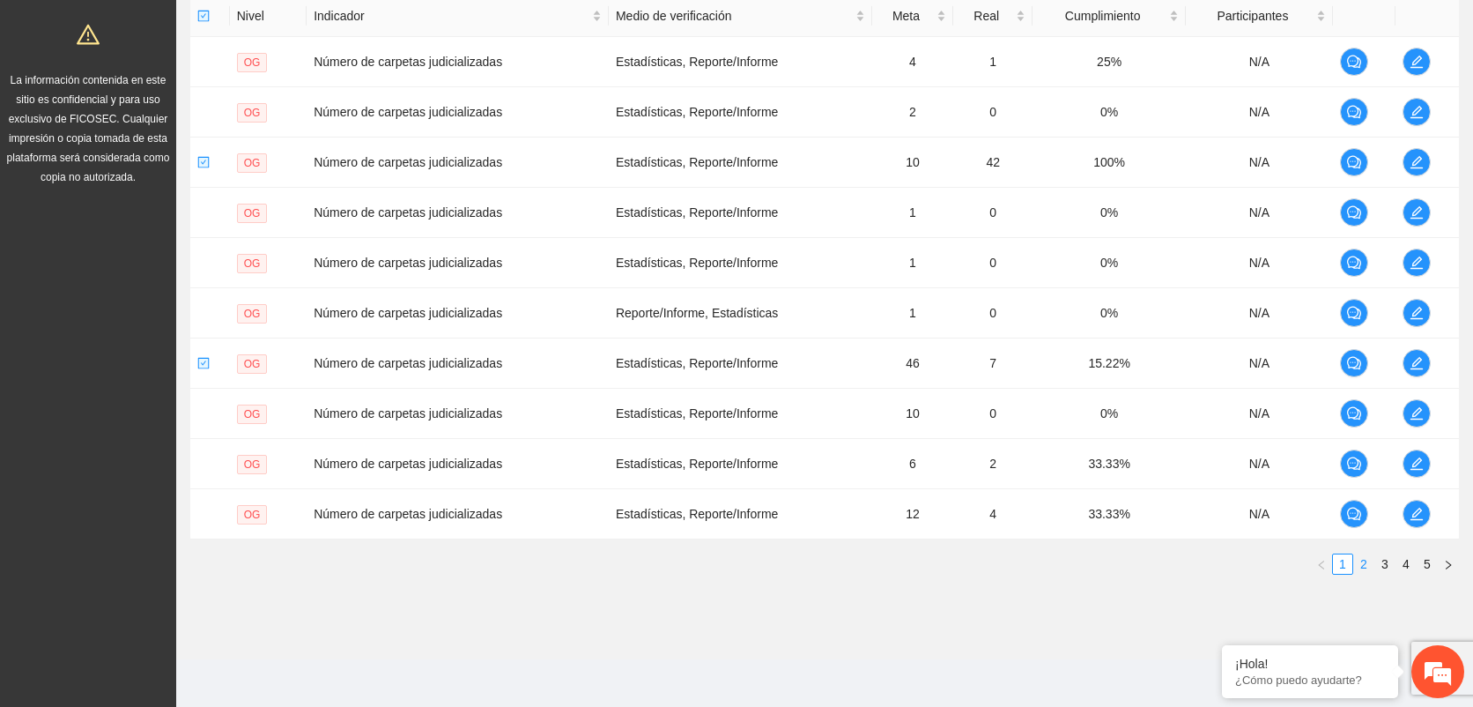
click at [1365, 561] on link "2" at bounding box center [1363, 563] width 19 height 19
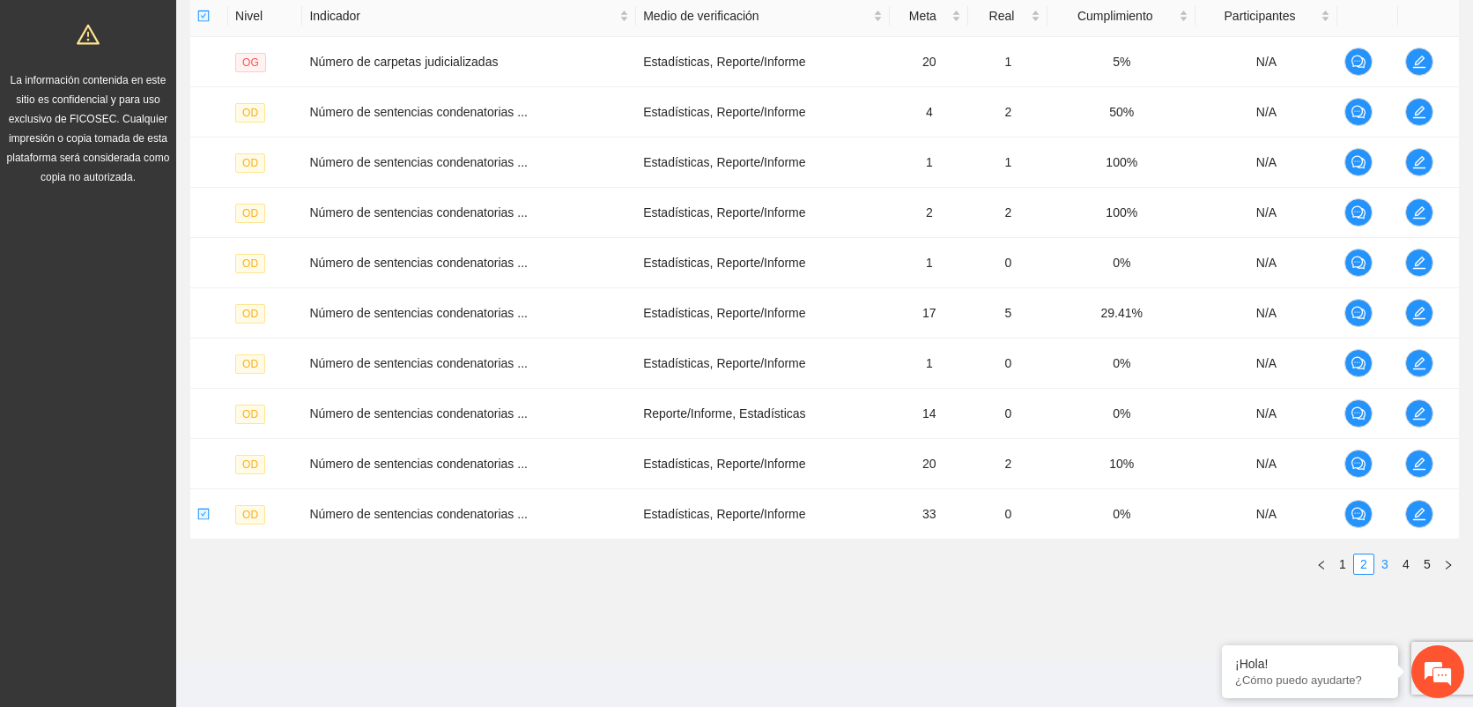
click at [1382, 562] on link "3" at bounding box center [1384, 563] width 19 height 19
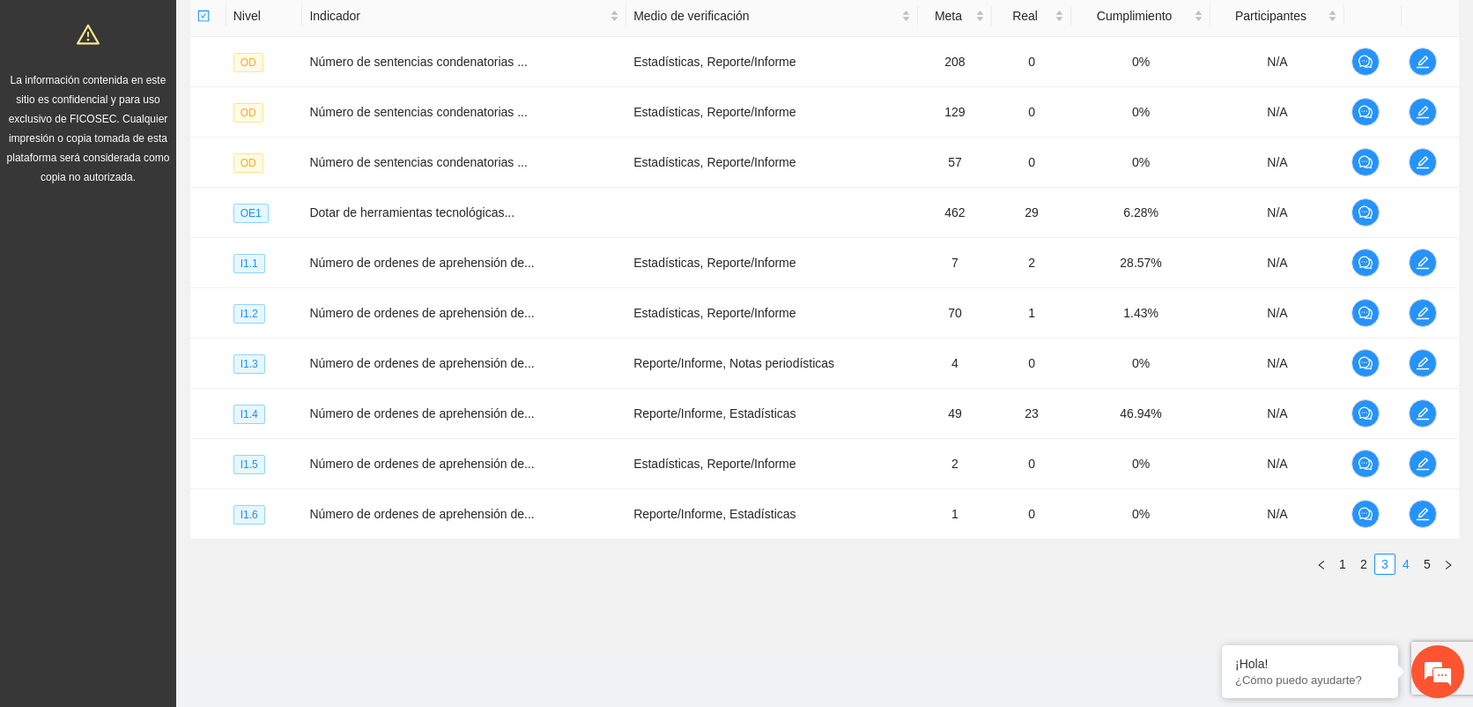
click at [1408, 561] on link "4" at bounding box center [1406, 563] width 19 height 19
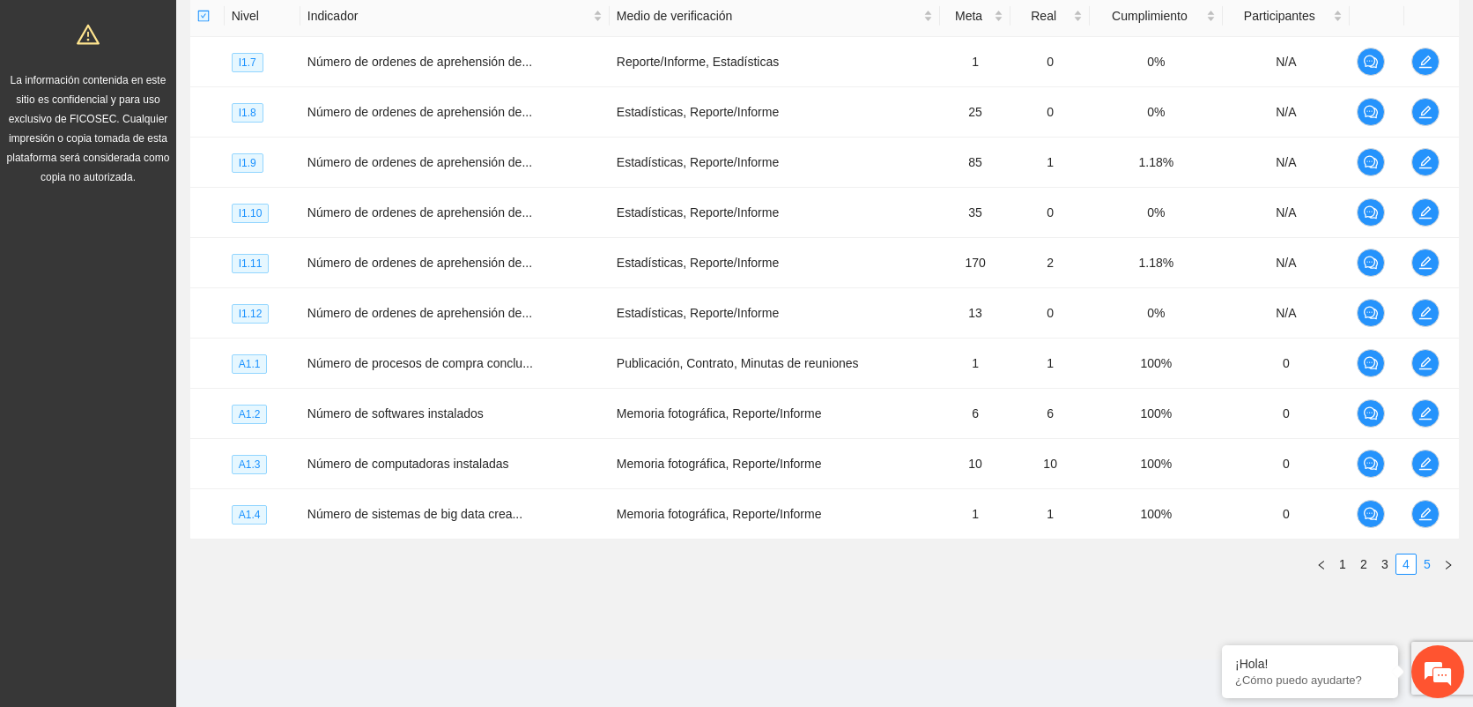
click at [1427, 564] on link "5" at bounding box center [1427, 563] width 19 height 19
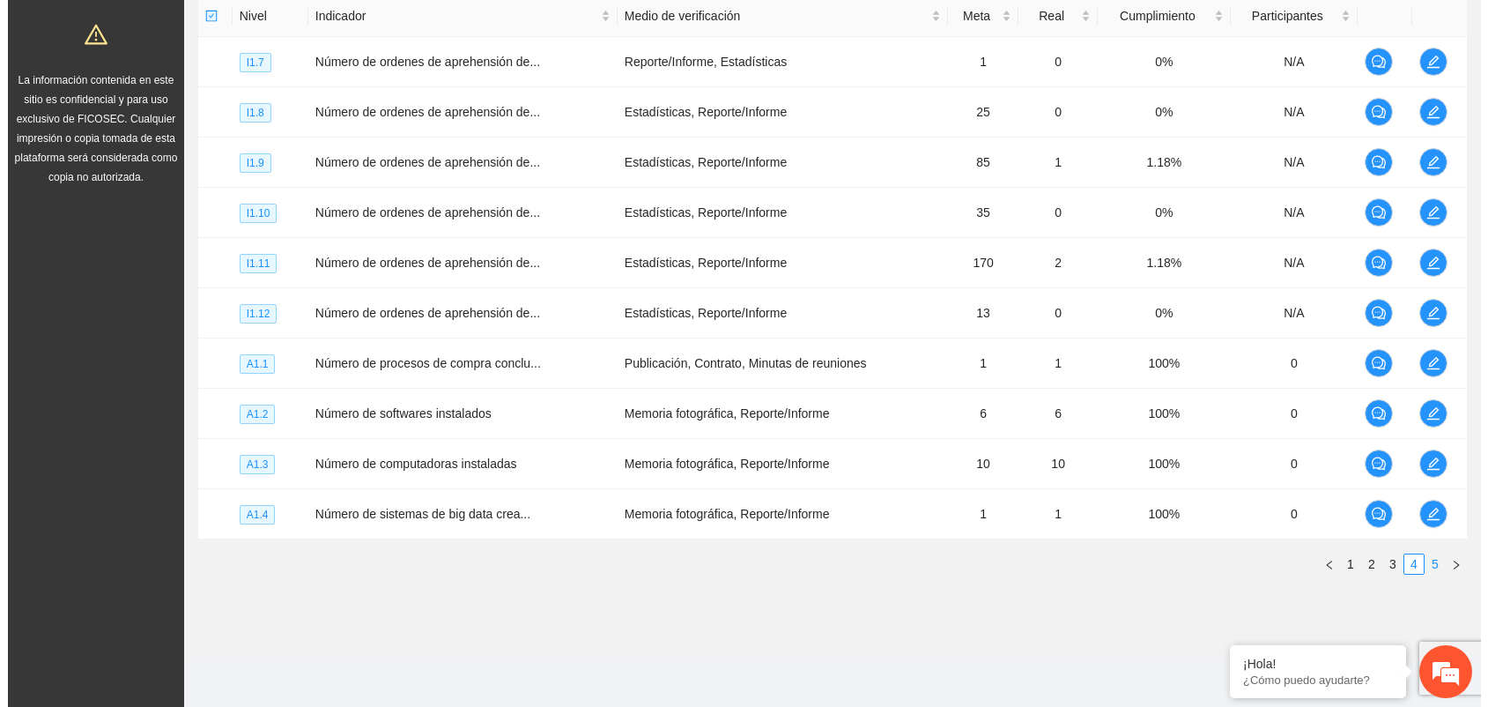
scroll to position [0, 0]
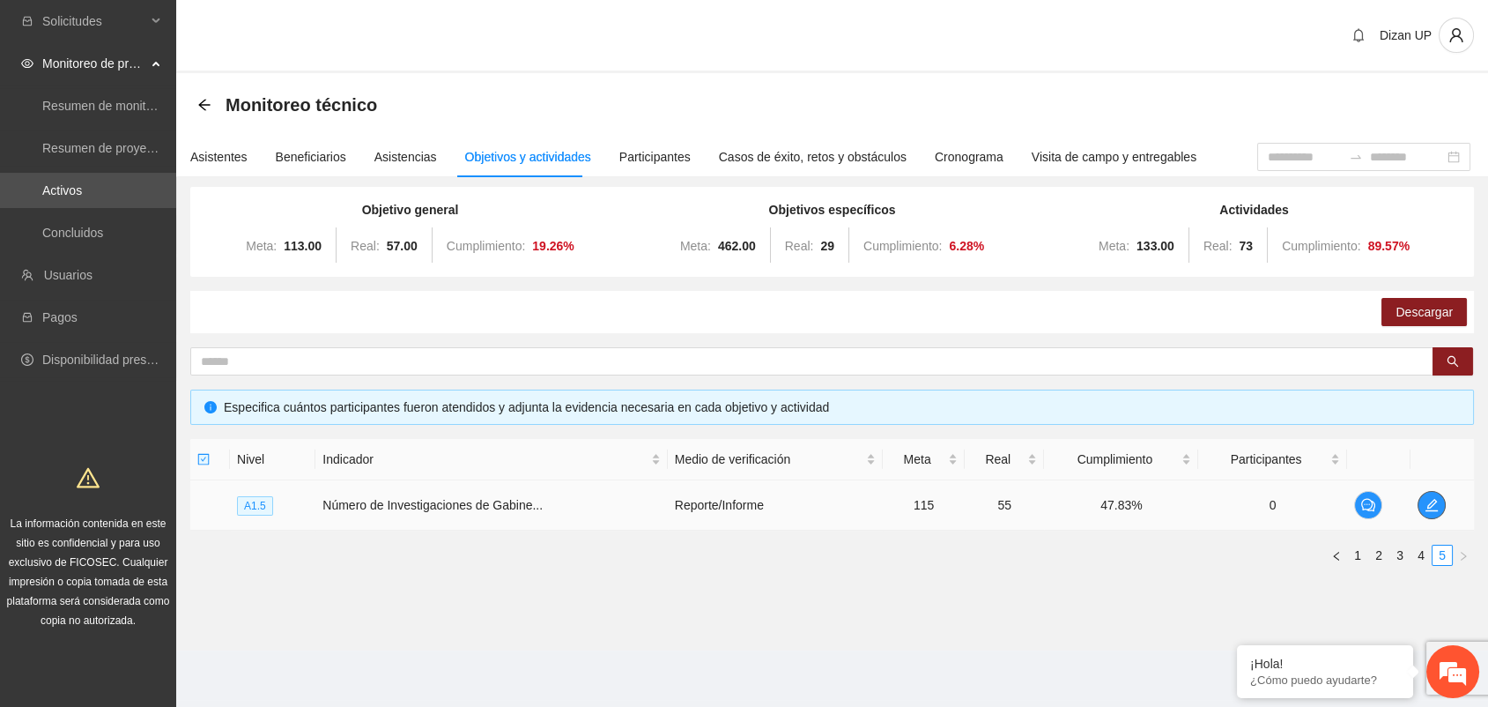
click at [1434, 504] on icon "edit" at bounding box center [1432, 505] width 14 height 14
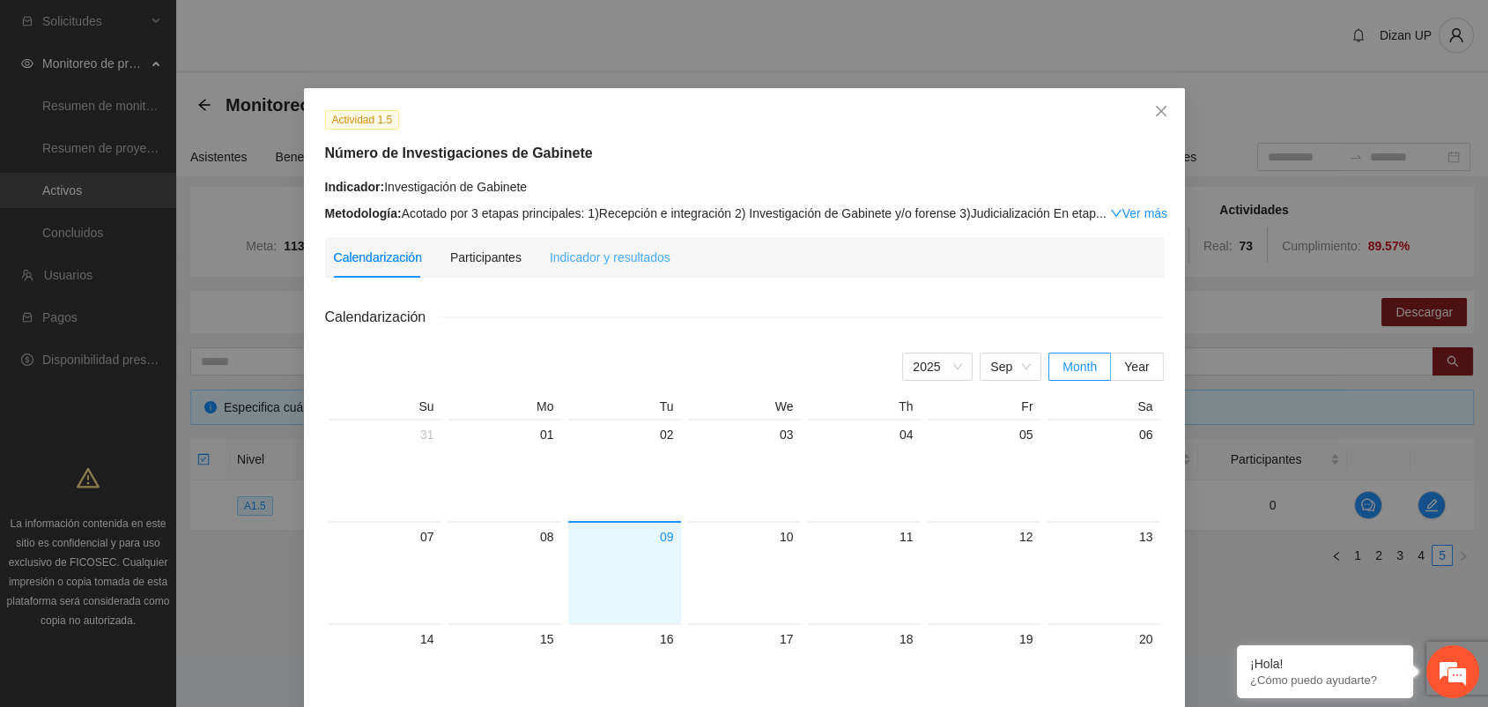
click at [586, 269] on div "Indicador y resultados" at bounding box center [610, 257] width 121 height 41
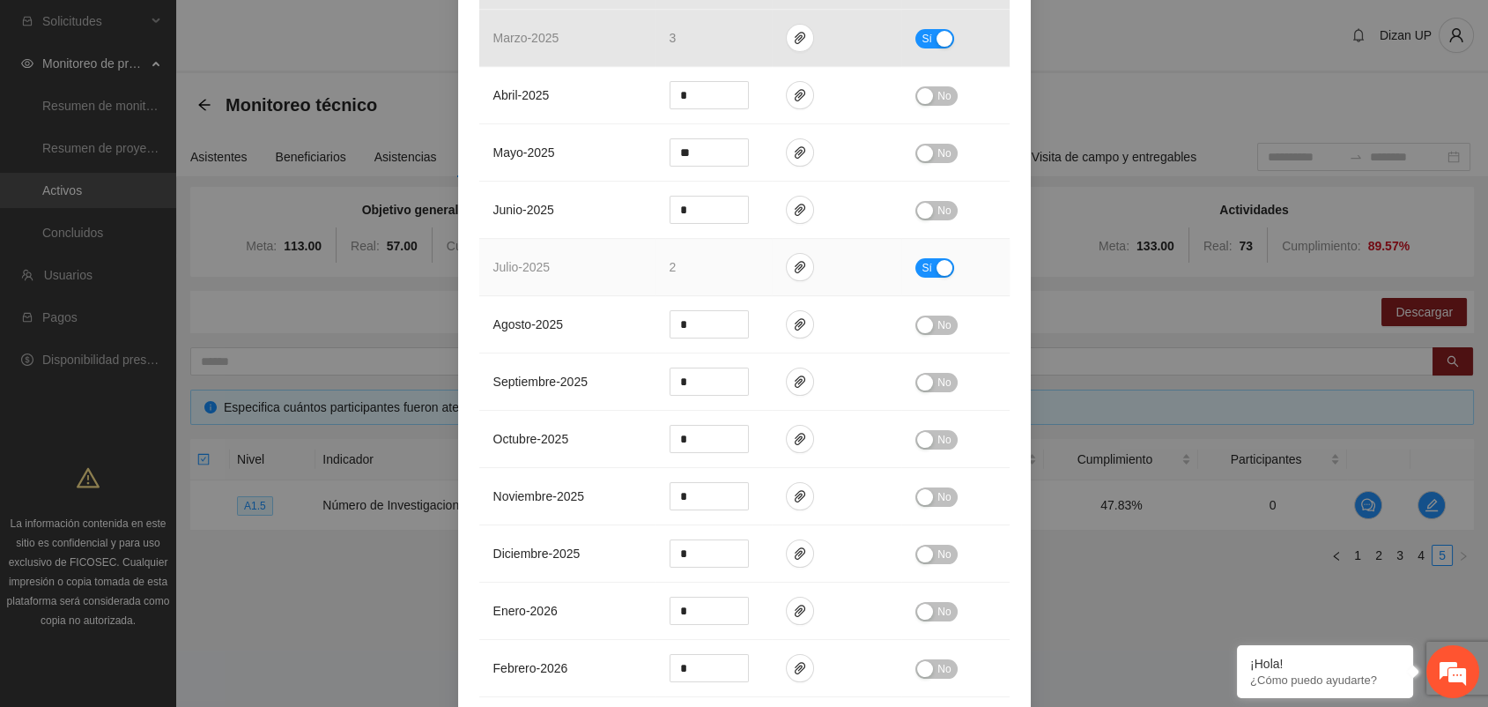
scroll to position [881, 0]
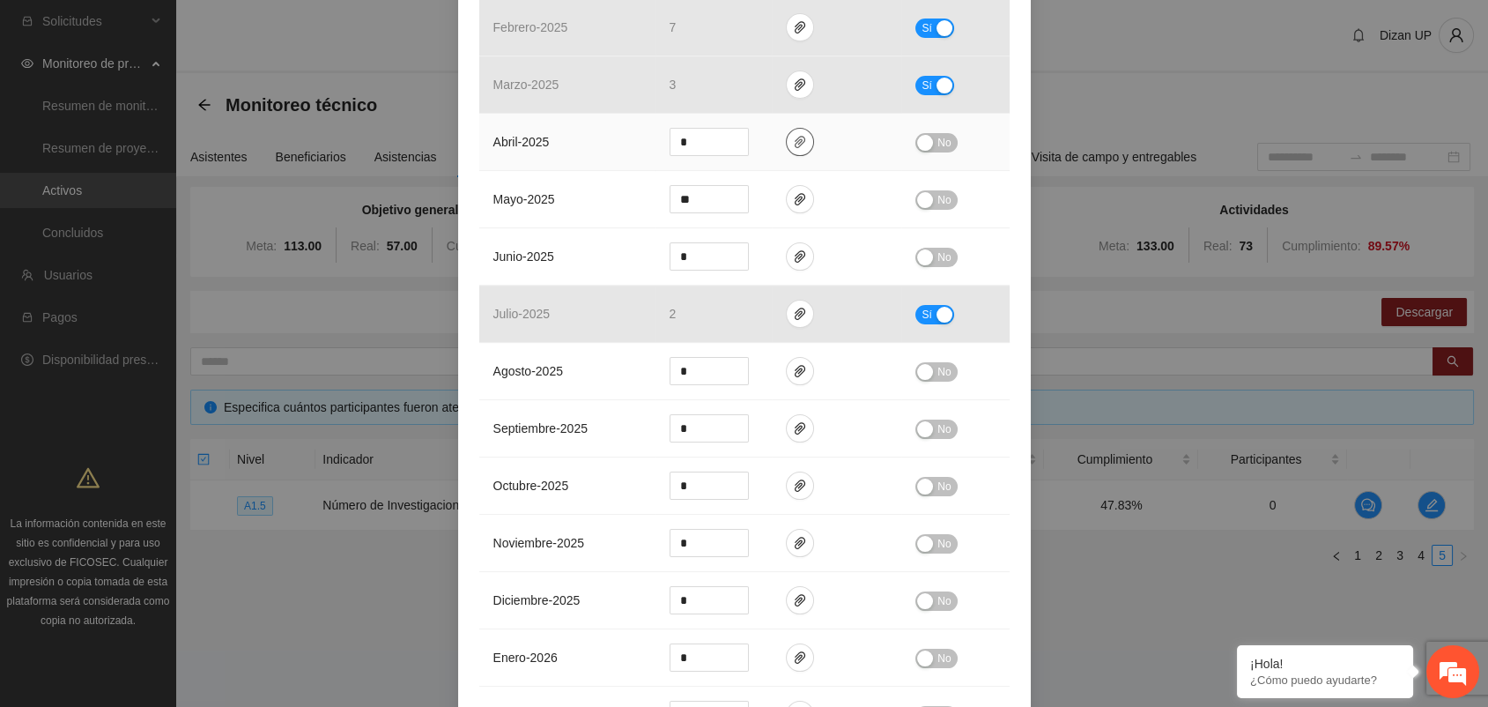
click at [793, 146] on icon "paper-clip" at bounding box center [800, 142] width 14 height 14
click at [922, 136] on div "button" at bounding box center [925, 143] width 16 height 16
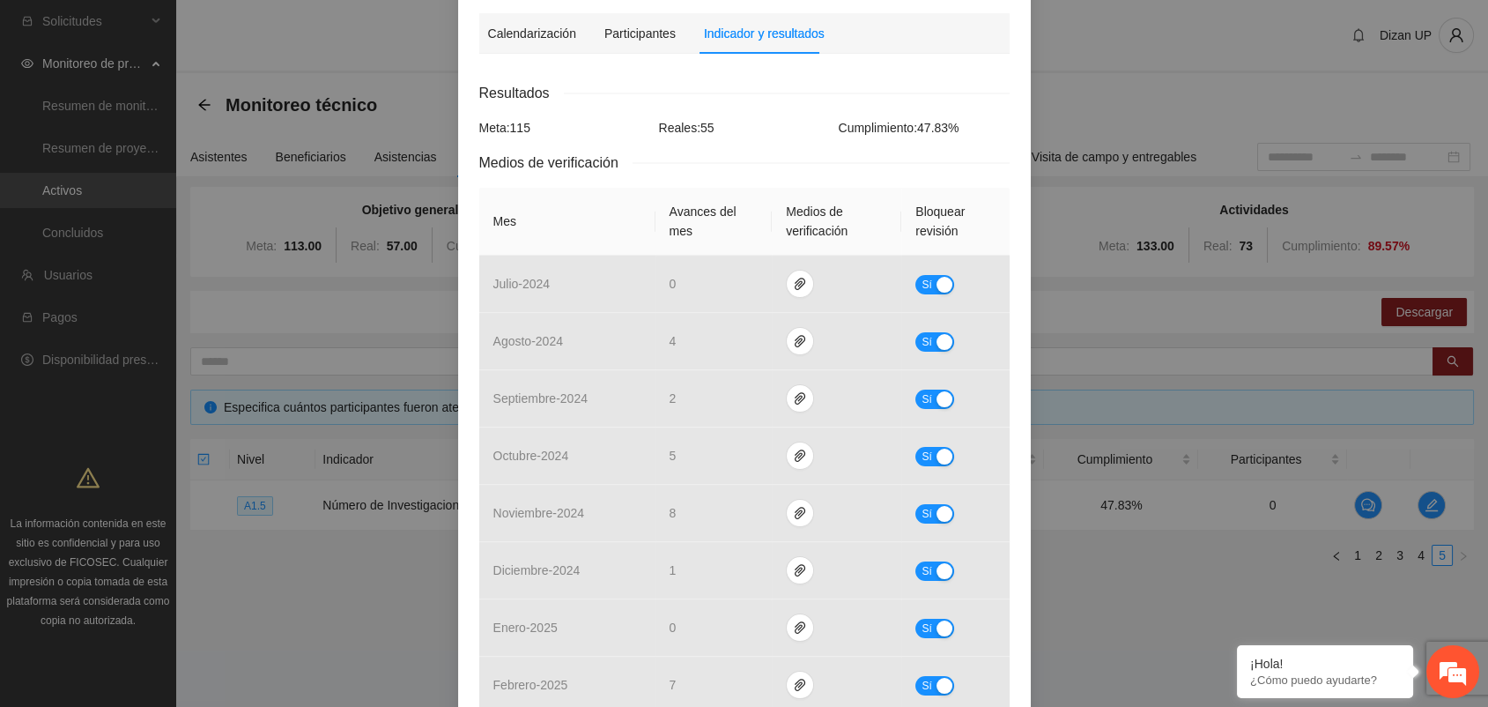
scroll to position [587, 0]
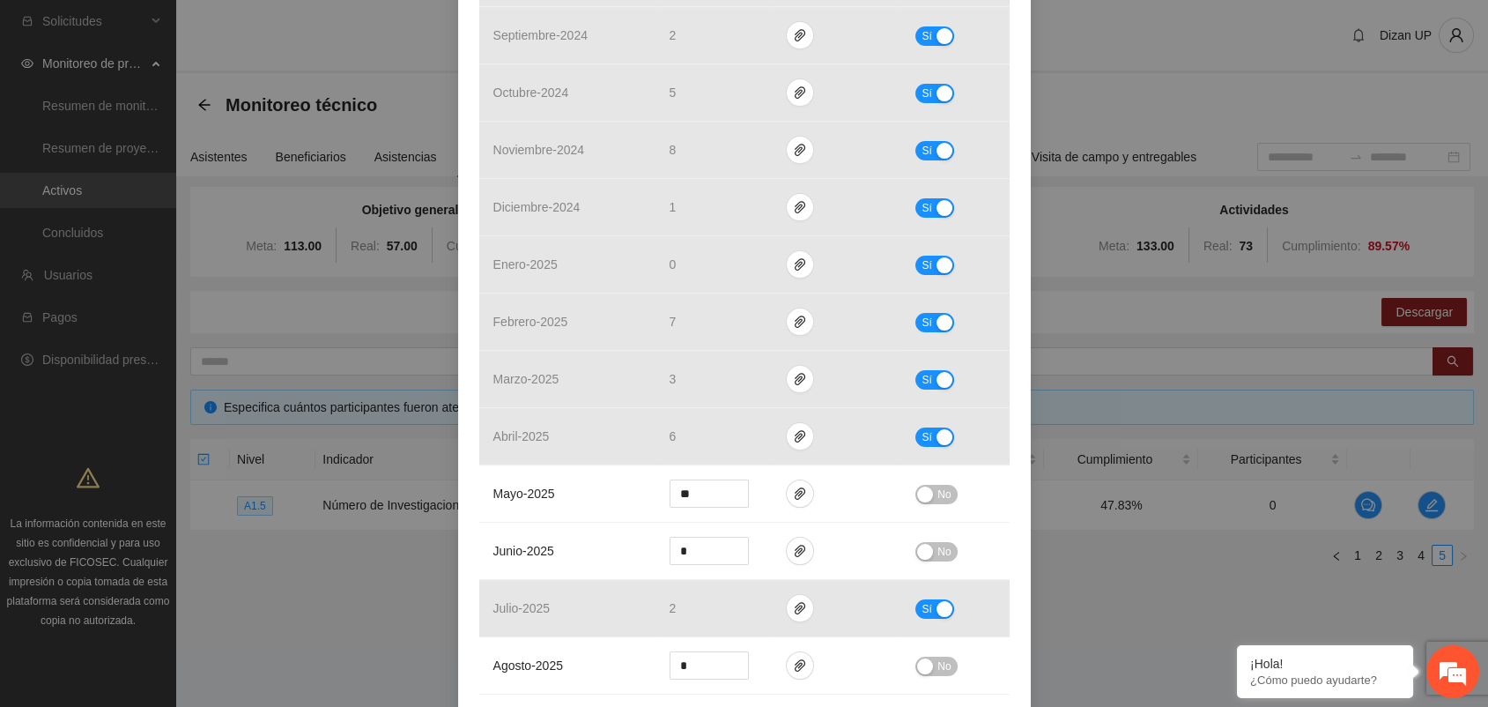
click at [1093, 285] on div "Actividad 1.5 Número de Investigaciones de Gabinete Indicador: Investigación de…" at bounding box center [744, 353] width 1488 height 707
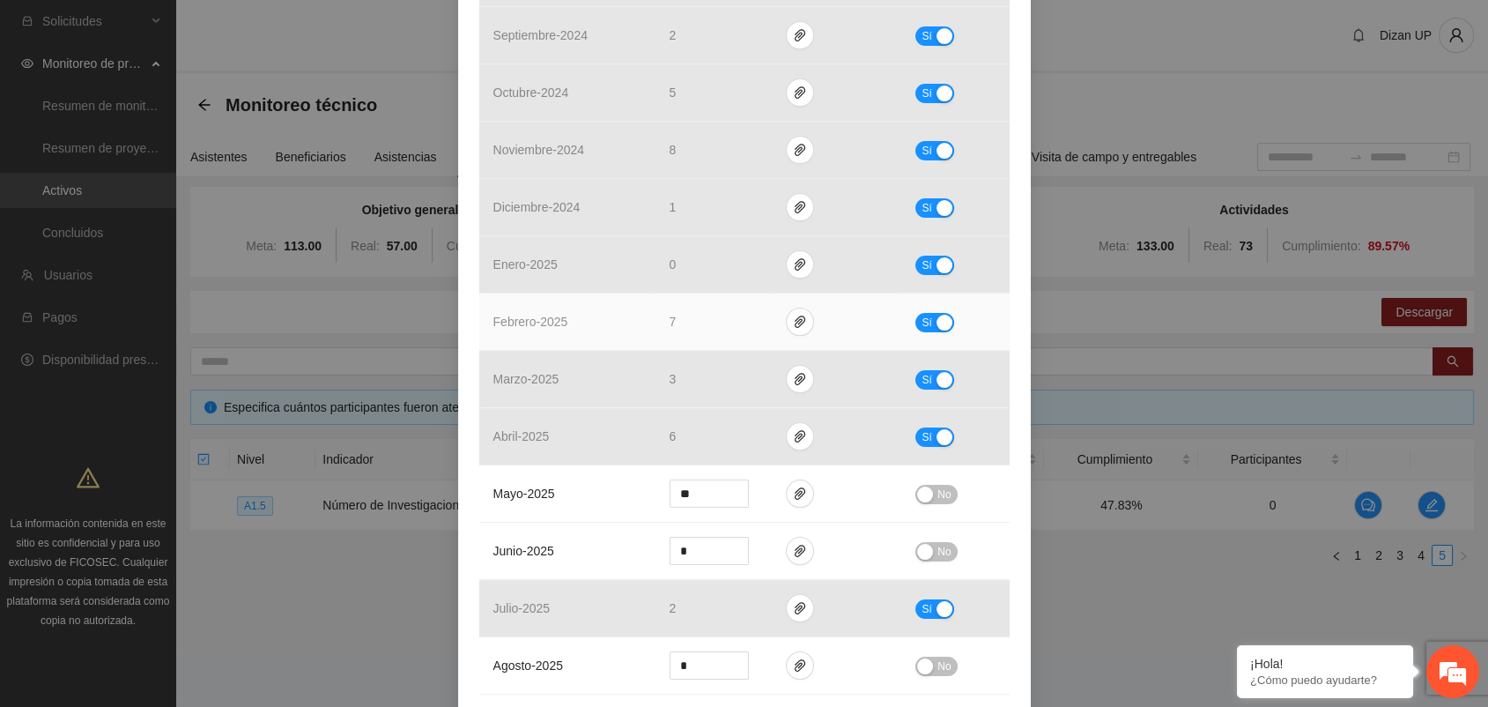
click at [994, 343] on td "Sí" at bounding box center [954, 321] width 107 height 57
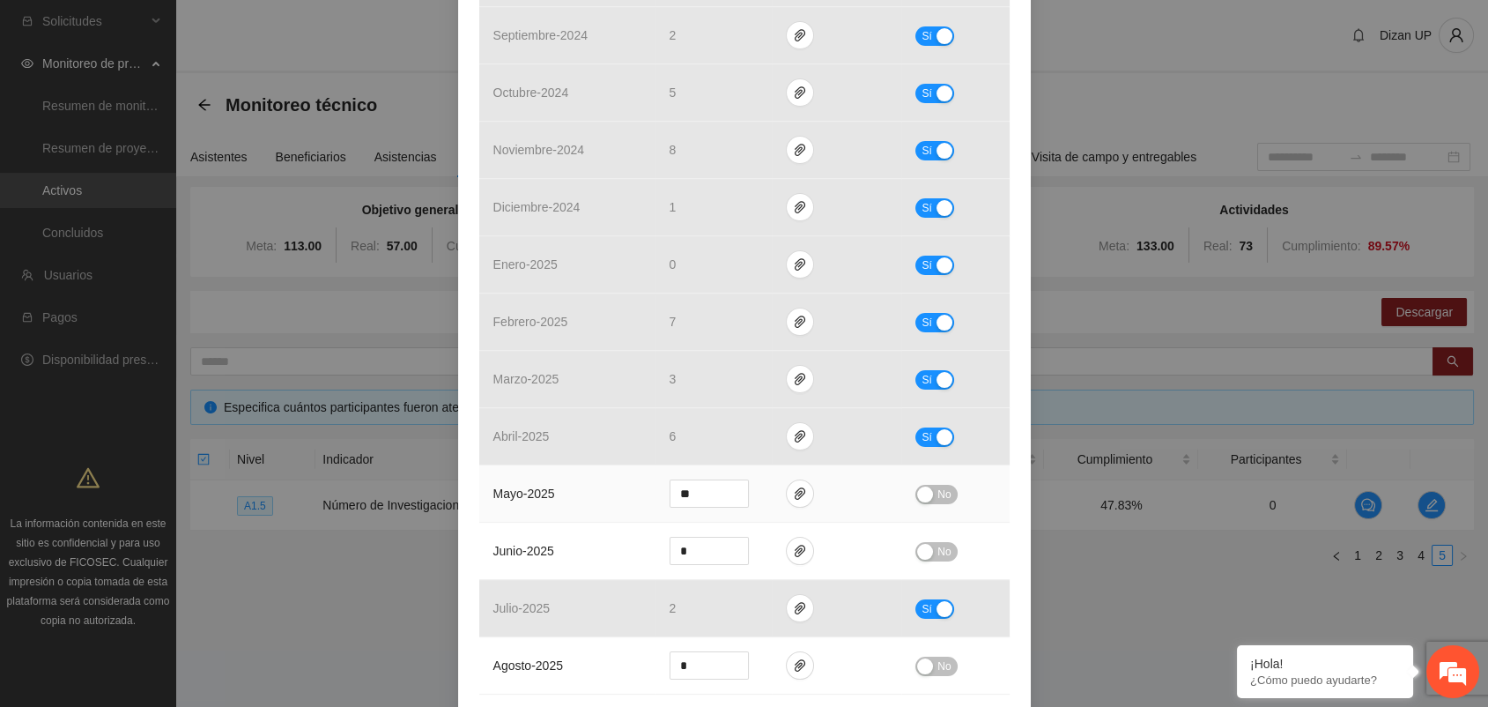
click at [576, 502] on td "mayo - 2025" at bounding box center [567, 493] width 176 height 57
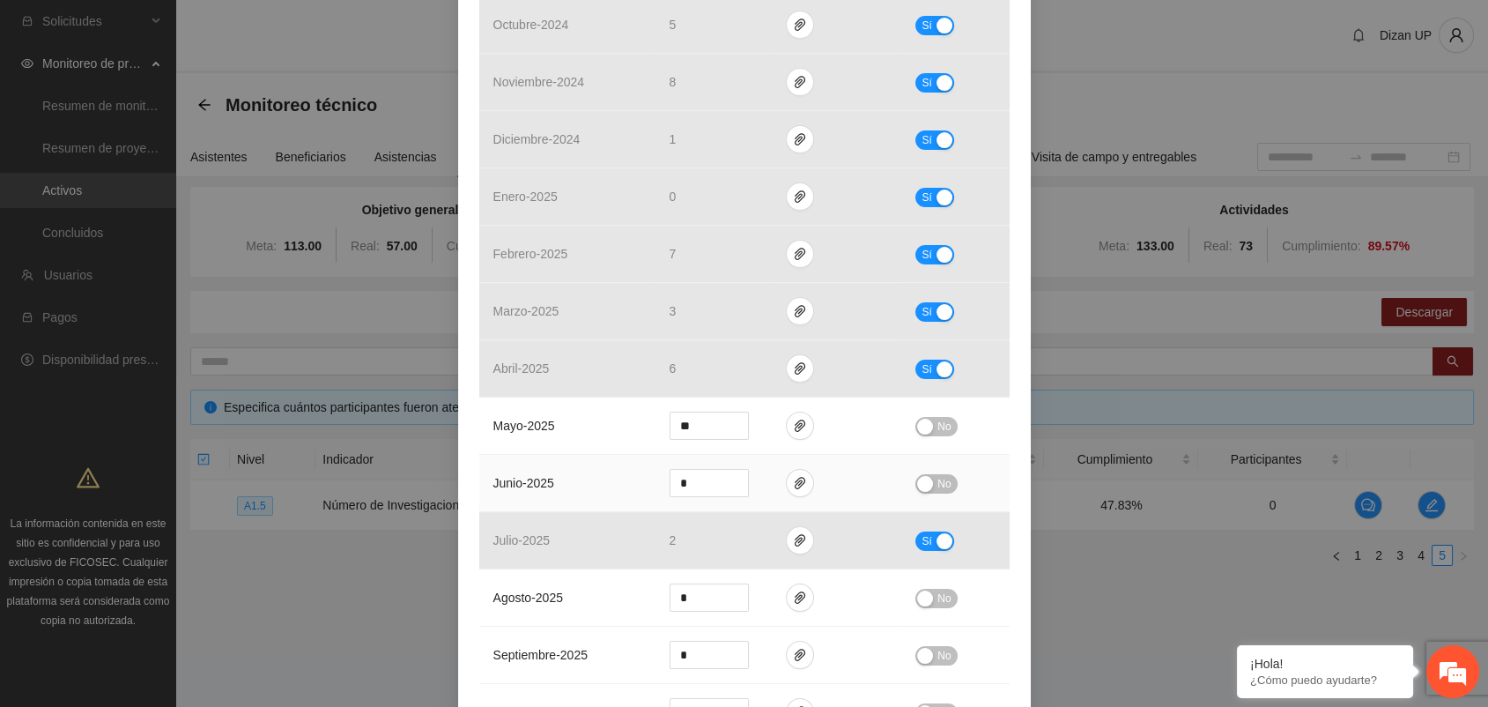
scroll to position [782, 0]
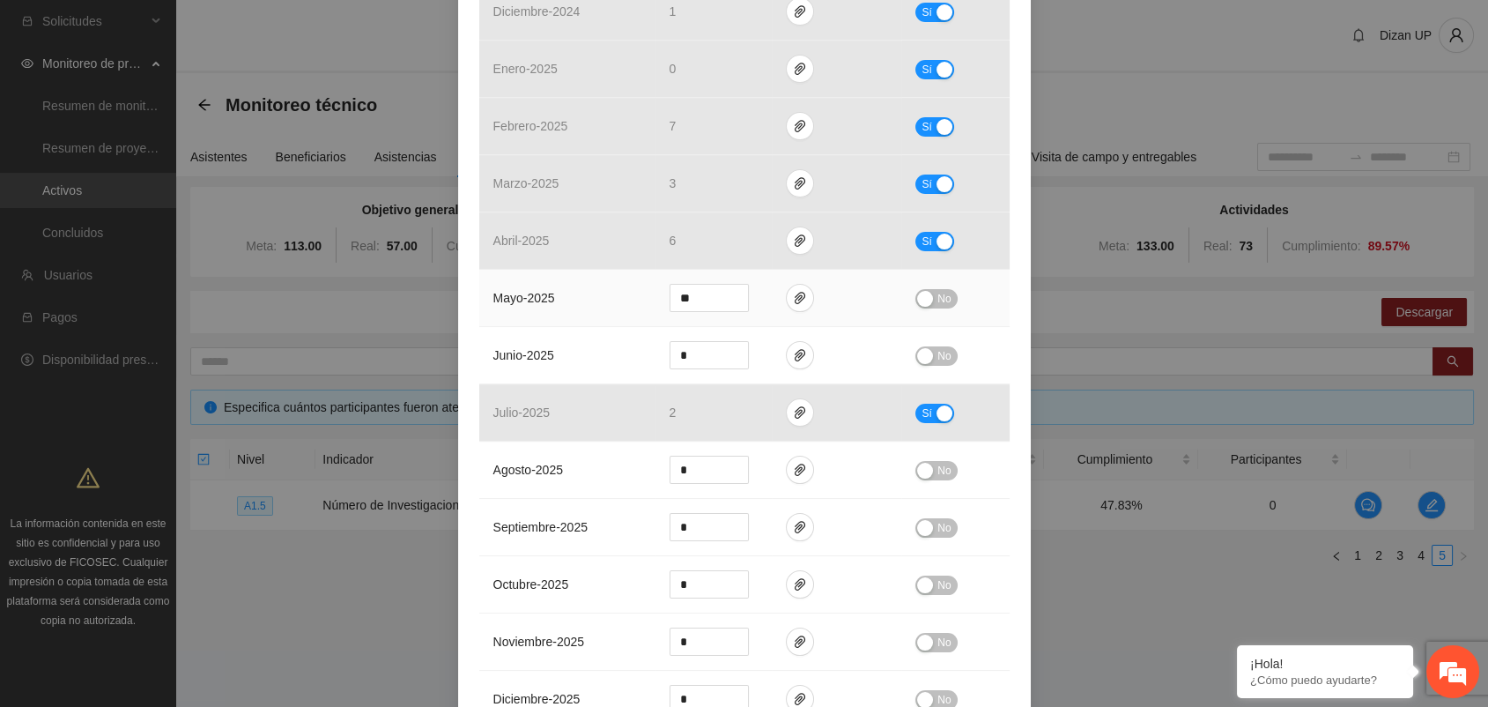
drag, startPoint x: 525, startPoint y: 319, endPoint x: 809, endPoint y: 321, distance: 283.7
click at [526, 319] on td "mayo - 2025" at bounding box center [567, 298] width 176 height 57
click at [940, 309] on td "No" at bounding box center [954, 298] width 107 height 57
drag, startPoint x: 919, startPoint y: 298, endPoint x: 916, endPoint y: 326, distance: 28.3
click at [919, 300] on div "button" at bounding box center [925, 299] width 16 height 16
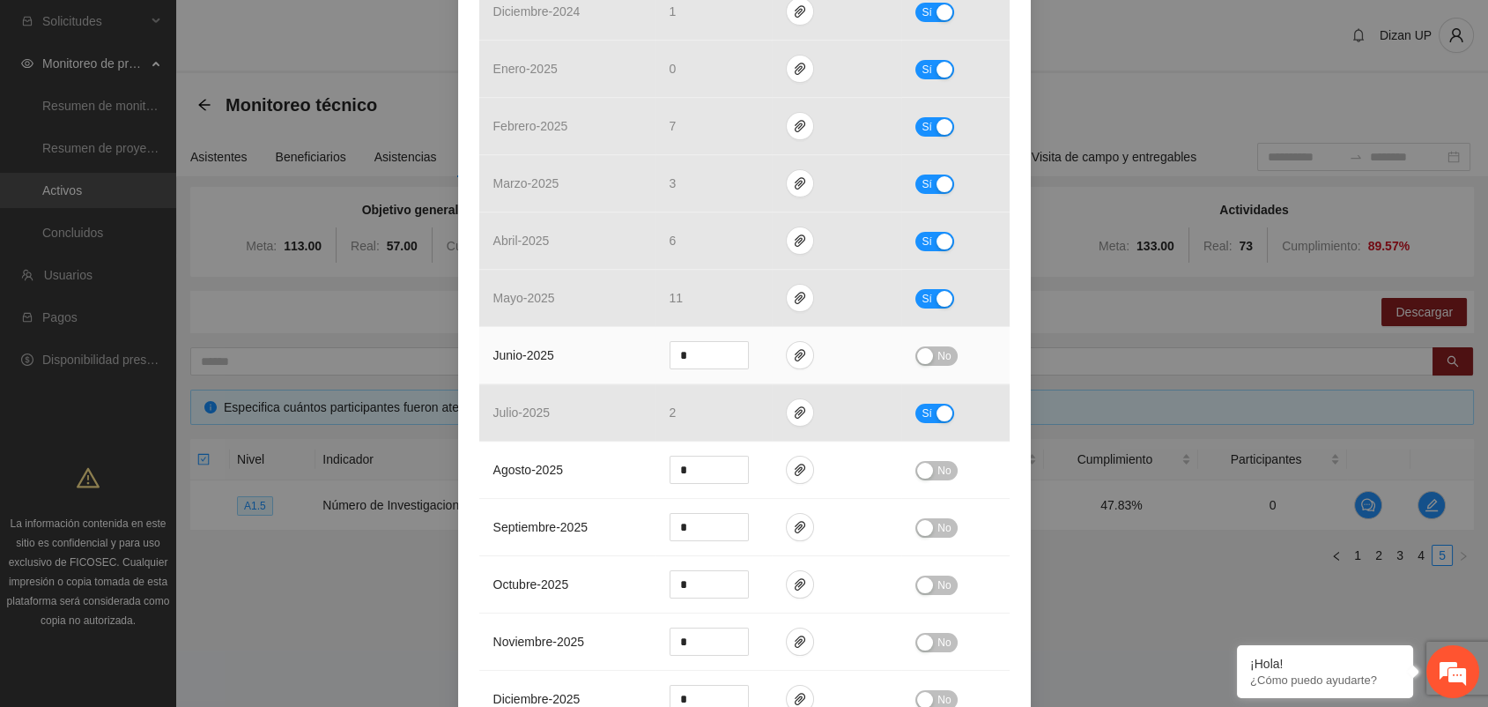
click at [921, 359] on div "button" at bounding box center [925, 356] width 16 height 16
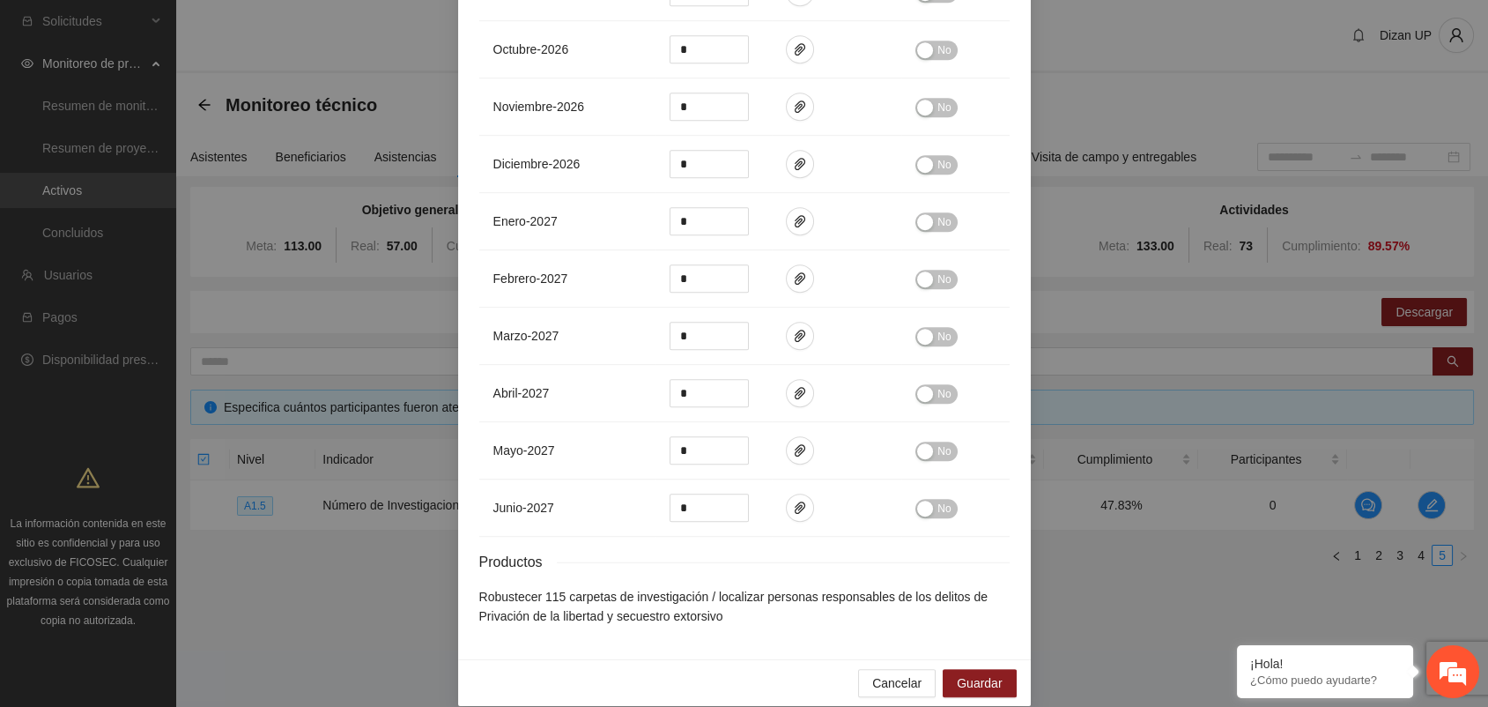
scroll to position [2020, 0]
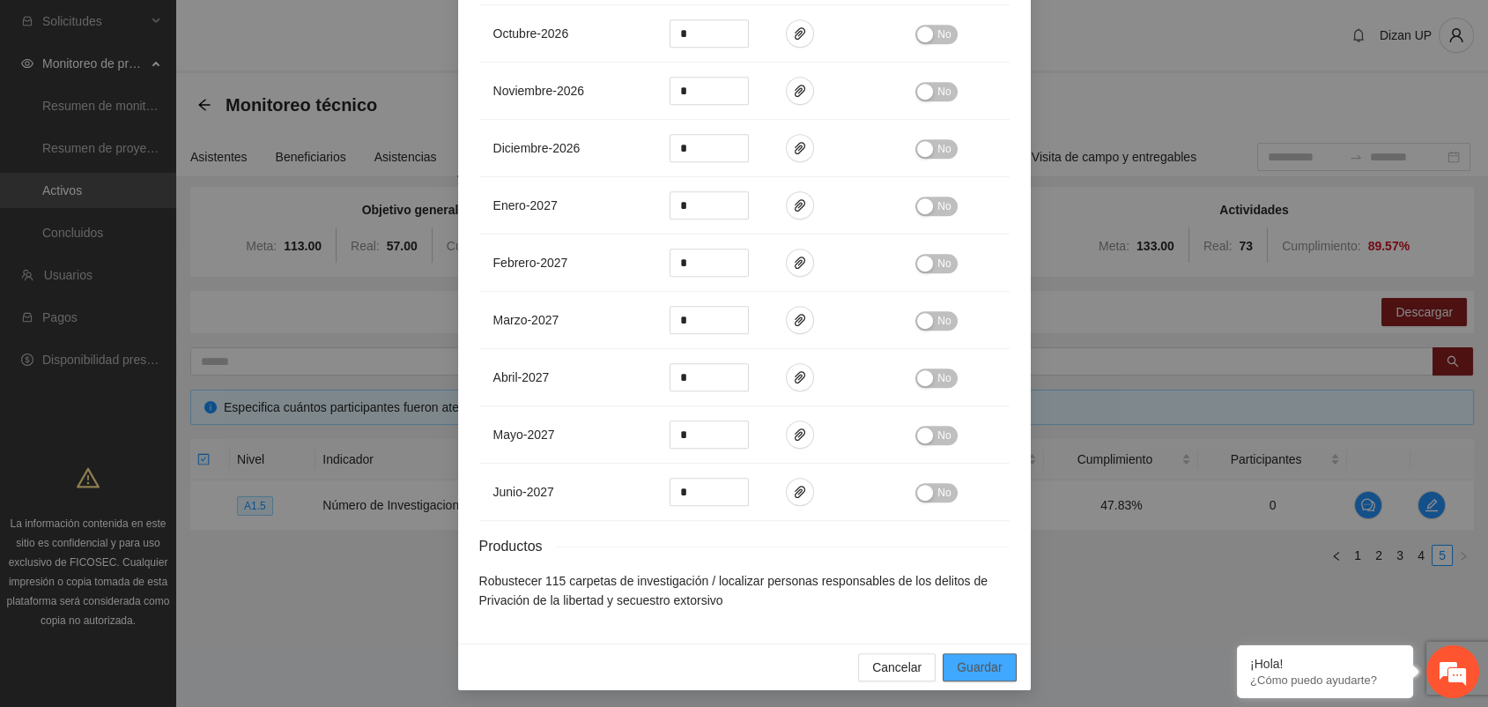
click at [964, 663] on span "Guardar" at bounding box center [979, 666] width 45 height 19
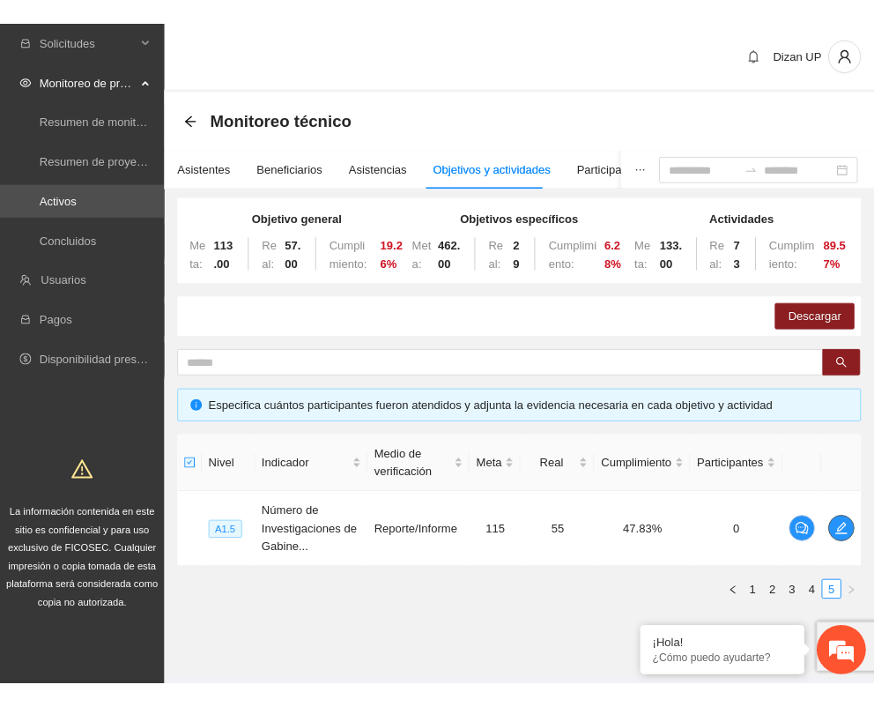
scroll to position [43, 0]
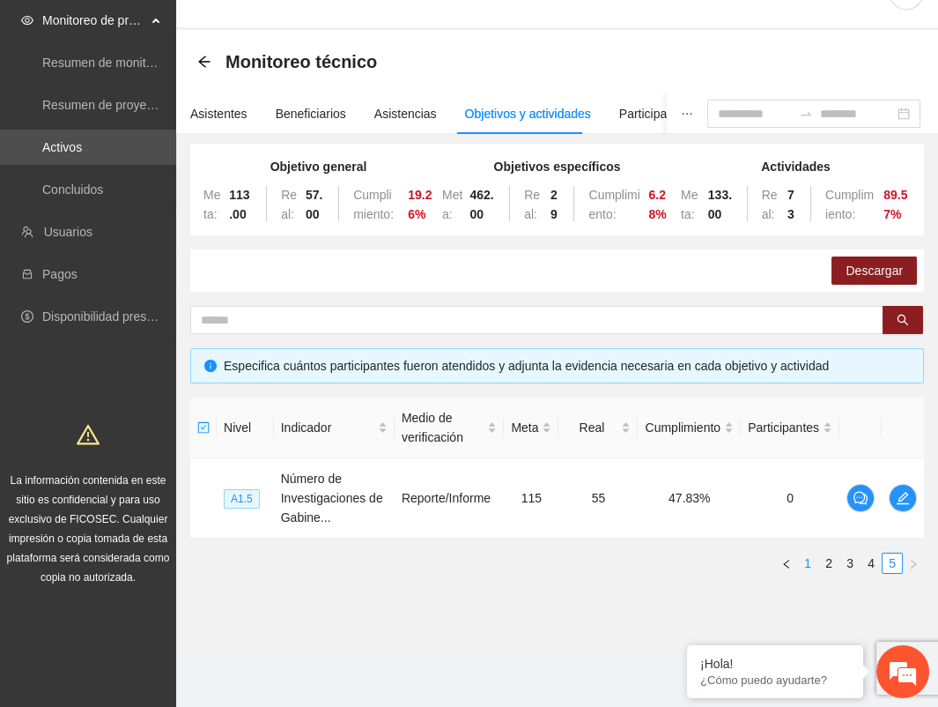
click at [808, 559] on link "1" at bounding box center [807, 562] width 19 height 19
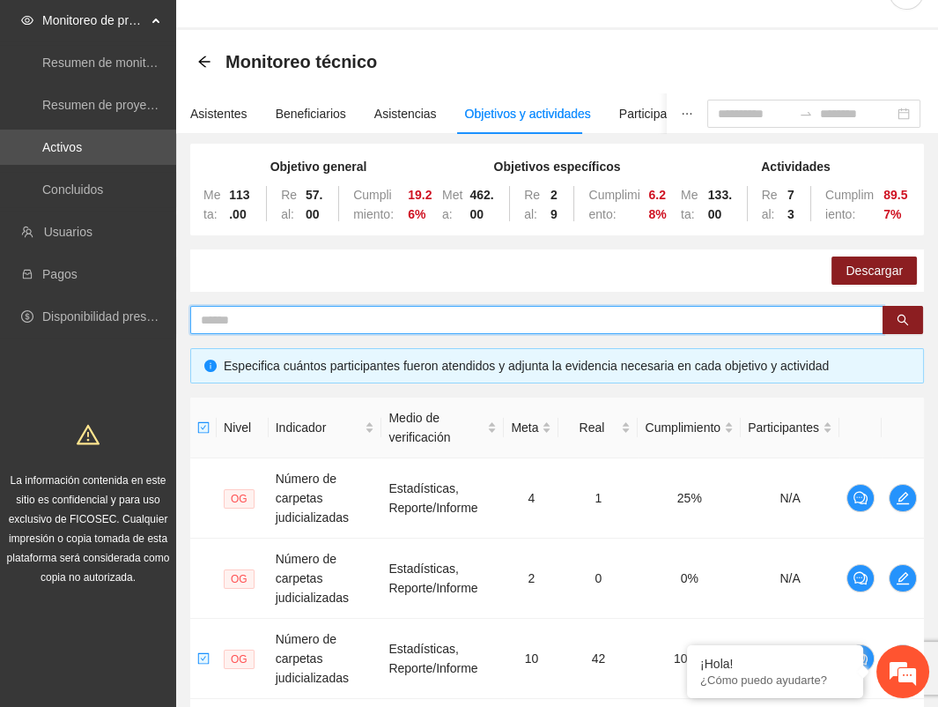
drag, startPoint x: 590, startPoint y: 327, endPoint x: 661, endPoint y: 315, distance: 71.4
click at [590, 327] on input "text" at bounding box center [530, 319] width 658 height 19
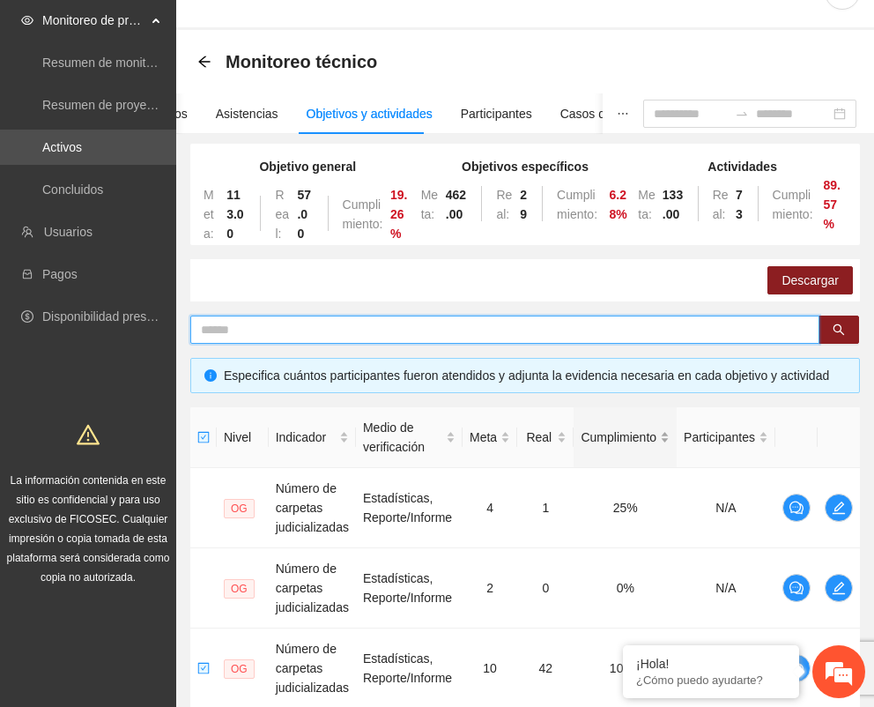
drag, startPoint x: 531, startPoint y: 328, endPoint x: 604, endPoint y: 436, distance: 130.7
click at [531, 328] on input "text" at bounding box center [498, 329] width 594 height 19
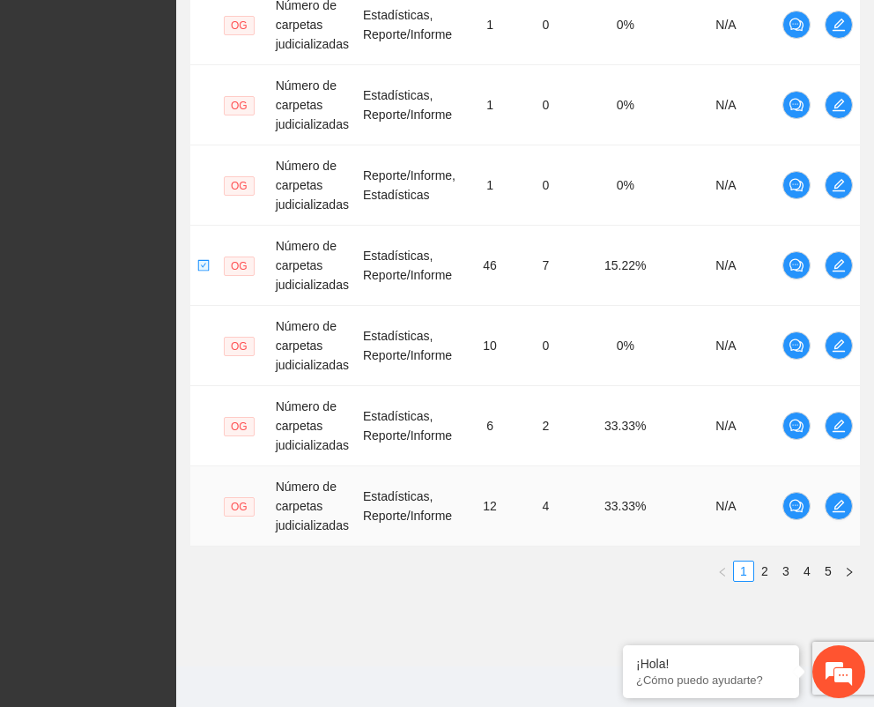
scroll to position [774, 0]
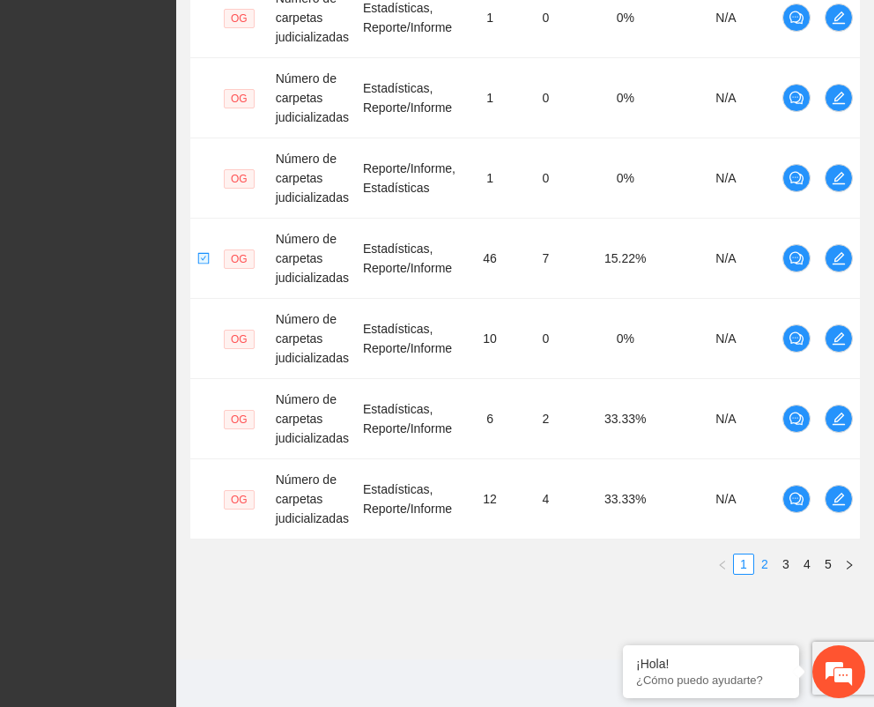
click at [765, 561] on link "2" at bounding box center [764, 563] width 19 height 19
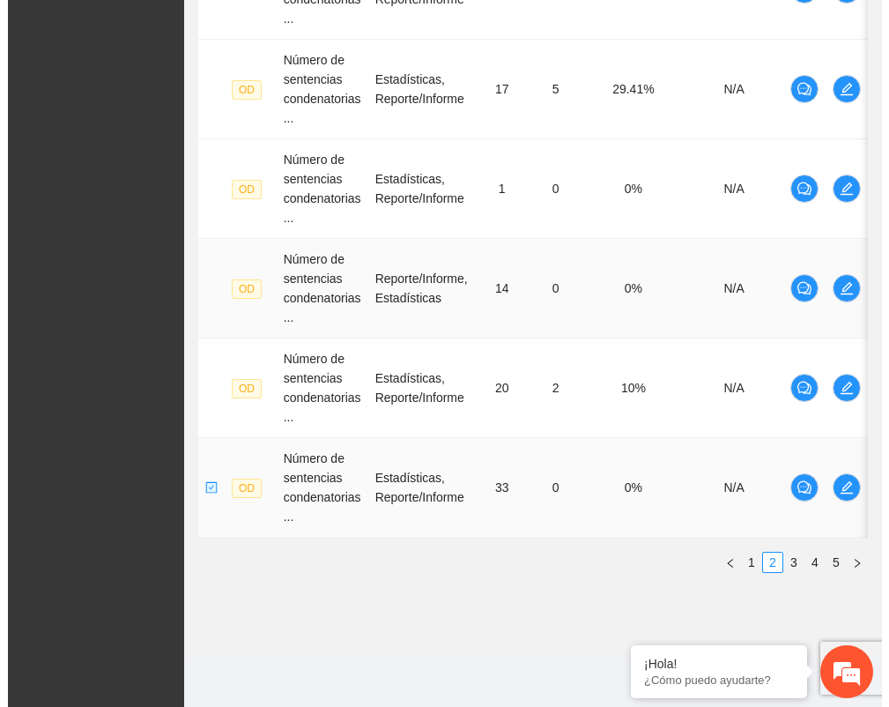
scroll to position [571, 0]
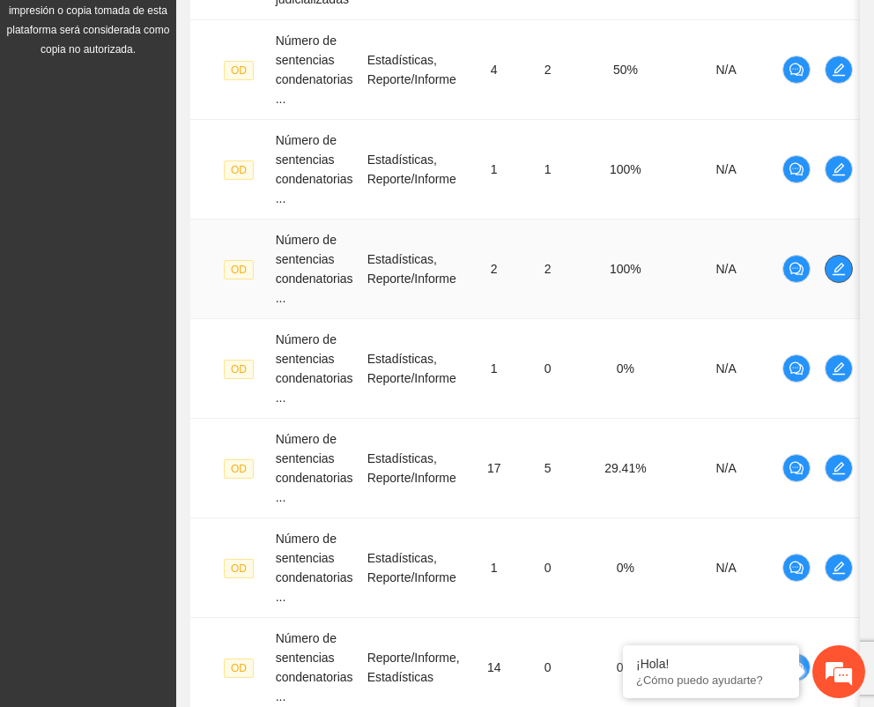
click at [841, 263] on icon "edit" at bounding box center [839, 269] width 14 height 14
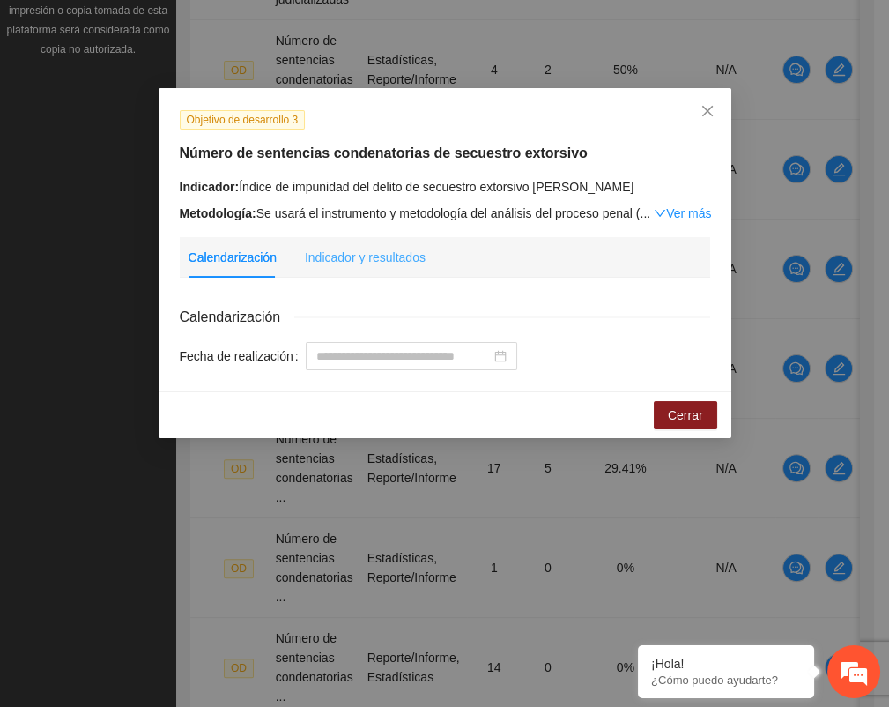
click at [367, 266] on div "Indicador y resultados" at bounding box center [365, 257] width 121 height 41
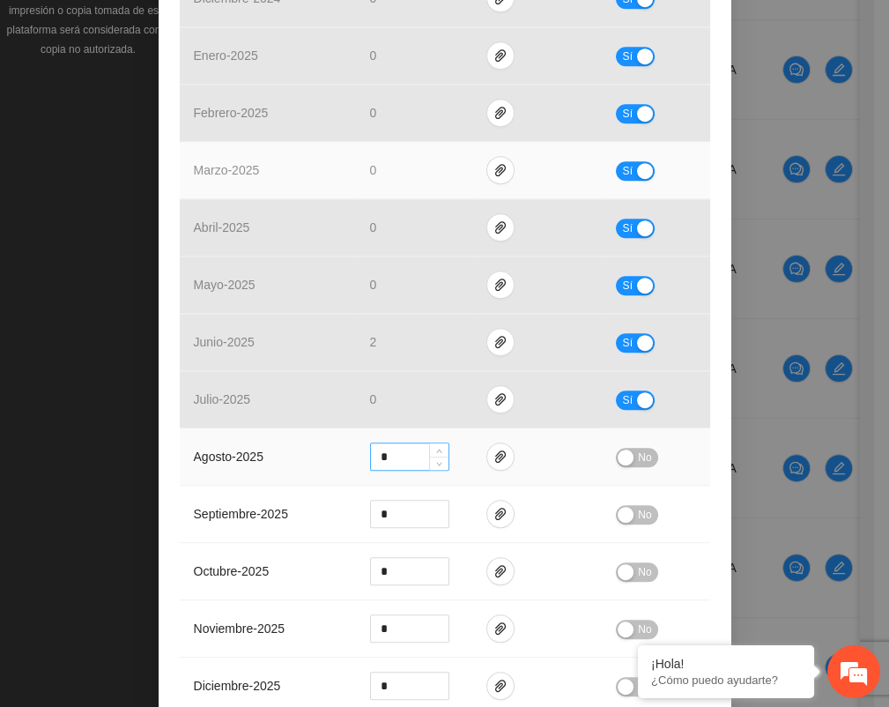
scroll to position [1370, 0]
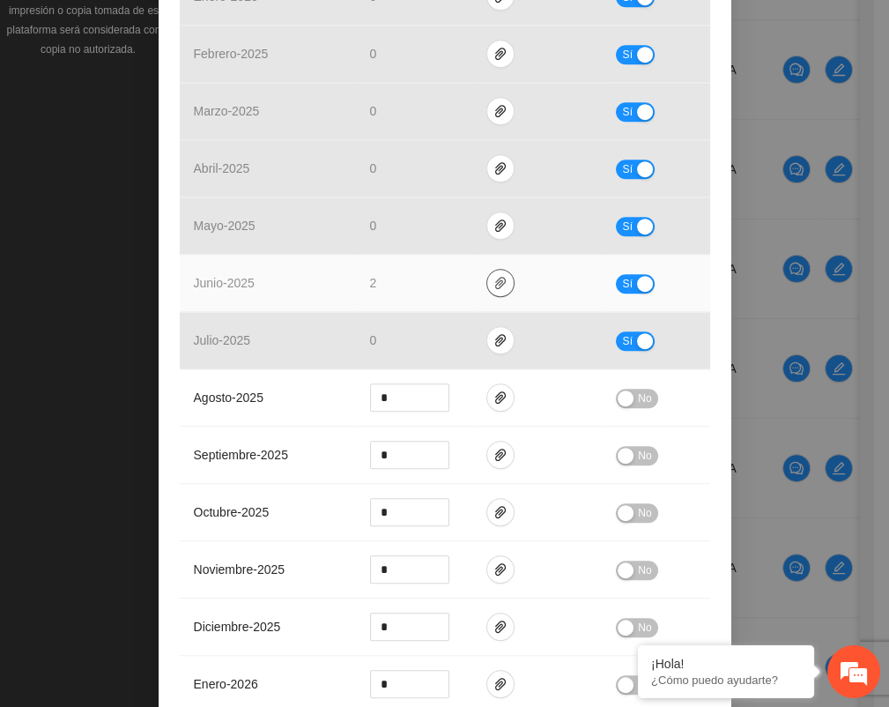
click at [495, 278] on icon "paper-clip" at bounding box center [500, 283] width 11 height 12
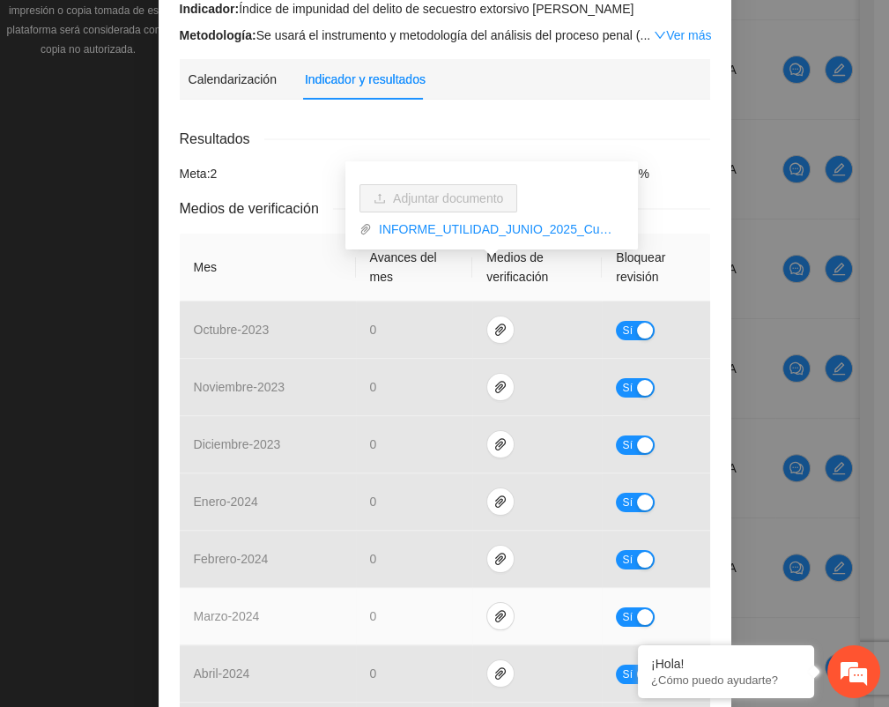
scroll to position [0, 0]
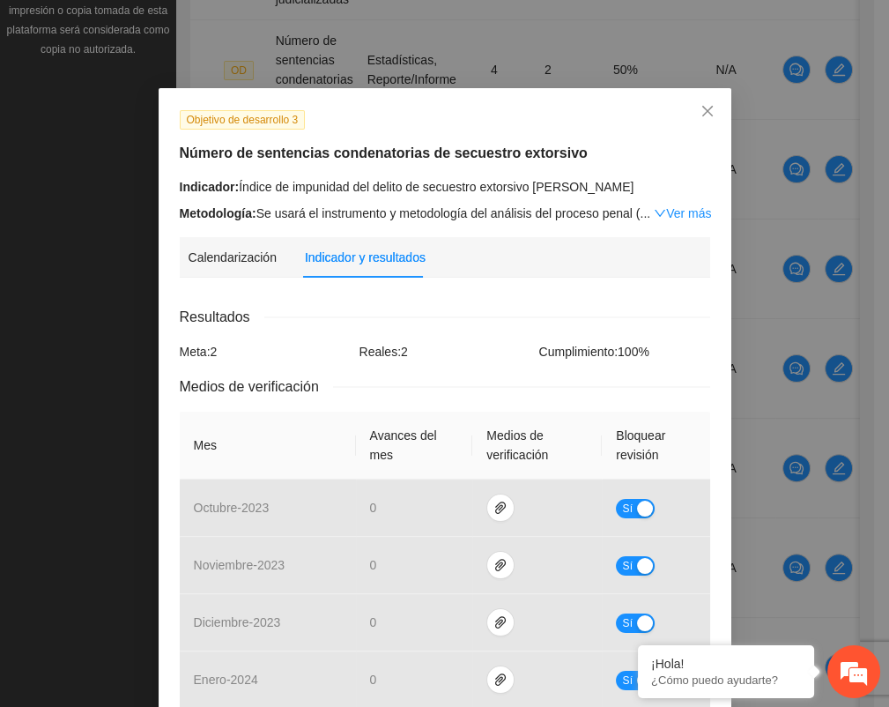
click at [328, 165] on div "Objetivo de desarrollo 3 Número de sentencias condenatorias de secuestro extors…" at bounding box center [445, 166] width 544 height 114
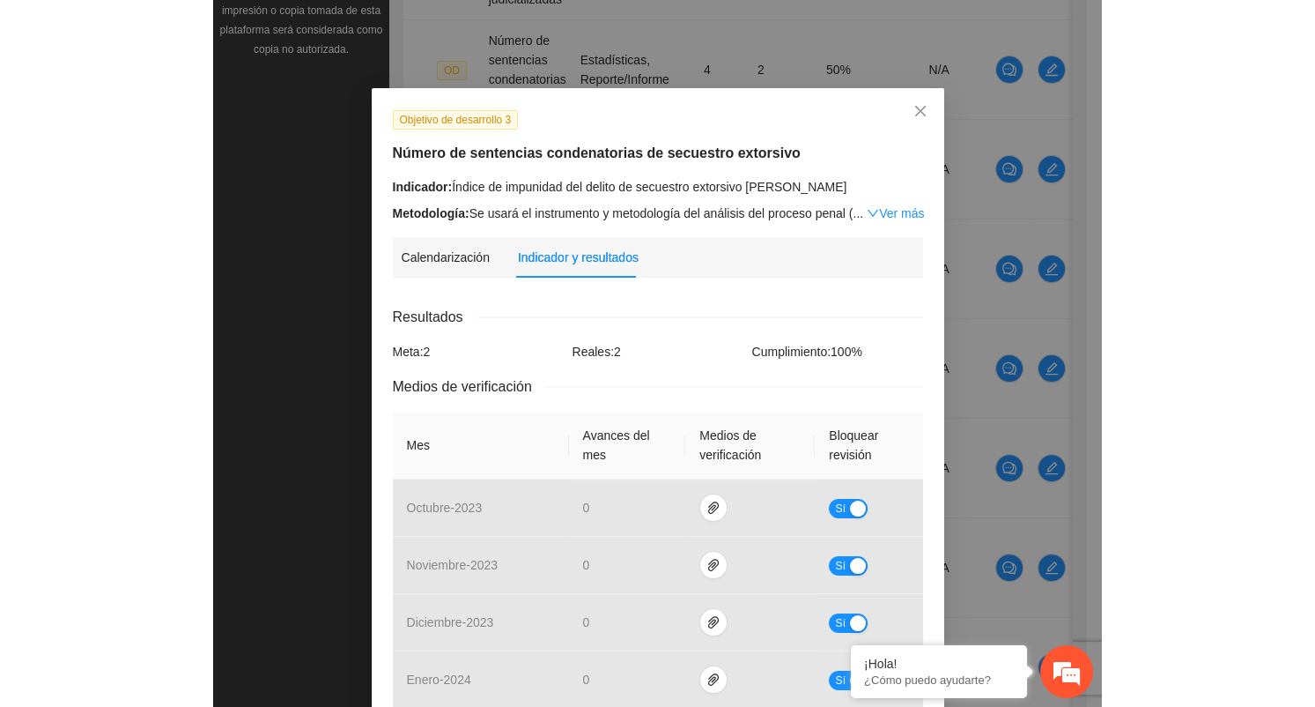
scroll to position [443, 0]
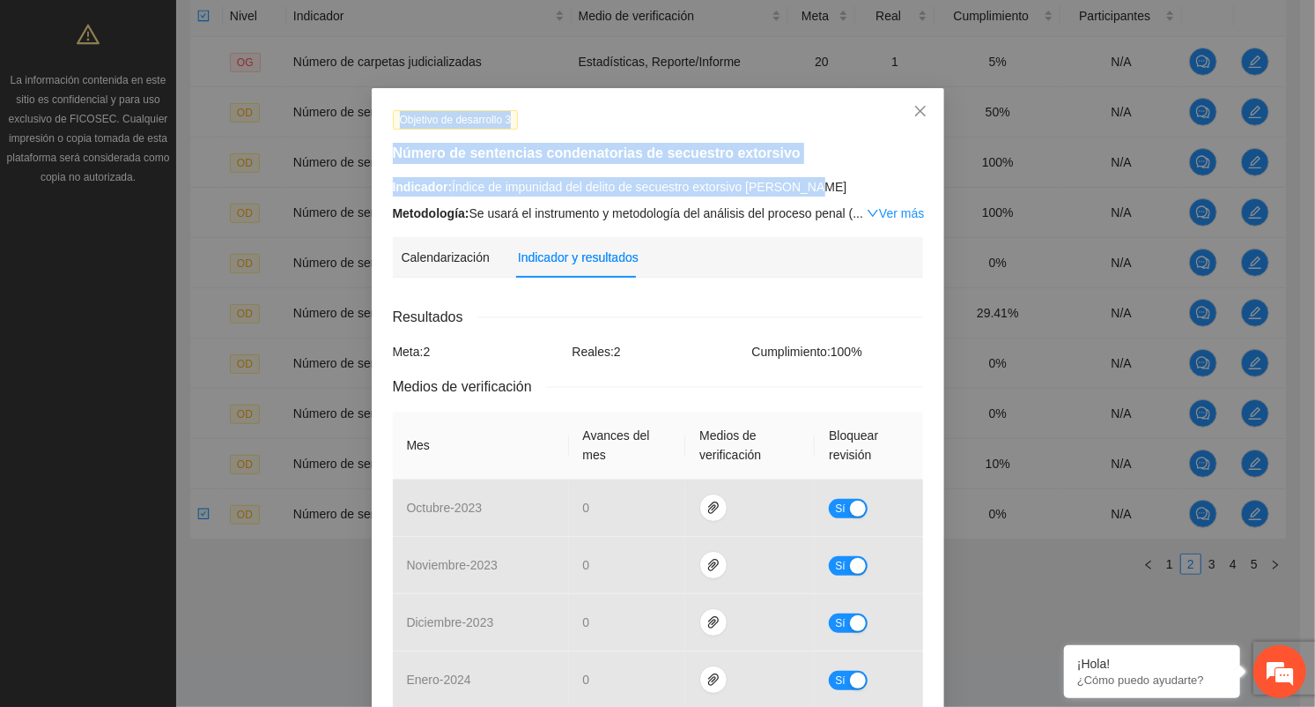
drag, startPoint x: 718, startPoint y: 175, endPoint x: 341, endPoint y: 126, distance: 380.3
click at [341, 126] on div "Objetivo de desarrollo 3 Número de sentencias condenatorias de secuestro extors…" at bounding box center [657, 353] width 1315 height 707
click at [670, 185] on div "Indicador: Índice de impunidad del delito de secuestro extorsivo [PERSON_NAME]" at bounding box center [658, 186] width 530 height 19
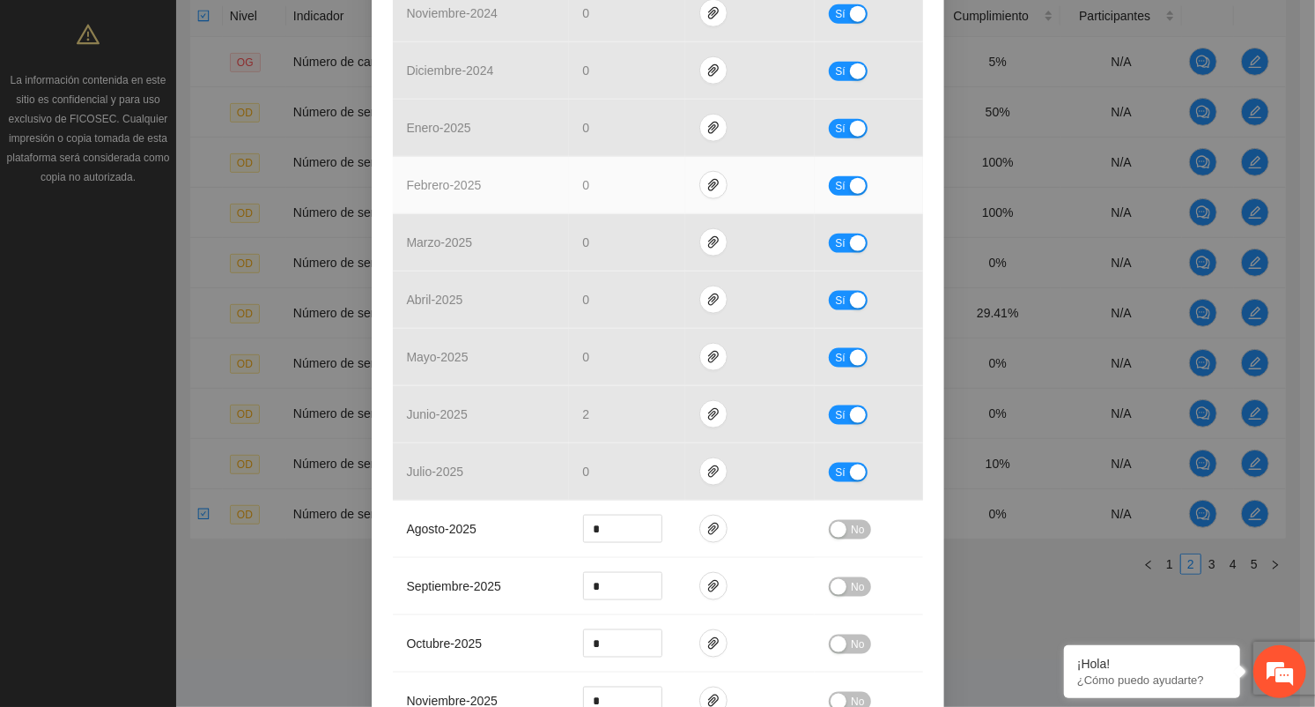
scroll to position [1370, 0]
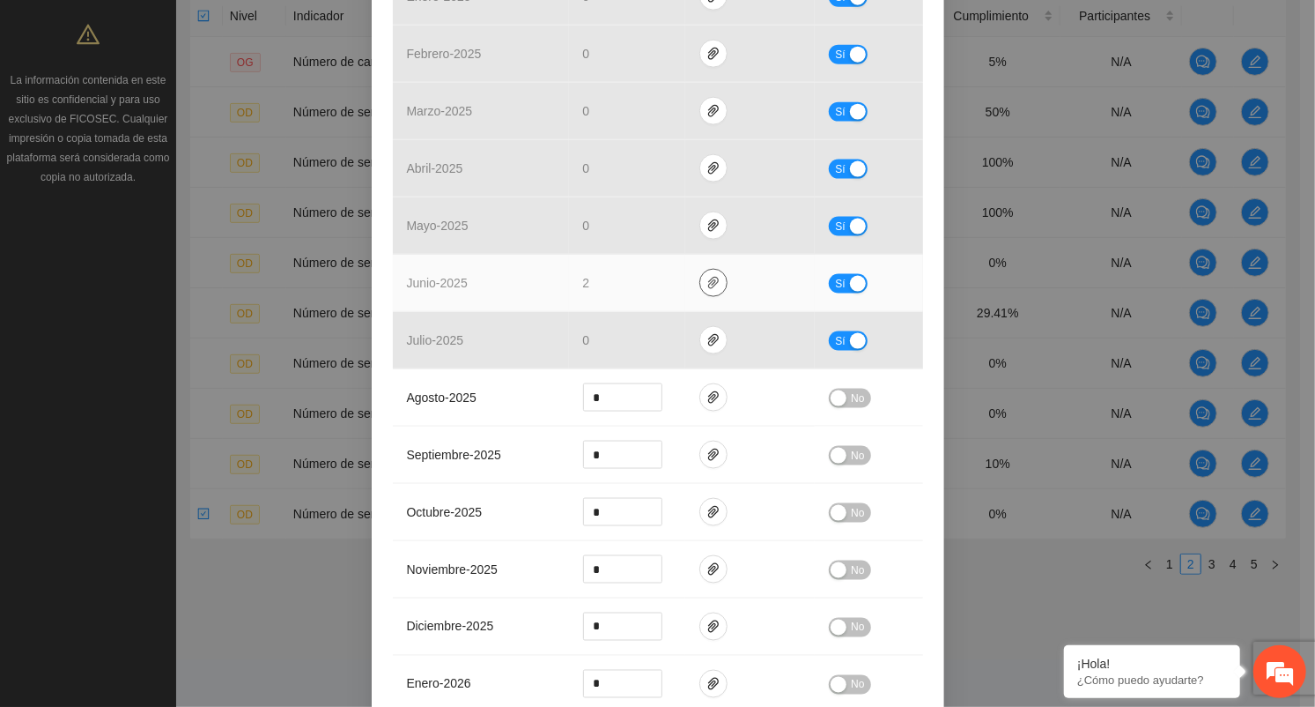
click at [707, 279] on icon "paper-clip" at bounding box center [714, 283] width 14 height 14
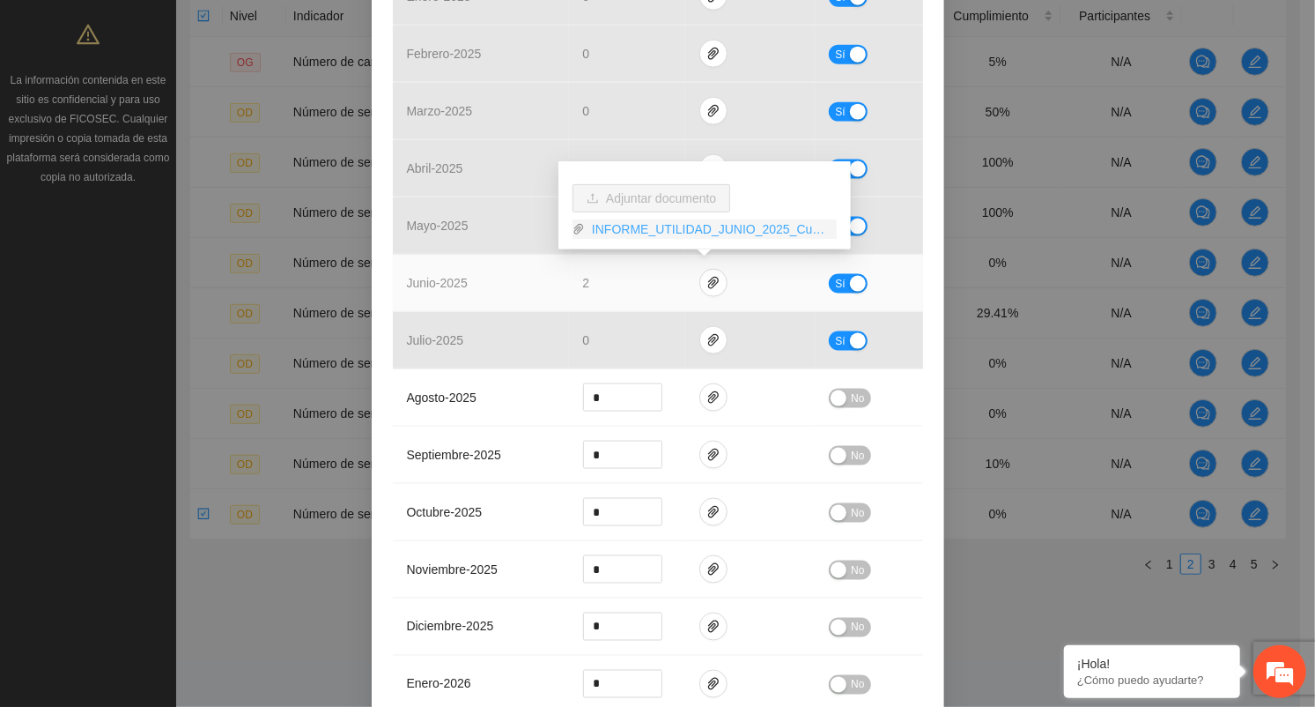
click at [691, 222] on link "INFORME_UTILIDAD_JUNIO_2025_Cuauhtemoc.pdf" at bounding box center [711, 228] width 252 height 19
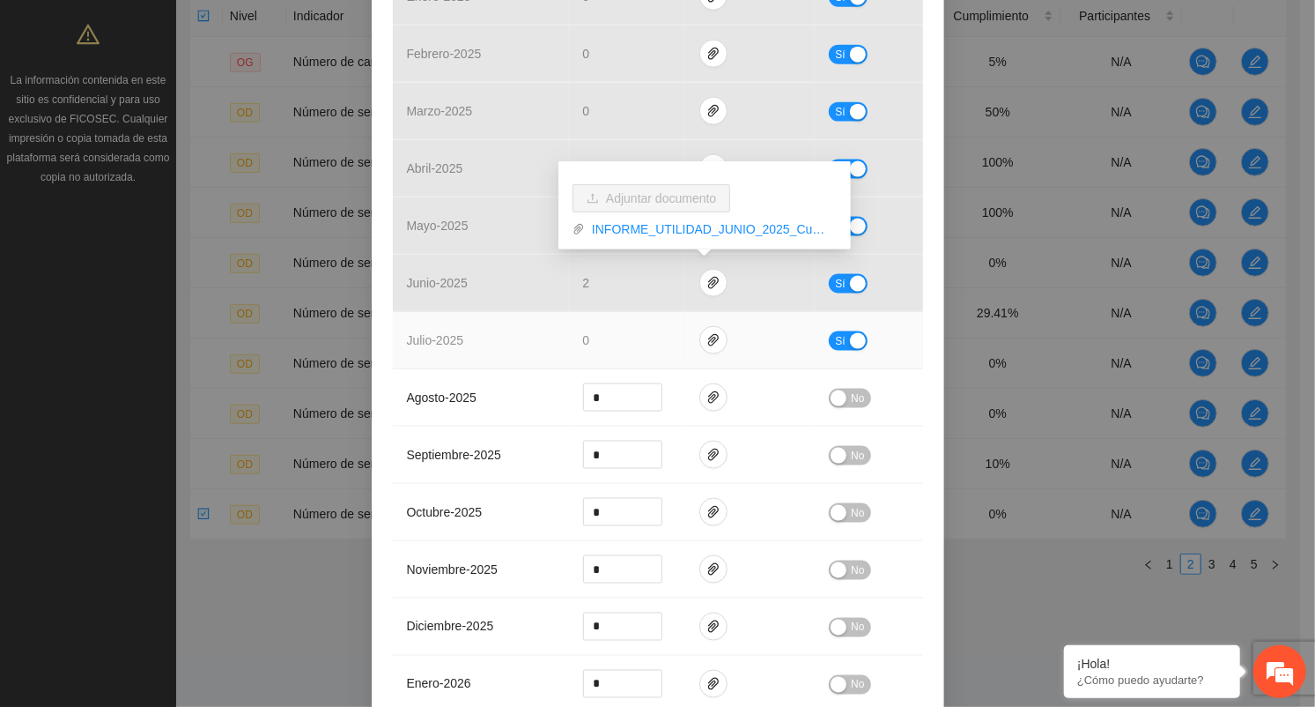
scroll to position [1272, 0]
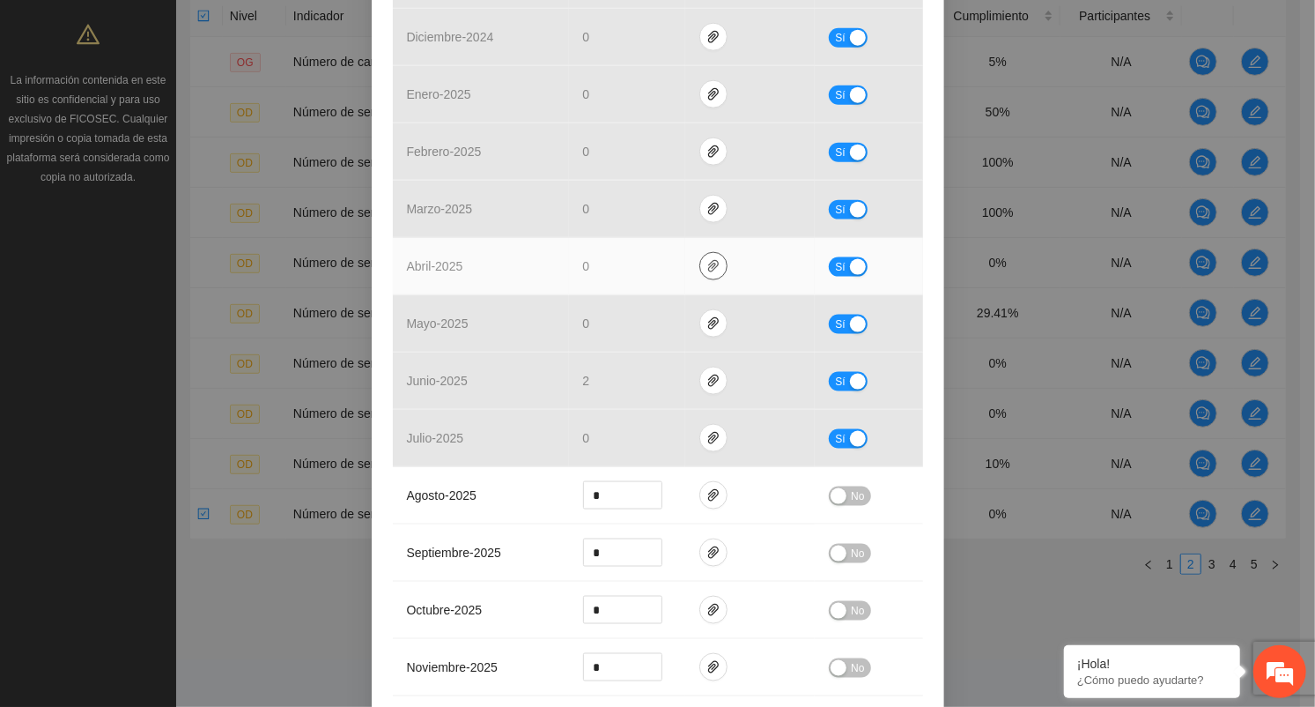
click at [707, 270] on button "button" at bounding box center [714, 266] width 28 height 28
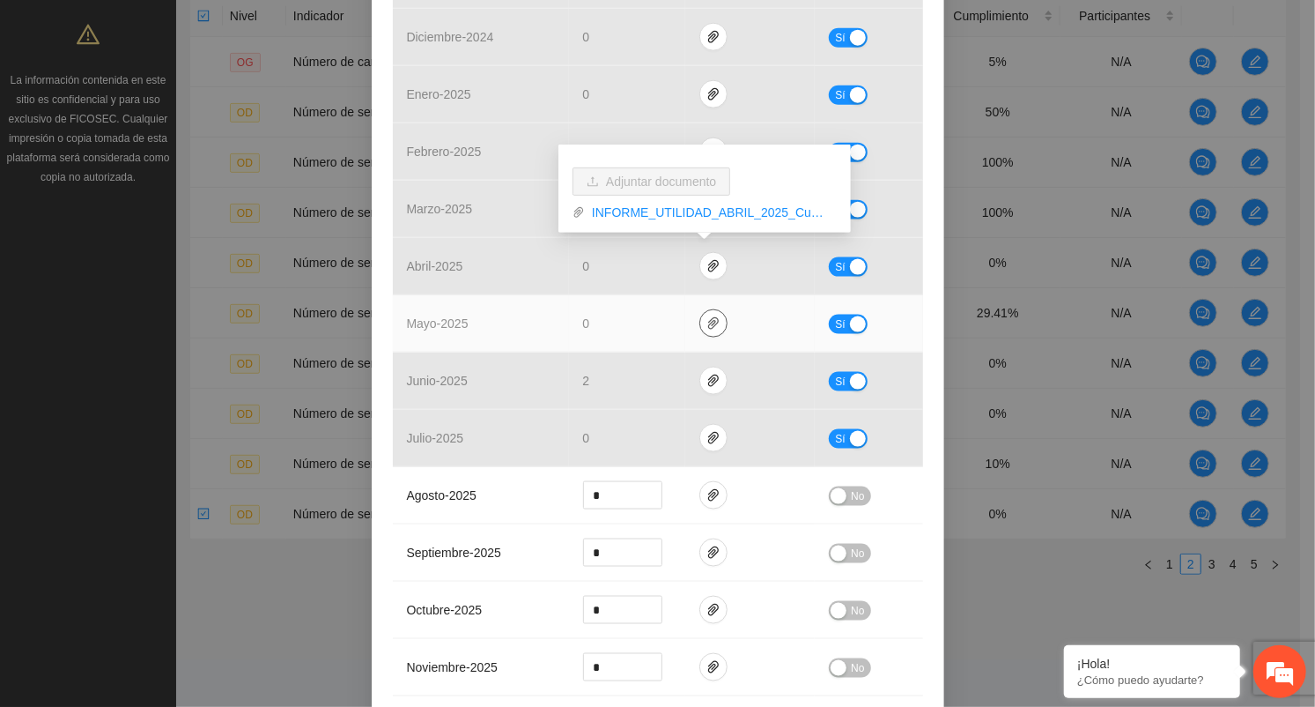
click at [707, 319] on icon "paper-clip" at bounding box center [714, 323] width 14 height 14
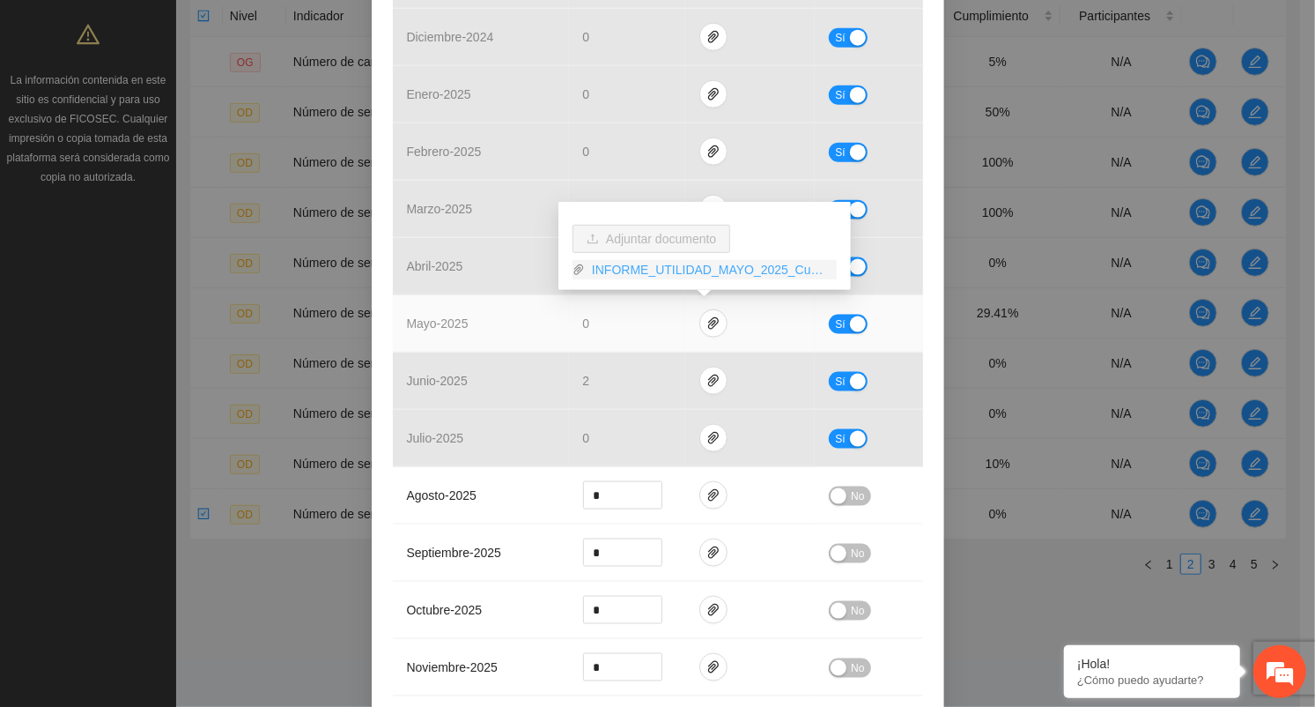
click at [638, 270] on link "INFORME_UTILIDAD_MAYO_2025_Cuauhtemoc.pdf" at bounding box center [711, 269] width 252 height 19
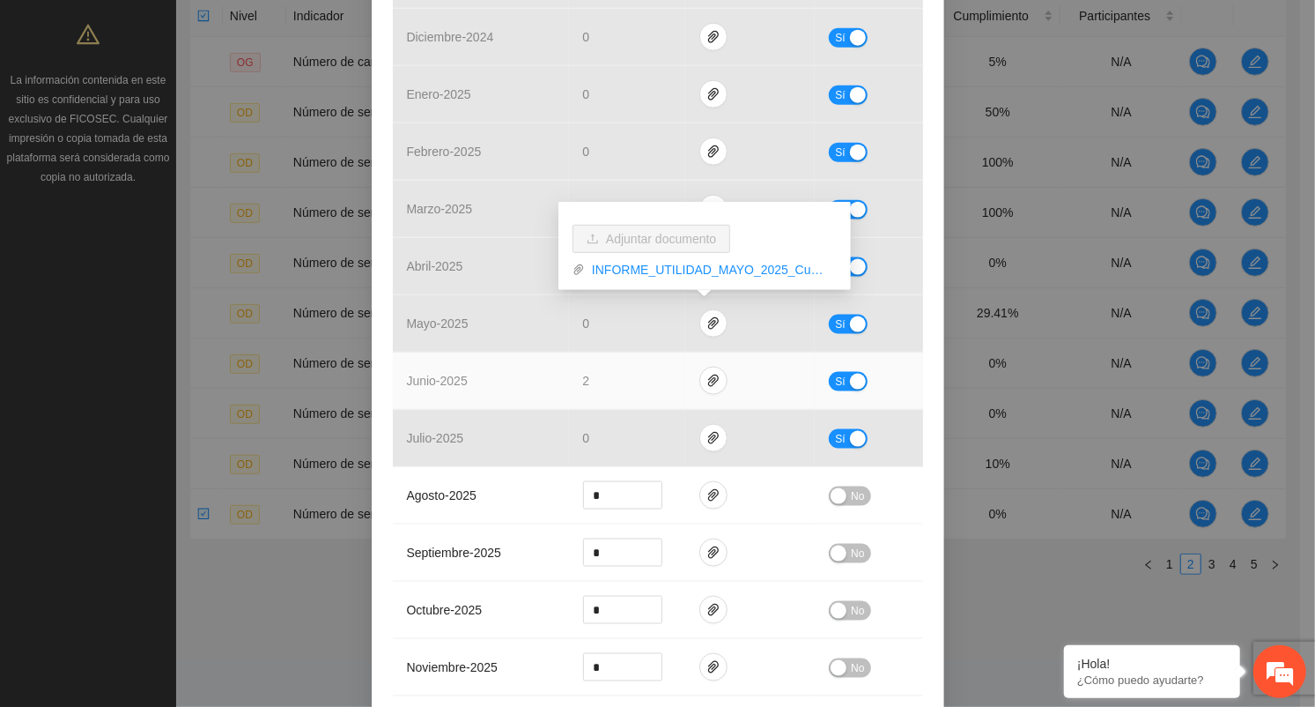
click at [850, 374] on div "button" at bounding box center [858, 382] width 16 height 16
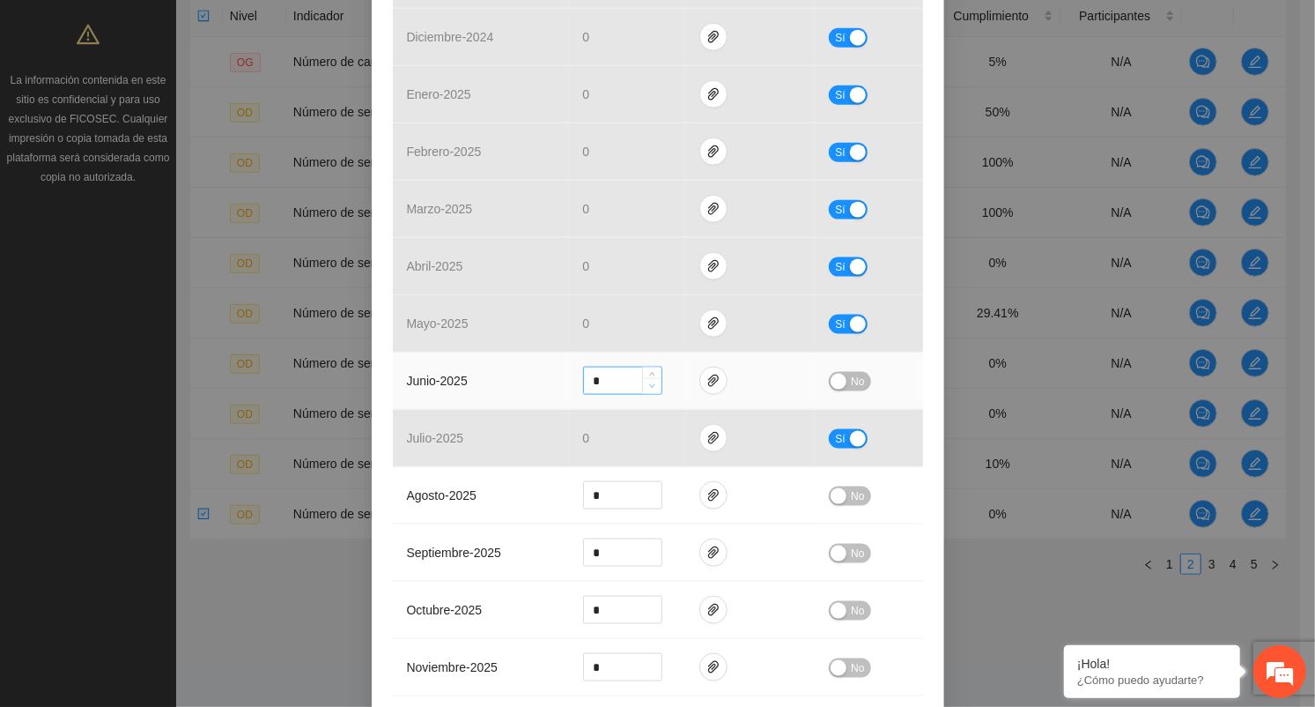
type input "*"
click at [650, 383] on span "Decrease Value" at bounding box center [651, 386] width 19 height 16
click at [851, 382] on span "No" at bounding box center [857, 381] width 13 height 19
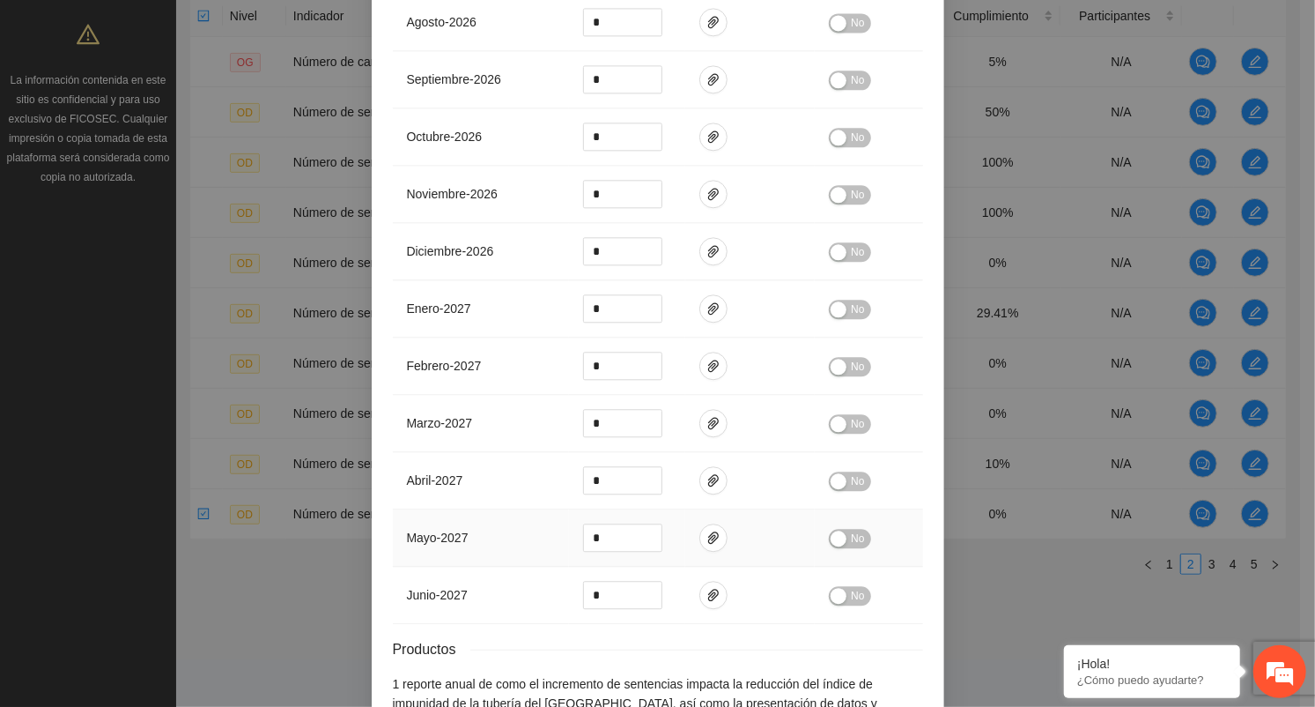
scroll to position [2574, 0]
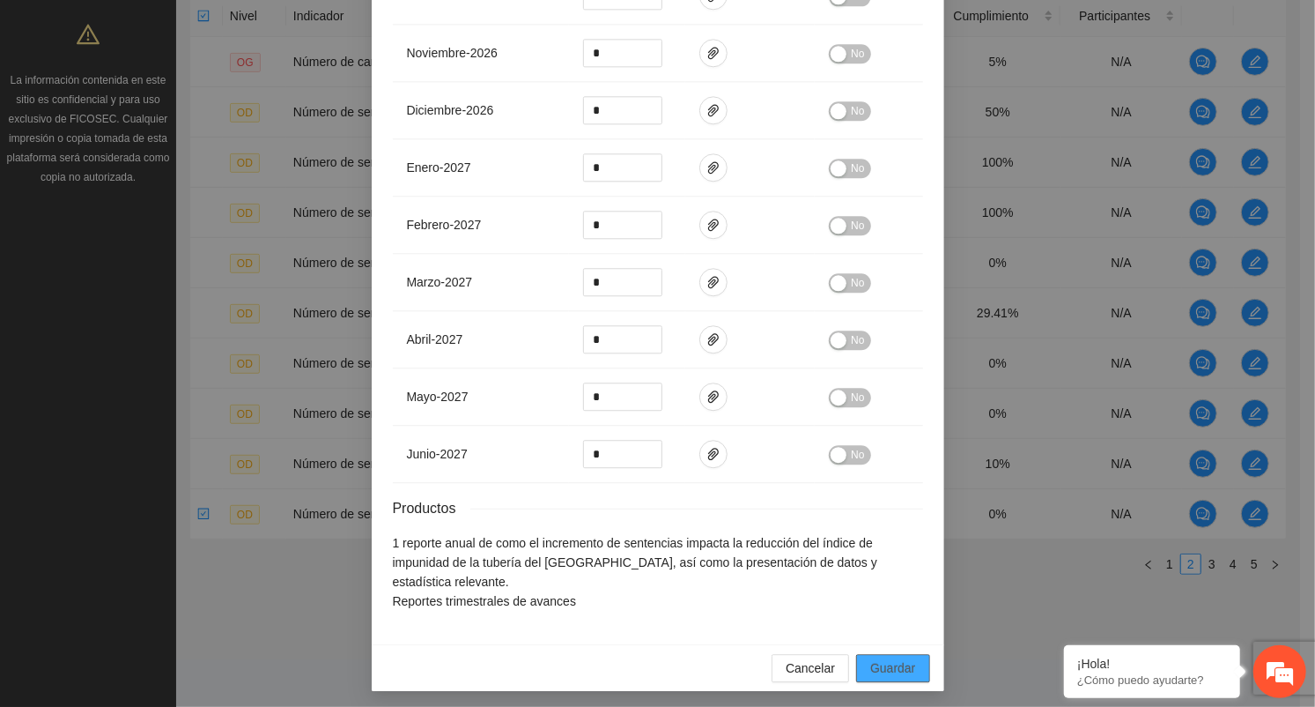
click at [879, 658] on span "Guardar" at bounding box center [893, 667] width 45 height 19
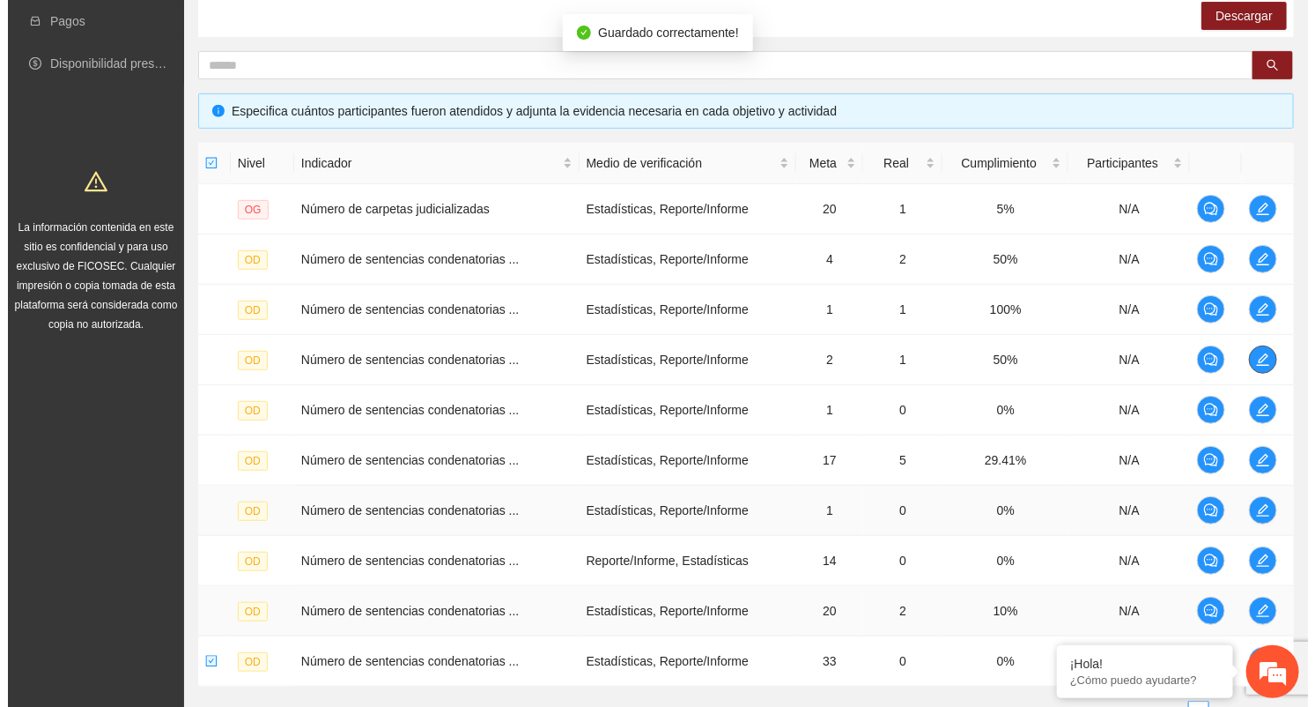
scroll to position [443, 0]
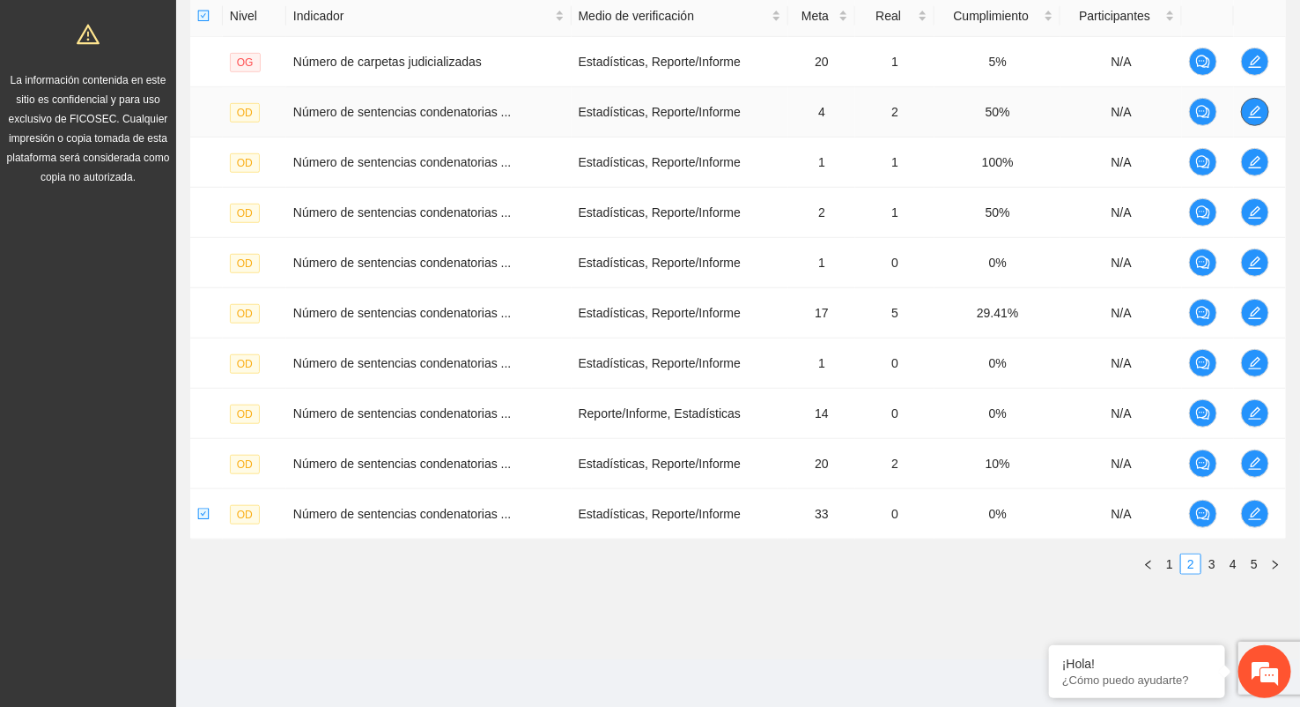
click at [1259, 109] on icon "edit" at bounding box center [1255, 112] width 14 height 14
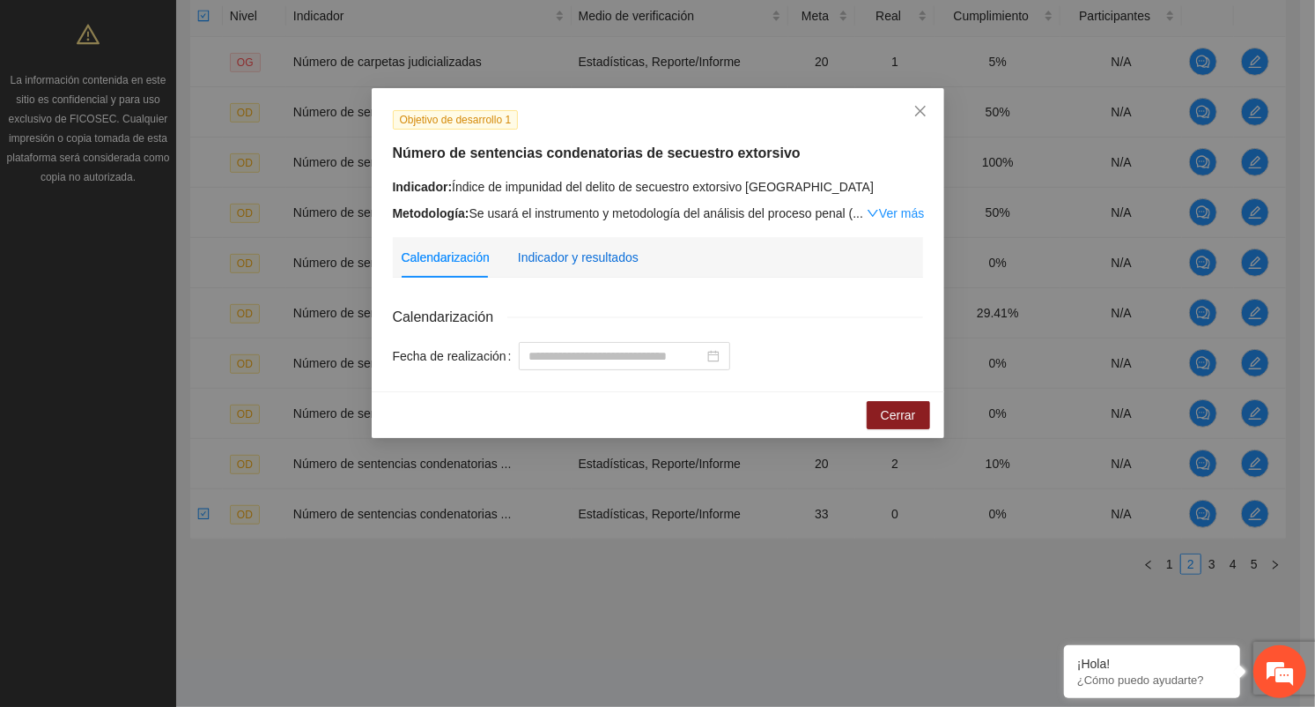
click at [576, 262] on div "Indicador y resultados" at bounding box center [578, 257] width 121 height 19
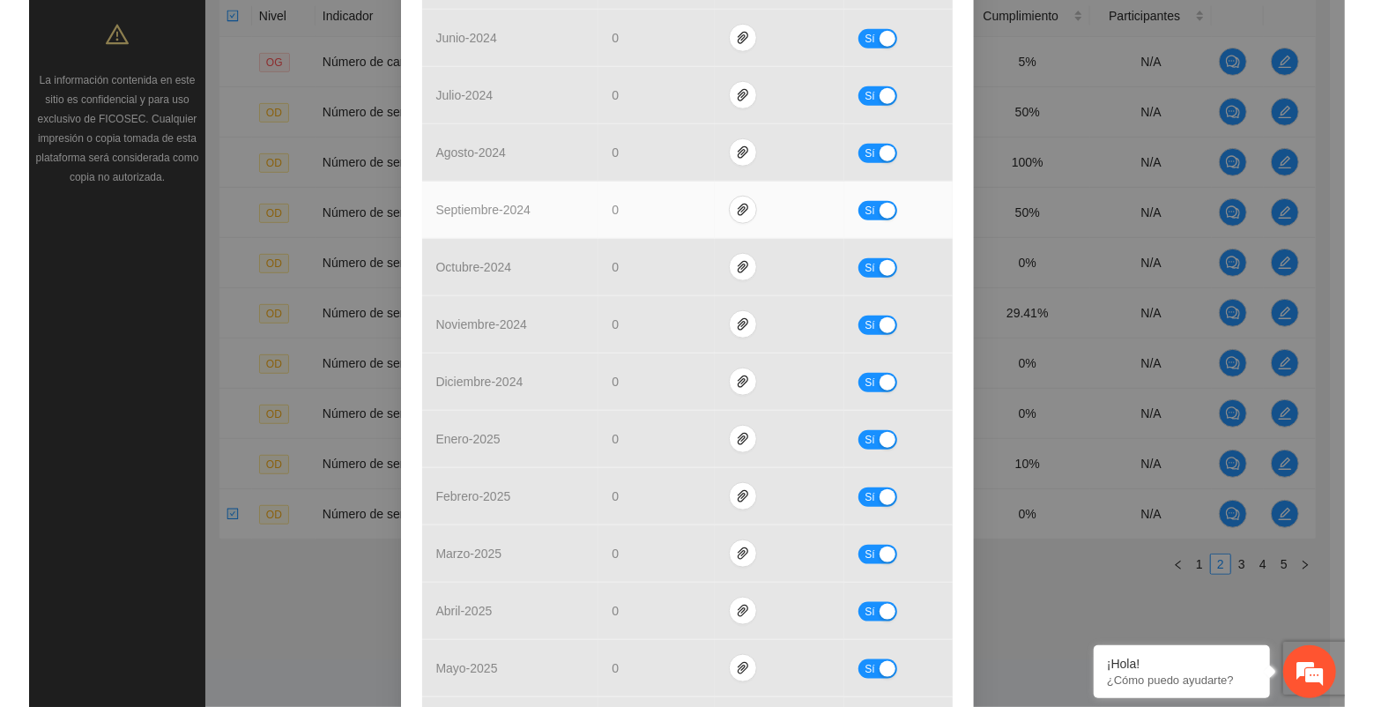
scroll to position [1174, 0]
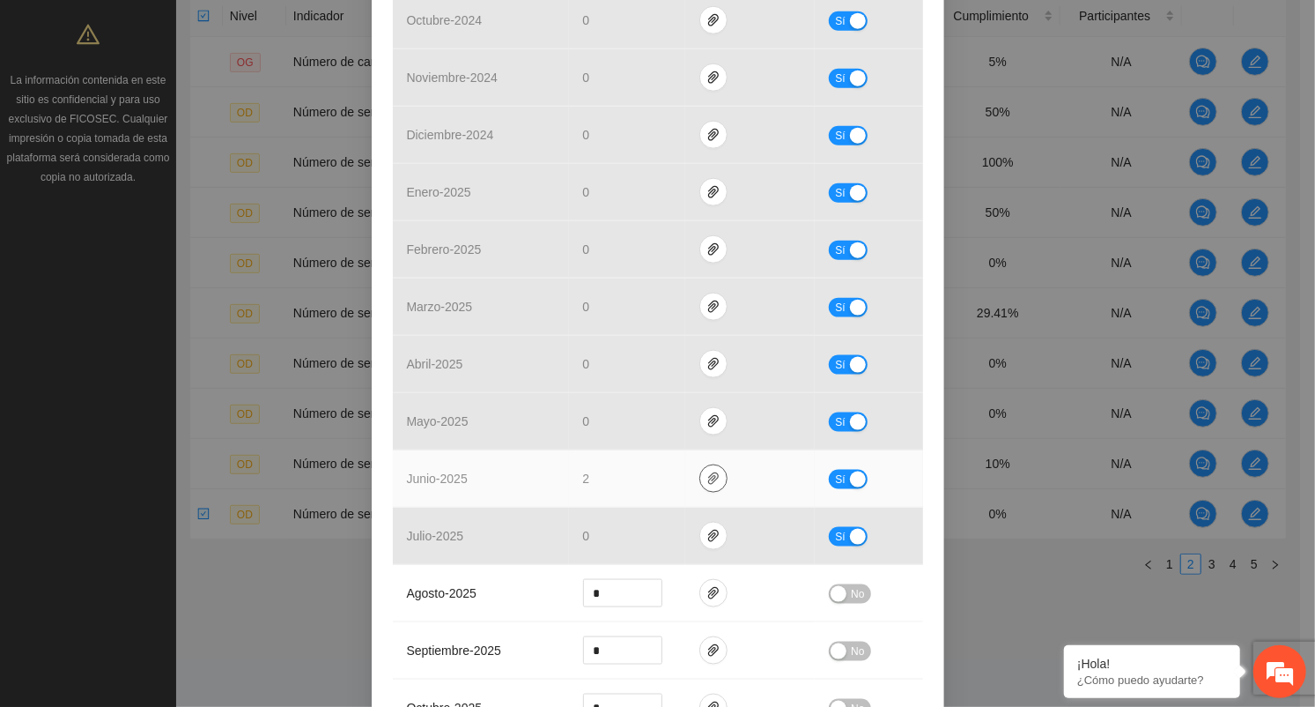
click at [707, 476] on icon "paper-clip" at bounding box center [714, 478] width 14 height 14
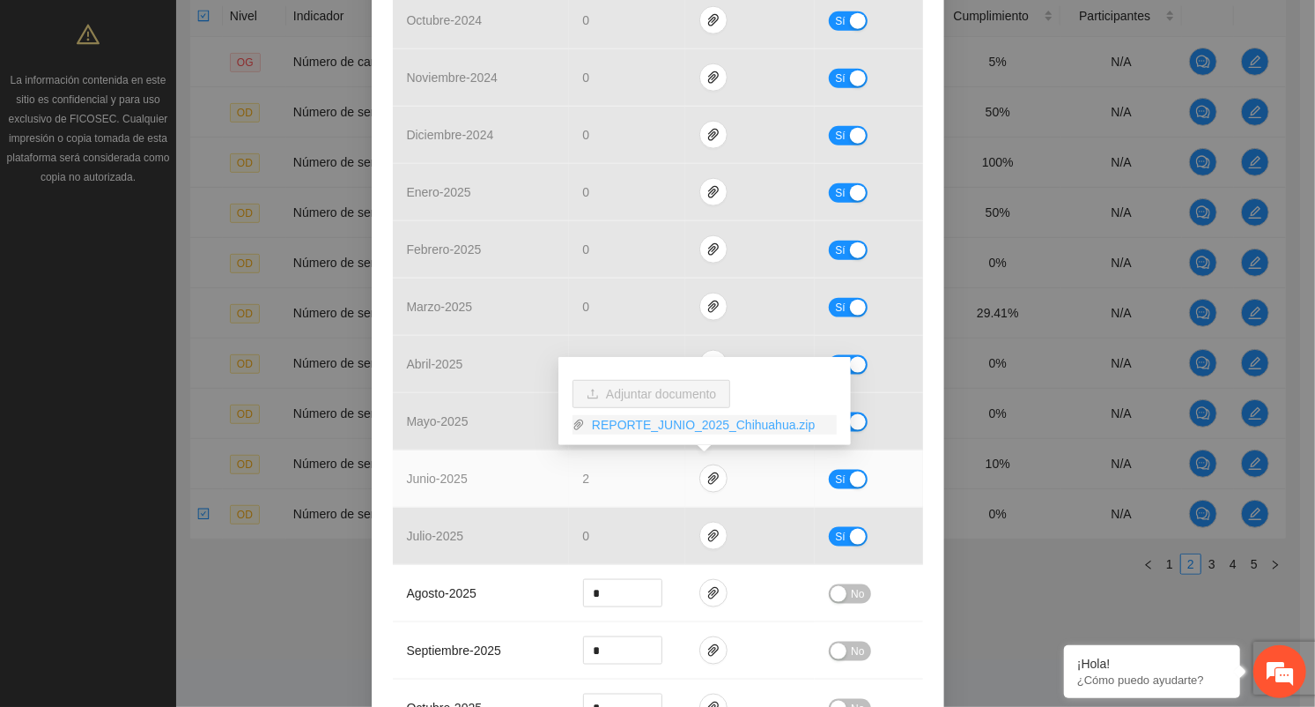
click at [656, 422] on link "REPORTE_JUNIO_2025_Chihuahua.zip" at bounding box center [711, 424] width 252 height 19
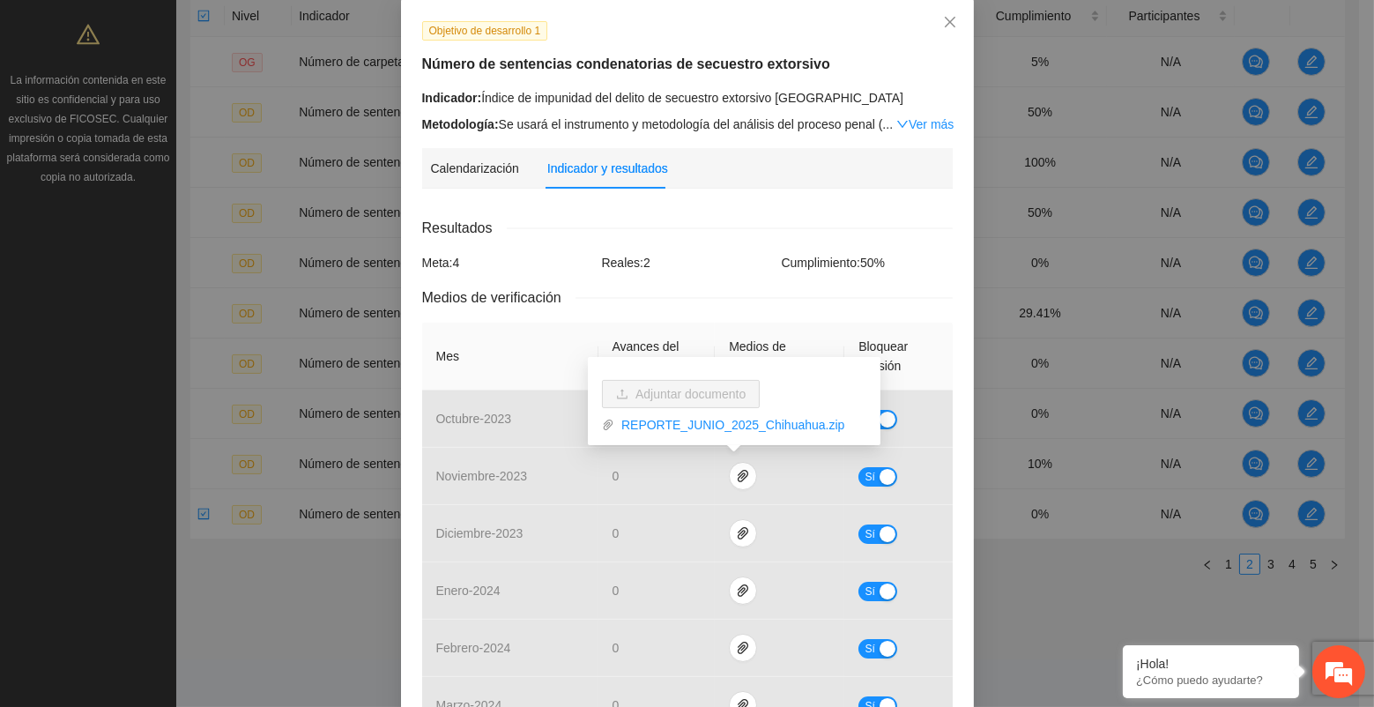
scroll to position [0, 0]
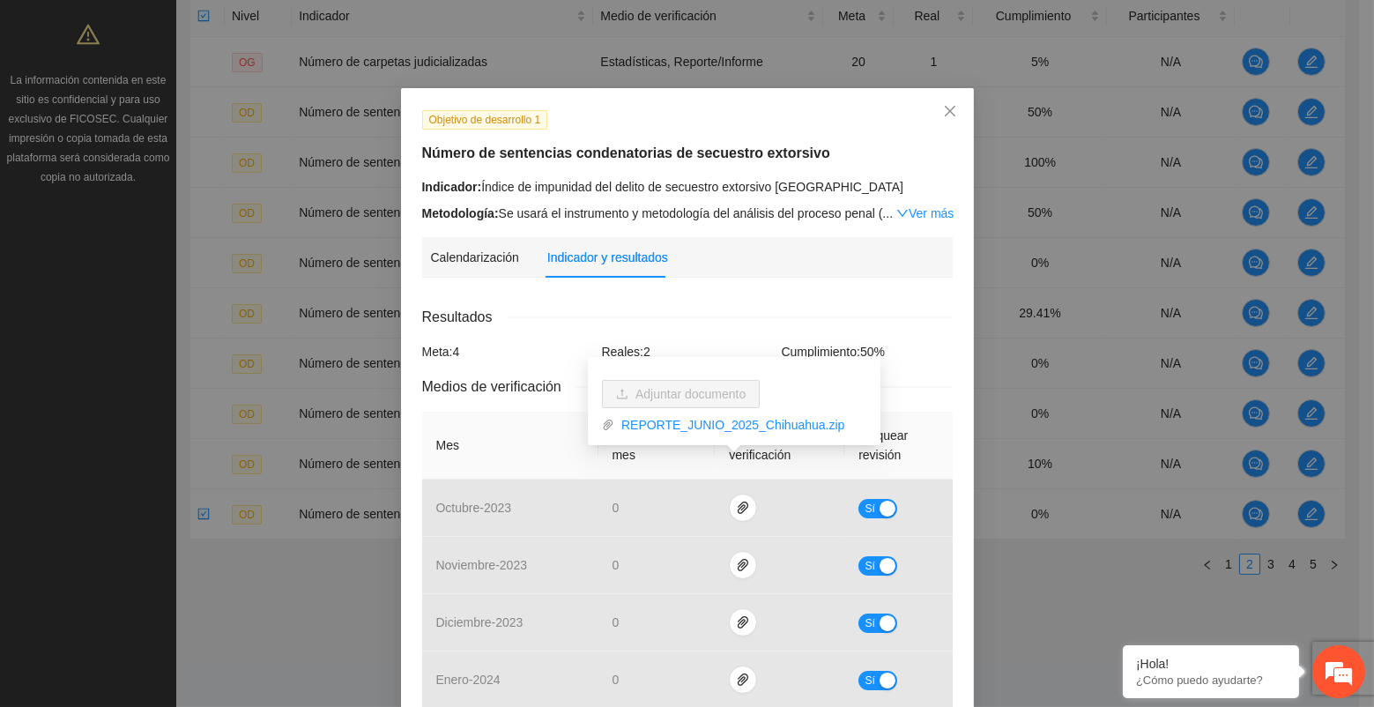
click at [755, 186] on div "Indicador: Índice de impunidad del delito de secuestro extorsivo Chihuahua" at bounding box center [687, 186] width 530 height 19
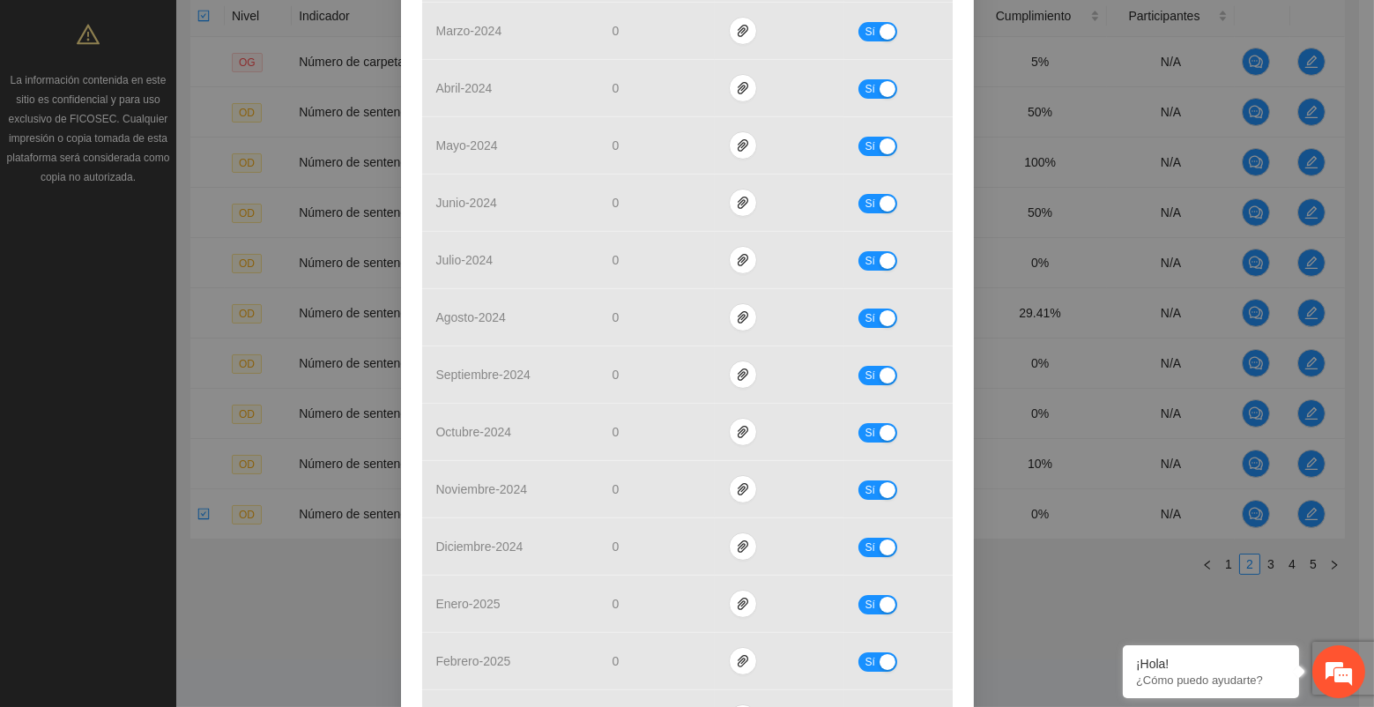
scroll to position [789, 0]
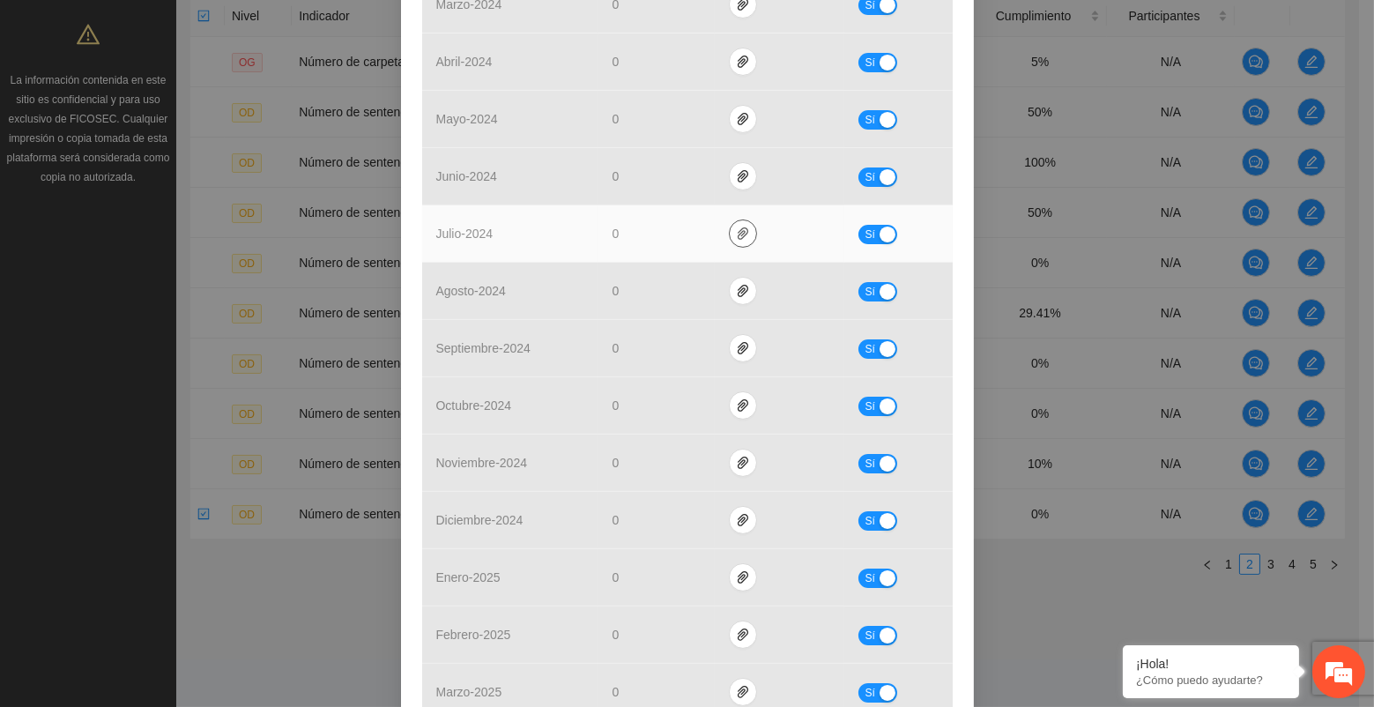
click at [735, 219] on button "button" at bounding box center [743, 233] width 28 height 28
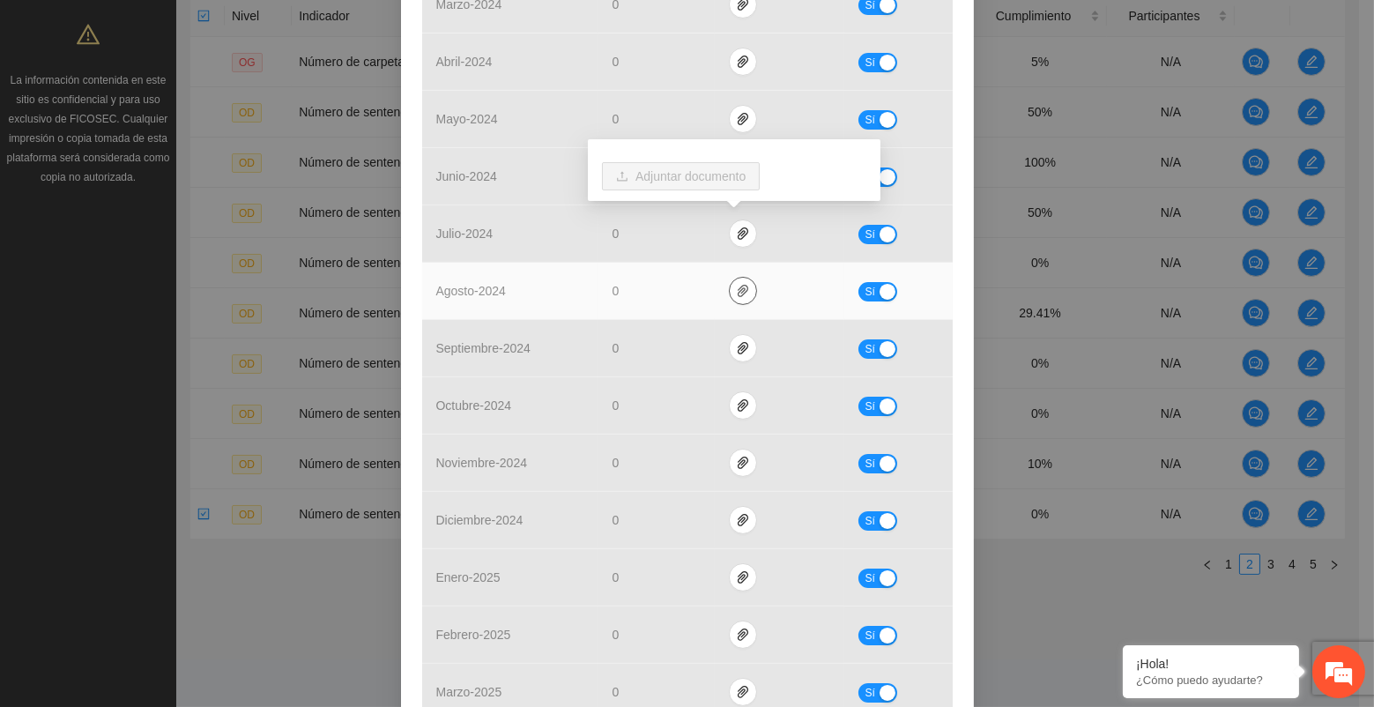
click at [736, 284] on icon "paper-clip" at bounding box center [743, 291] width 14 height 14
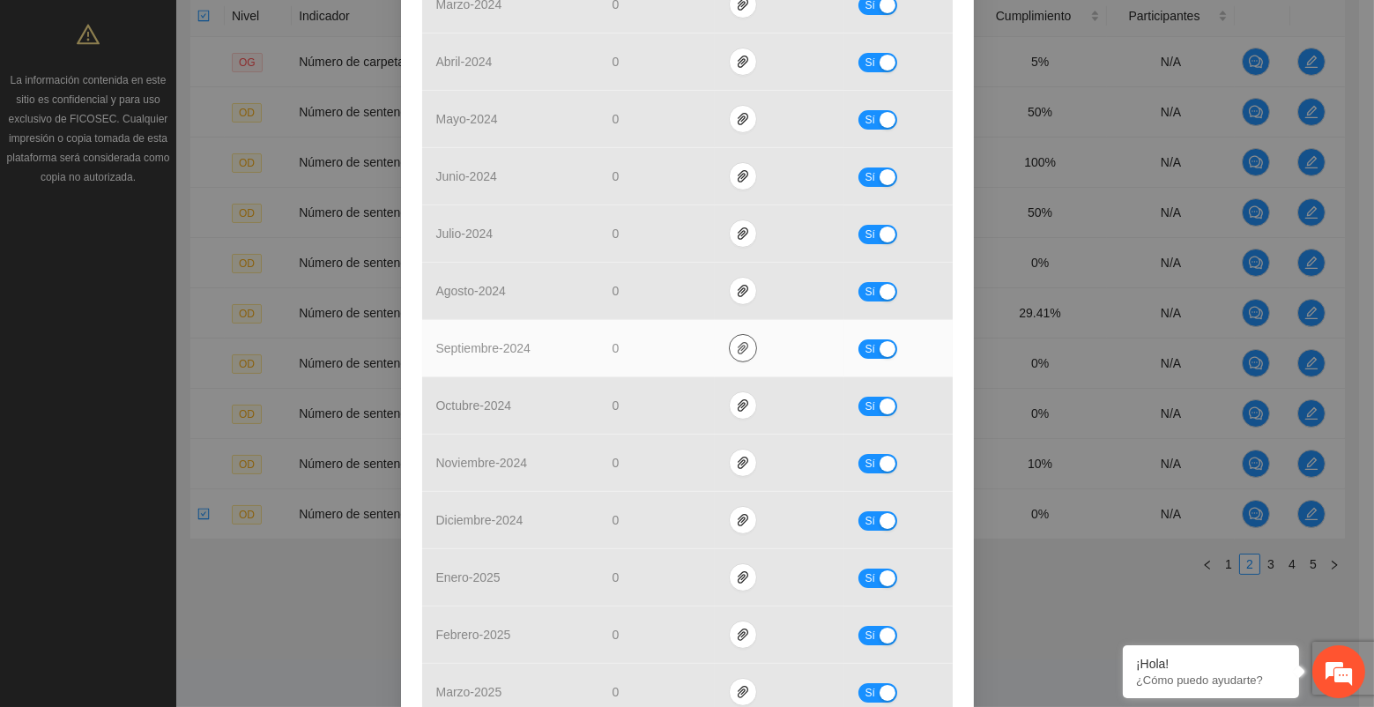
click at [736, 344] on icon "paper-clip" at bounding box center [743, 348] width 14 height 14
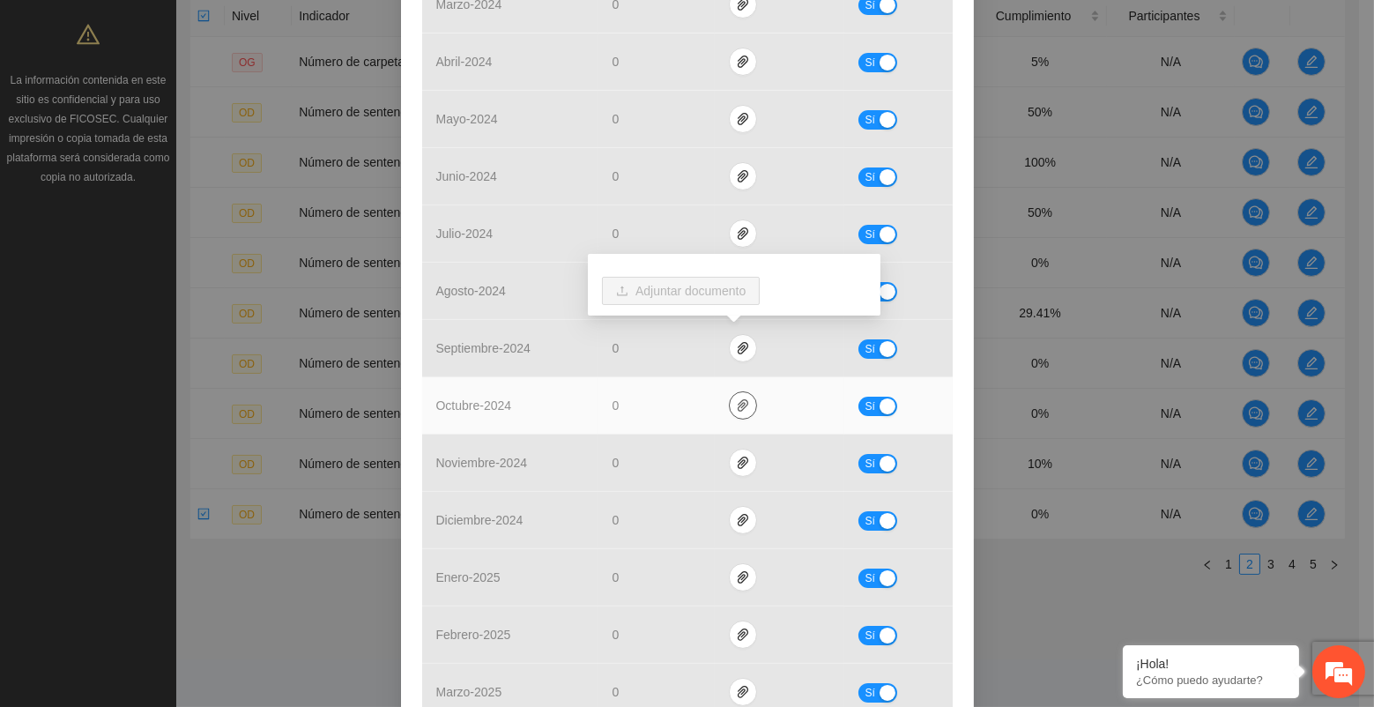
click at [737, 404] on icon "paper-clip" at bounding box center [742, 405] width 11 height 12
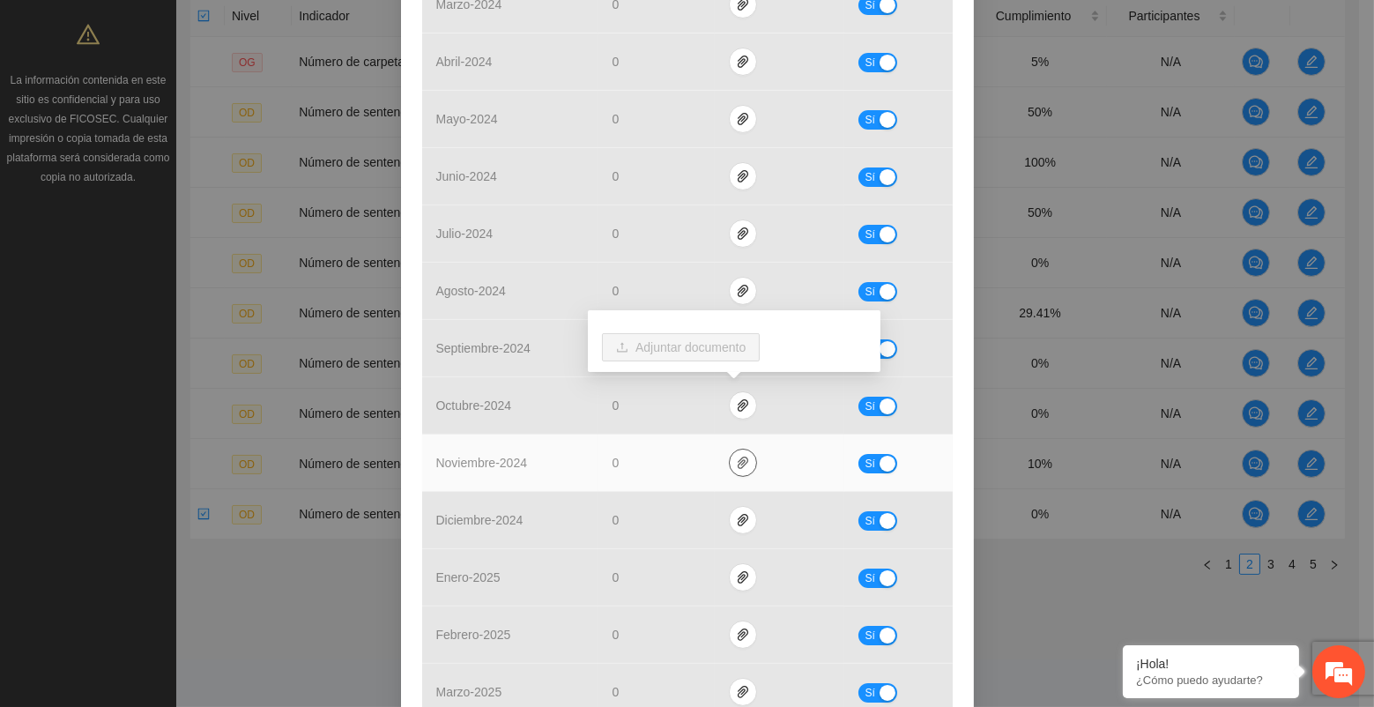
click at [736, 467] on button "button" at bounding box center [743, 462] width 28 height 28
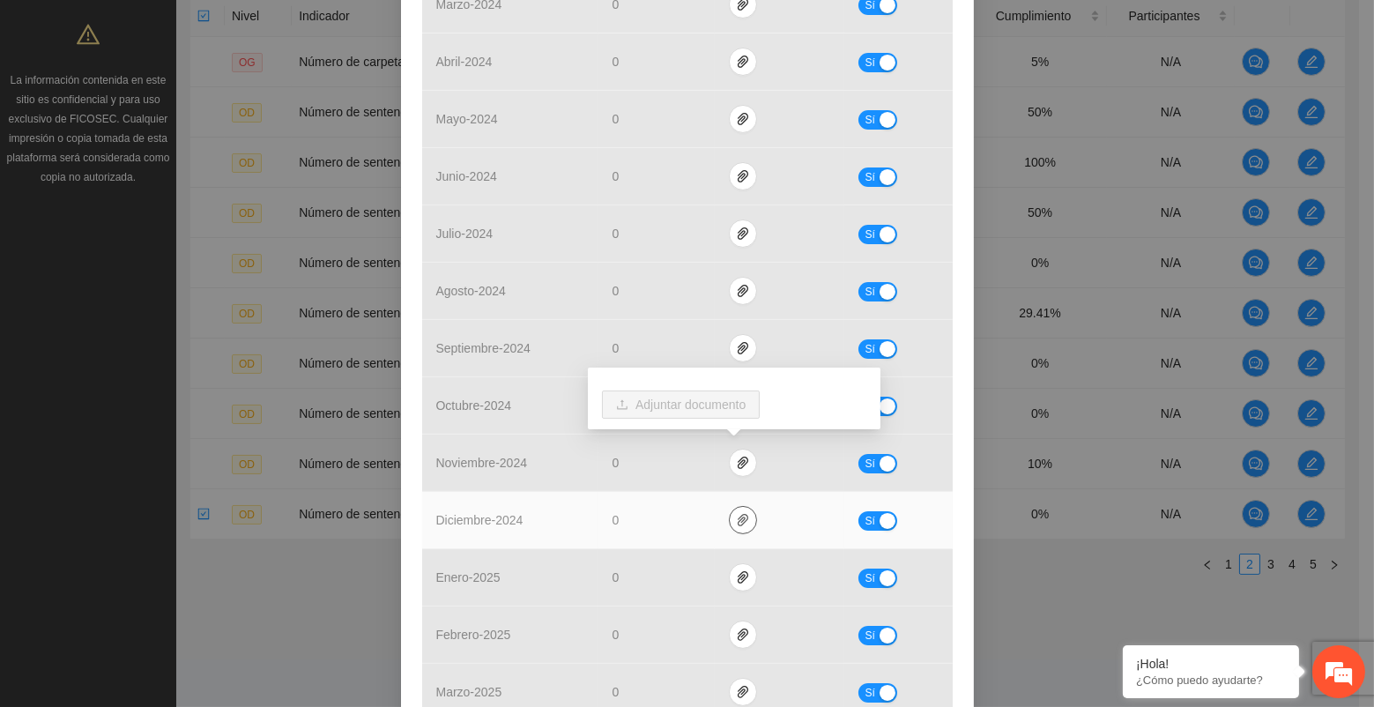
click at [737, 522] on icon "paper-clip" at bounding box center [742, 520] width 11 height 12
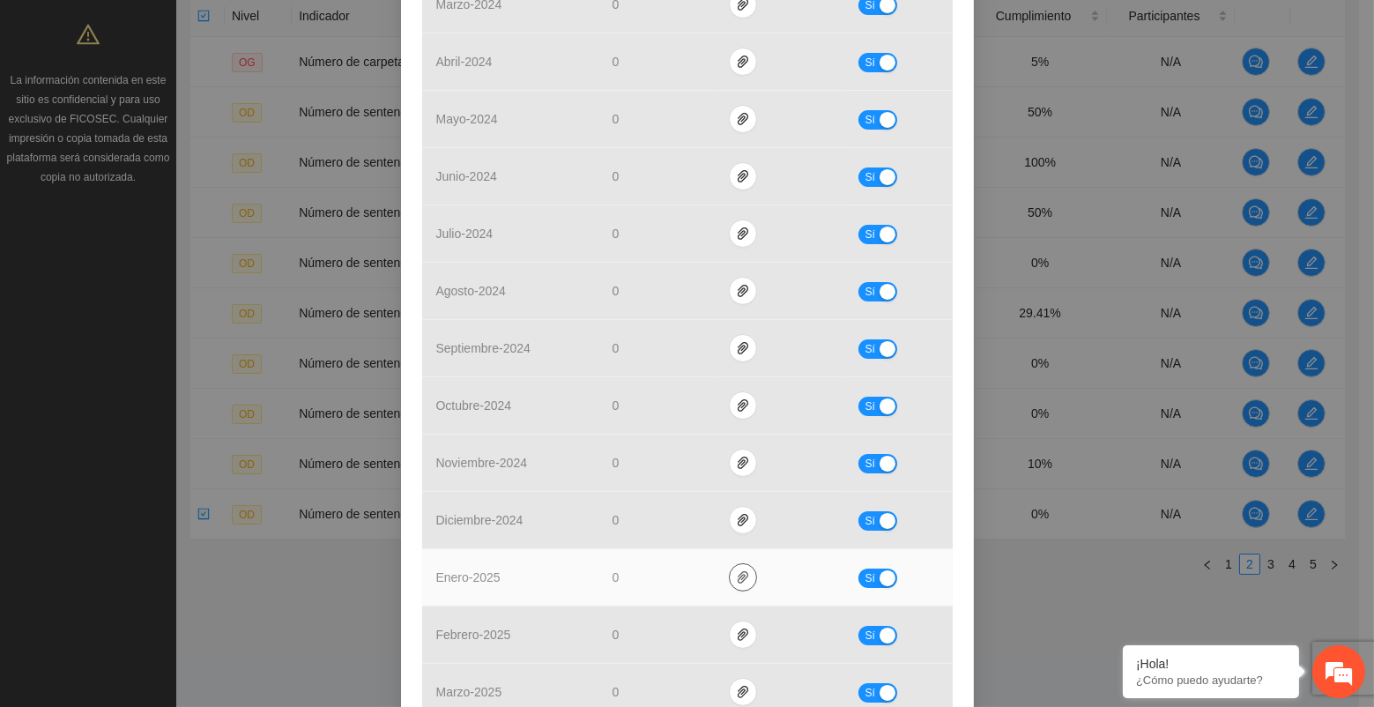
click at [734, 563] on button "button" at bounding box center [743, 577] width 28 height 28
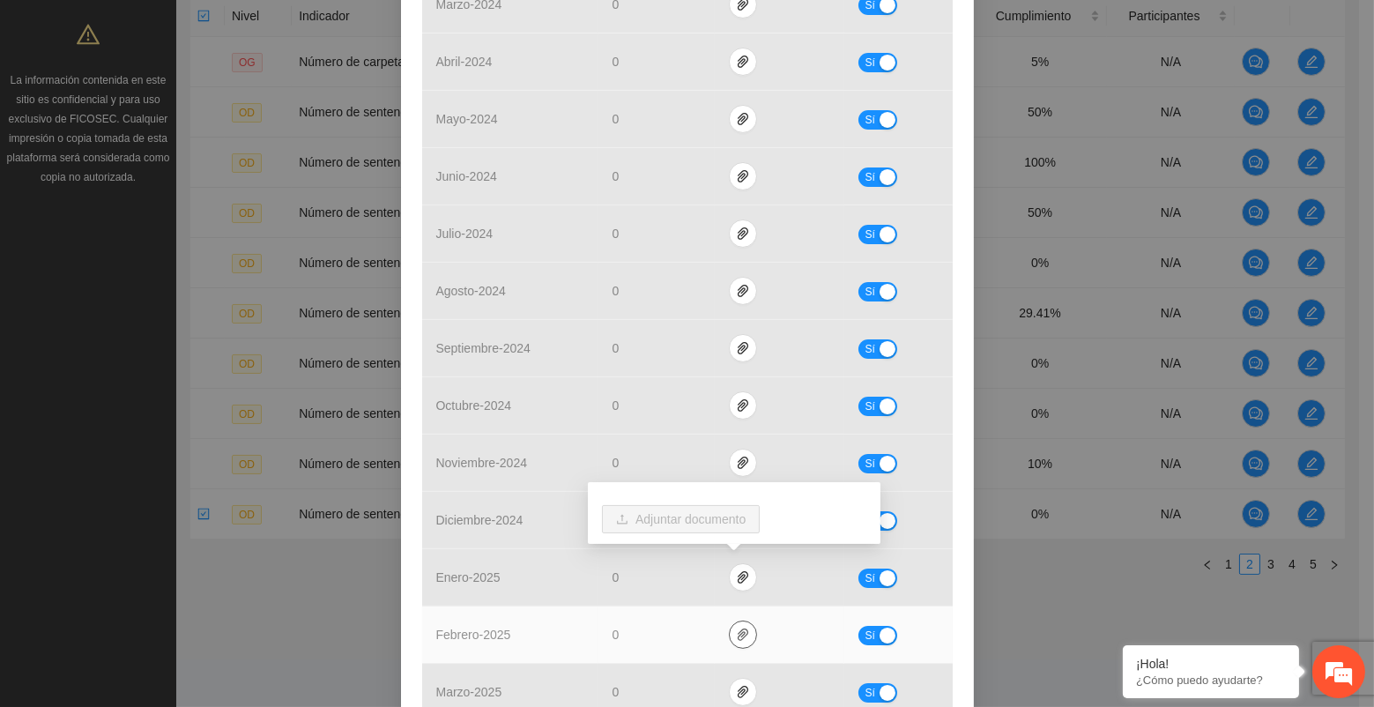
click at [730, 644] on button "button" at bounding box center [743, 634] width 28 height 28
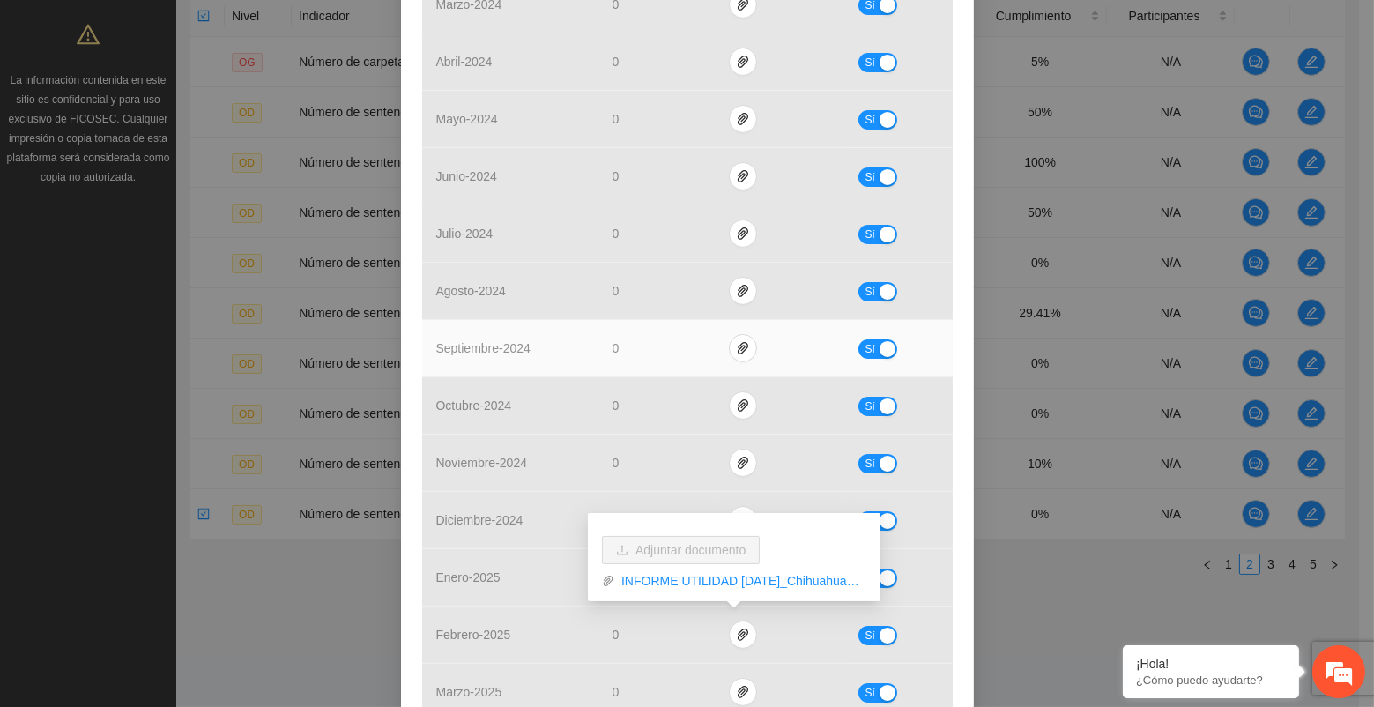
drag, startPoint x: 407, startPoint y: 378, endPoint x: 487, endPoint y: 352, distance: 84.2
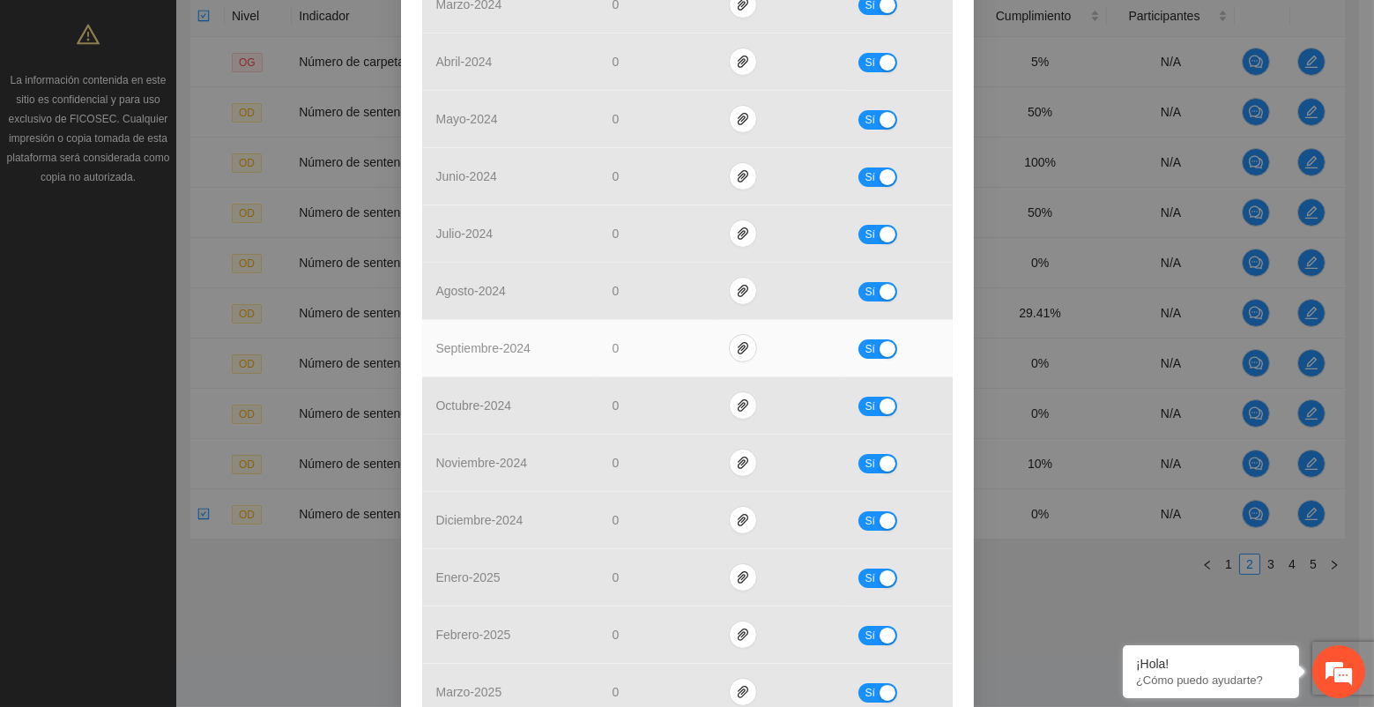
click at [497, 352] on span "septiembre - 2024" at bounding box center [483, 348] width 94 height 14
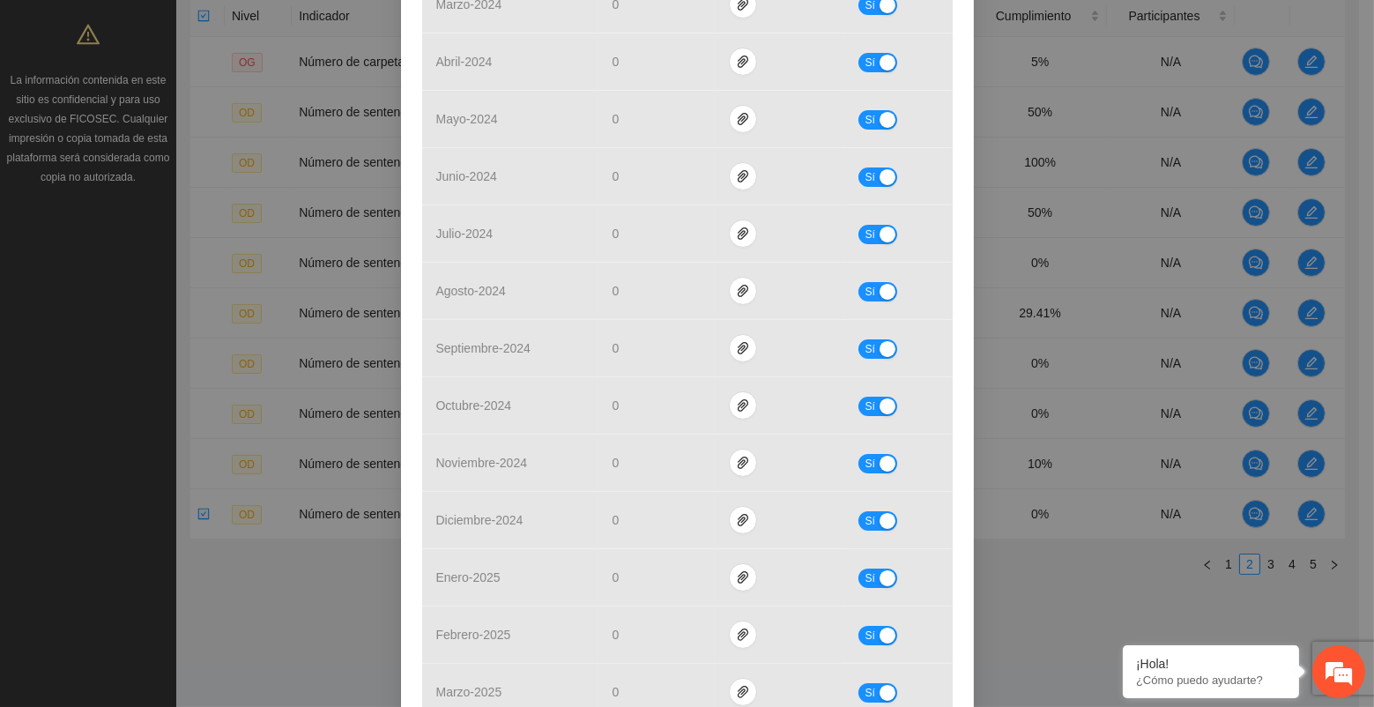
click at [311, 637] on div "Objetivo de desarrollo 1 Número de sentencias condenatorias de secuestro extors…" at bounding box center [687, 353] width 1374 height 707
click at [1255, 234] on div "Objetivo de desarrollo 1 Número de sentencias condenatorias de secuestro extors…" at bounding box center [687, 353] width 1374 height 707
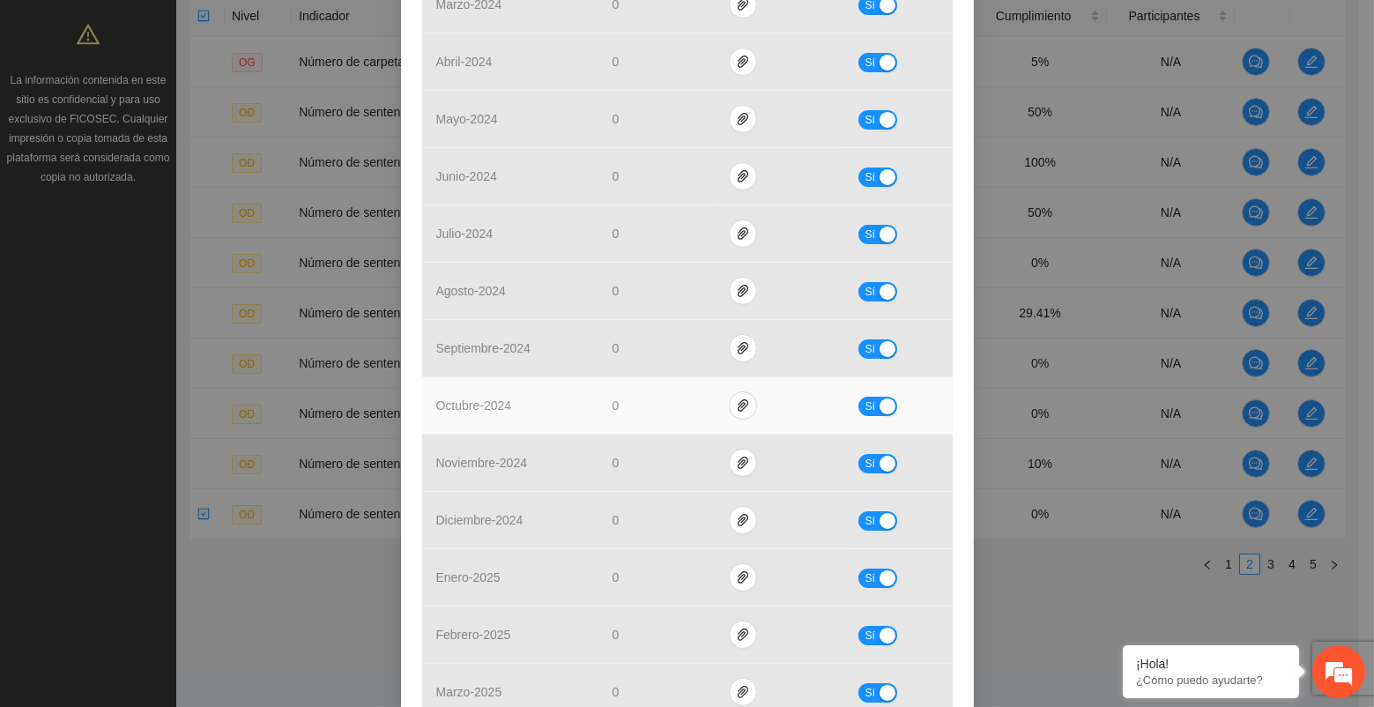
click at [650, 416] on td "0" at bounding box center [656, 405] width 117 height 57
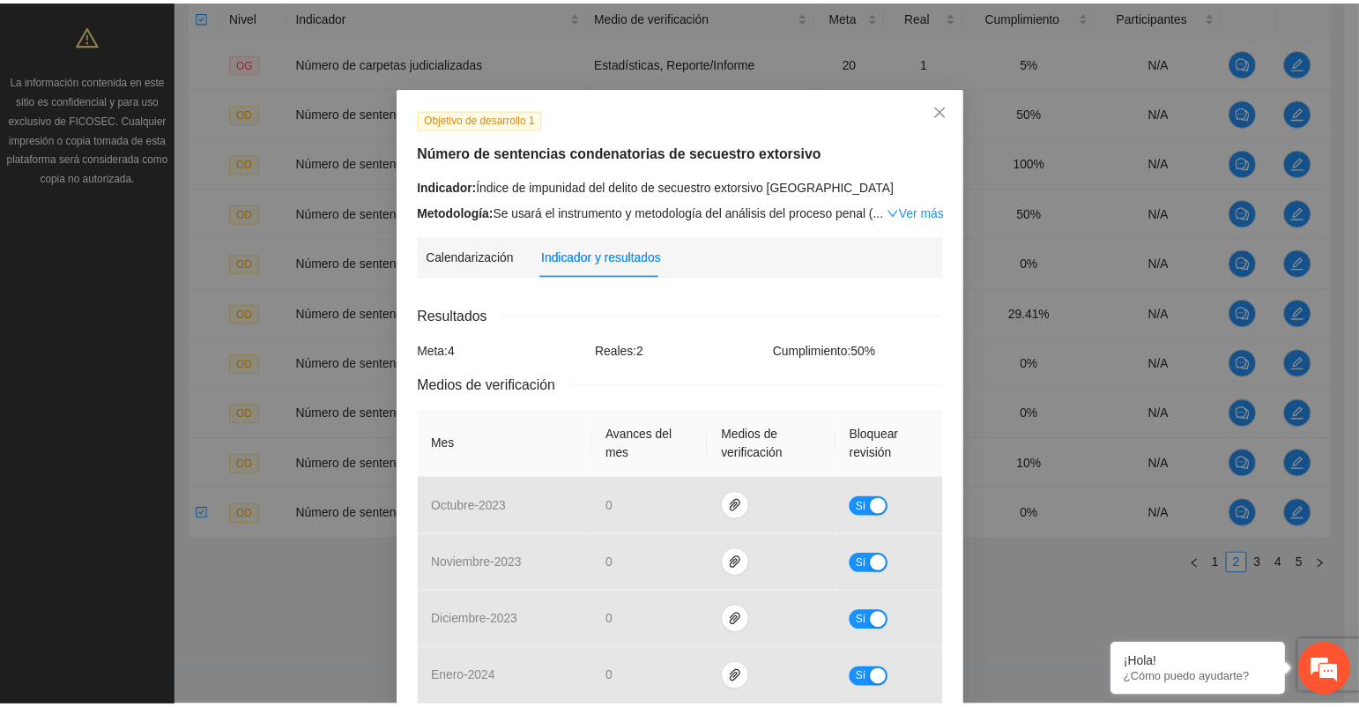
scroll to position [0, 0]
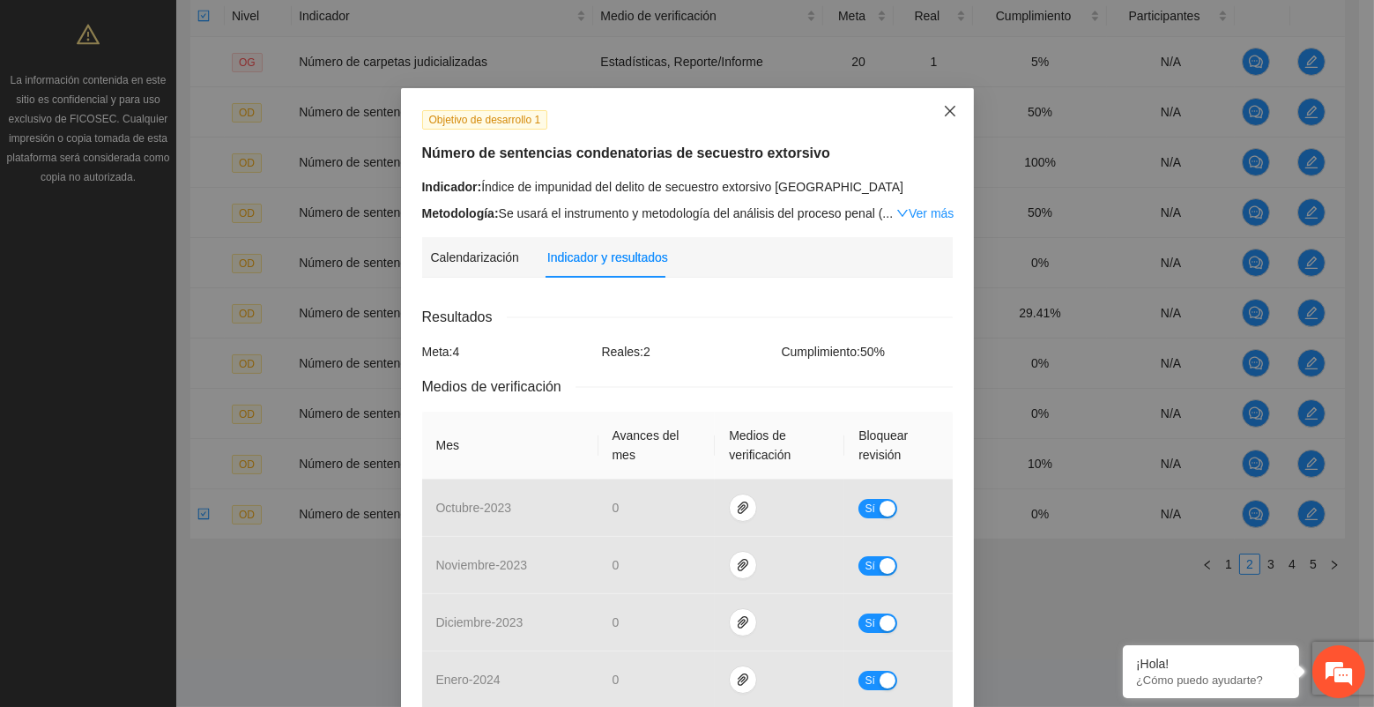
click at [943, 115] on icon "close" at bounding box center [950, 111] width 14 height 14
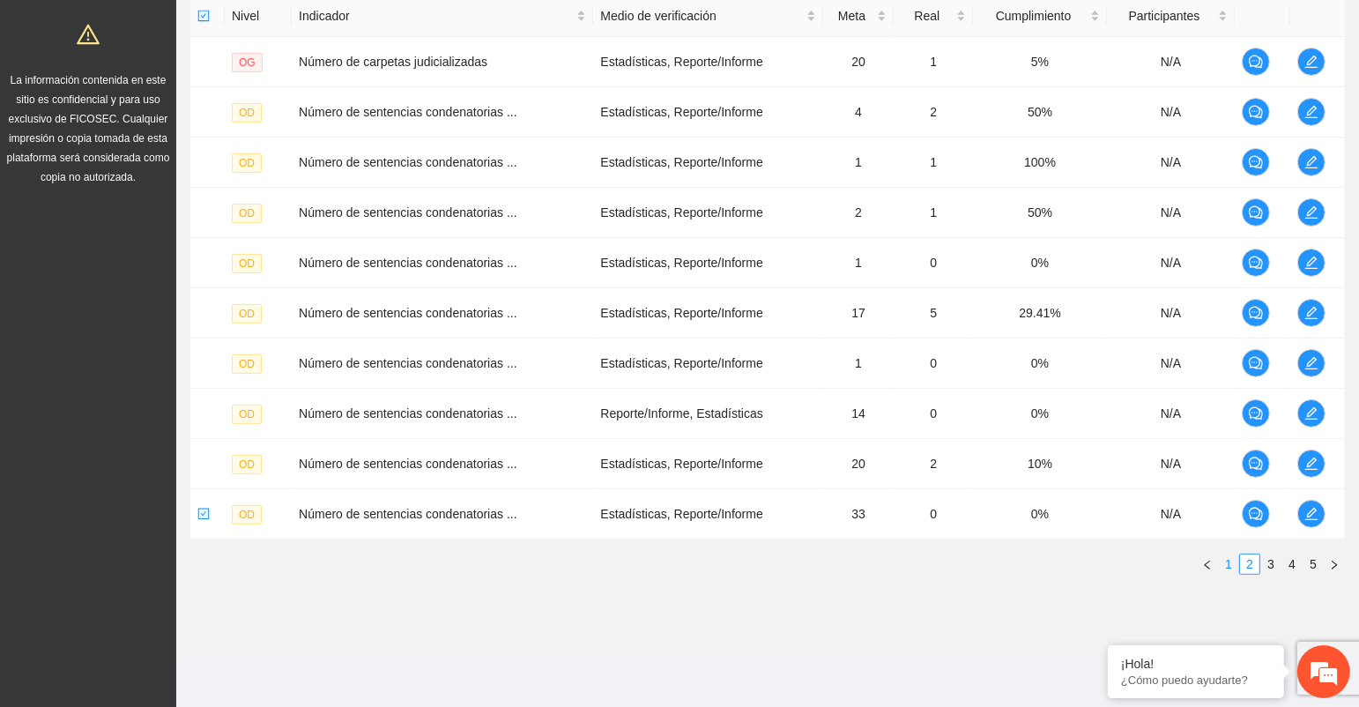
click at [1222, 560] on link "1" at bounding box center [1228, 563] width 19 height 19
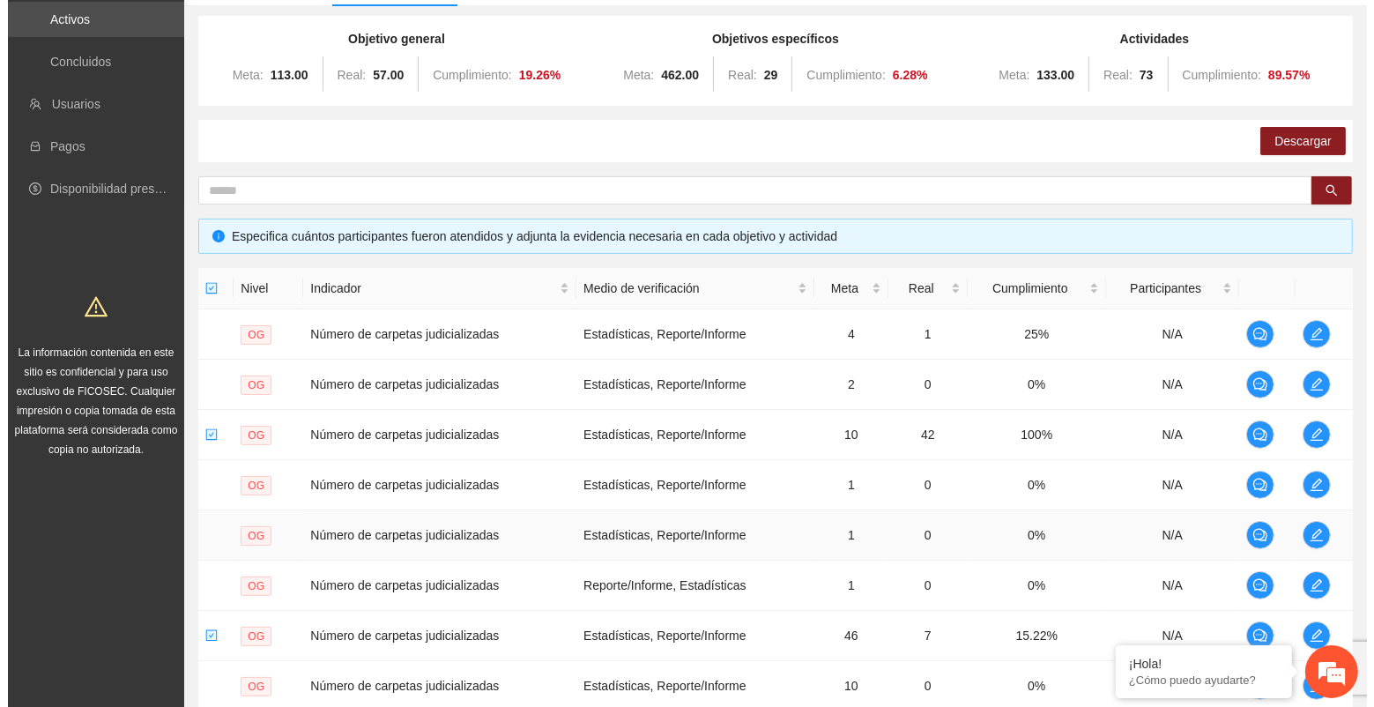
scroll to position [293, 0]
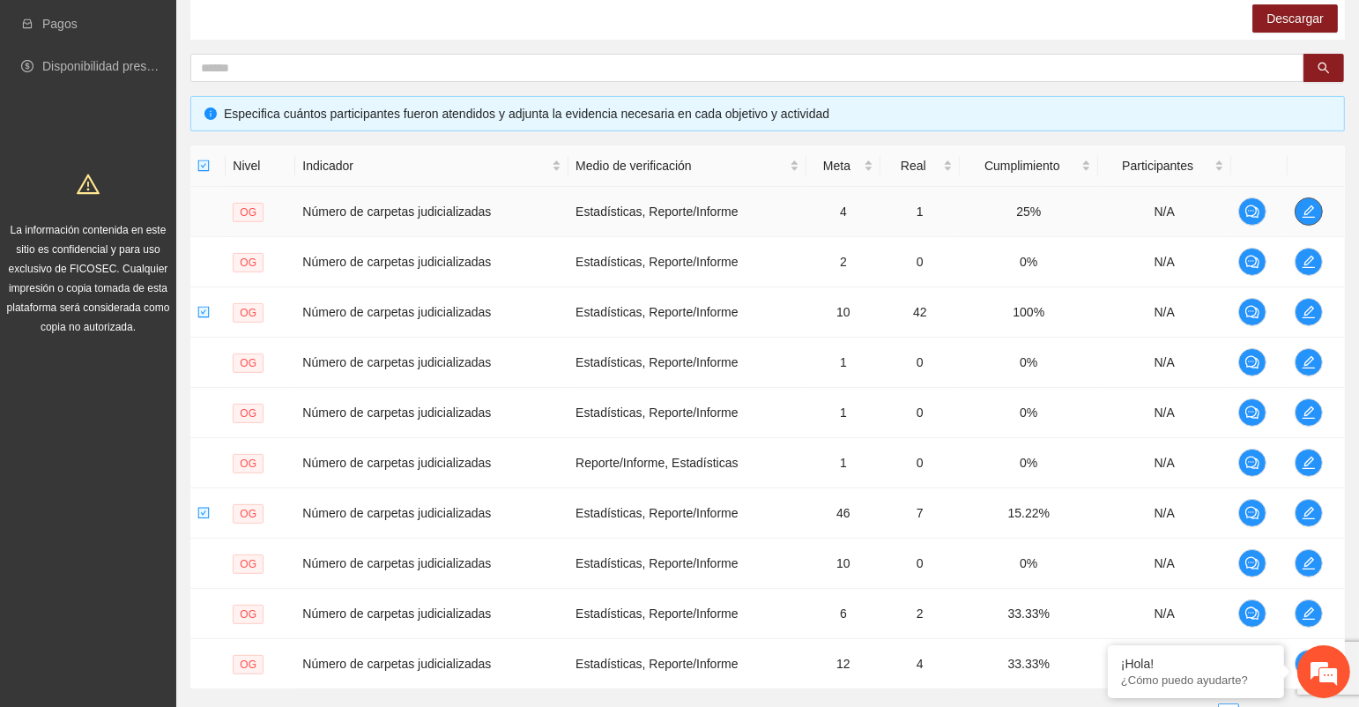
click at [1311, 210] on icon "edit" at bounding box center [1308, 211] width 14 height 14
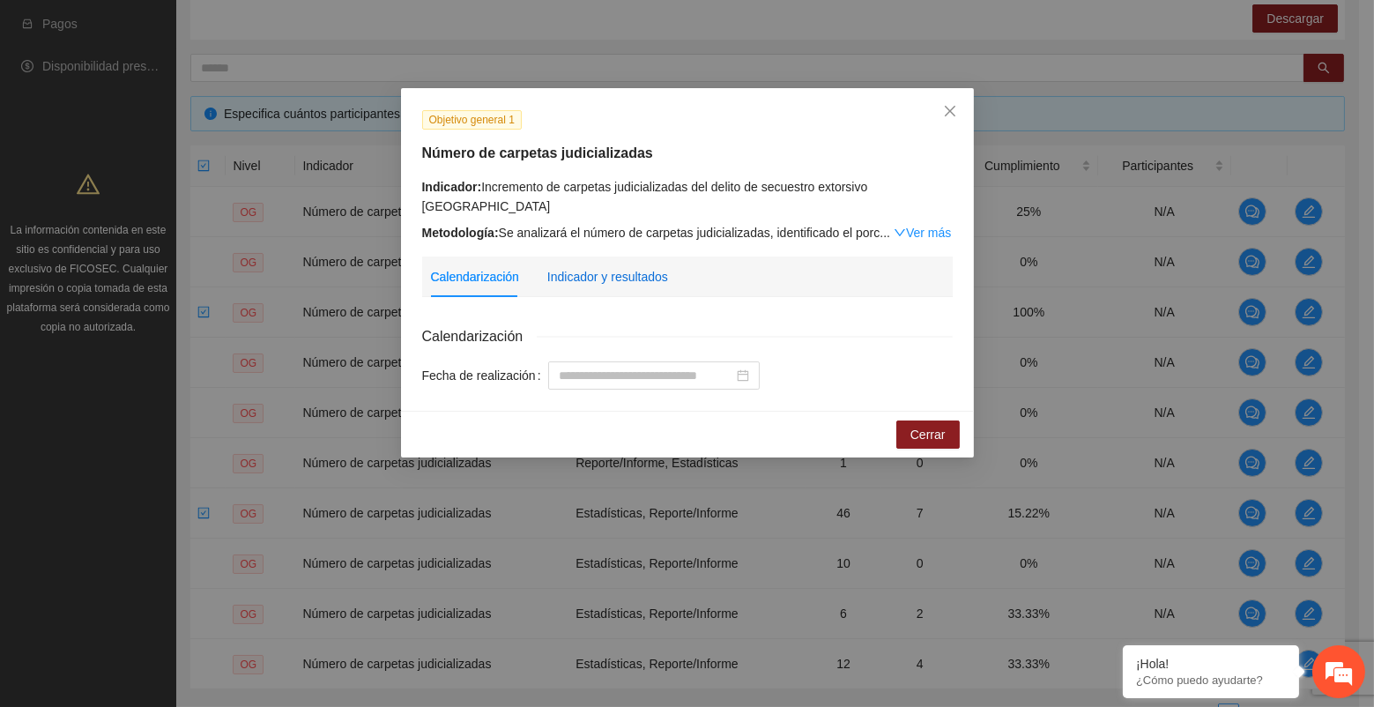
click at [607, 267] on div "Indicador y resultados" at bounding box center [607, 276] width 121 height 19
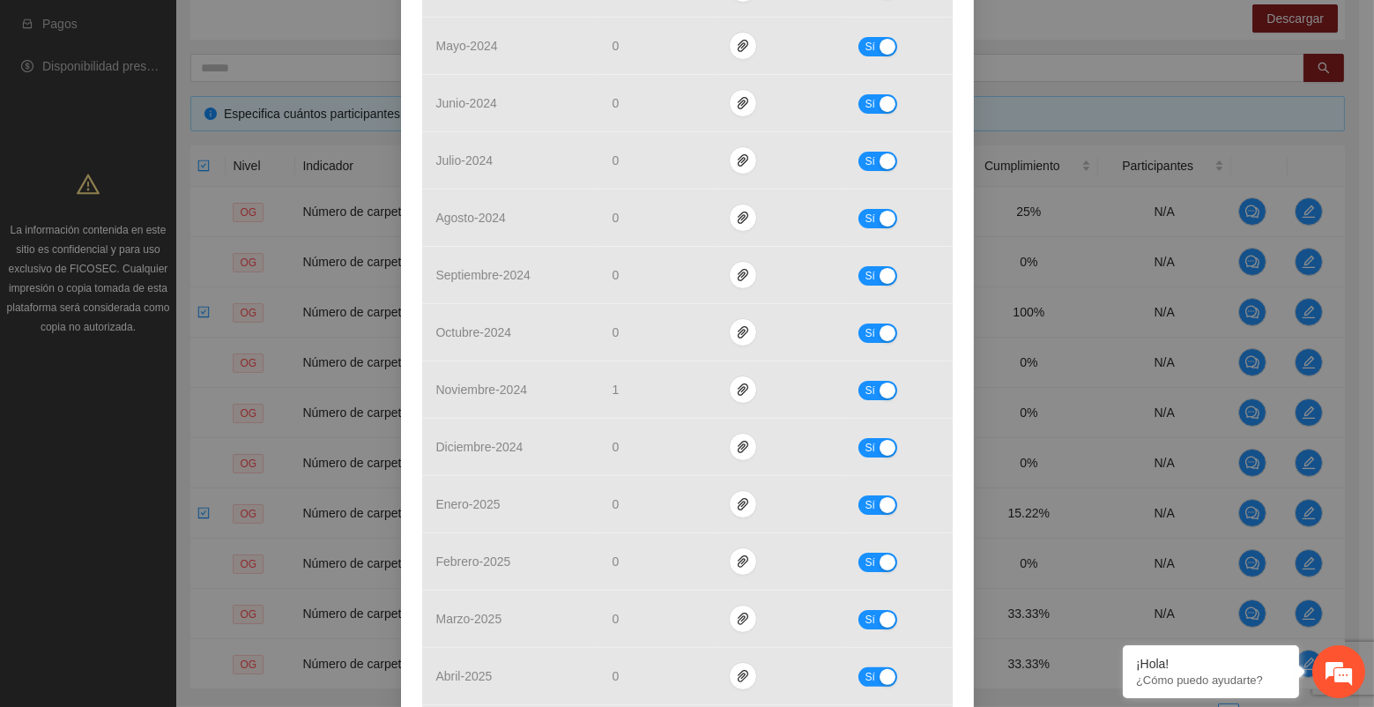
scroll to position [881, 0]
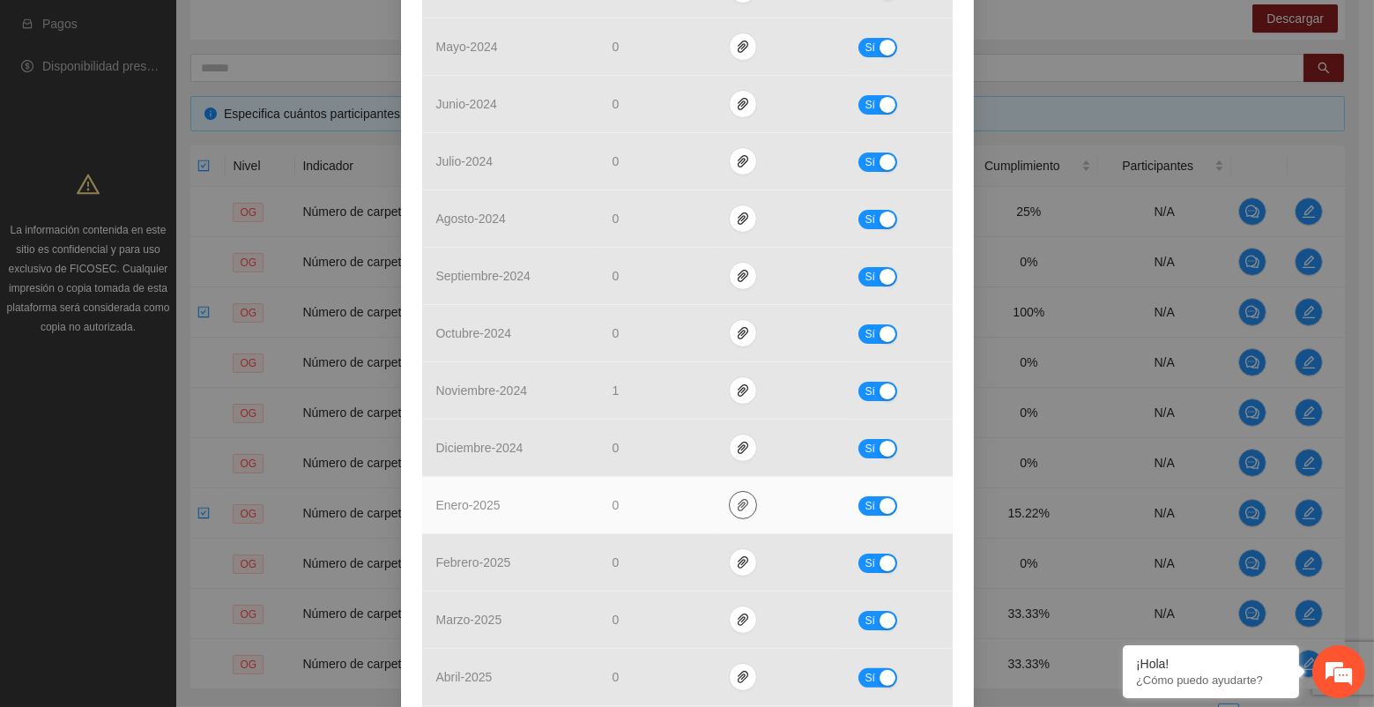
click at [737, 499] on icon "paper-clip" at bounding box center [742, 505] width 11 height 12
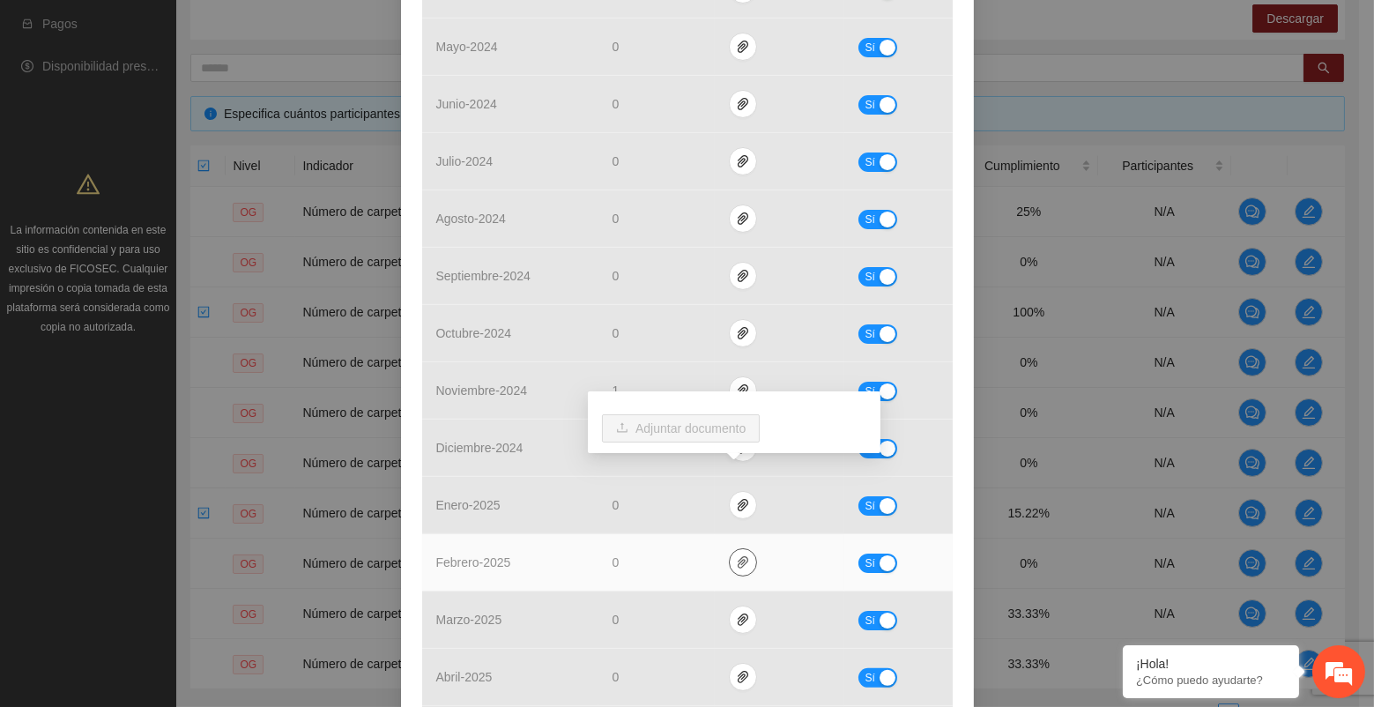
click at [737, 556] on icon "paper-clip" at bounding box center [742, 562] width 11 height 12
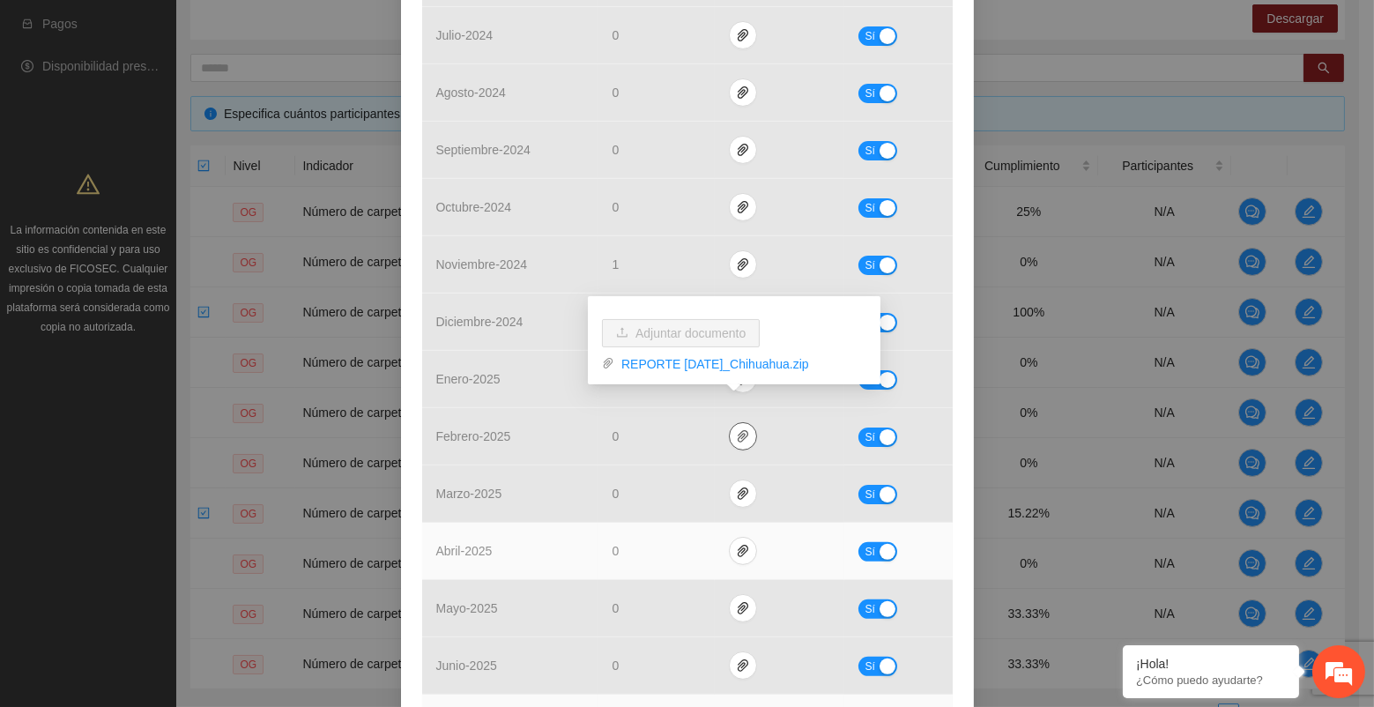
scroll to position [1174, 0]
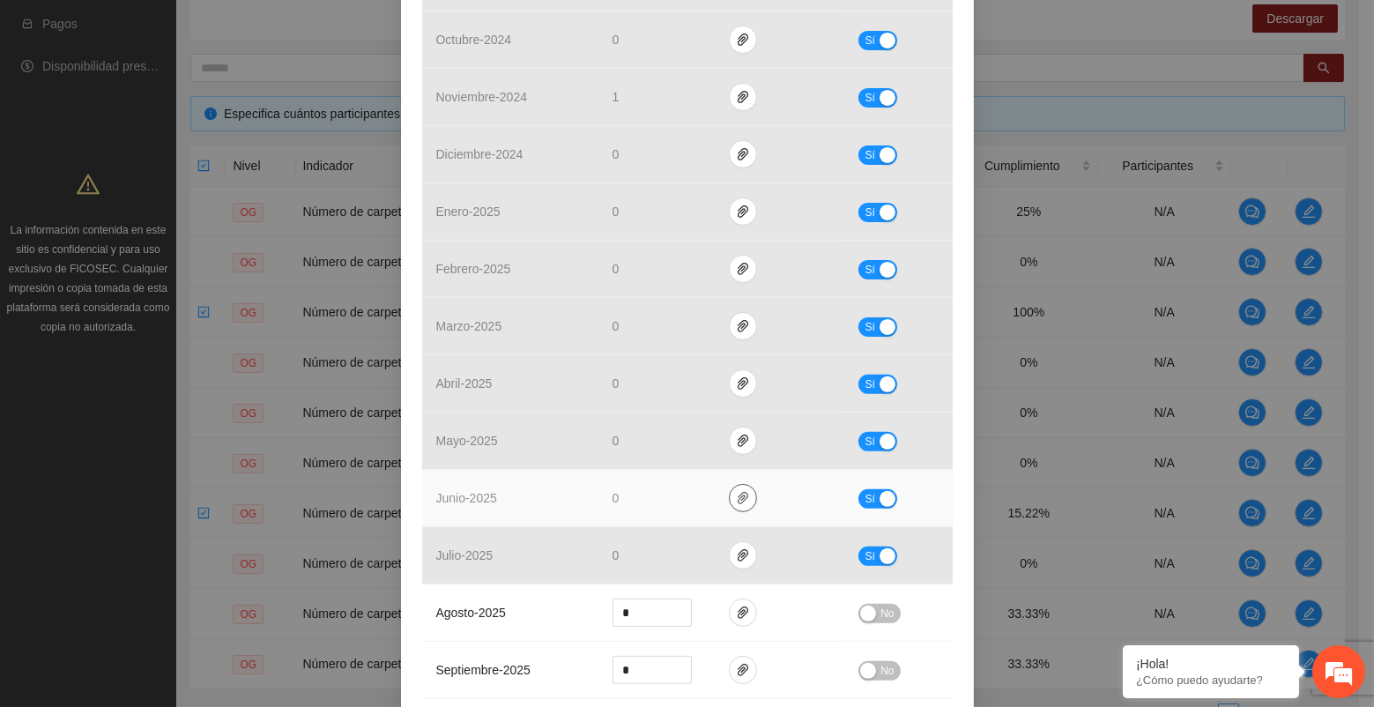
click at [736, 491] on icon "paper-clip" at bounding box center [743, 498] width 14 height 14
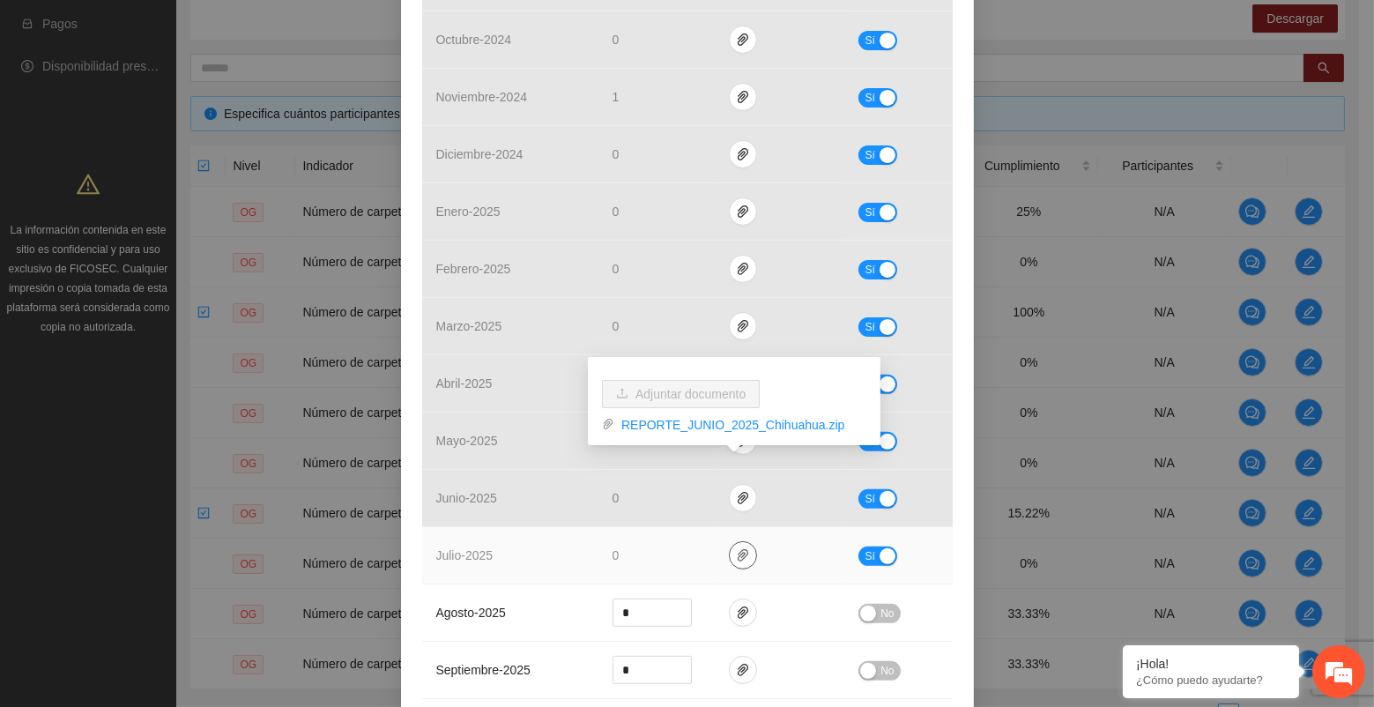
click at [736, 548] on icon "paper-clip" at bounding box center [743, 555] width 14 height 14
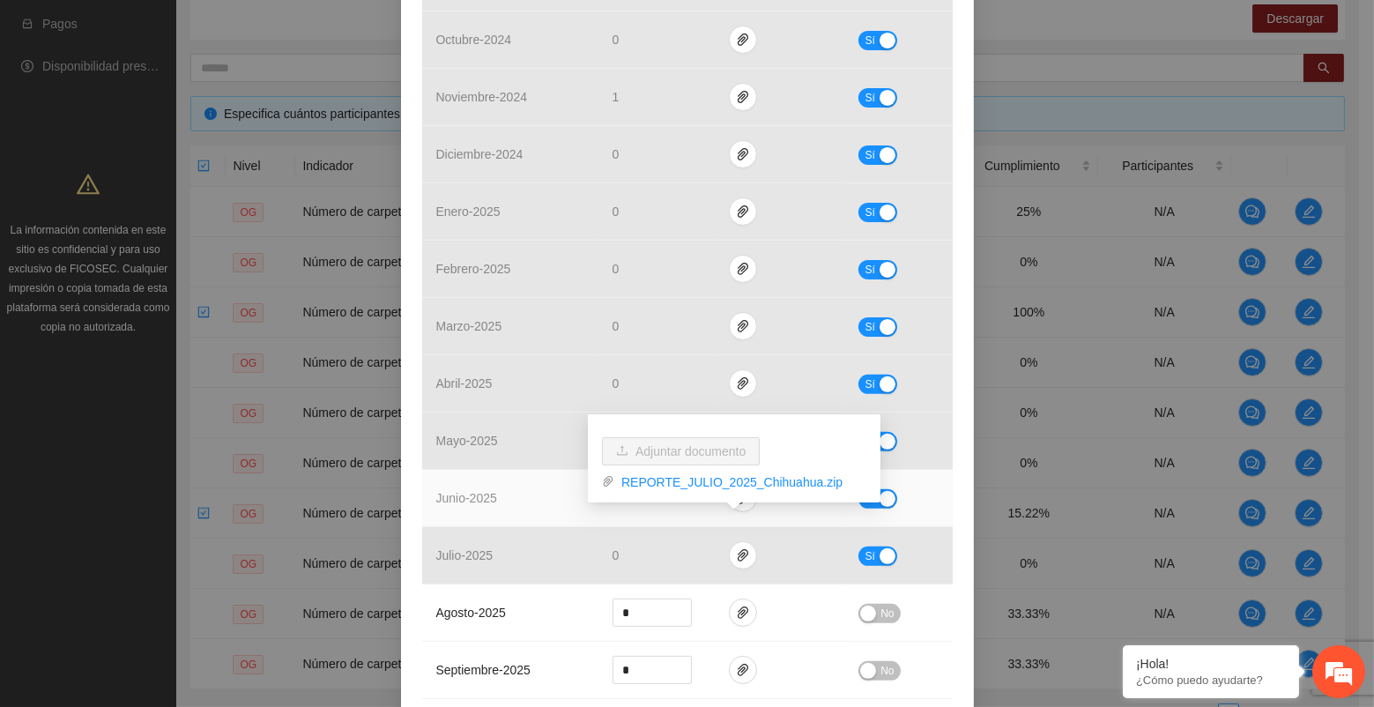
click at [477, 496] on td "junio - 2025" at bounding box center [510, 498] width 176 height 57
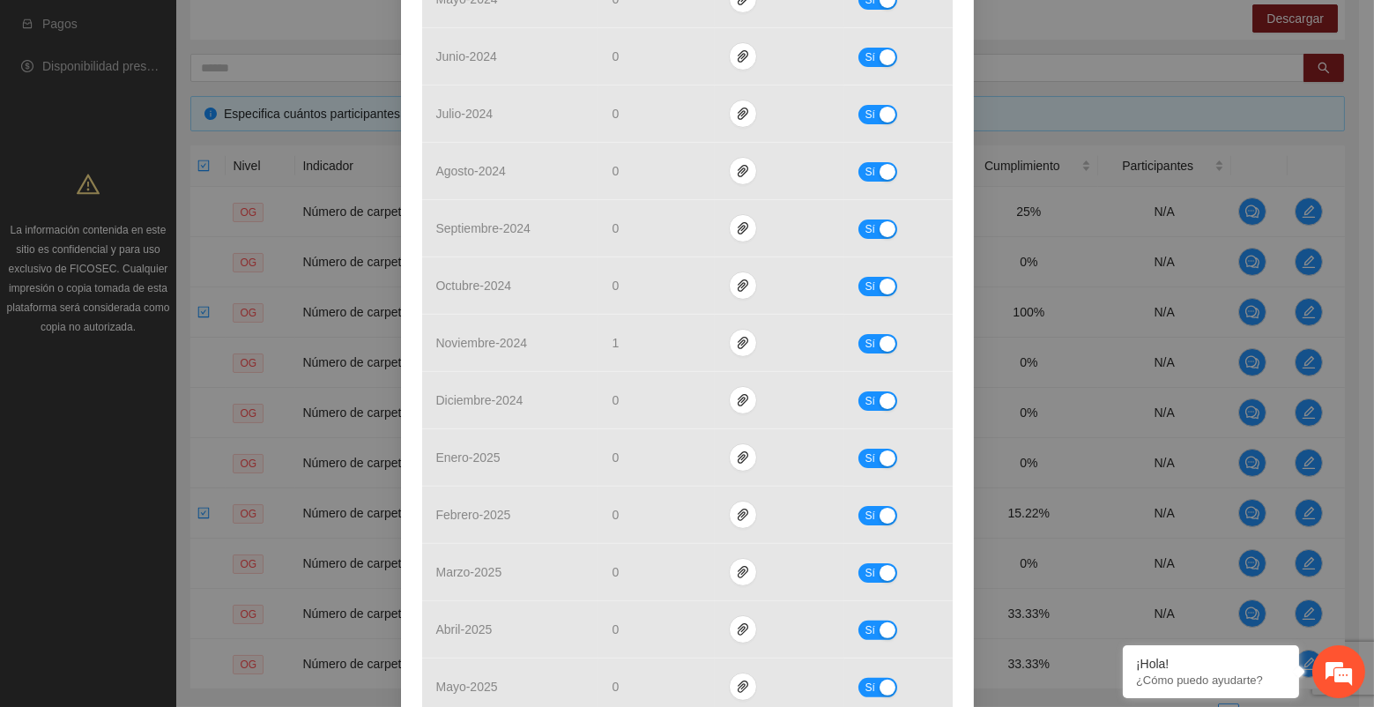
scroll to position [782, 0]
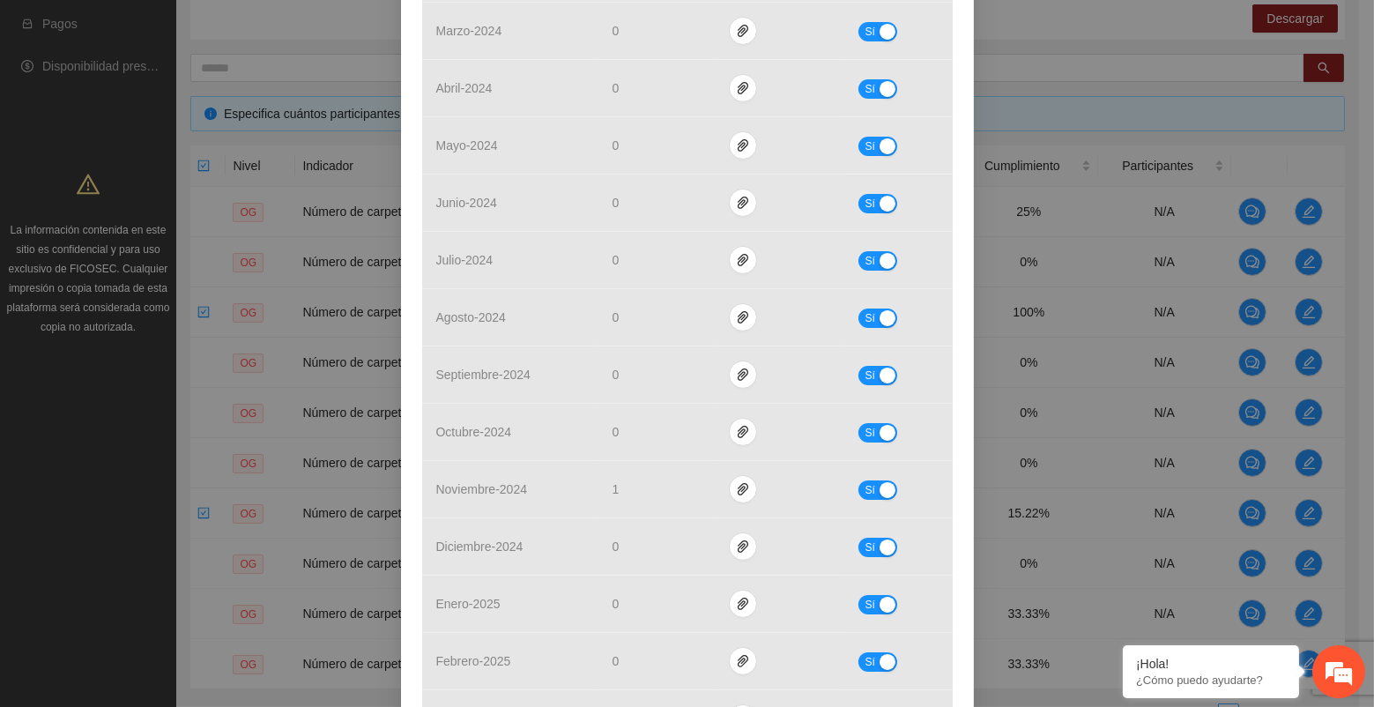
click at [151, 441] on div "Objetivo general 1 Número de carpetas judicializadas Indicador: Incremento de c…" at bounding box center [687, 353] width 1374 height 707
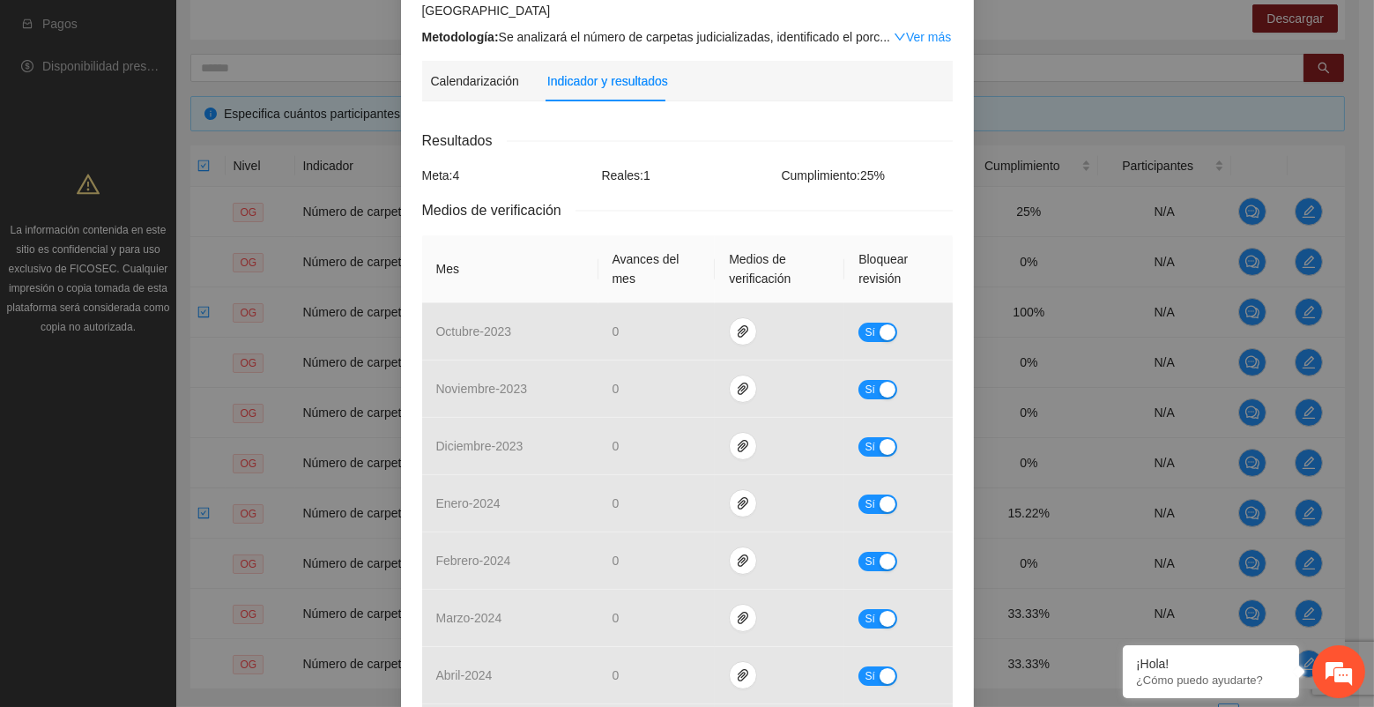
scroll to position [0, 0]
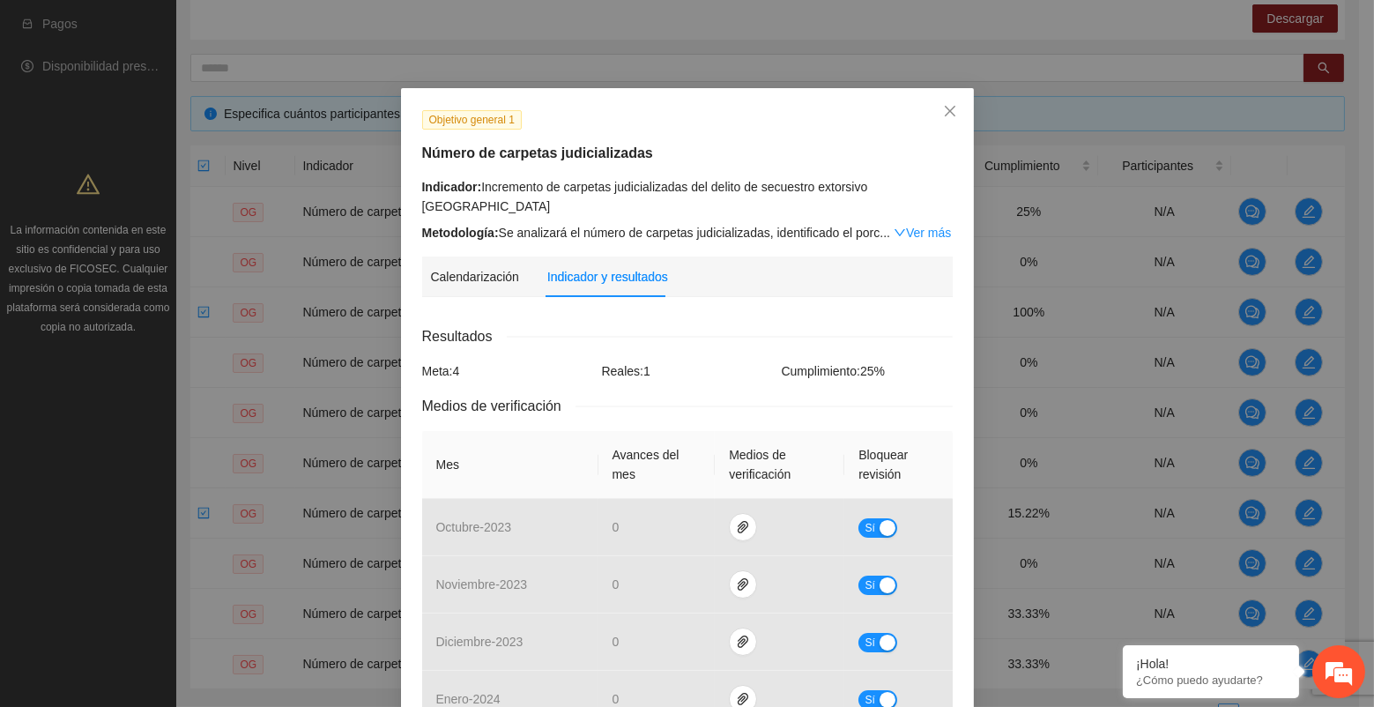
drag, startPoint x: 165, startPoint y: 464, endPoint x: 219, endPoint y: 450, distance: 55.6
click at [165, 464] on div "Objetivo general 1 Número de carpetas judicializadas Indicador: Incremento de c…" at bounding box center [687, 353] width 1374 height 707
click at [949, 105] on span "Close" at bounding box center [950, 112] width 48 height 48
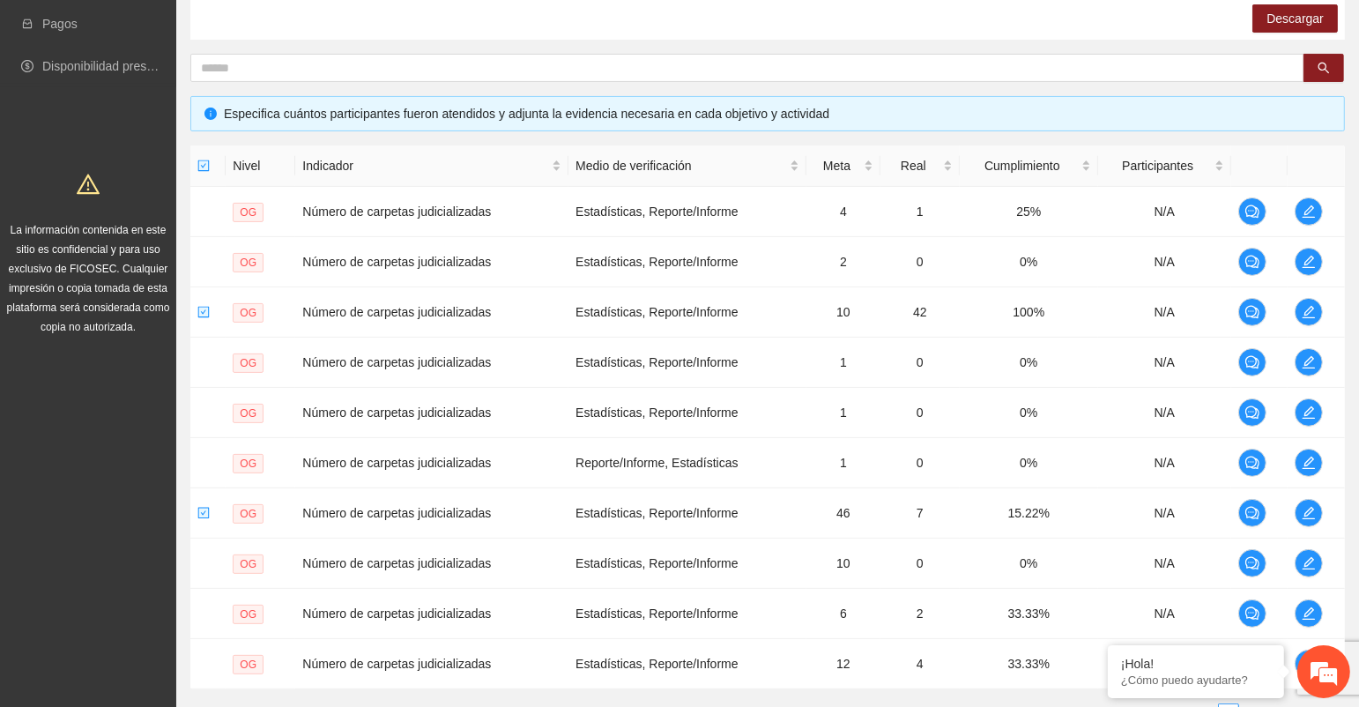
click at [161, 543] on div "Solicitudes Monitoreo de proyectos Resumen de monitoreo Resumen de proyectos ap…" at bounding box center [88, 283] width 176 height 1152
click at [1308, 260] on icon "edit" at bounding box center [1308, 262] width 14 height 14
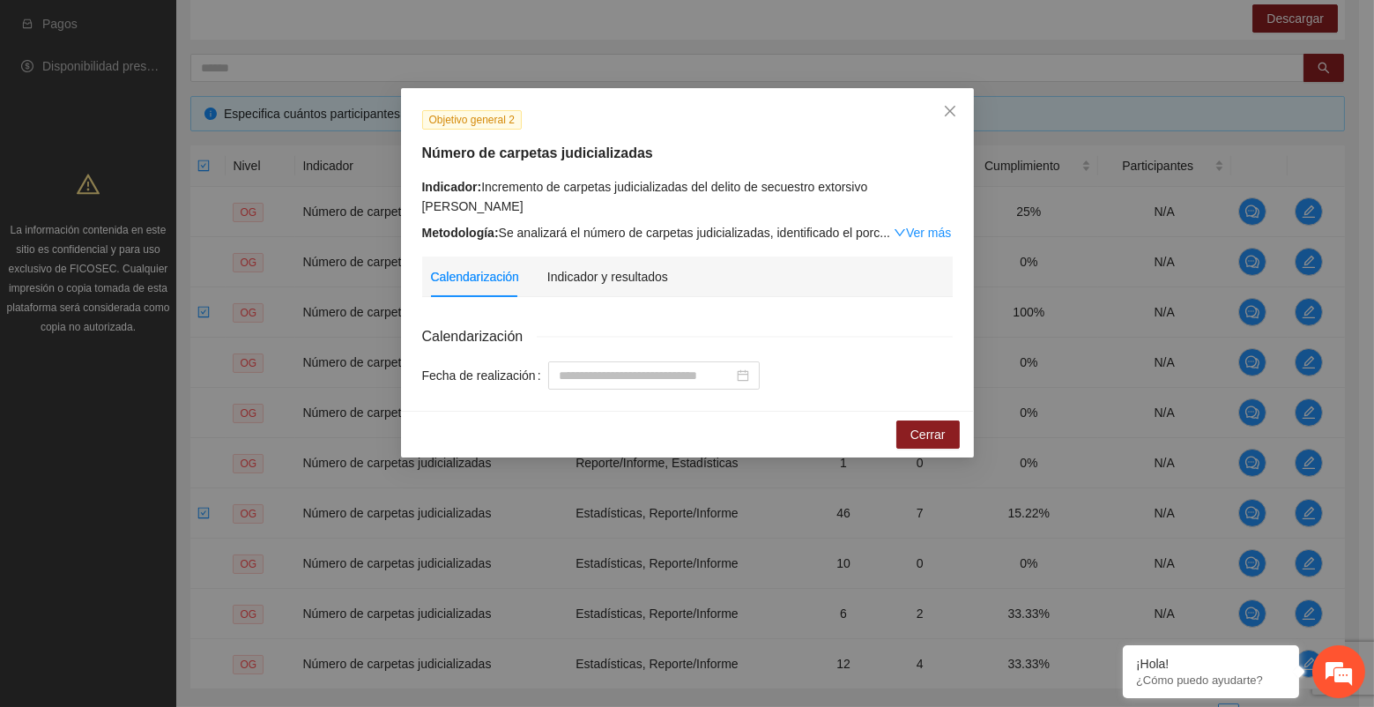
drag, startPoint x: 315, startPoint y: 429, endPoint x: 328, endPoint y: 409, distance: 24.2
click at [315, 429] on div "Objetivo general 2 Número de carpetas judicializadas Indicador: Incremento de c…" at bounding box center [687, 353] width 1374 height 707
click at [923, 425] on span "Cerrar" at bounding box center [927, 434] width 35 height 19
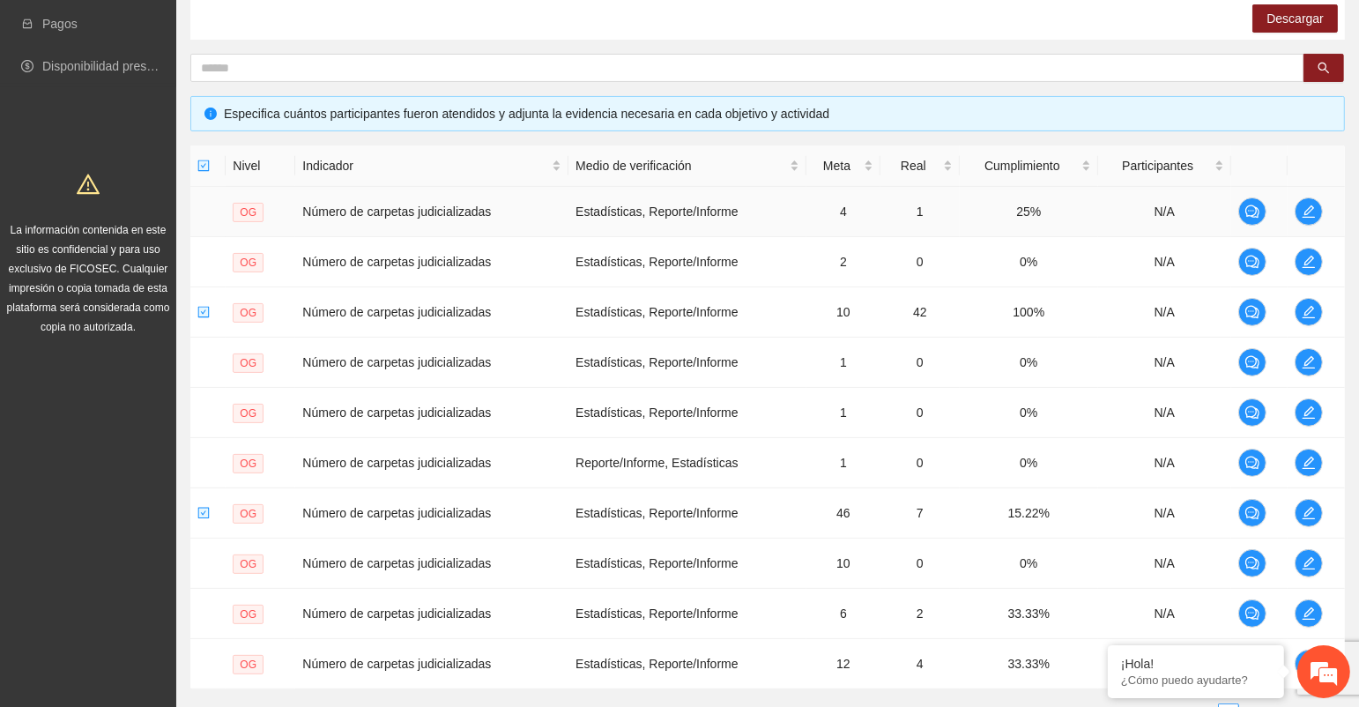
drag, startPoint x: 471, startPoint y: 217, endPoint x: 648, endPoint y: 219, distance: 177.1
click at [471, 217] on td "Número de carpetas judicializadas" at bounding box center [431, 212] width 273 height 50
click at [1298, 213] on span "edit" at bounding box center [1308, 211] width 26 height 14
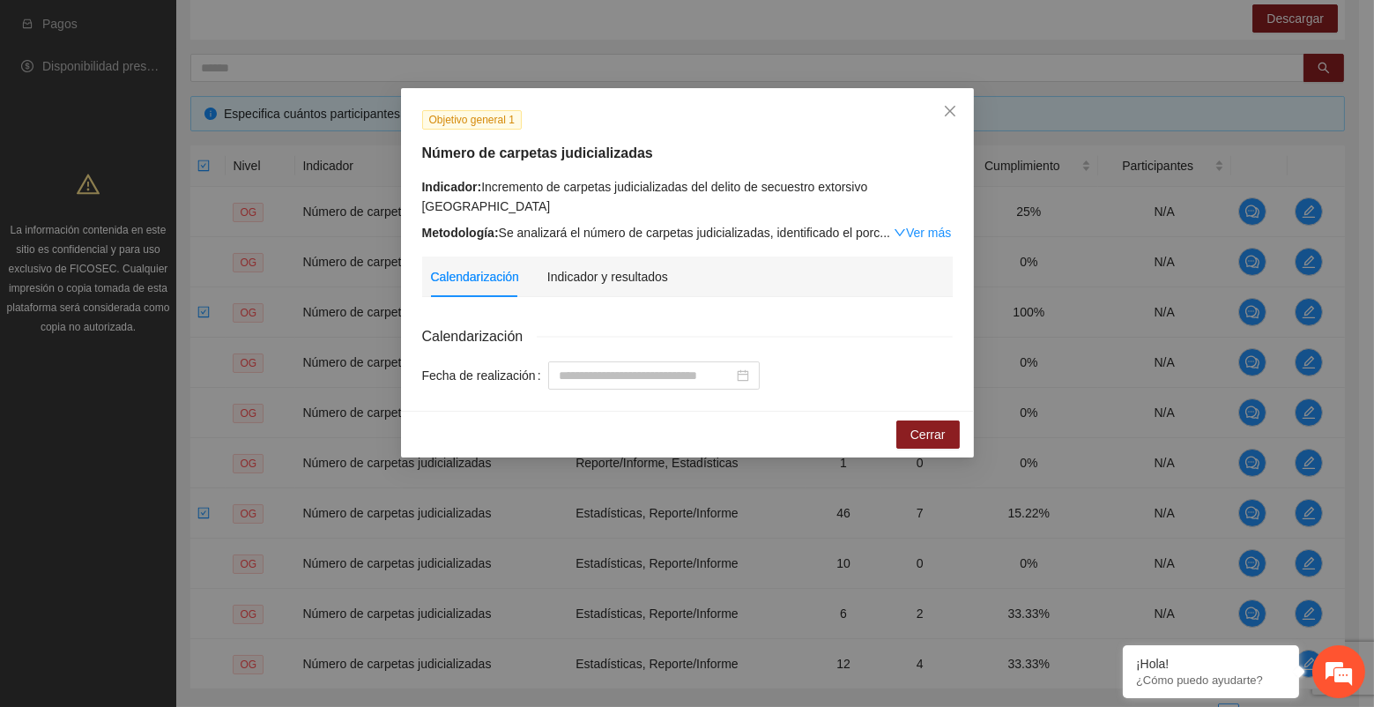
click at [478, 325] on span "Calendarización" at bounding box center [479, 336] width 115 height 22
click at [571, 267] on div "Indicador y resultados" at bounding box center [607, 276] width 121 height 19
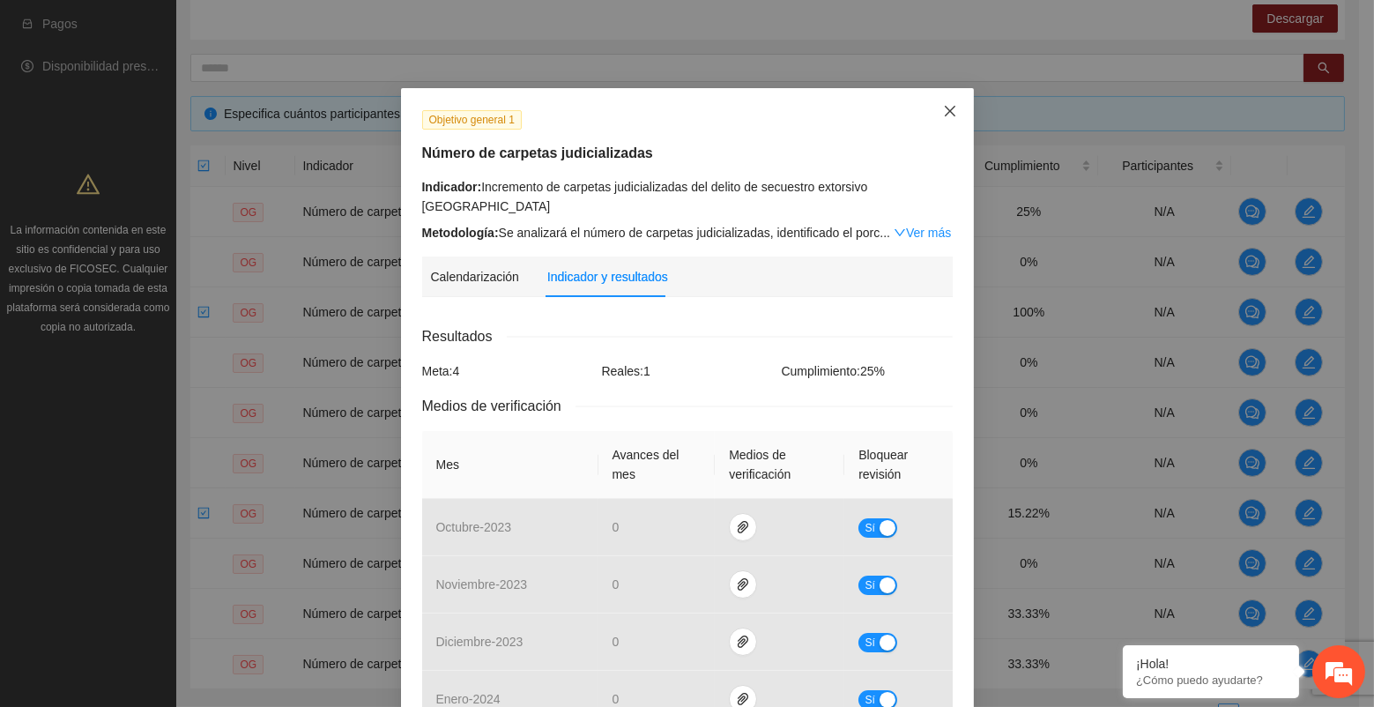
click at [945, 110] on icon "close" at bounding box center [950, 111] width 14 height 14
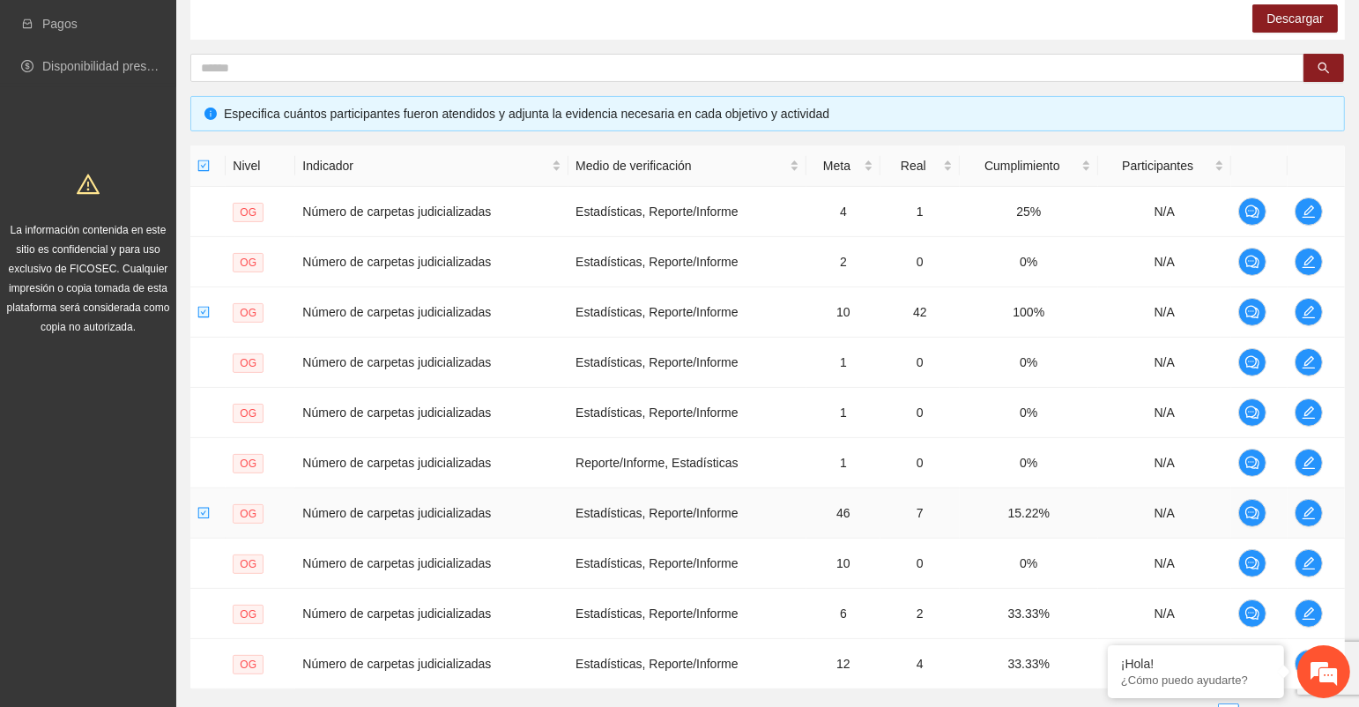
click at [491, 508] on td "Número de carpetas judicializadas" at bounding box center [431, 513] width 273 height 50
drag, startPoint x: 181, startPoint y: 390, endPoint x: 190, endPoint y: 389, distance: 9.9
click at [181, 390] on div "Objetivo general Meta: 113.00 Real: 57.00 Cumplimiento: 19.26 % Objetivos espec…" at bounding box center [767, 325] width 1182 height 855
click at [1314, 268] on button "button" at bounding box center [1308, 262] width 28 height 28
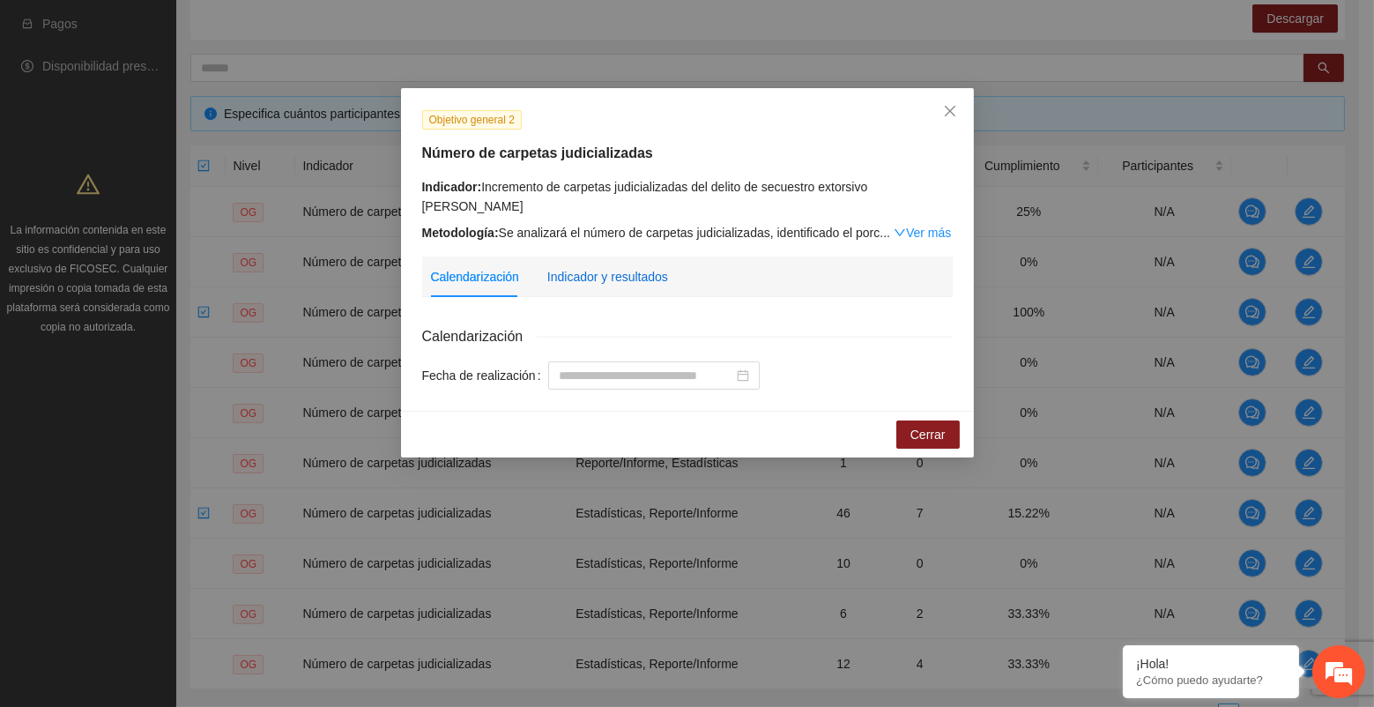
click at [598, 267] on div "Indicador y resultados" at bounding box center [607, 276] width 121 height 19
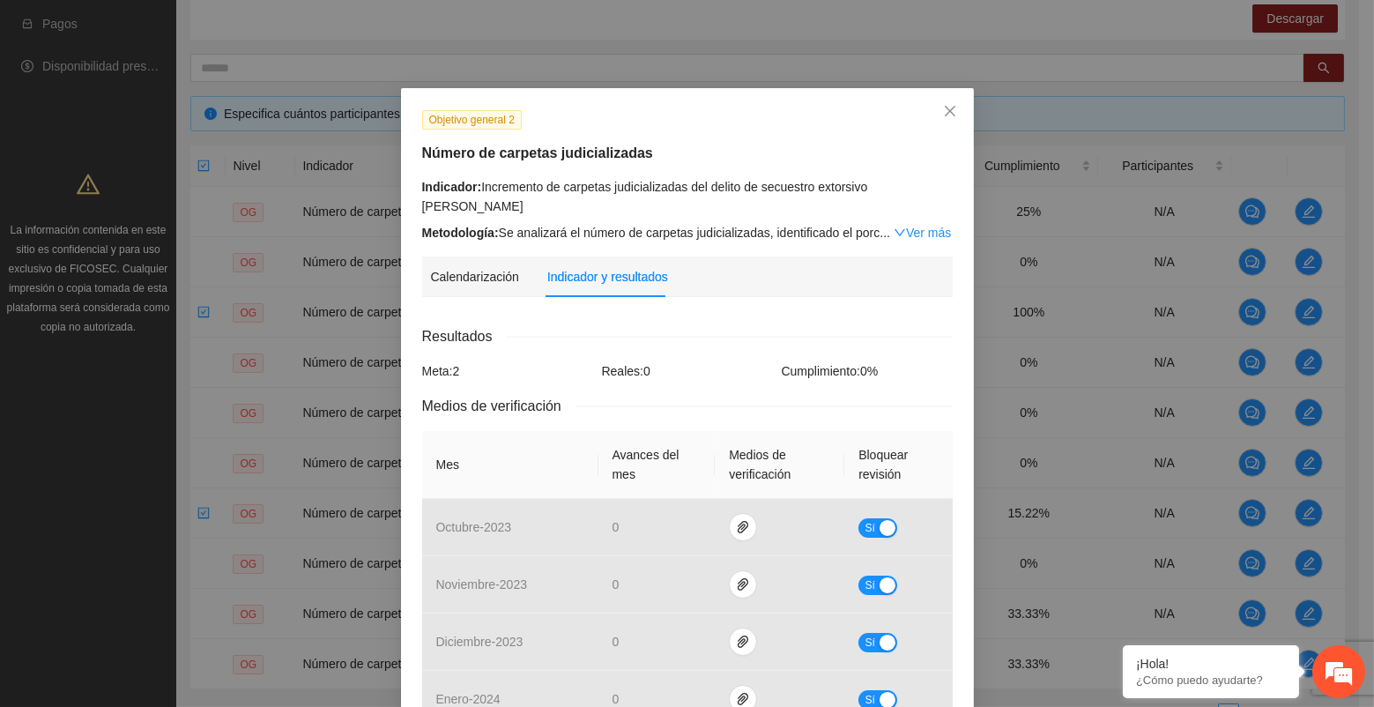
click at [290, 537] on div "Objetivo general 2 Número de carpetas judicializadas Indicador: Incremento de c…" at bounding box center [687, 353] width 1374 height 707
click at [613, 194] on div "Indicador: Incremento de carpetas judicializadas del delito de secuestro extors…" at bounding box center [687, 196] width 530 height 39
click at [634, 325] on div "Resultados" at bounding box center [687, 336] width 530 height 22
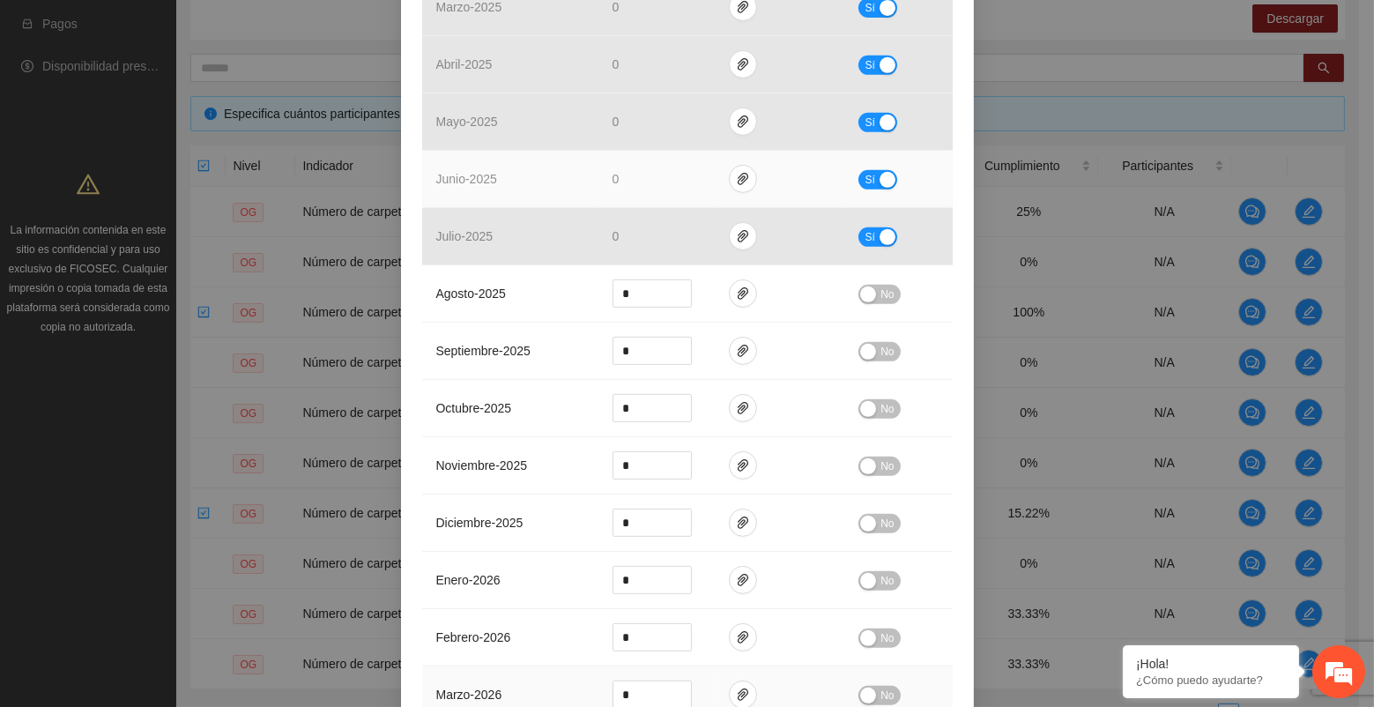
scroll to position [1370, 0]
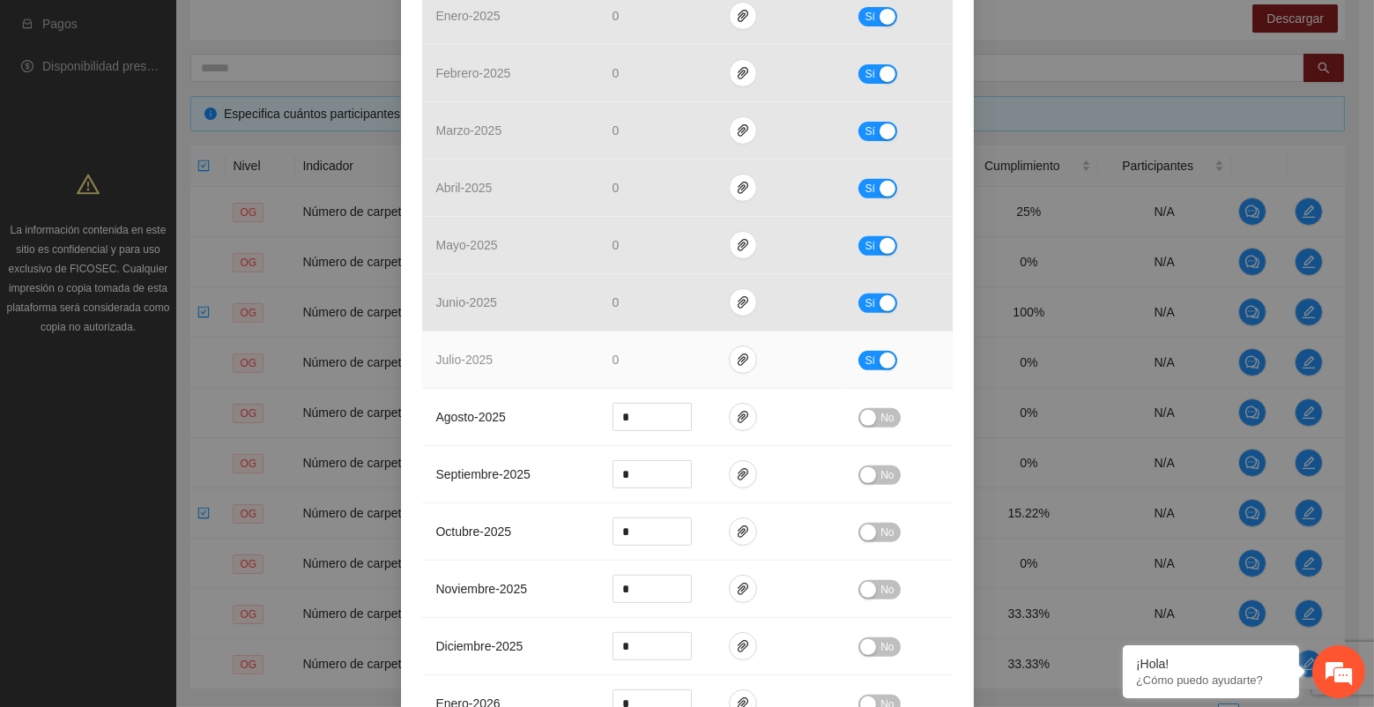
click at [754, 334] on td at bounding box center [780, 359] width 130 height 57
click at [745, 352] on span "paper-clip" at bounding box center [743, 359] width 26 height 14
click at [741, 352] on span "paper-clip" at bounding box center [743, 359] width 26 height 14
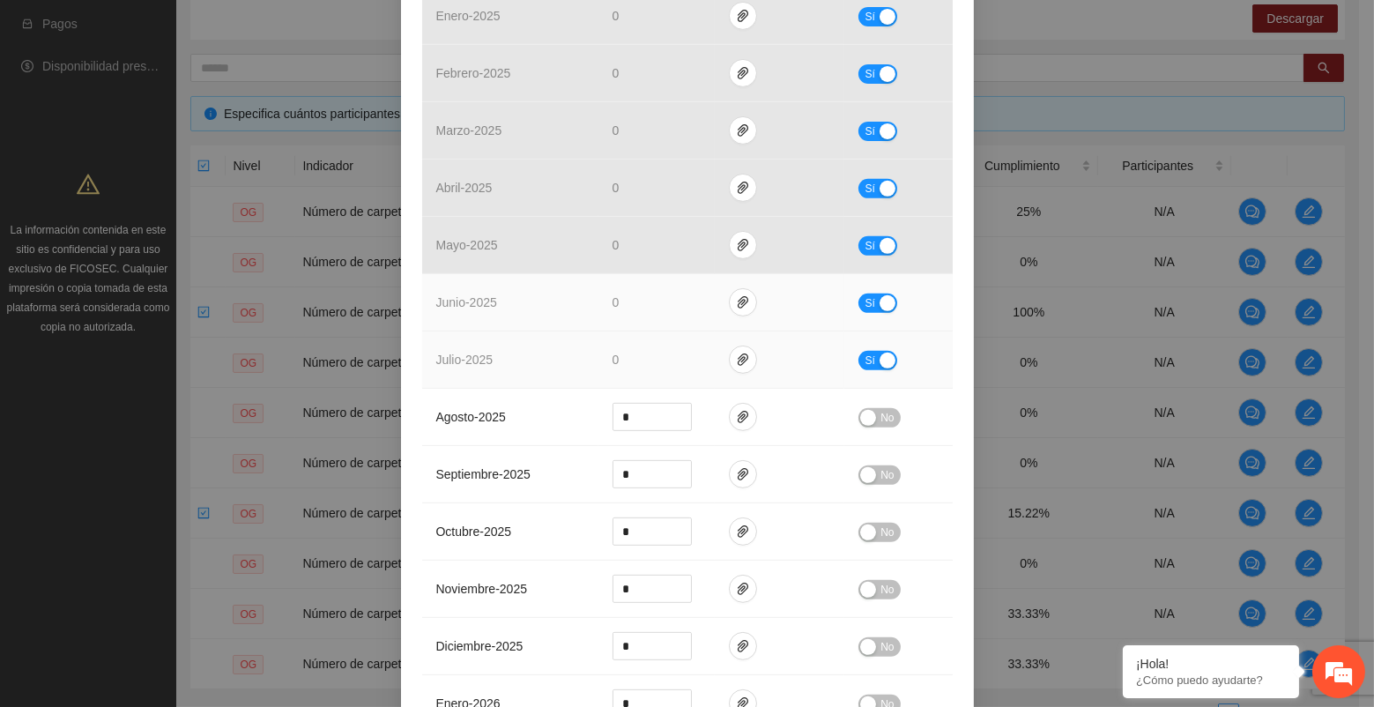
drag, startPoint x: 500, startPoint y: 326, endPoint x: 695, endPoint y: 307, distance: 196.6
click at [529, 331] on td "julio - 2025" at bounding box center [510, 359] width 176 height 57
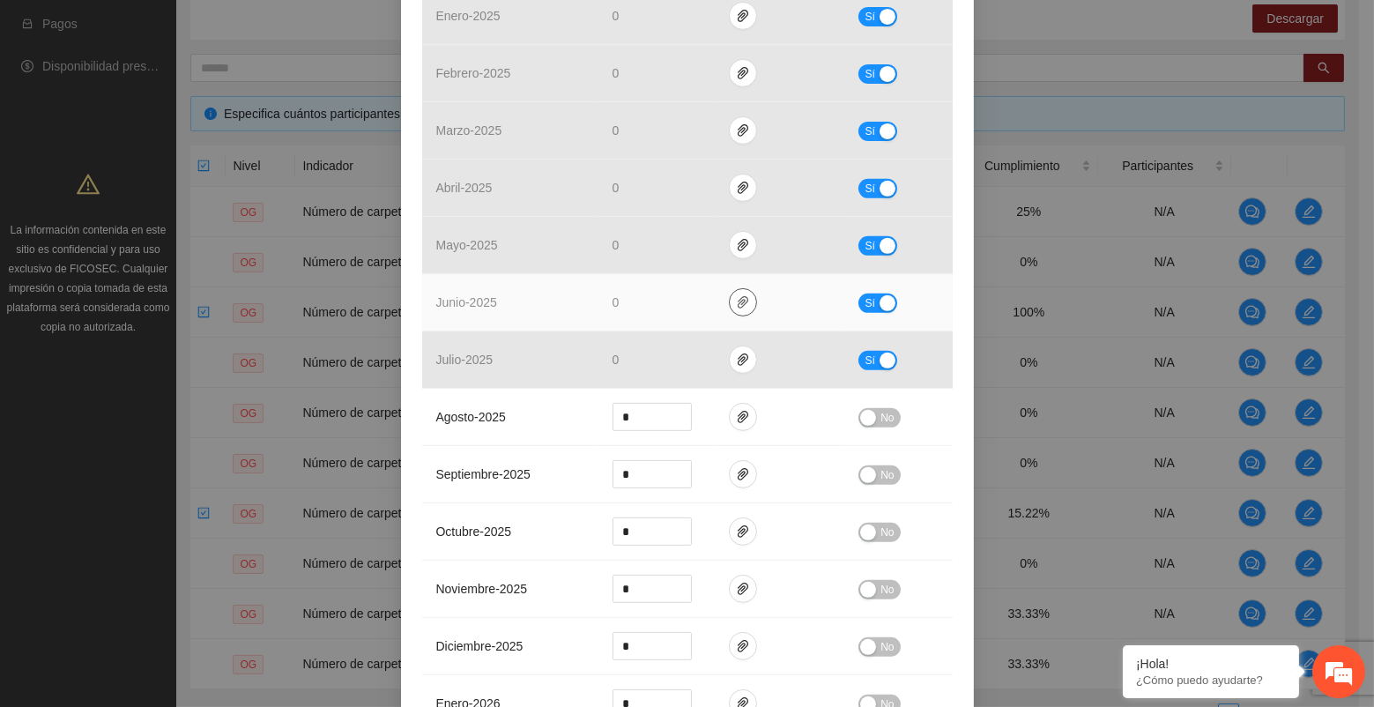
click at [730, 295] on span "paper-clip" at bounding box center [743, 302] width 26 height 14
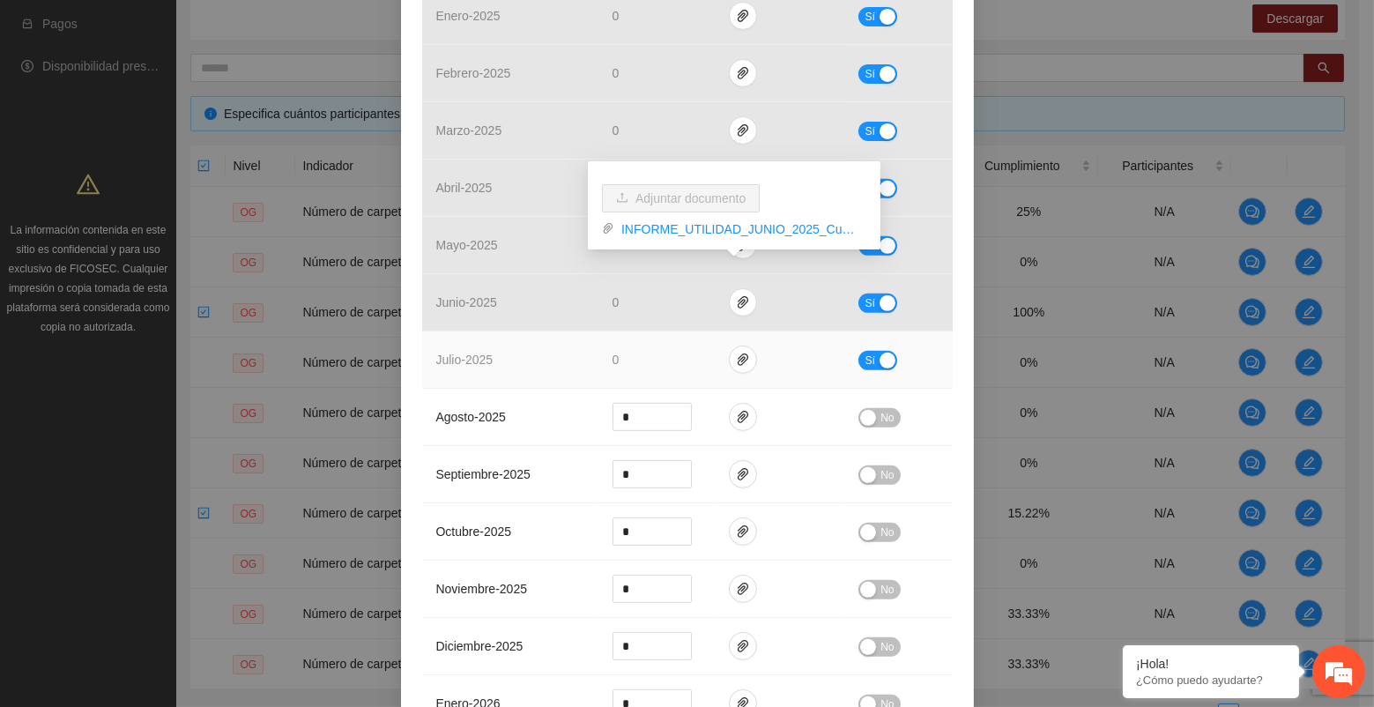
click at [511, 352] on td "julio - 2025" at bounding box center [510, 359] width 176 height 57
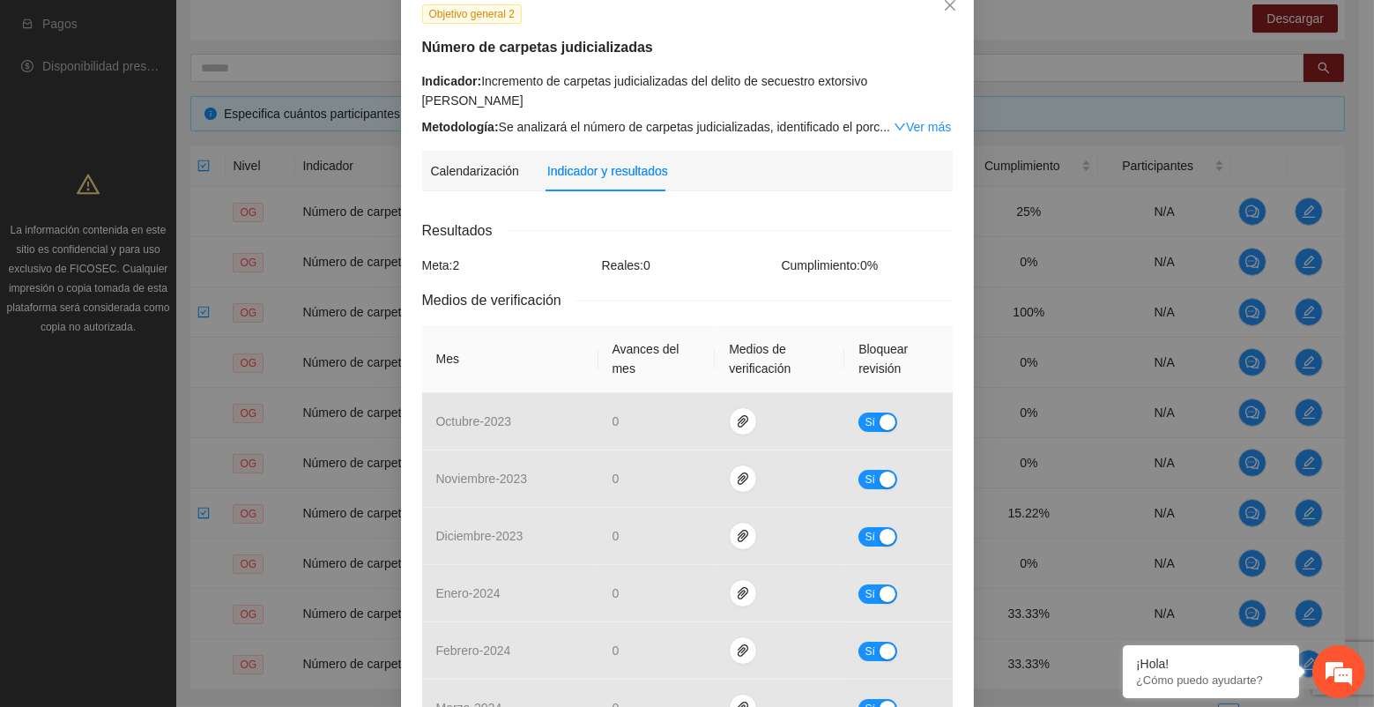
scroll to position [0, 0]
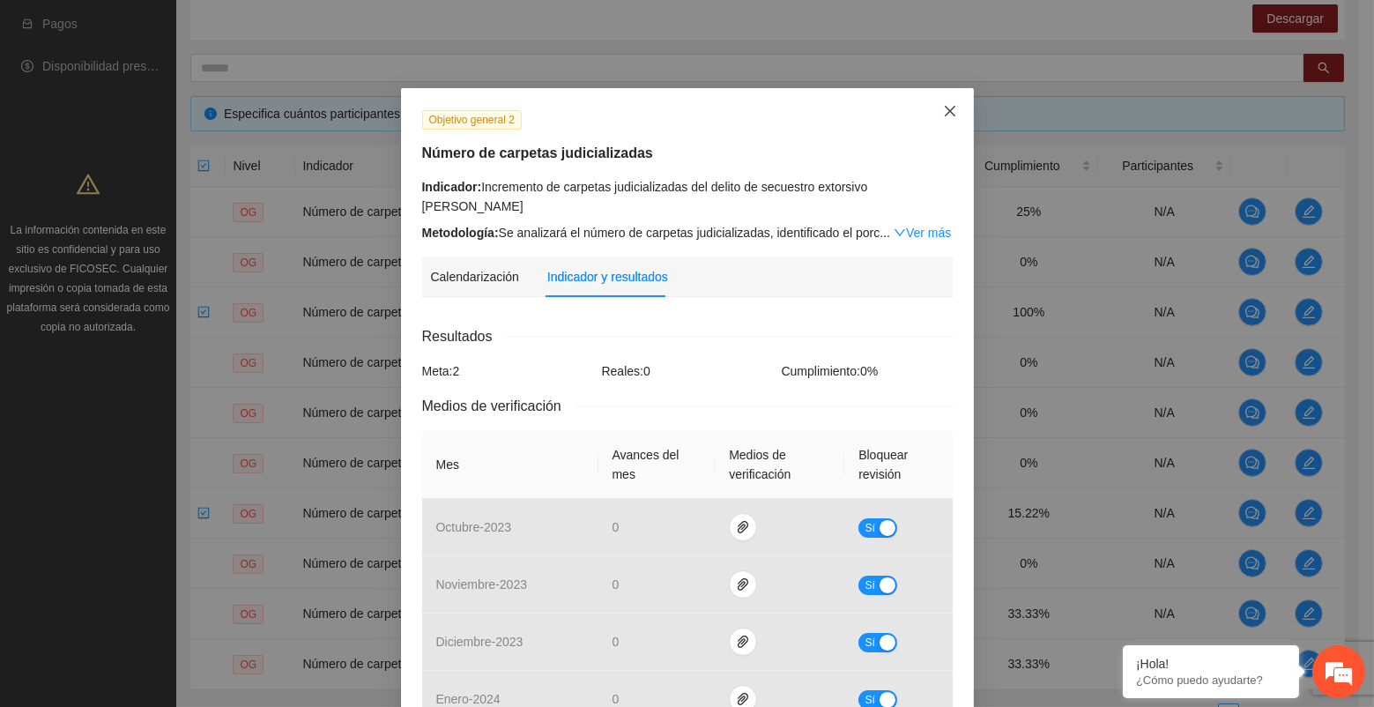
click at [943, 111] on icon "close" at bounding box center [950, 111] width 14 height 14
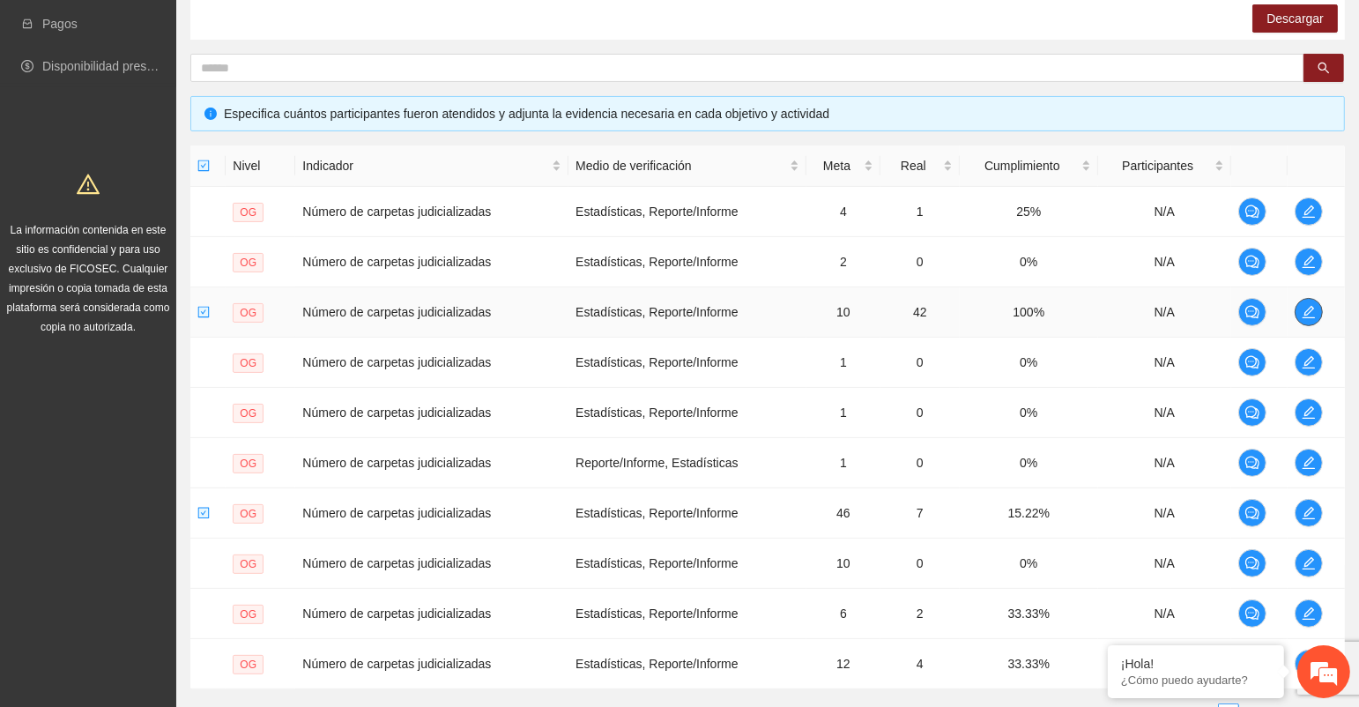
click at [1313, 309] on icon "edit" at bounding box center [1308, 312] width 14 height 14
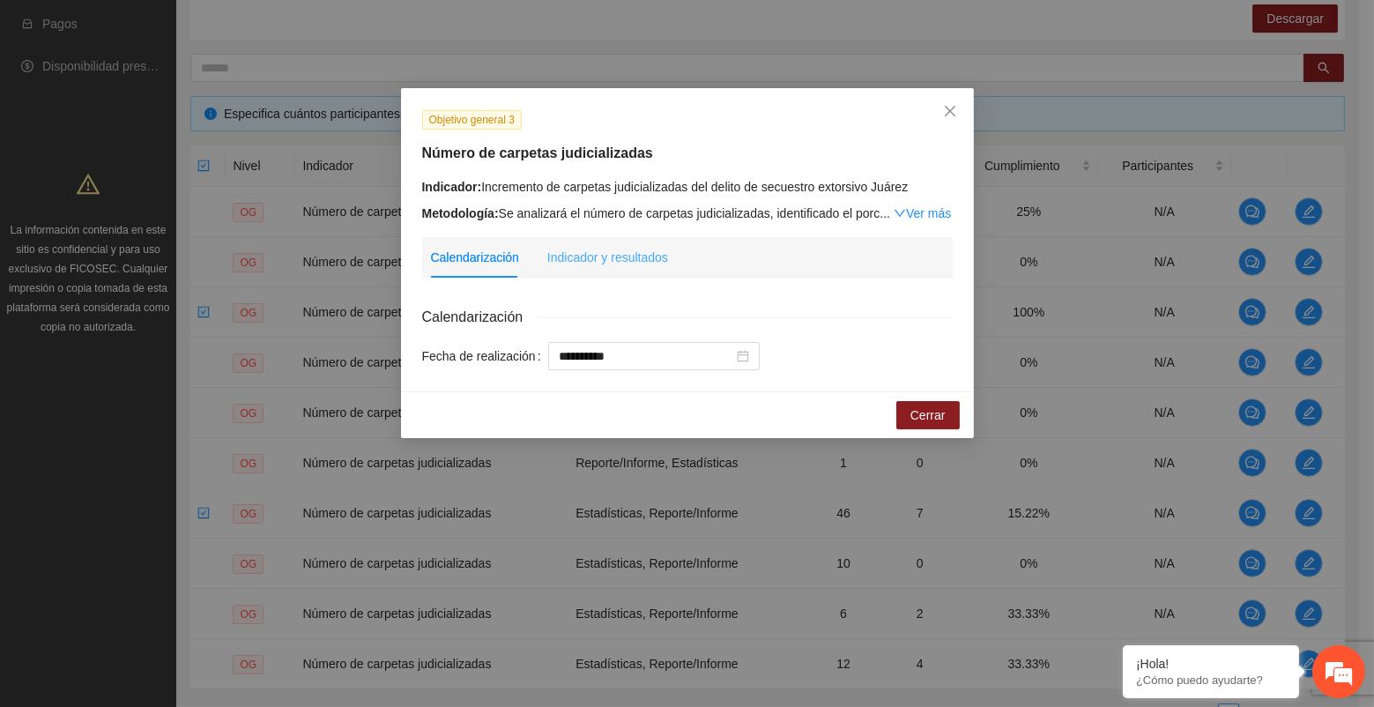
click at [605, 270] on div "Indicador y resultados" at bounding box center [607, 257] width 121 height 41
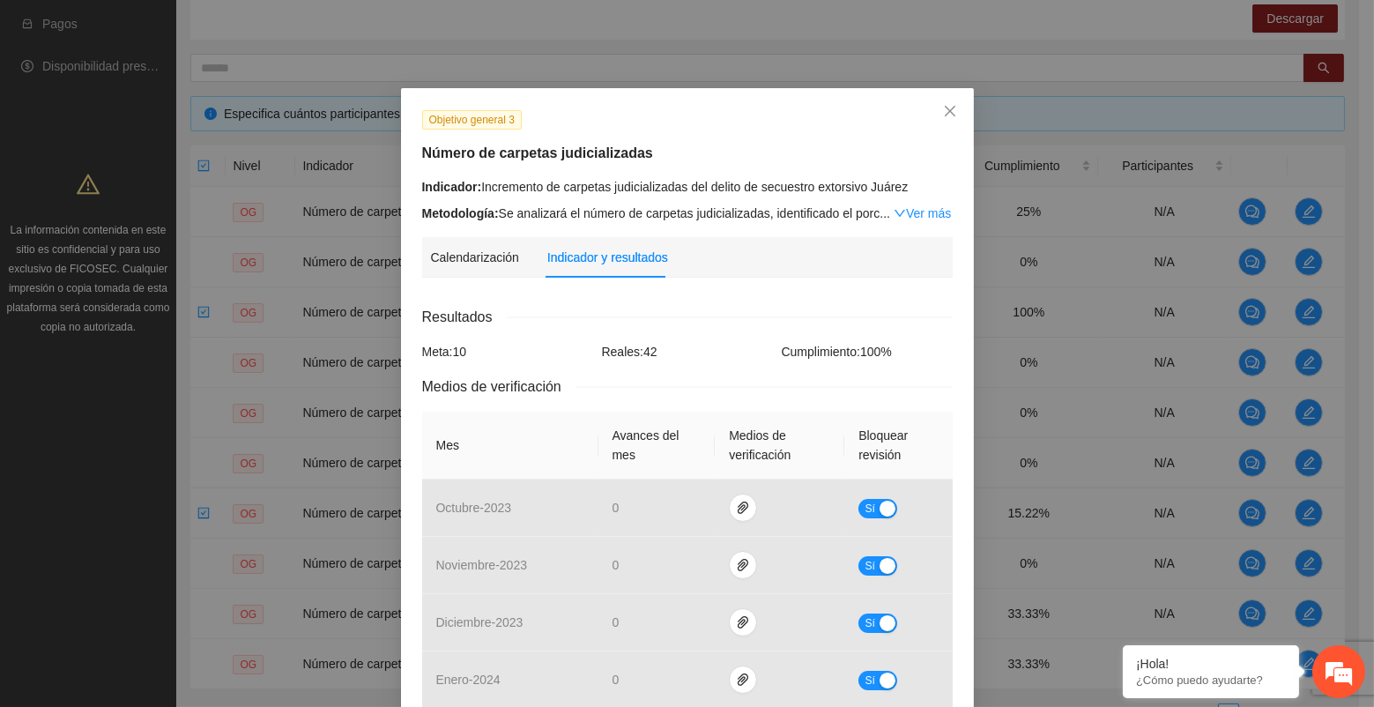
click at [121, 452] on div "**********" at bounding box center [687, 353] width 1374 height 707
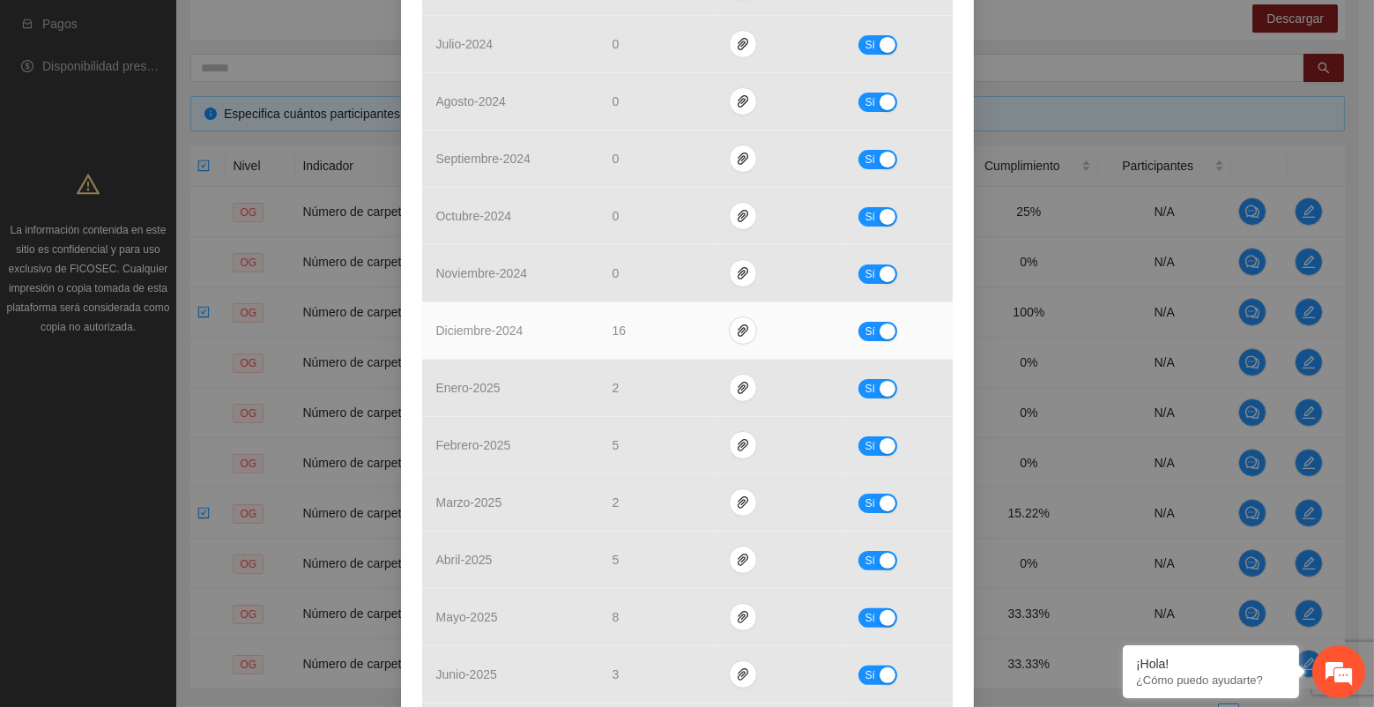
scroll to position [1077, 0]
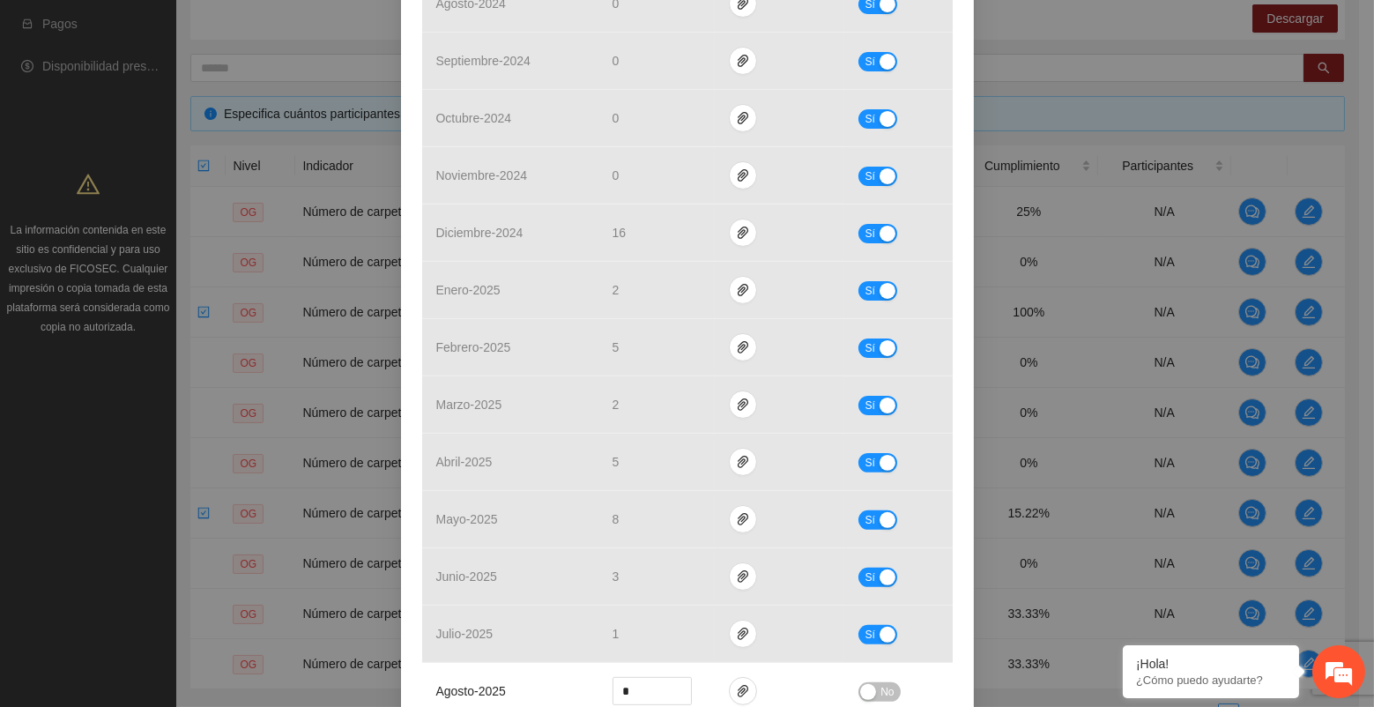
drag, startPoint x: 80, startPoint y: 494, endPoint x: 208, endPoint y: 466, distance: 130.8
click at [80, 494] on div "**********" at bounding box center [687, 353] width 1374 height 707
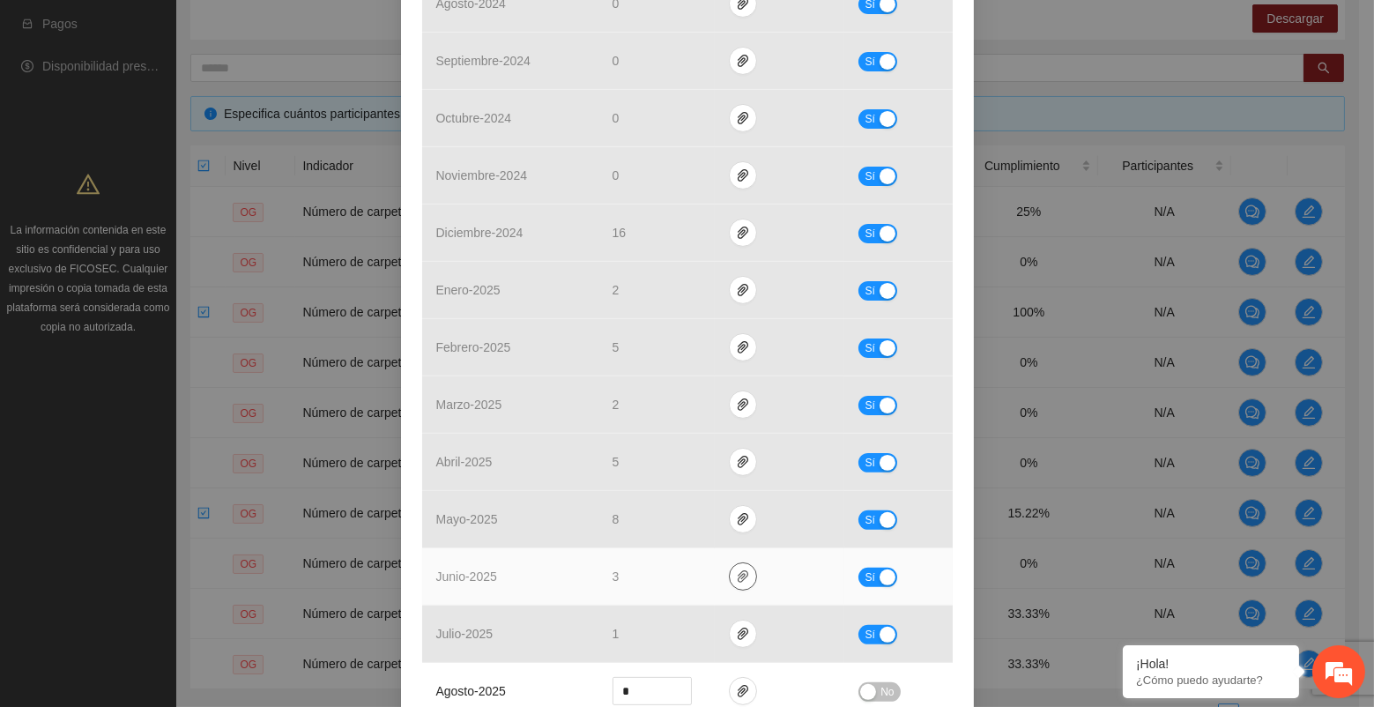
click at [737, 582] on button "button" at bounding box center [743, 576] width 28 height 28
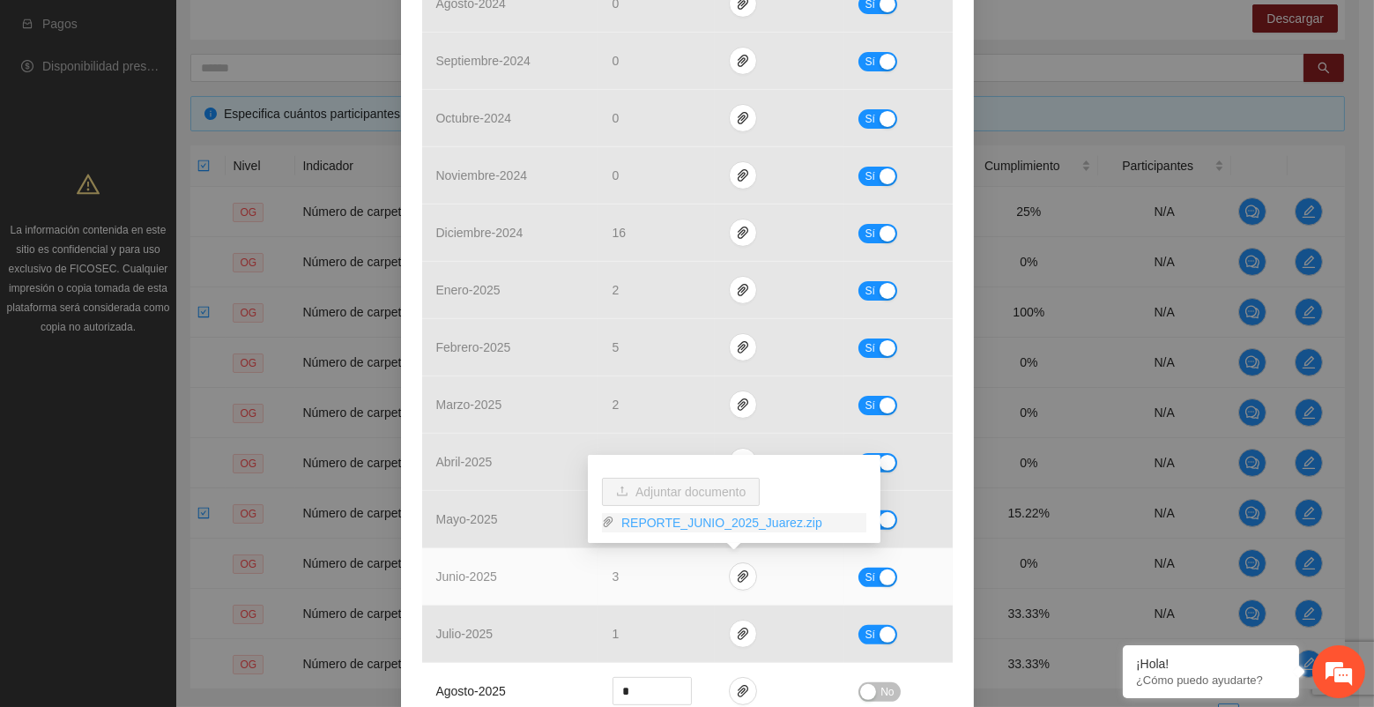
click at [689, 520] on link "REPORTE_JUNIO_2025_Juarez.zip" at bounding box center [740, 522] width 252 height 19
click at [495, 577] on td "junio - 2025" at bounding box center [510, 576] width 176 height 57
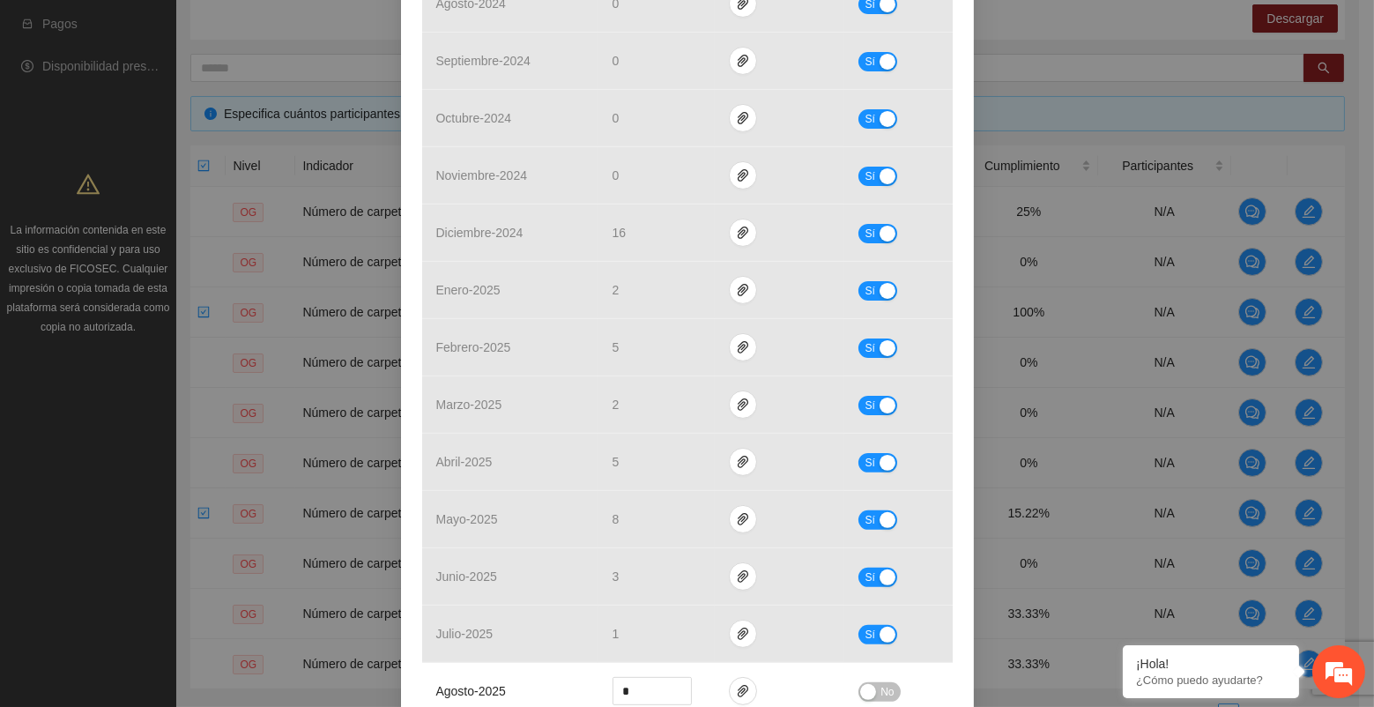
click at [130, 438] on div "**********" at bounding box center [687, 353] width 1374 height 707
click at [309, 303] on div "**********" at bounding box center [687, 353] width 1374 height 707
click at [219, 338] on div "**********" at bounding box center [687, 353] width 1374 height 707
